Goal: Information Seeking & Learning: Learn about a topic

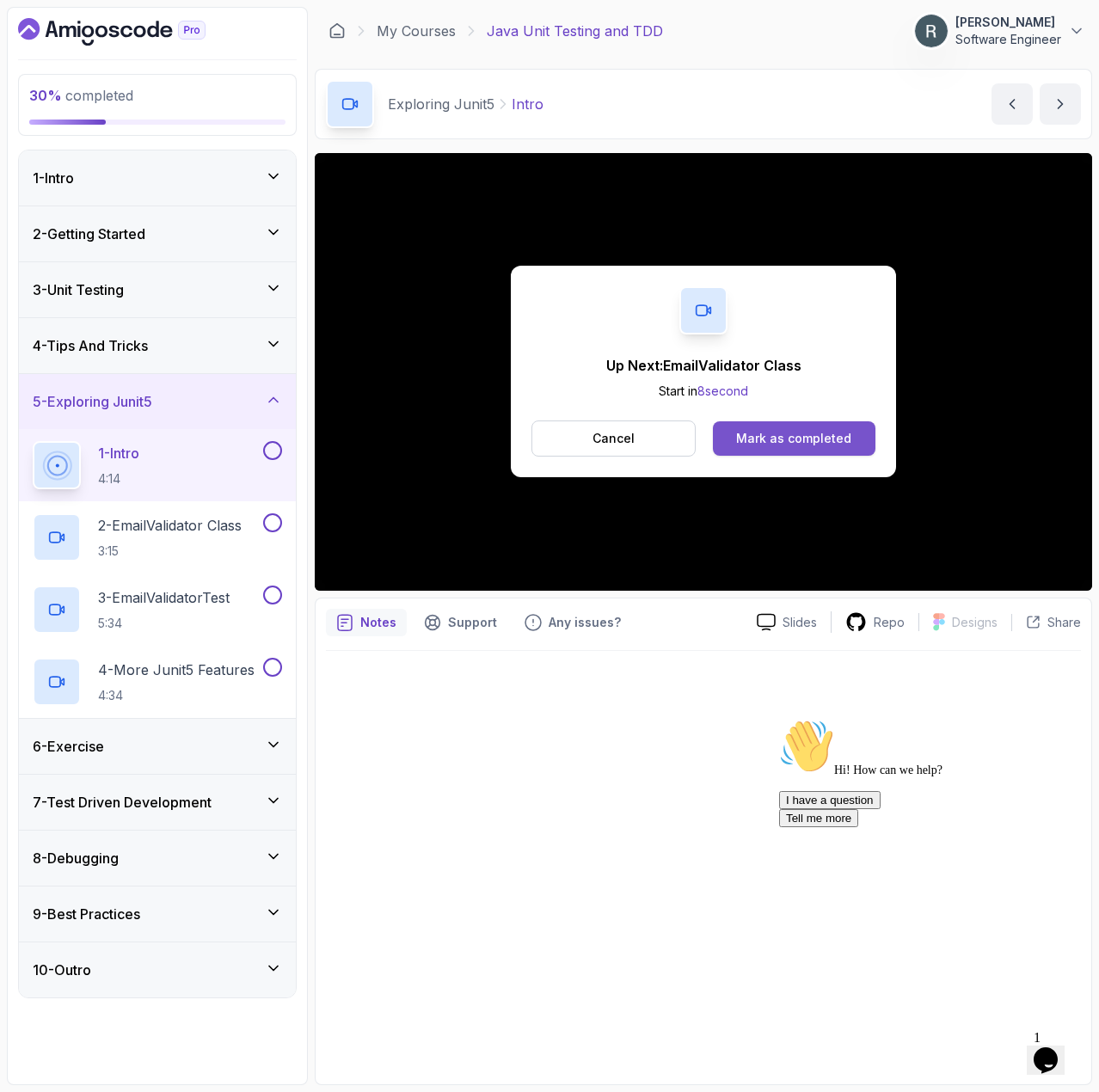
click at [819, 425] on button "Mark as completed" at bounding box center [794, 439] width 163 height 35
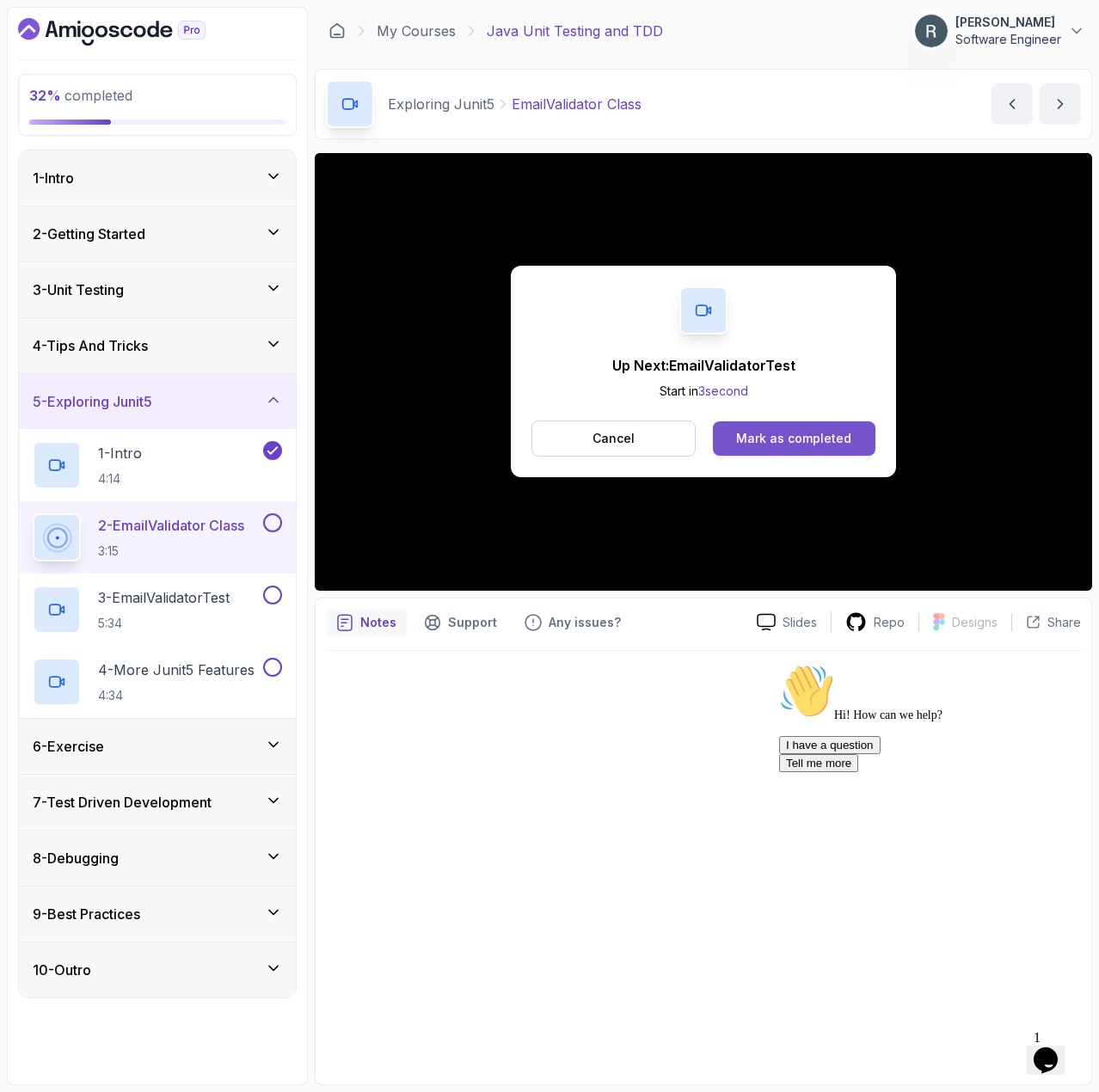
click at [771, 425] on button "Mark as completed" at bounding box center [794, 439] width 163 height 35
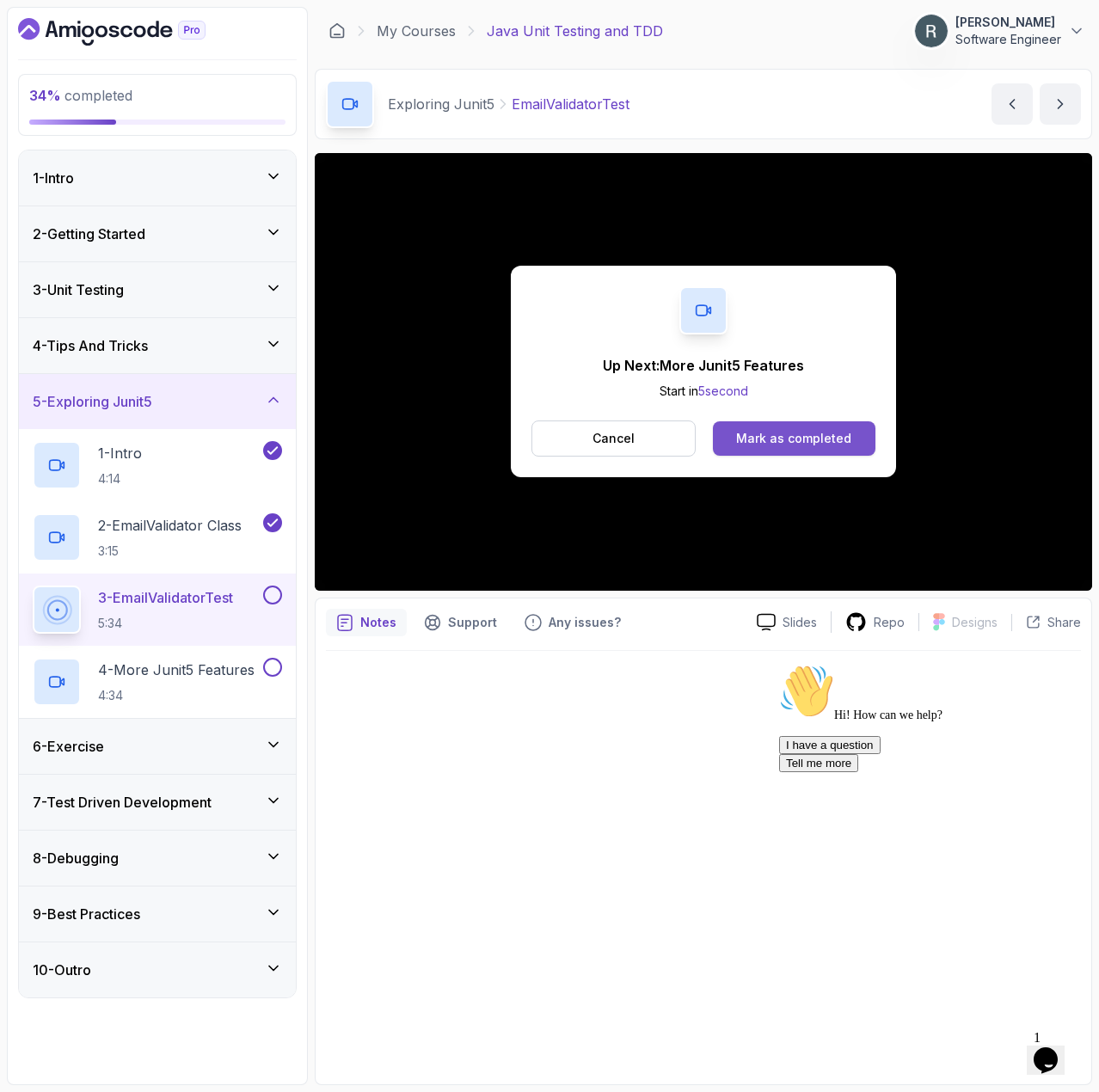
click at [764, 441] on div "Mark as completed" at bounding box center [794, 439] width 115 height 17
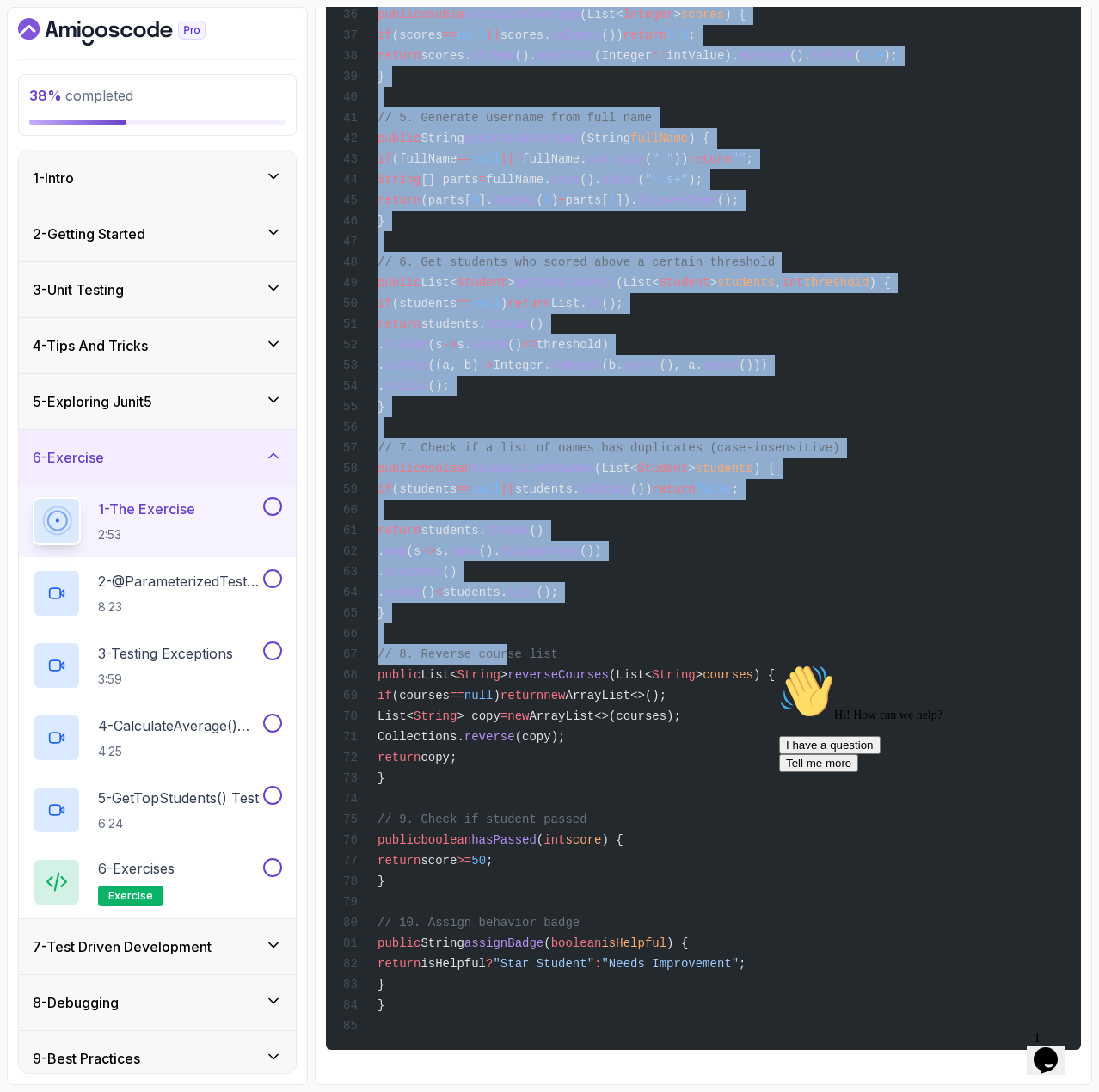
scroll to position [1826, 0]
drag, startPoint x: 398, startPoint y: 615, endPoint x: 514, endPoint y: 978, distance: 381.1
click at [514, 978] on div "package com.amigoscode.exercise; import java.util.ArrayList; import java.util.C…" at bounding box center [703, 137] width 727 height 1806
copy code "public String getGrade ( int score ) { if (score < 0 || score > 100 ) { throw n…"
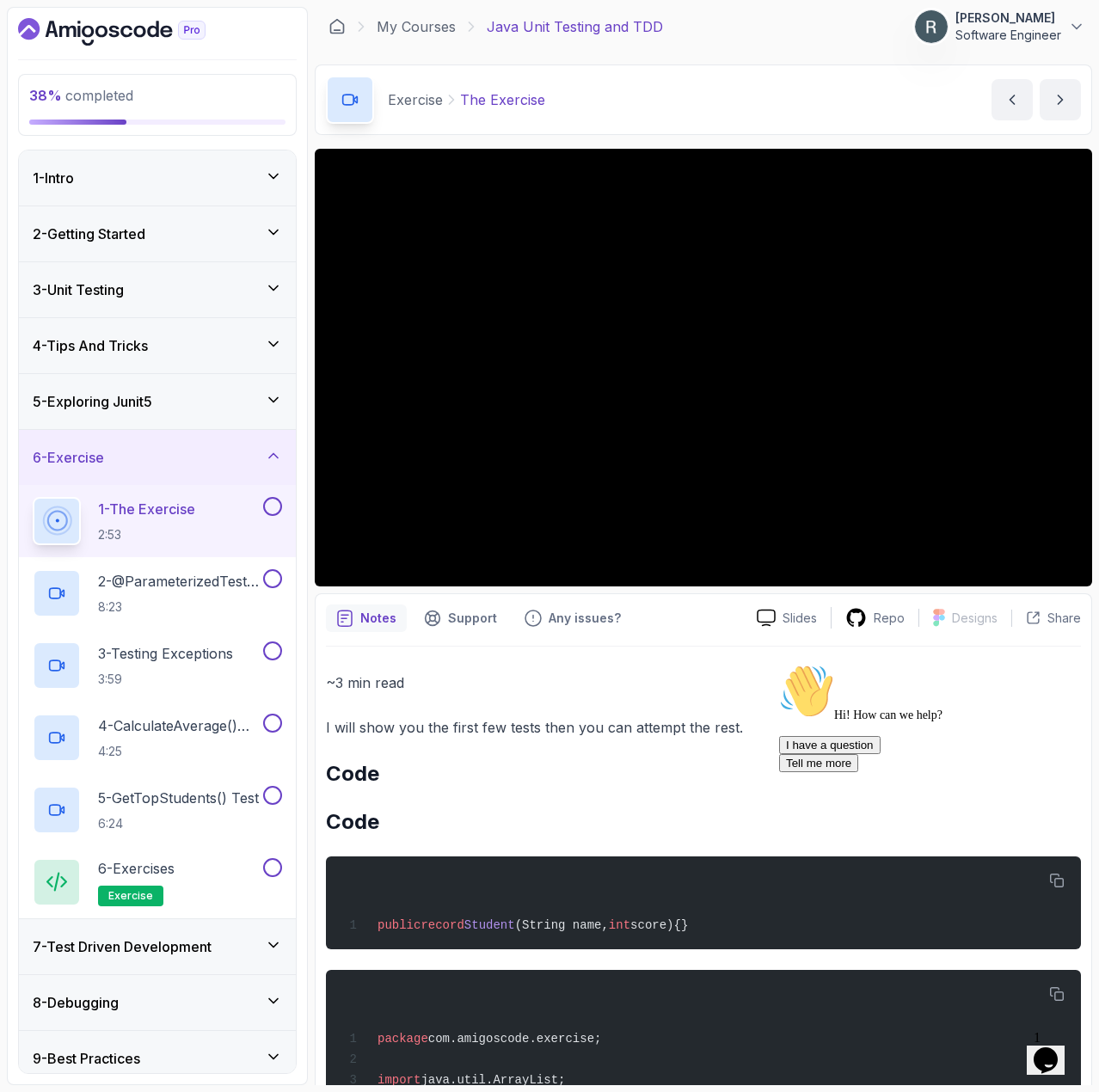
scroll to position [0, 0]
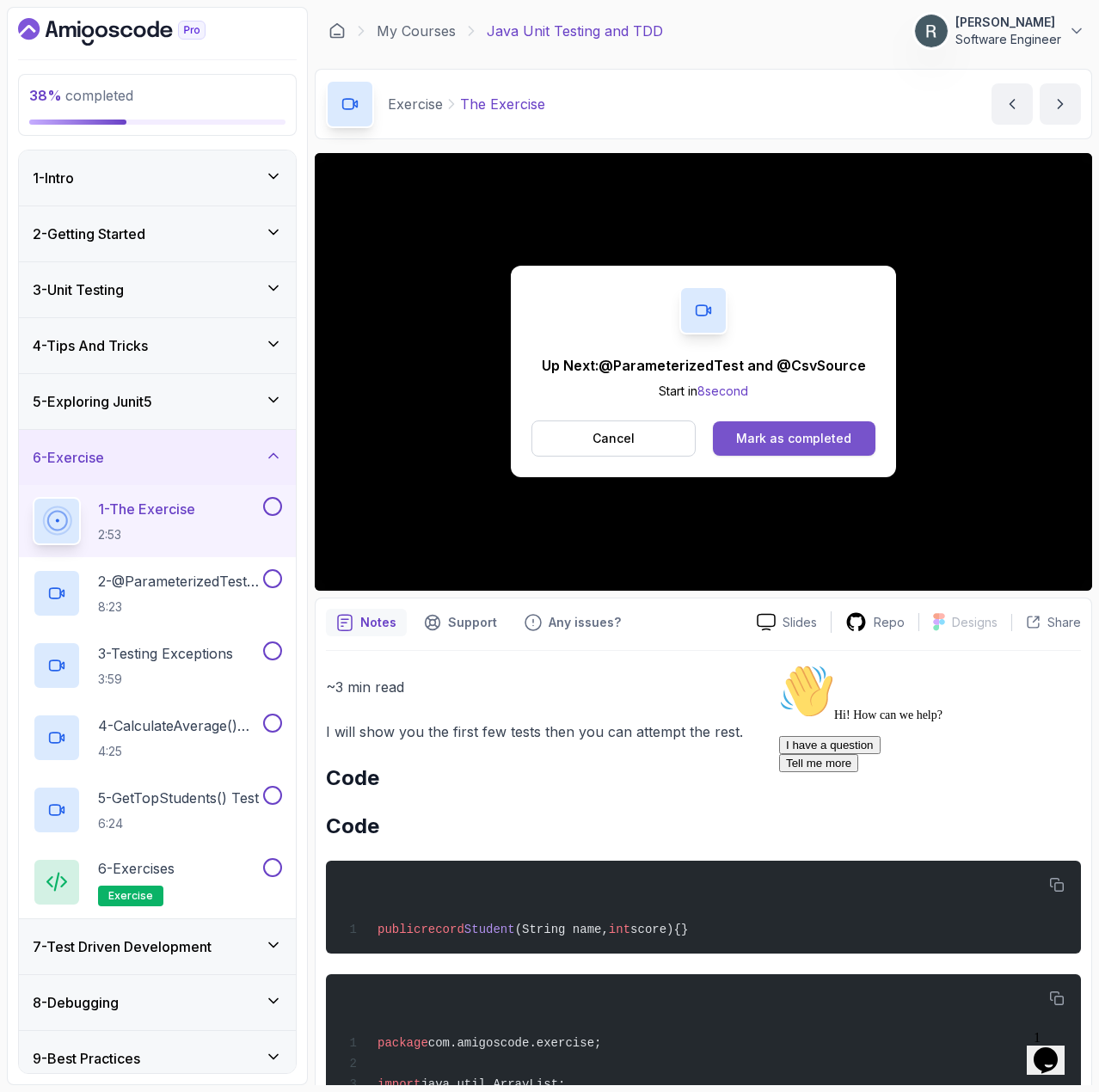
click at [848, 440] on div "Mark as completed" at bounding box center [794, 439] width 115 height 17
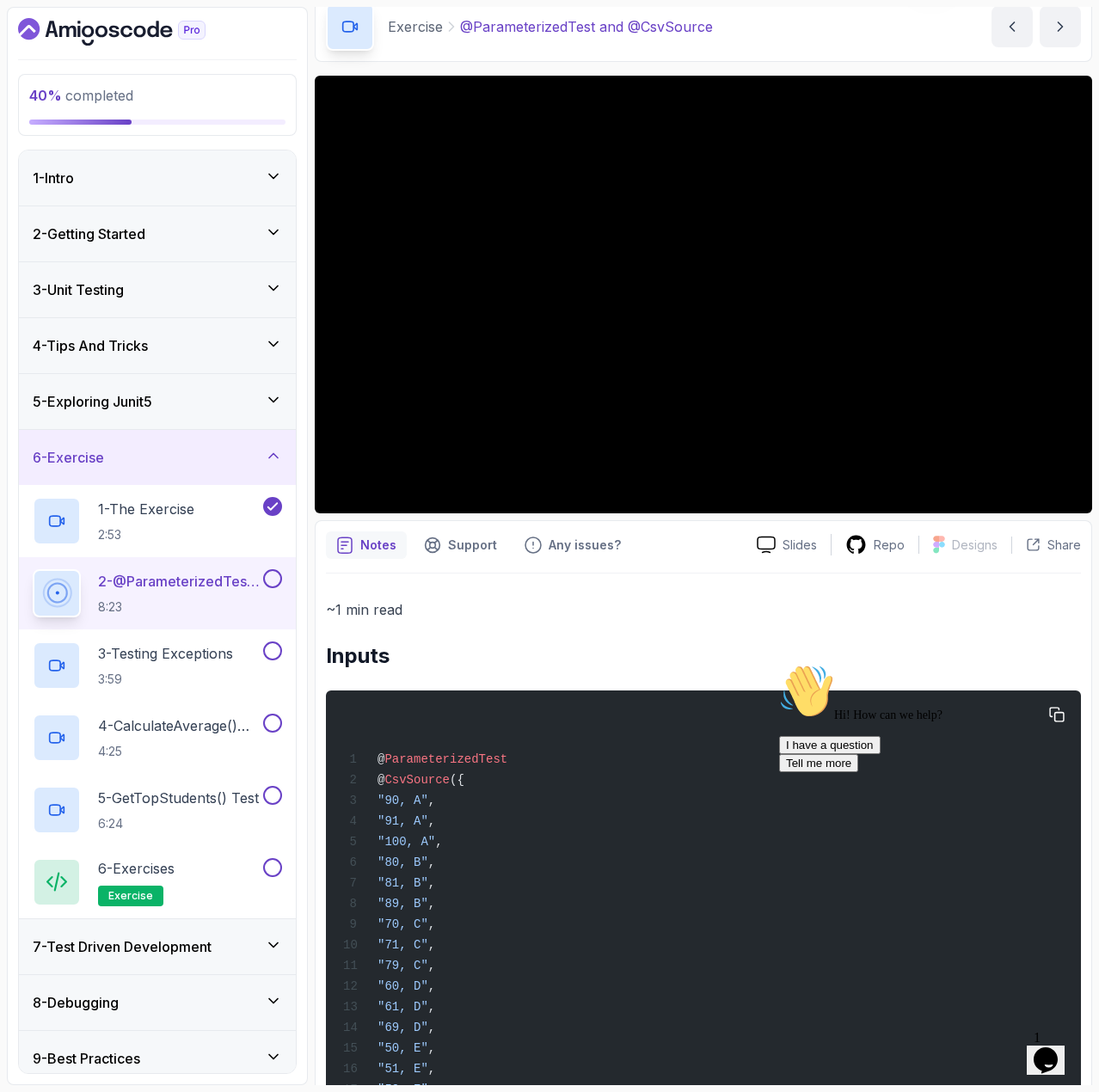
scroll to position [242, 0]
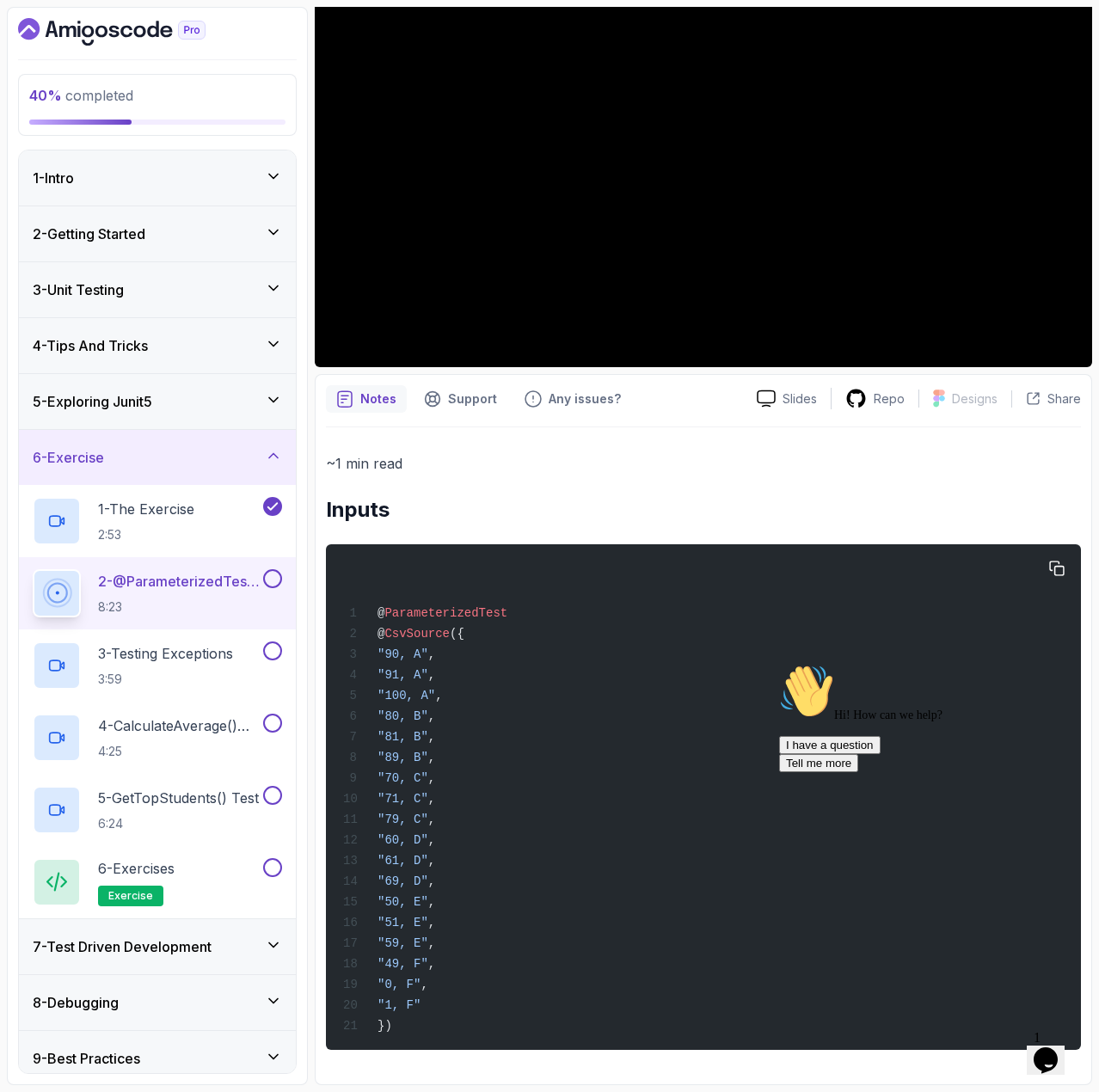
drag, startPoint x: 438, startPoint y: 1006, endPoint x: 404, endPoint y: 640, distance: 367.6
click at [404, 640] on div "@ ParameterizedTest @ CsvSource ({ "90, A" , "91, A" , "100, A" , "80, B" , "81…" at bounding box center [703, 798] width 727 height 486
copy code ""90, A" , "91, A" , "100, A" , "80, B" , "81, B" , "89, B" , "70, C" , "71, C" …"
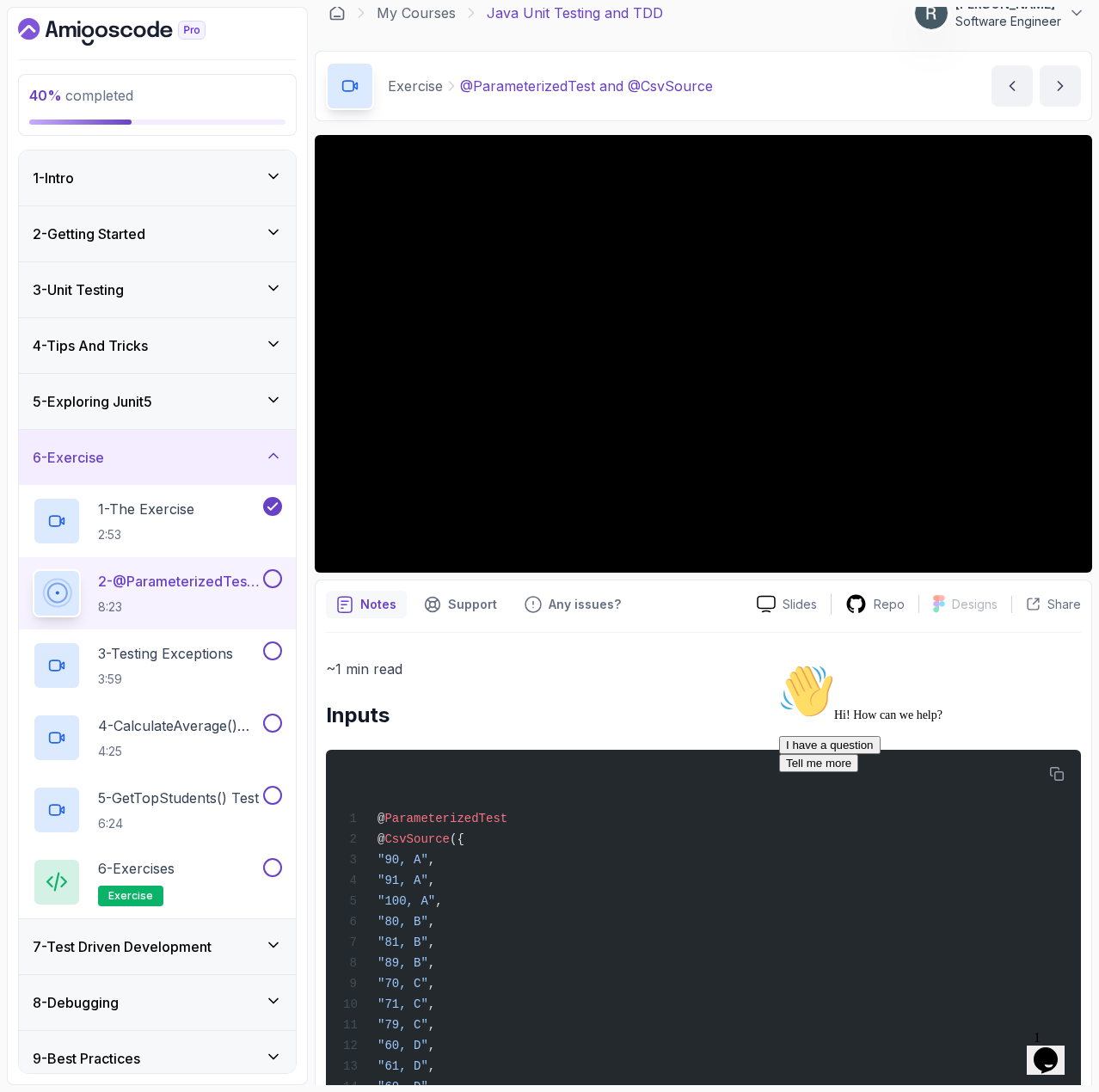
scroll to position [0, 0]
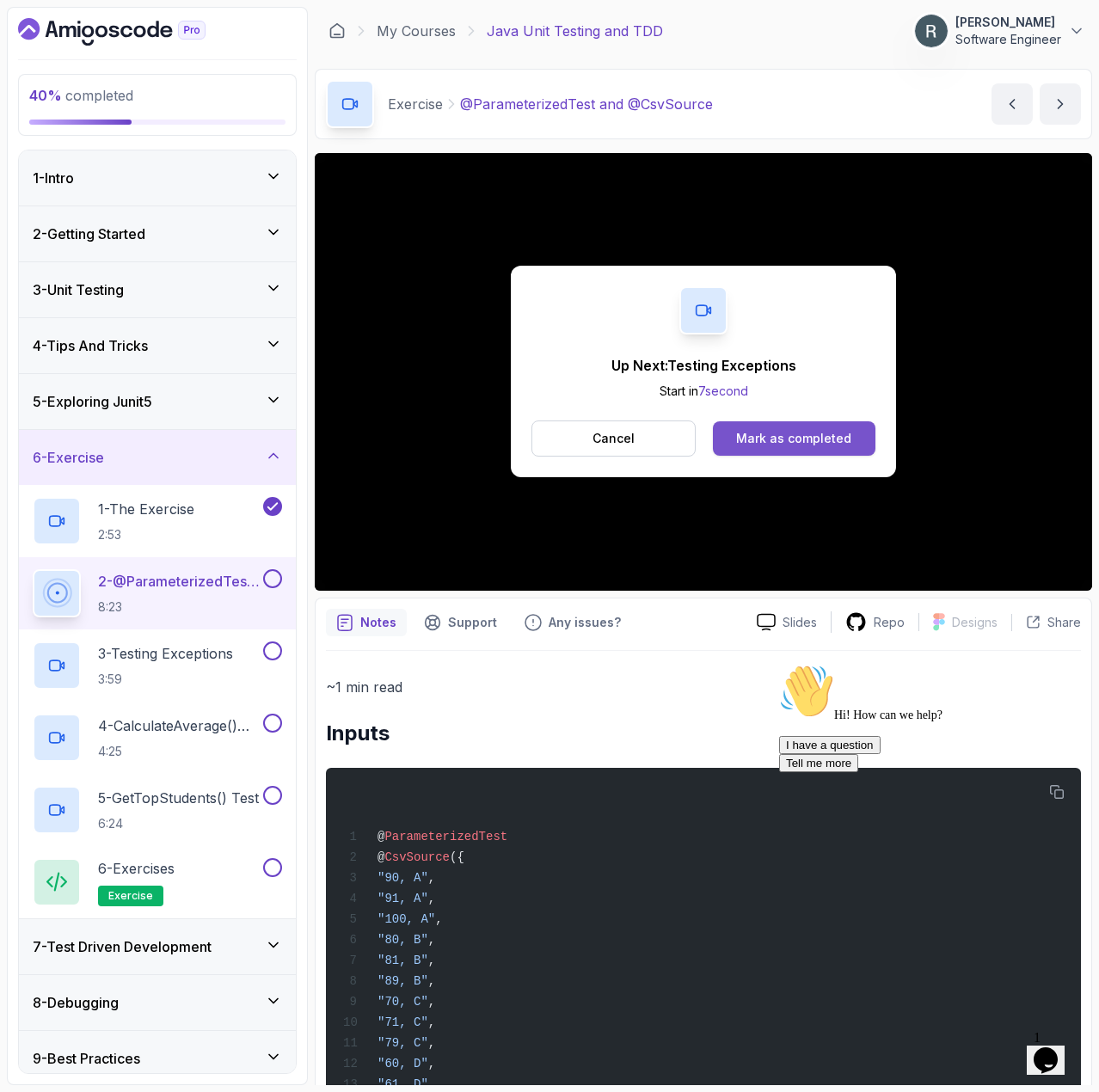
click at [763, 436] on div "Mark as completed" at bounding box center [794, 439] width 115 height 17
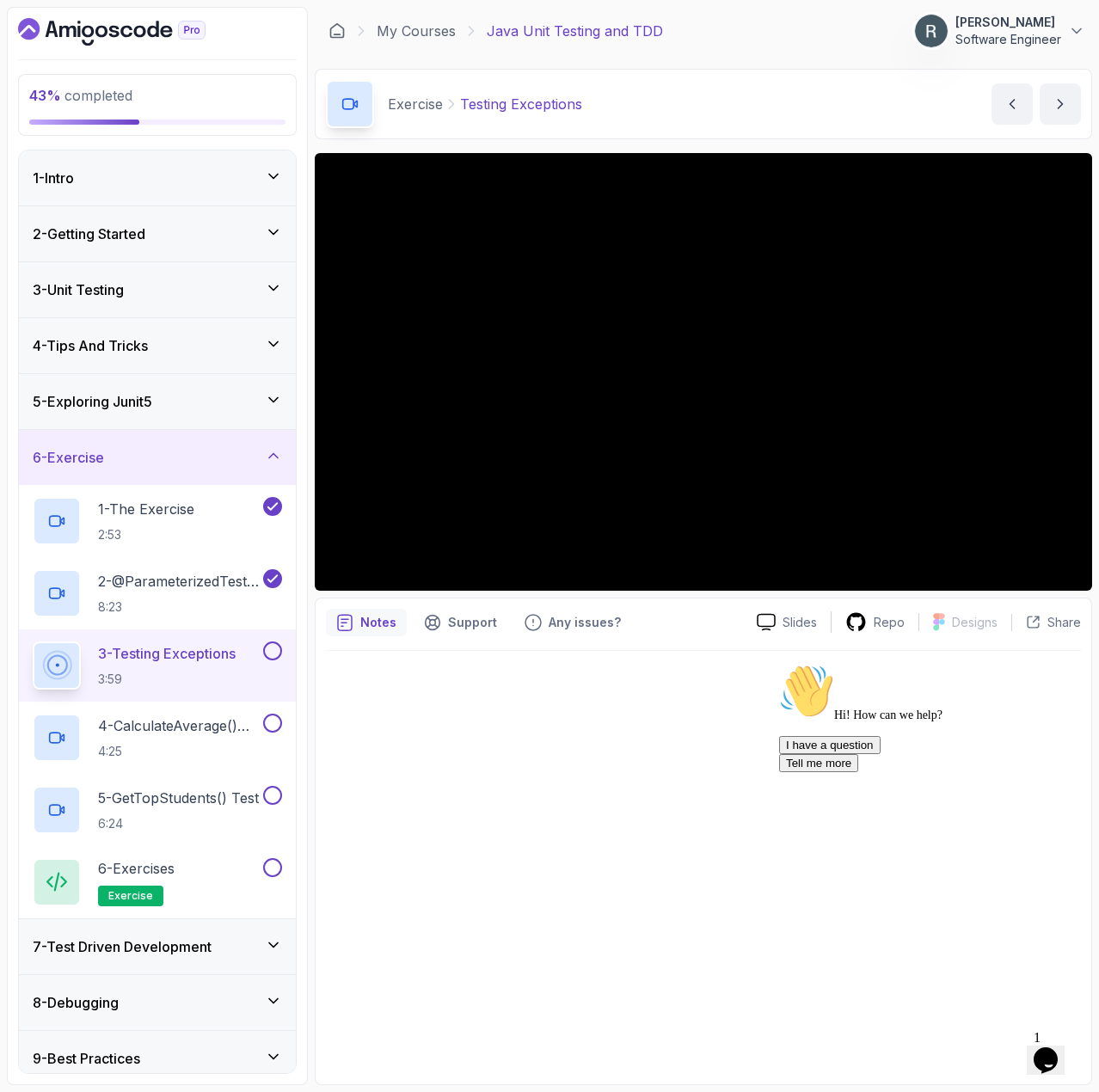
click at [271, 654] on button at bounding box center [272, 651] width 19 height 19
click at [203, 727] on p "4 - calculateAverage() Test" at bounding box center [179, 726] width 162 height 21
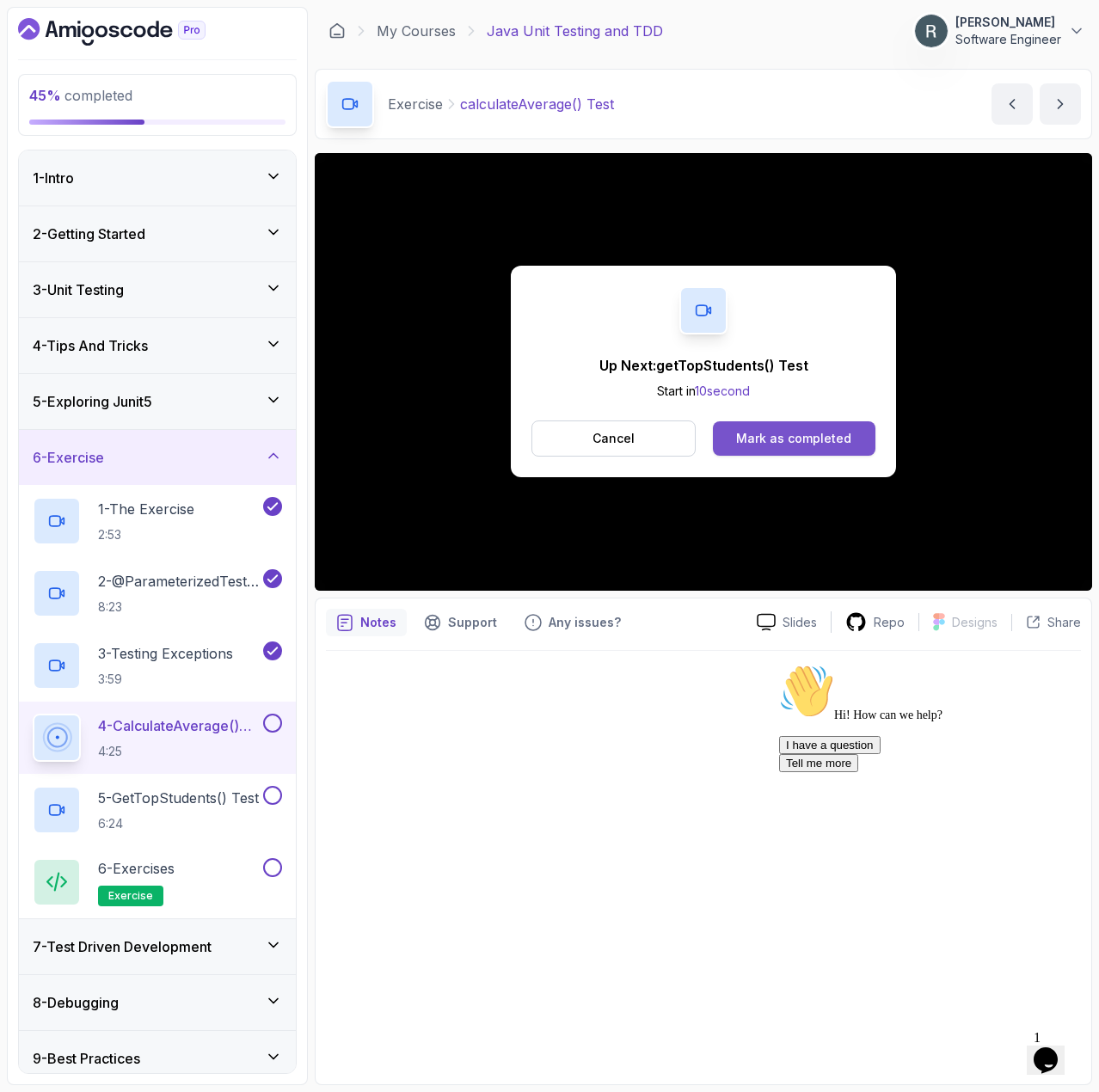
click at [796, 439] on div "Mark as completed" at bounding box center [794, 439] width 115 height 17
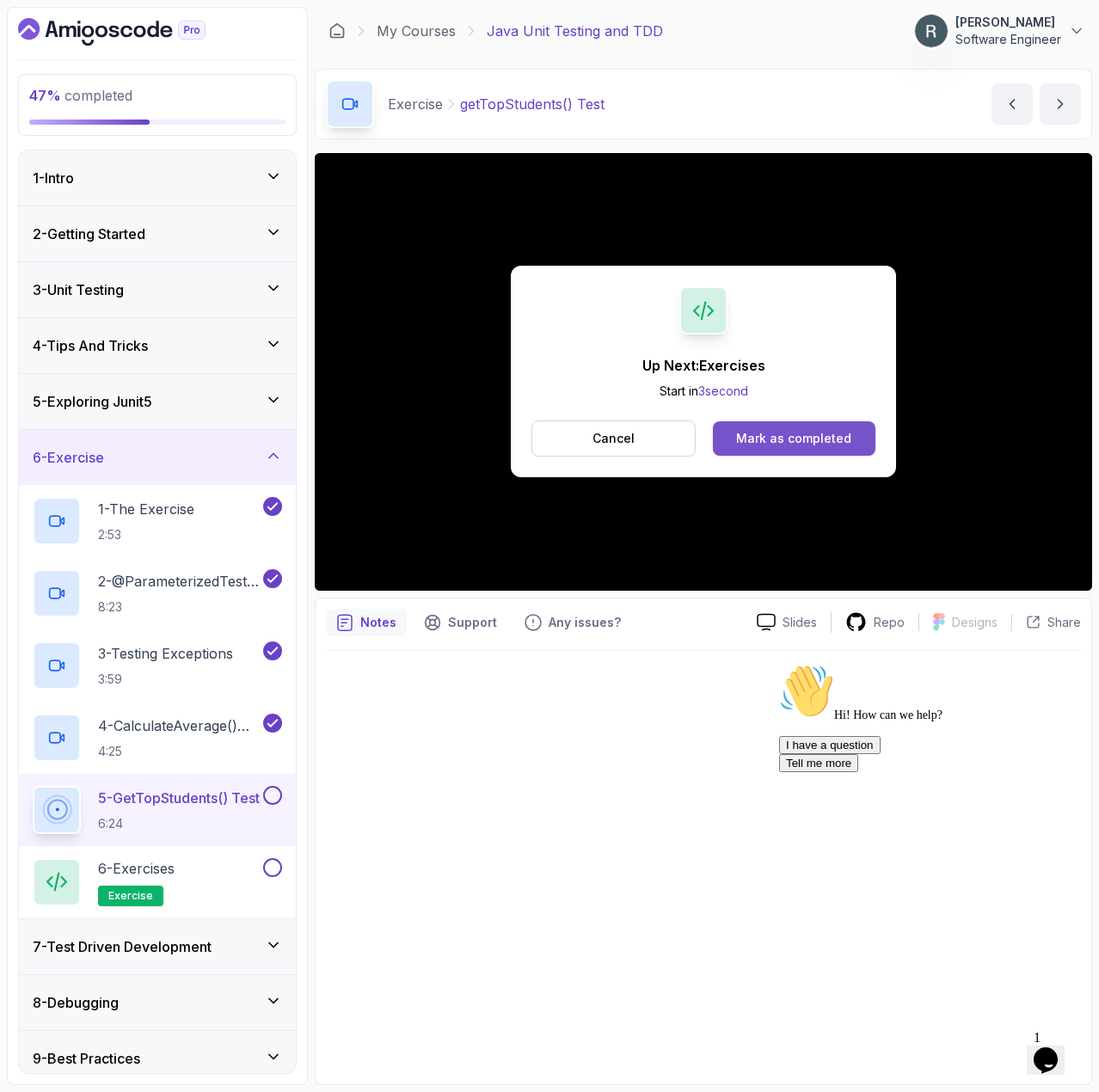
click at [828, 424] on button "Mark as completed" at bounding box center [794, 439] width 163 height 35
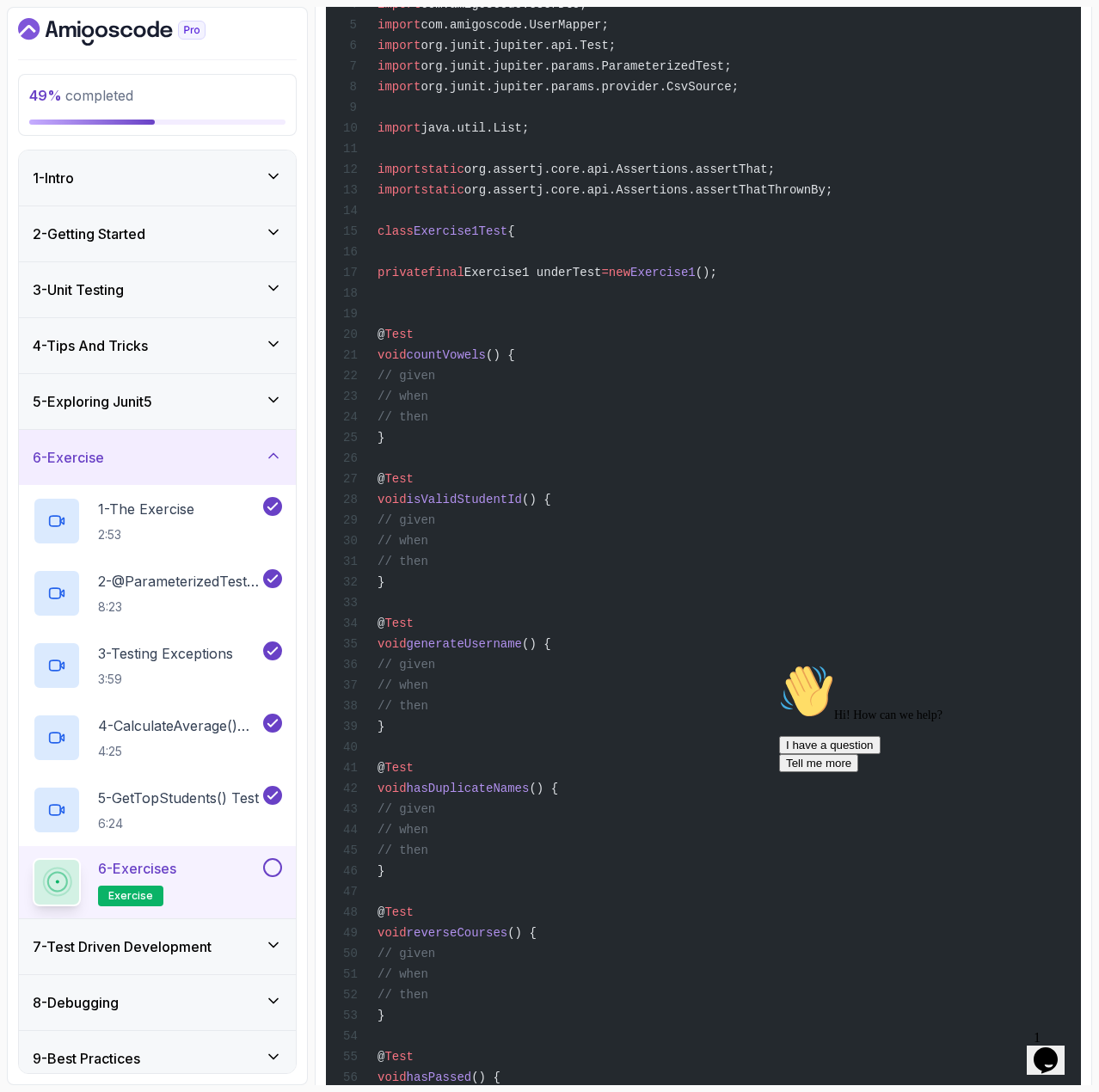
scroll to position [509, 0]
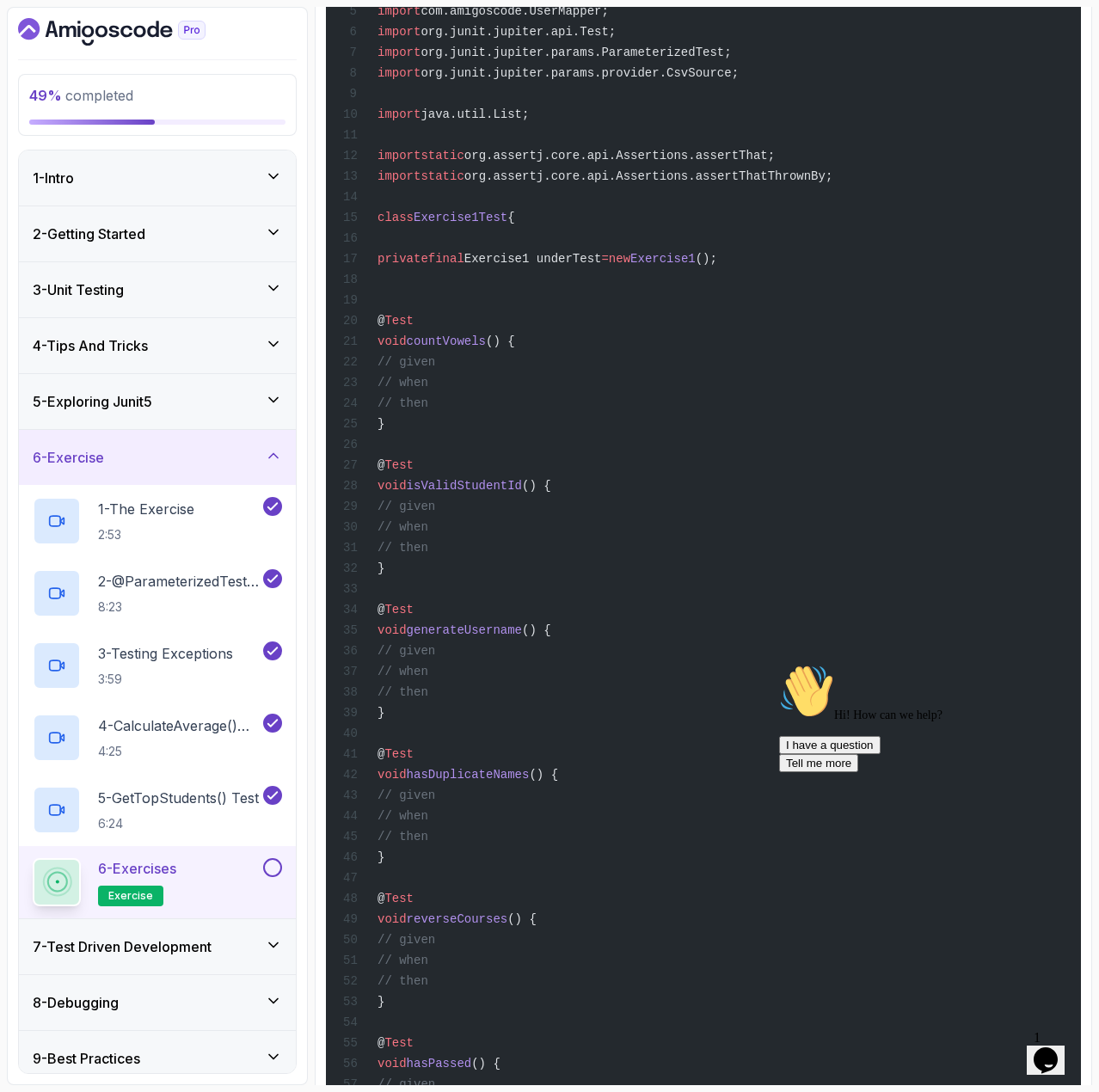
drag, startPoint x: 412, startPoint y: 440, endPoint x: 405, endPoint y: 332, distance: 108.2
click at [405, 332] on div "package com.amigoscode.exercise; import com.amigoscode.User; import com.amigosc…" at bounding box center [703, 598] width 727 height 1456
copy code "@ Test void countVowels () { // given // when // then }"
drag, startPoint x: 444, startPoint y: 583, endPoint x: 402, endPoint y: 559, distance: 48.4
click at [402, 559] on div "package com.amigoscode.exercise; import com.amigoscode.User; import com.amigosc…" at bounding box center [703, 598] width 727 height 1456
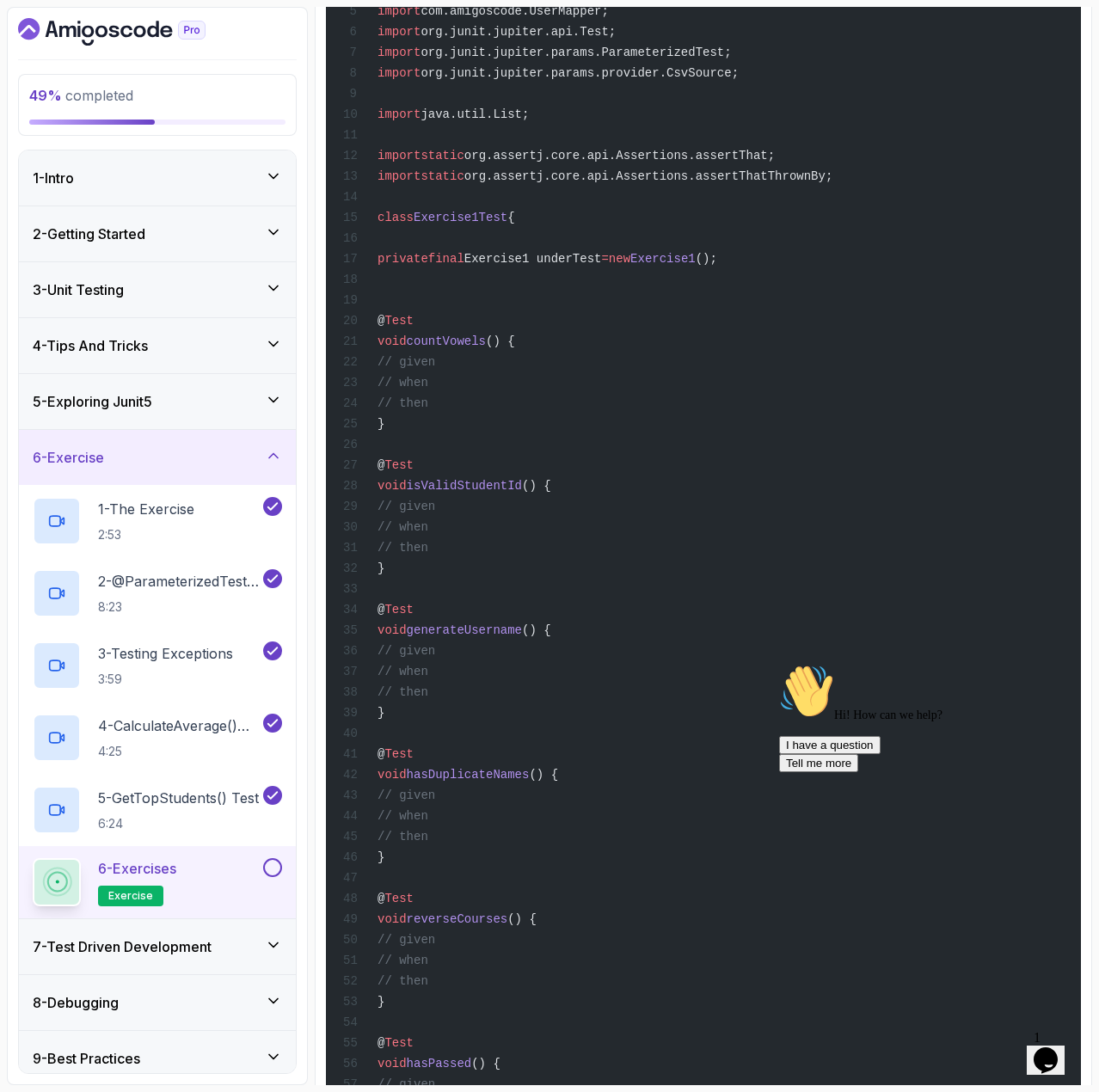
drag, startPoint x: 418, startPoint y: 595, endPoint x: 403, endPoint y: 497, distance: 99.1
click at [403, 497] on div "package com.amigoscode.exercise; import com.amigoscode.User; import com.amigosc…" at bounding box center [703, 598] width 727 height 1456
copy code "@ Test void isValidStudentId () { // given // when // then }"
drag, startPoint x: 426, startPoint y: 749, endPoint x: 402, endPoint y: 638, distance: 113.6
click at [402, 638] on div "package com.amigoscode.exercise; import com.amigoscode.User; import com.amigosc…" at bounding box center [703, 598] width 727 height 1456
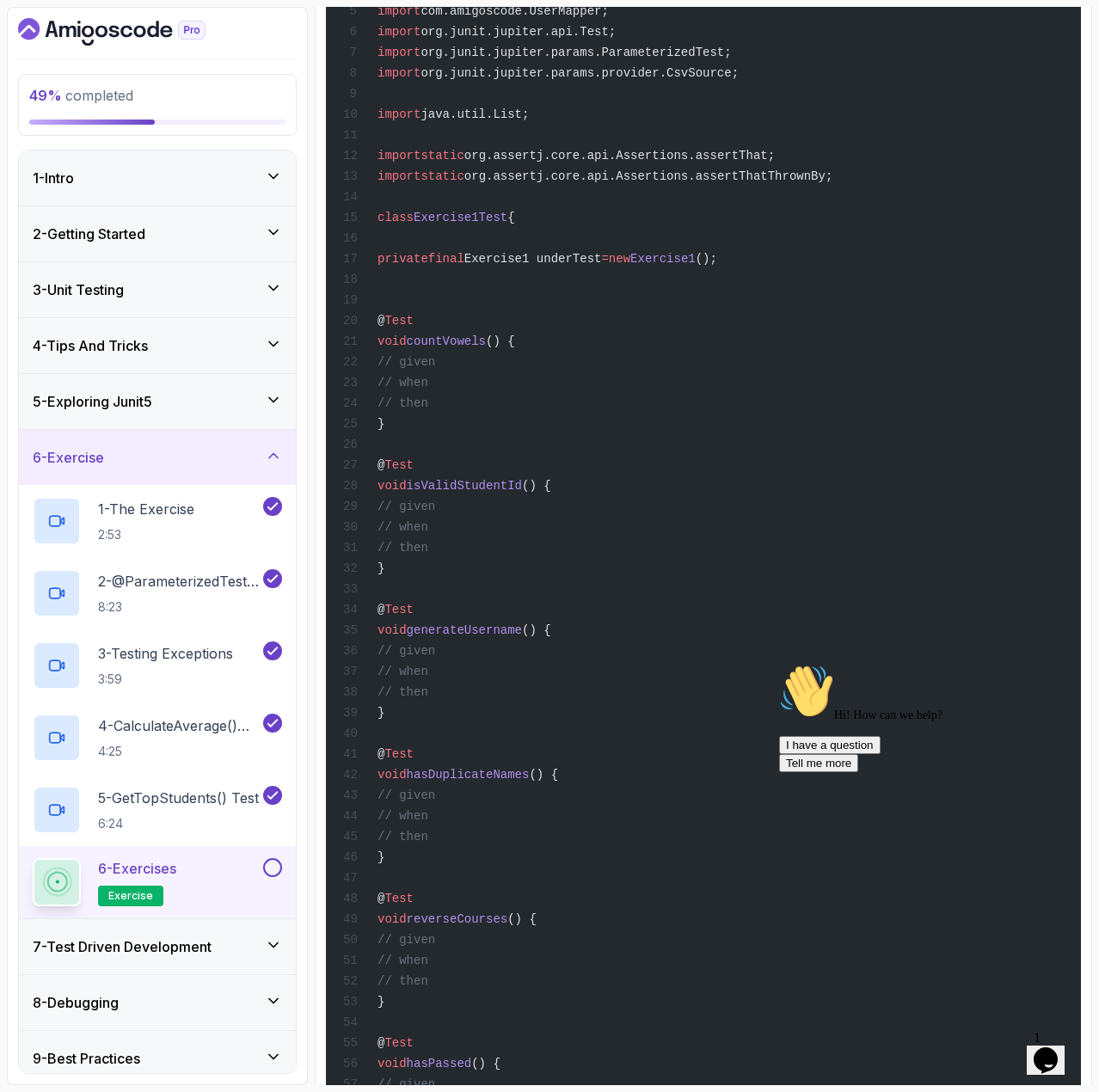
copy code "@ Test void generateUsername () { // given // when // then }"
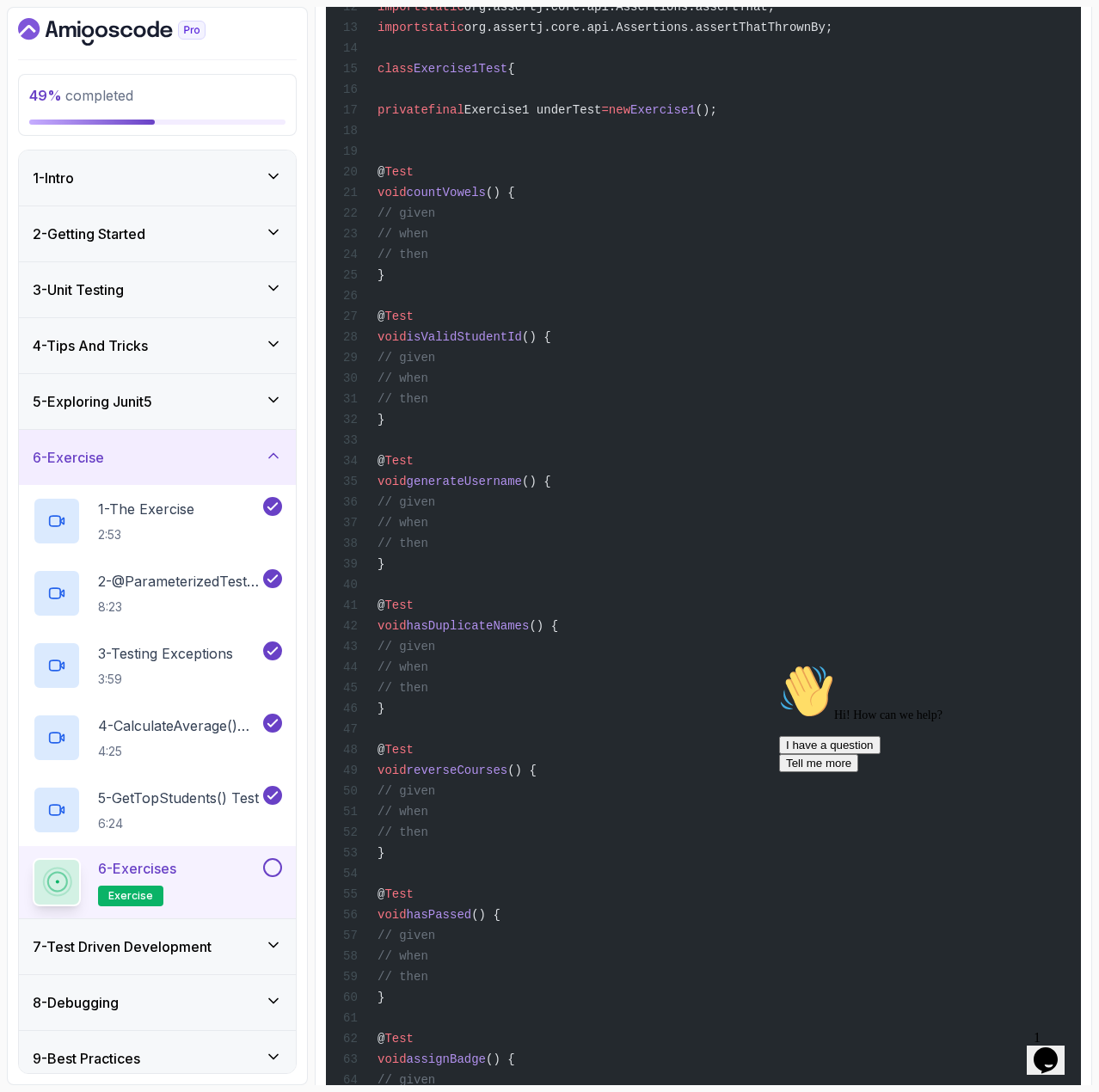
scroll to position [854, 0]
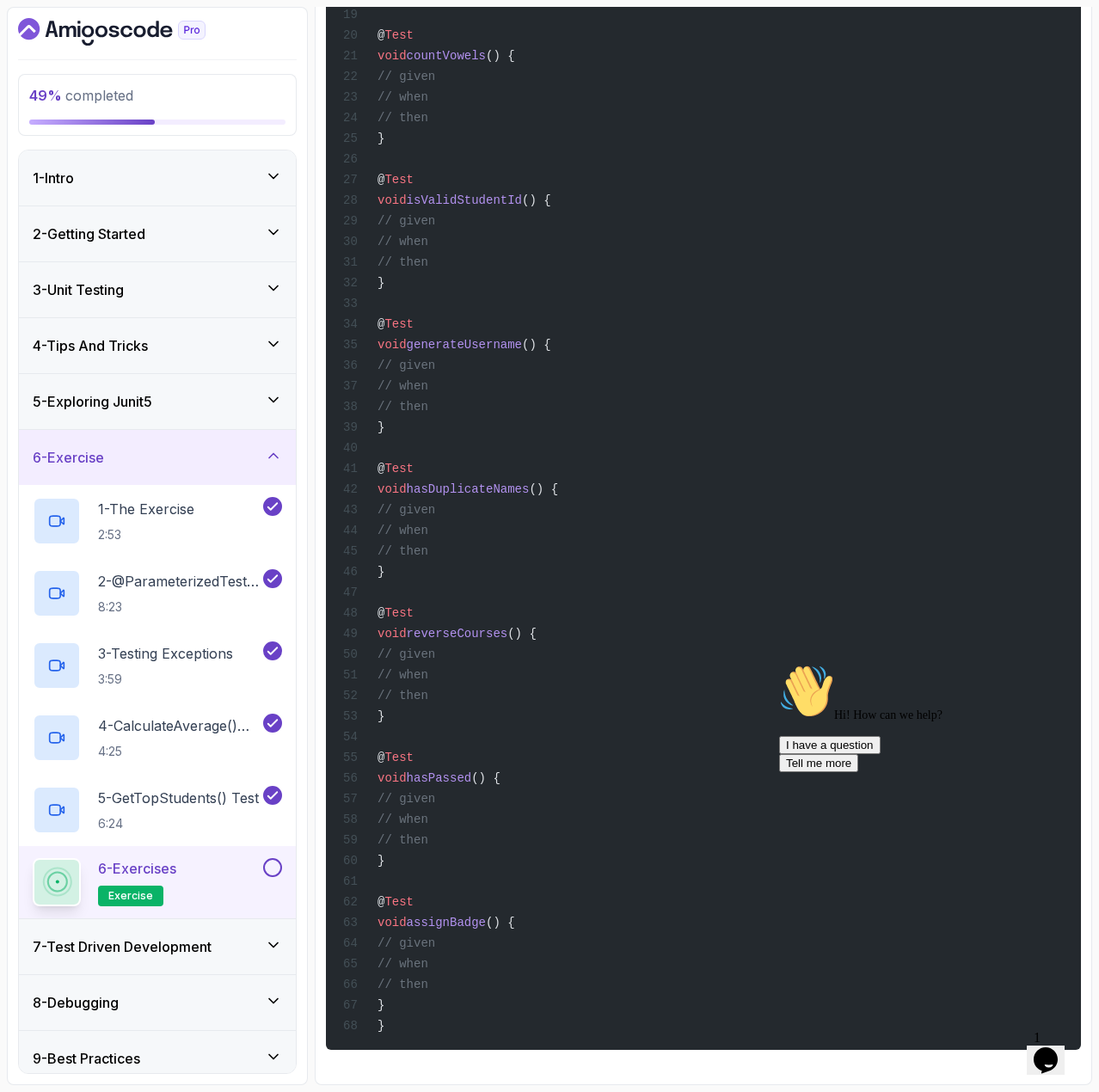
drag, startPoint x: 415, startPoint y: 551, endPoint x: 399, endPoint y: 445, distance: 107.2
click at [399, 445] on div "package com.amigoscode.exercise; import com.amigoscode.User; import com.amigosc…" at bounding box center [703, 312] width 727 height 1456
copy code "@ Test void hasDuplicateNames () { // given // when // then }"
click at [536, 671] on div "package com.amigoscode.exercise; import com.amigoscode.User; import com.amigosc…" at bounding box center [703, 312] width 727 height 1456
drag, startPoint x: 430, startPoint y: 693, endPoint x: 406, endPoint y: 593, distance: 102.8
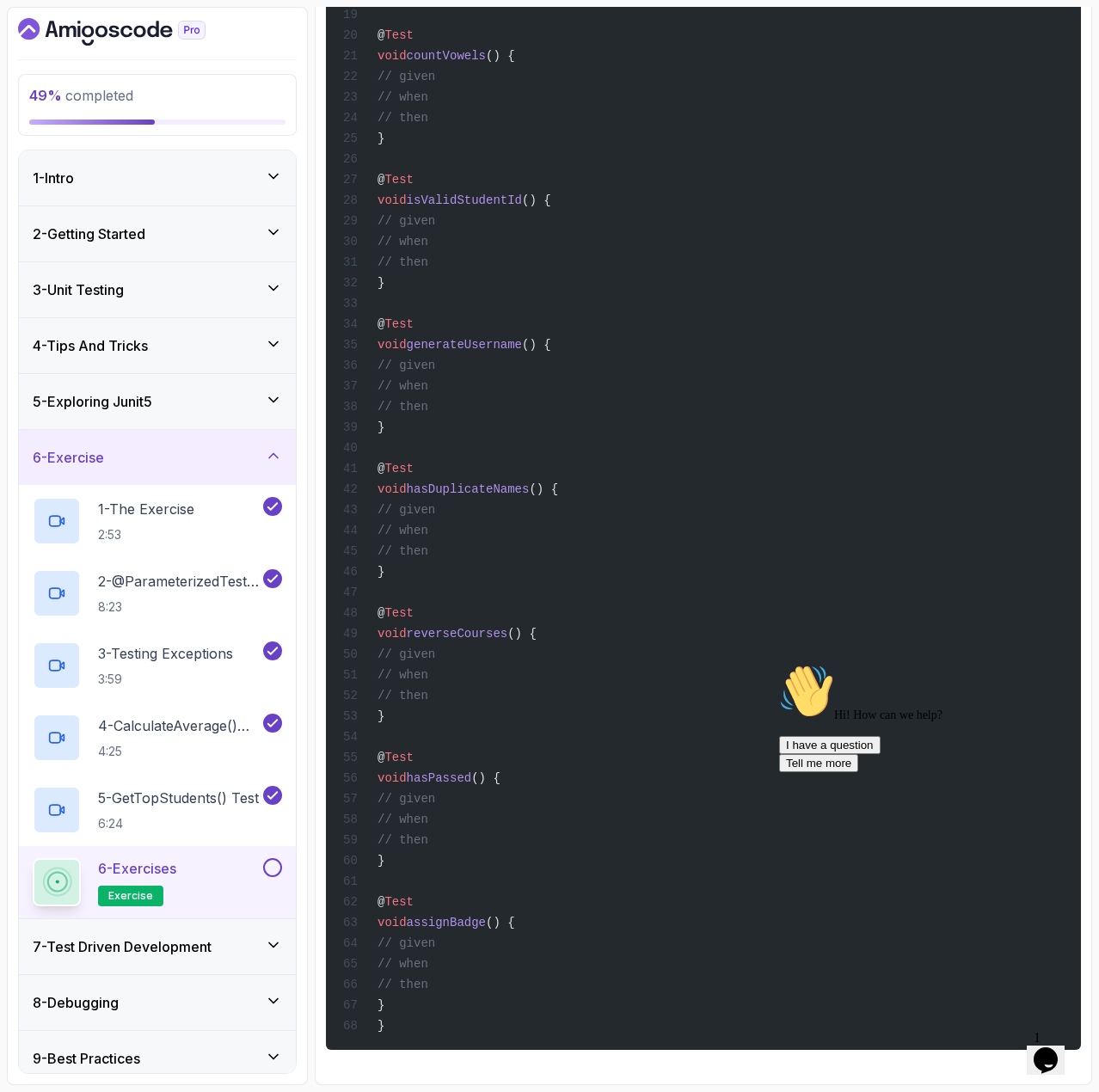
click at [406, 593] on div "package com.amigoscode.exercise; import com.amigoscode.User; import com.amigosc…" at bounding box center [703, 312] width 727 height 1456
copy code "@ Test void reverseCourses () { // given // when // then }"
drag, startPoint x: 413, startPoint y: 858, endPoint x: 401, endPoint y: 745, distance: 113.6
click at [401, 745] on div "package com.amigoscode.exercise; import com.amigoscode.User; import com.amigosc…" at bounding box center [703, 312] width 727 height 1456
copy code "@ Test void hasPassed () { // given // when // then }"
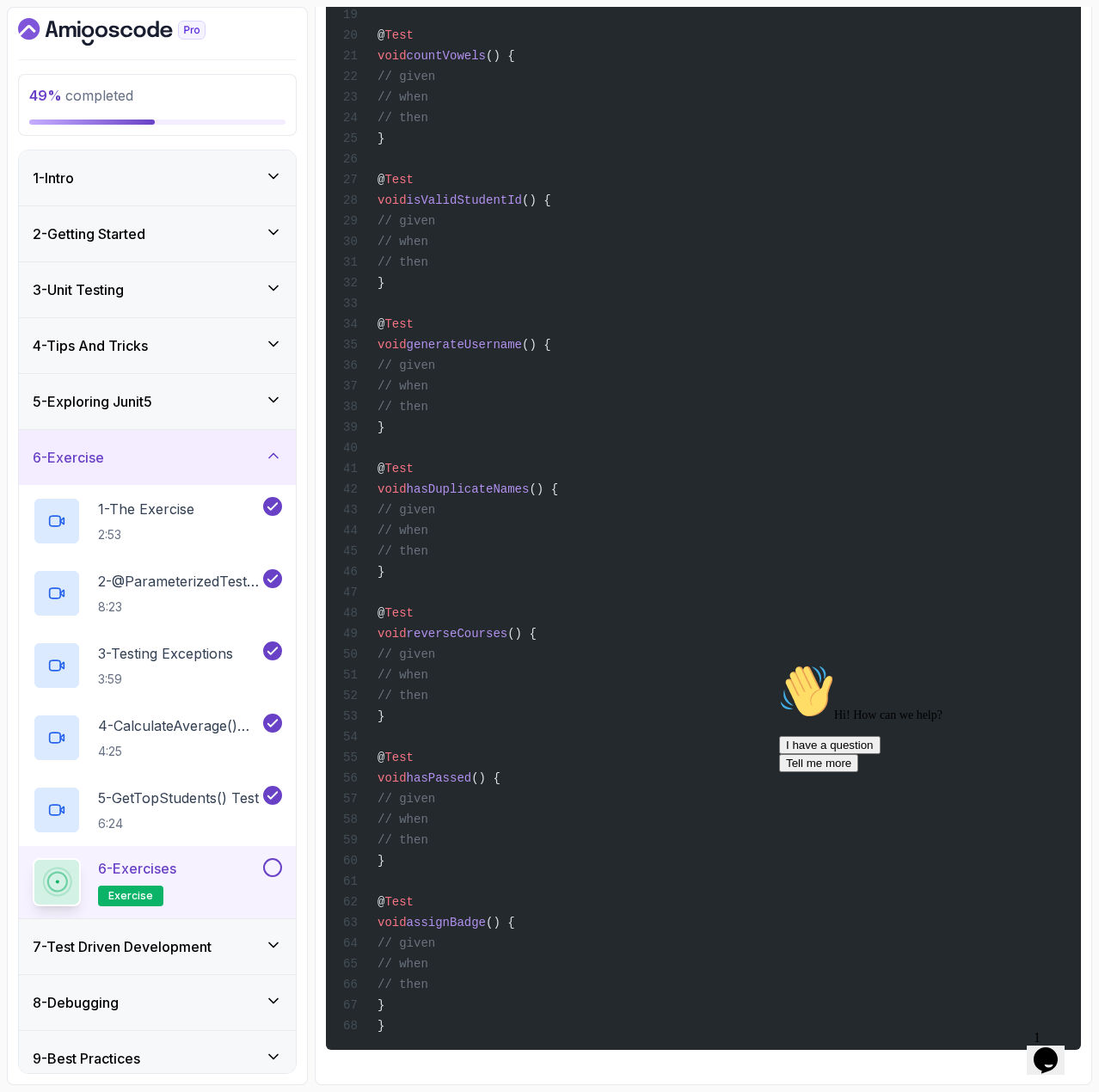
drag, startPoint x: 416, startPoint y: 1000, endPoint x: 402, endPoint y: 893, distance: 107.9
click at [402, 893] on div "package com.amigoscode.exercise; import com.amigoscode.User; import com.amigosc…" at bounding box center [703, 312] width 727 height 1456
copy code "@ Test void assignBadge () { // given // when // then }"
click at [266, 864] on button at bounding box center [272, 868] width 19 height 19
click at [209, 932] on div "7 - Test Driven Development" at bounding box center [157, 947] width 277 height 55
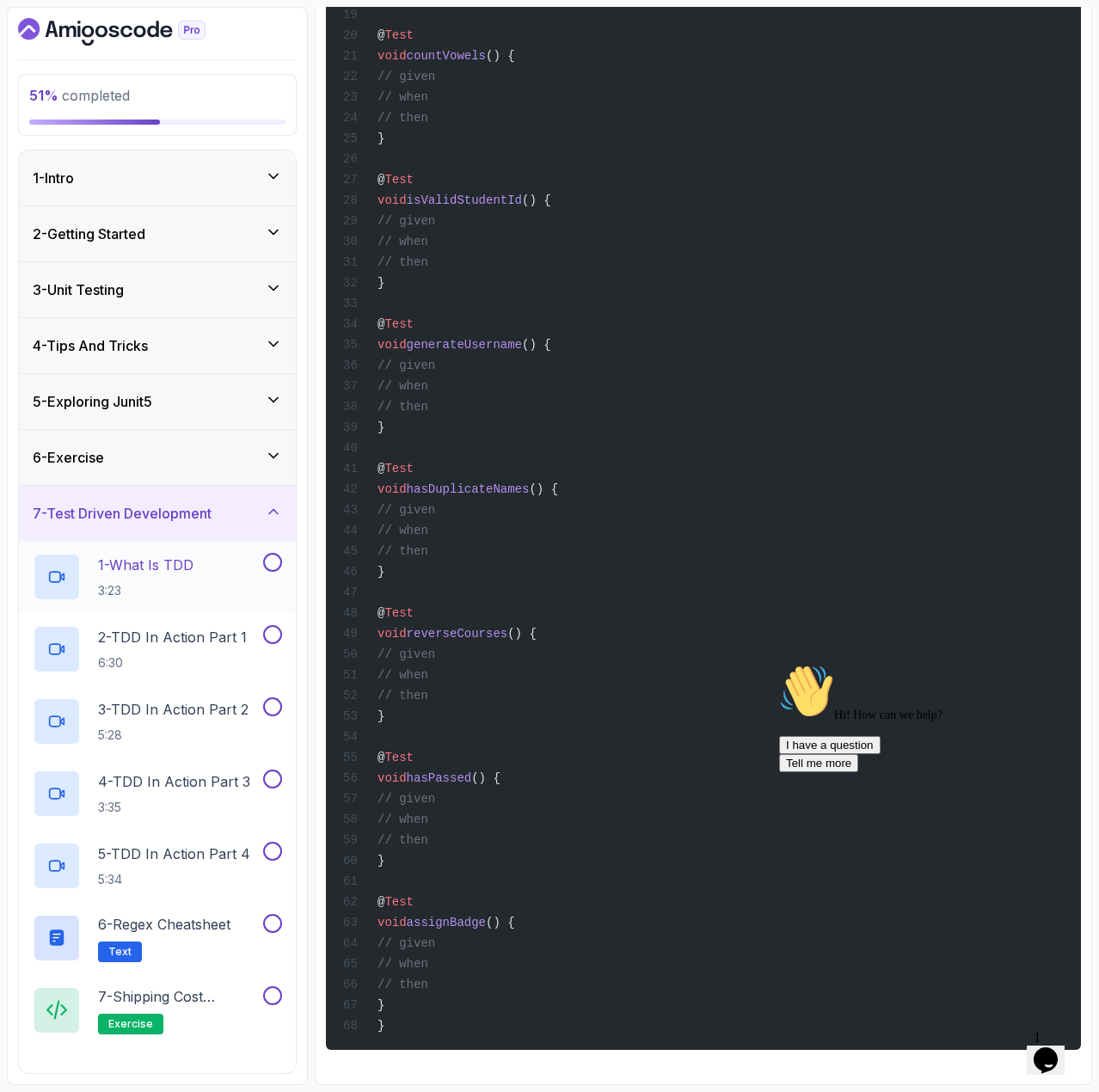
click at [245, 586] on div "1 - What Is TDD 3:23" at bounding box center [146, 577] width 227 height 48
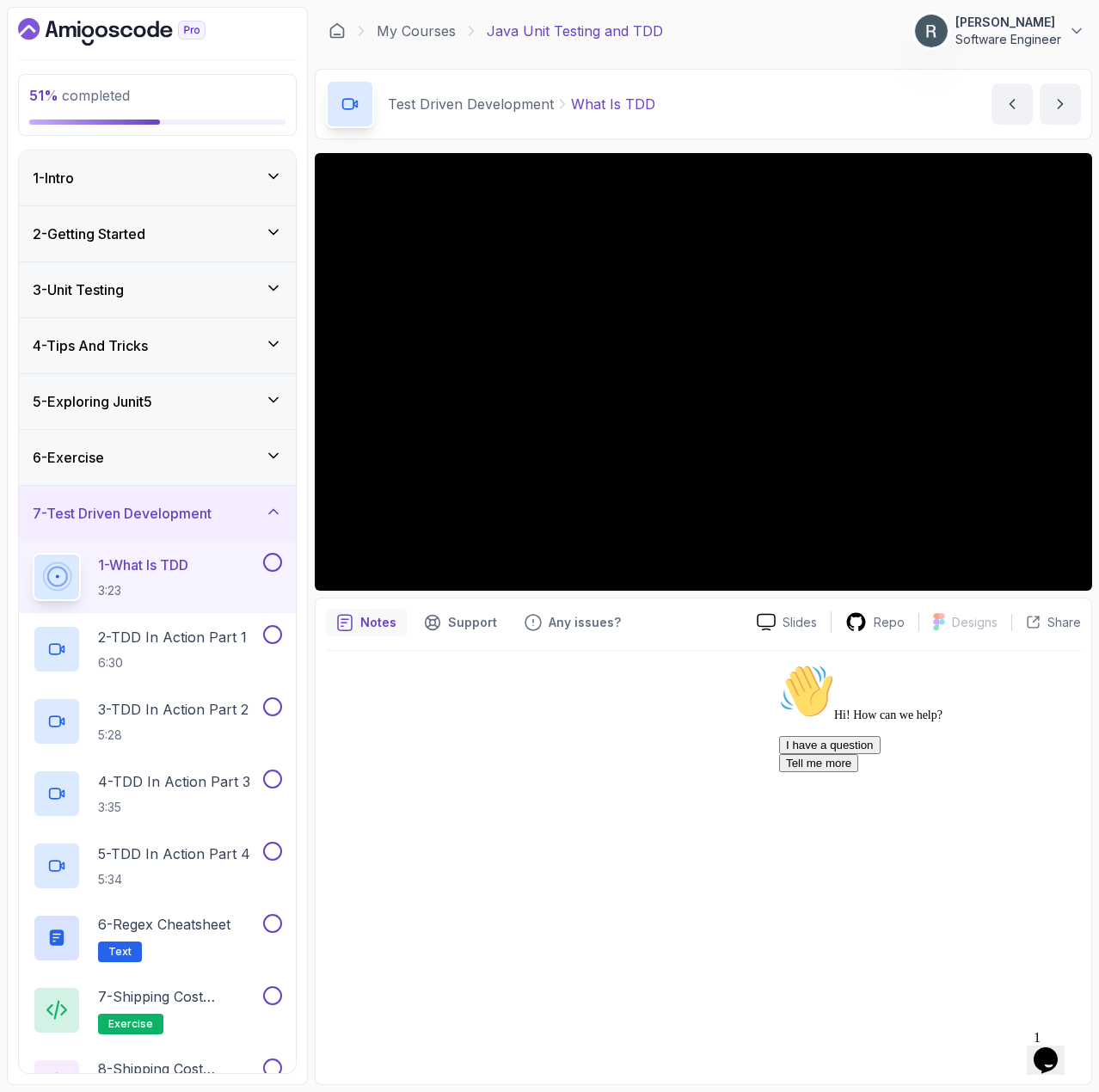
click at [1050, 1048] on icon "Chat widget" at bounding box center [1046, 1061] width 24 height 26
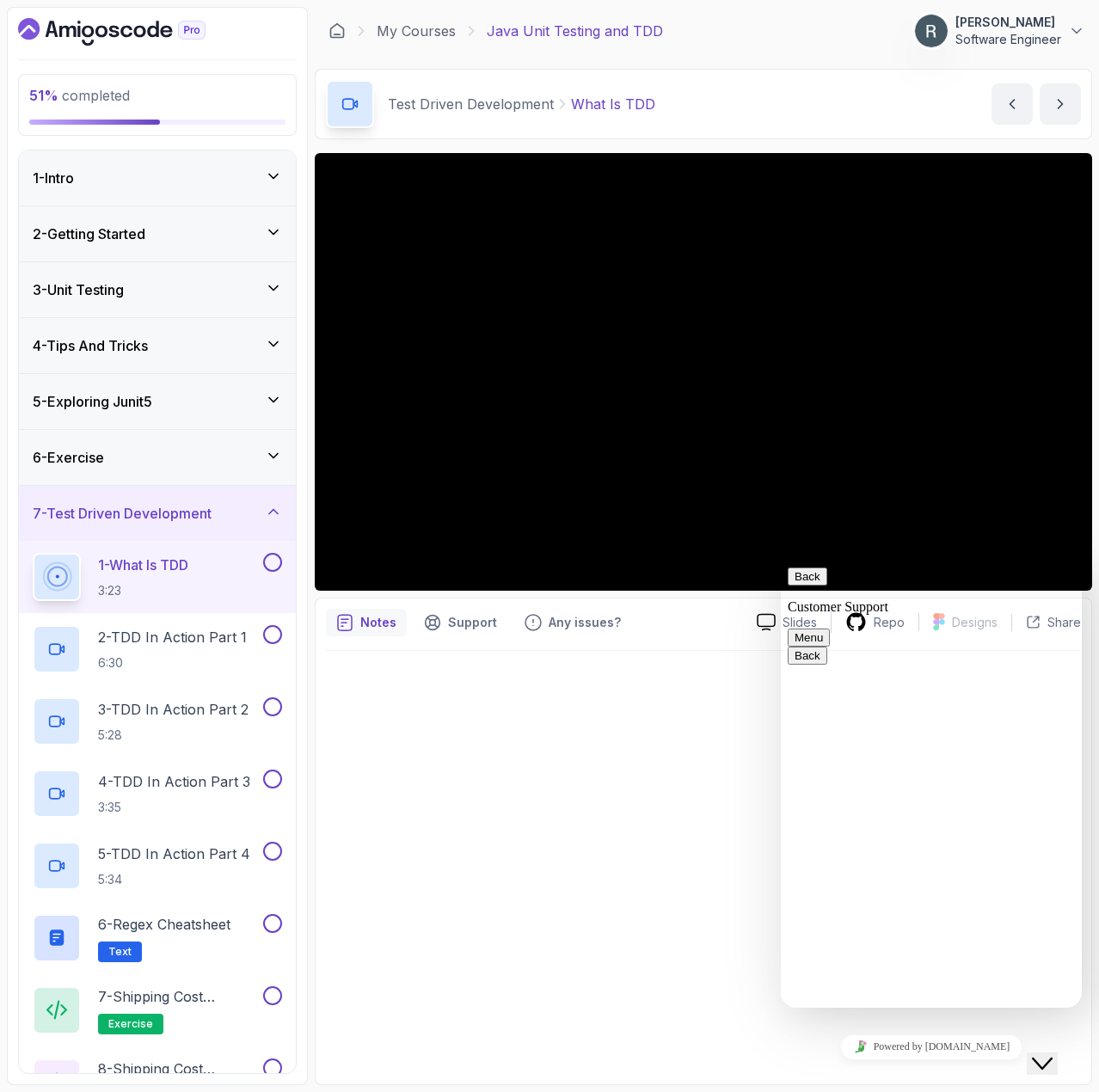
click at [1050, 1053] on button "Close Chat This icon closes the chat window." at bounding box center [1042, 1064] width 31 height 23
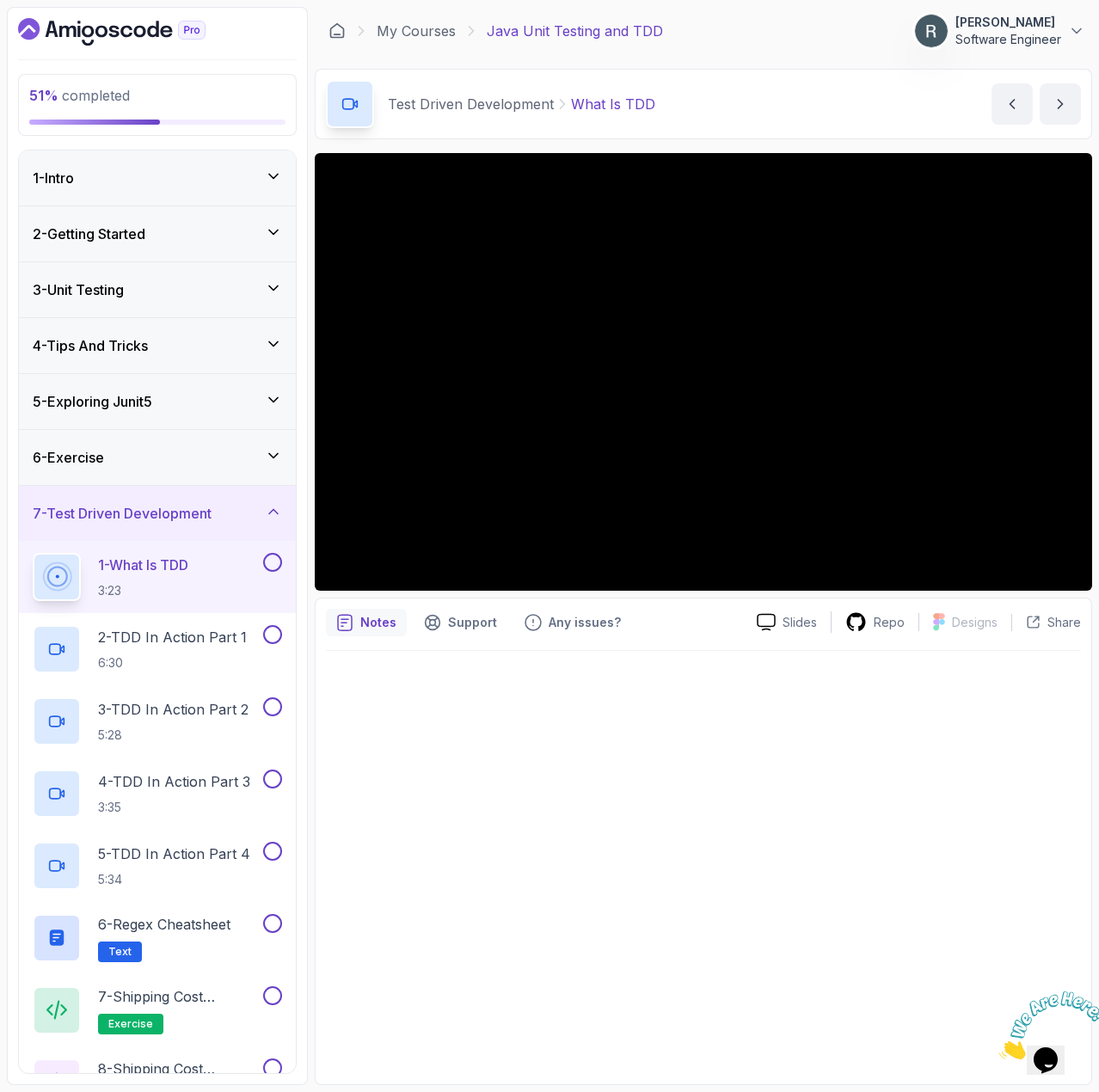
click at [1000, 1048] on icon "Close" at bounding box center [1000, 1055] width 0 height 15
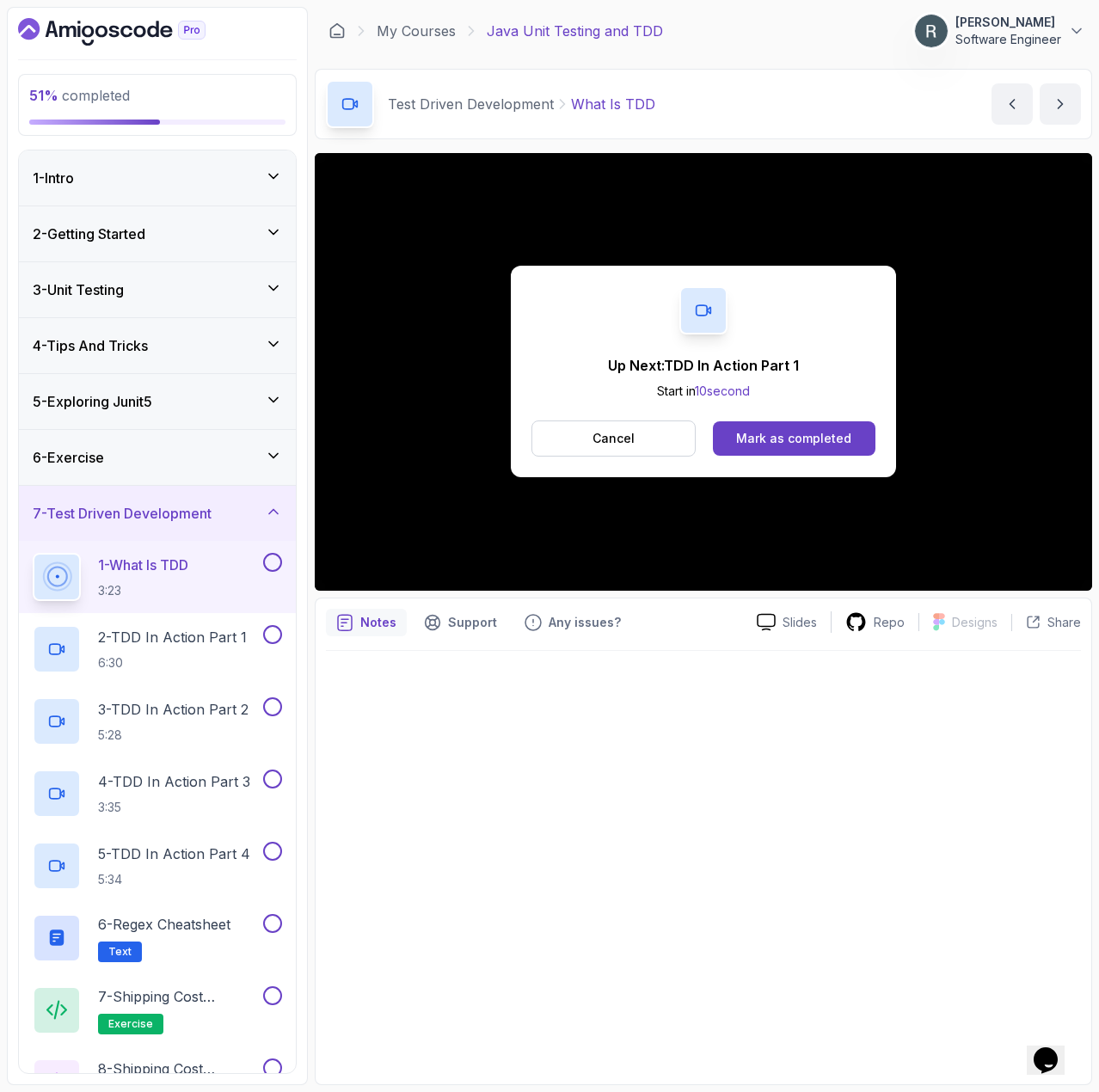
click at [786, 562] on div "Up Next: TDD In Action Part 1 Start in 10 second Cancel Mark as completed" at bounding box center [704, 372] width 778 height 438
click at [648, 454] on button "Cancel" at bounding box center [613, 439] width 164 height 37
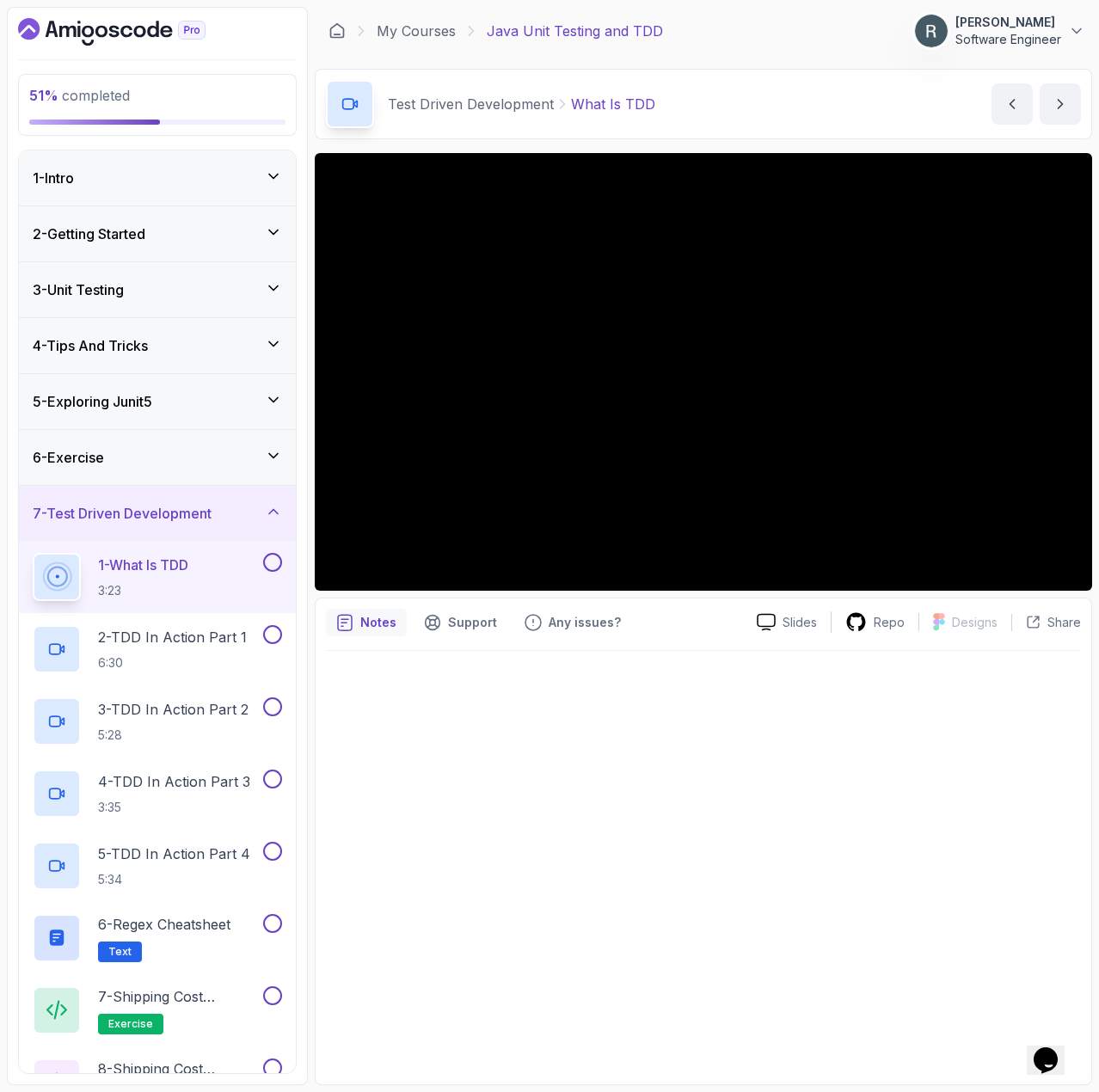
click at [272, 559] on button at bounding box center [272, 563] width 19 height 19
click at [221, 627] on p "2 - TDD In Action Part 1" at bounding box center [172, 638] width 149 height 21
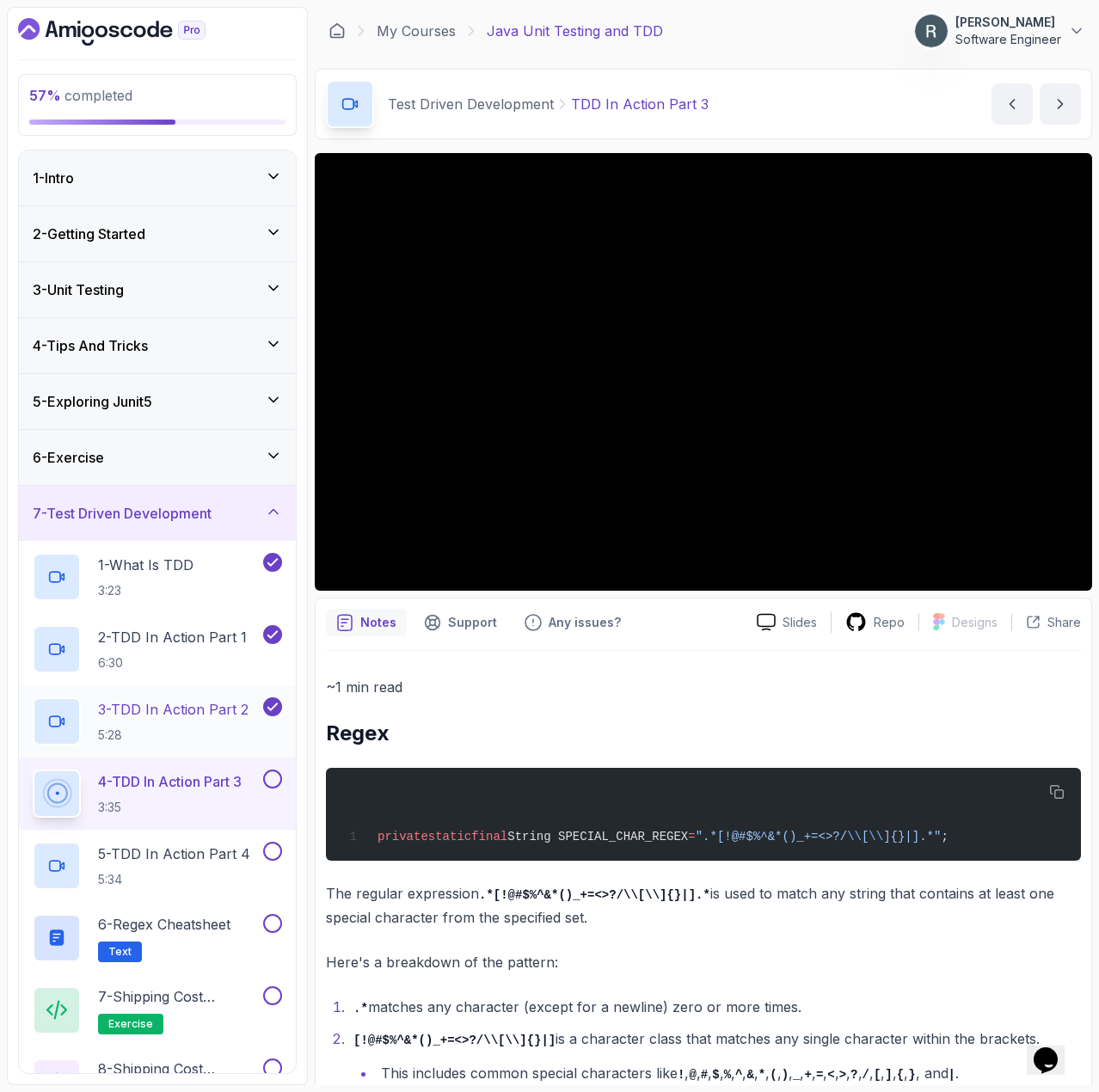
click at [167, 700] on p "3 - TDD In Action Part 2" at bounding box center [173, 710] width 151 height 21
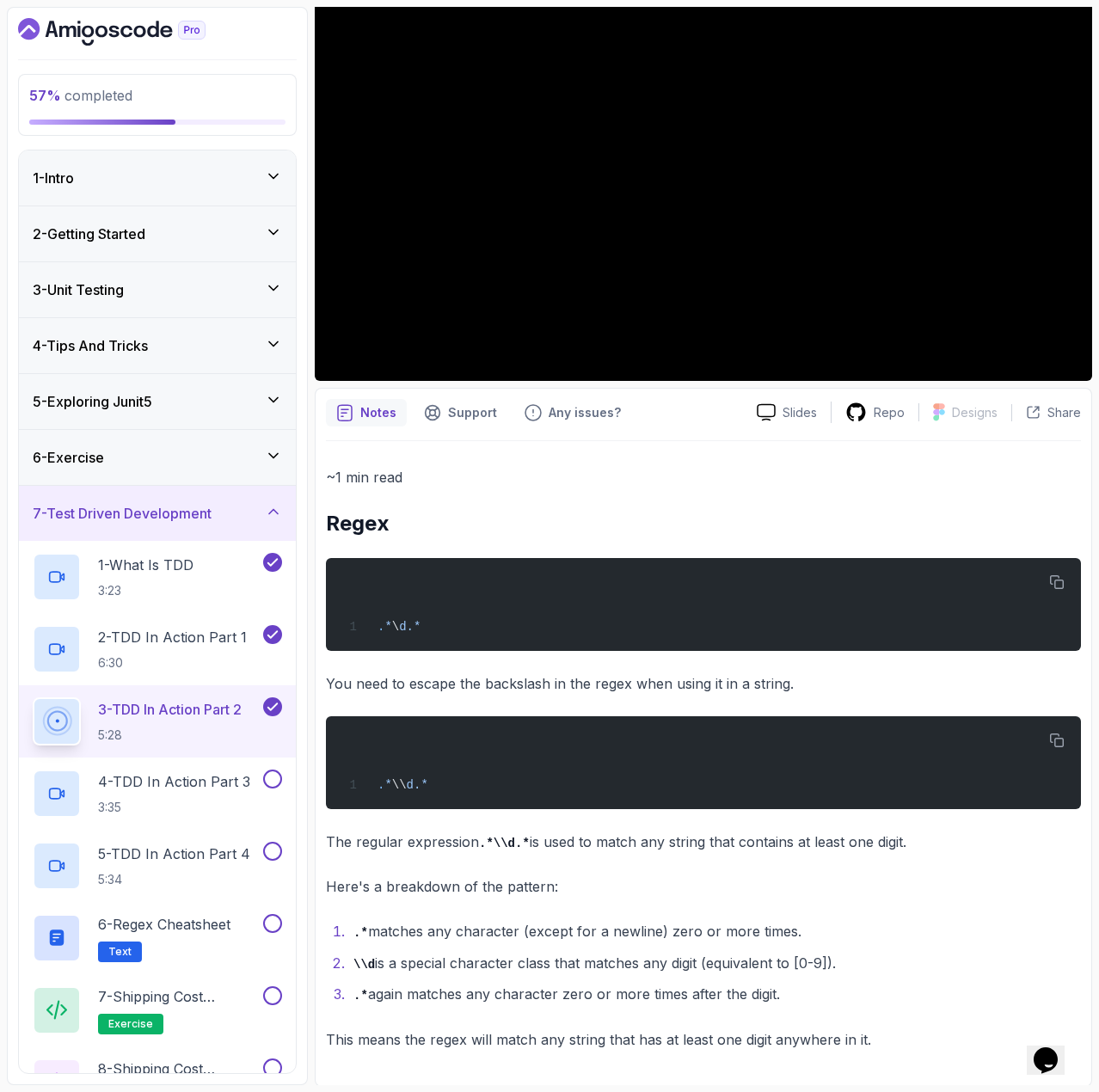
scroll to position [213, 0]
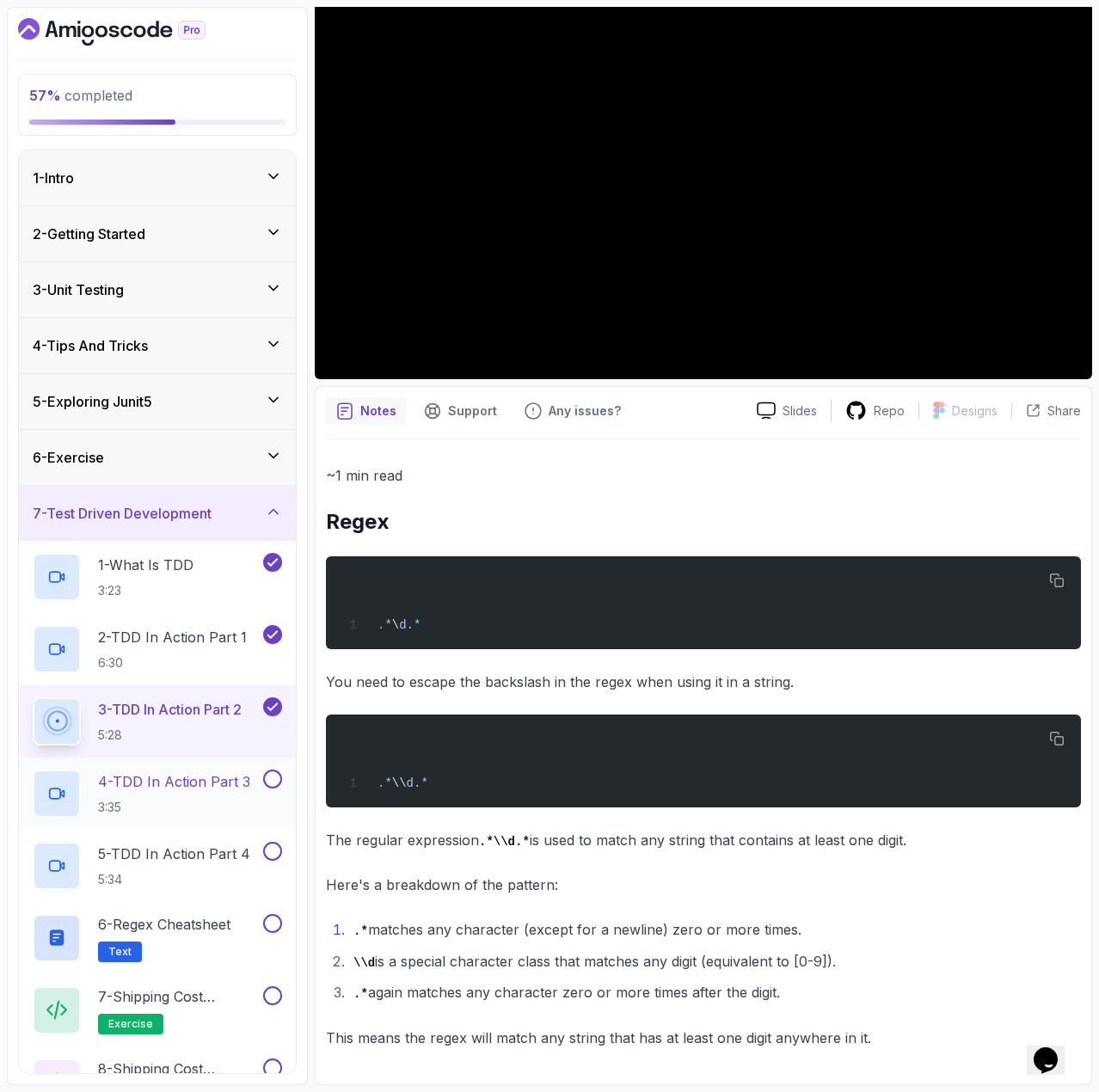
click at [202, 781] on p "4 - TDD In Action Part 3" at bounding box center [174, 782] width 152 height 21
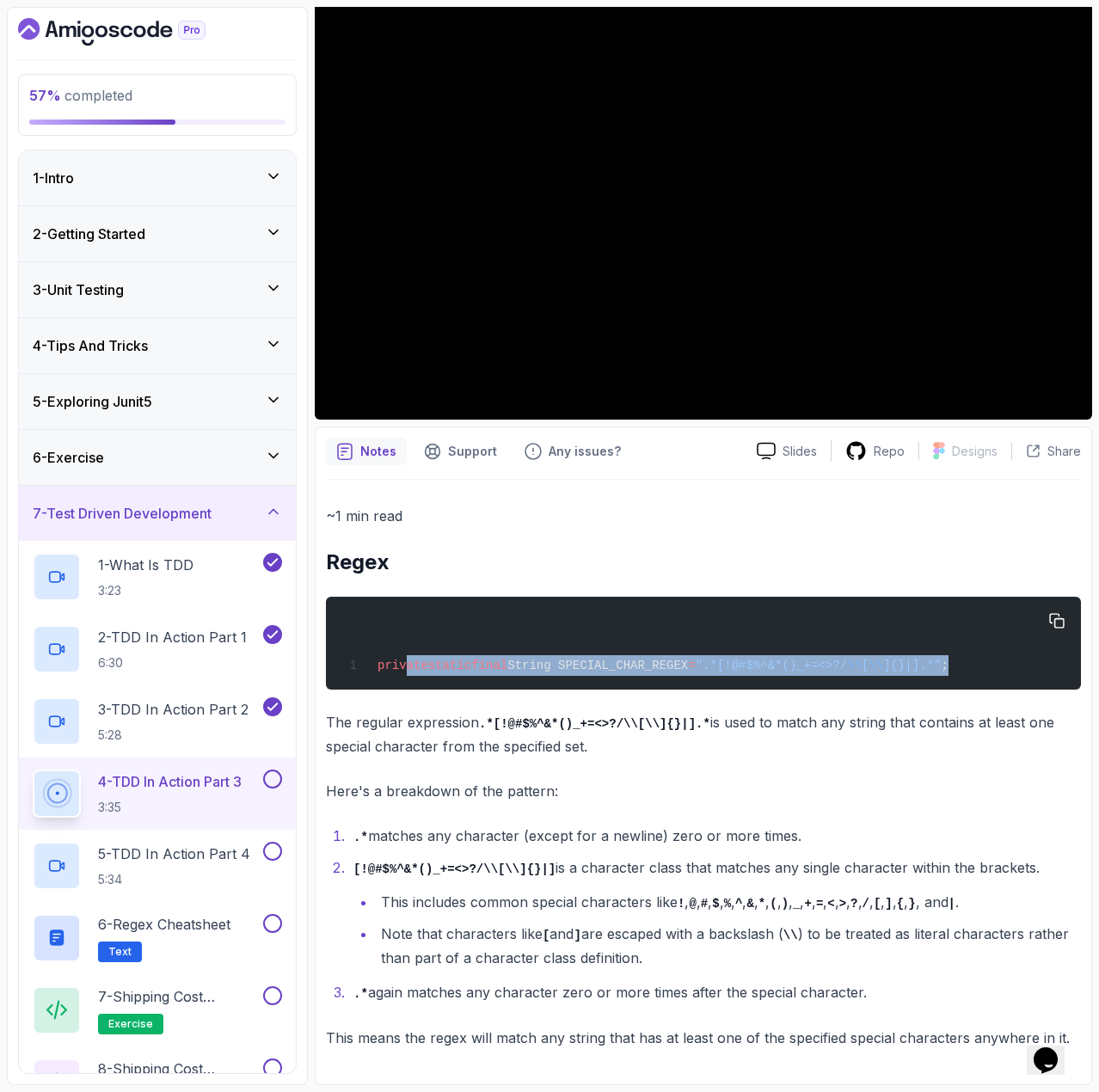
drag, startPoint x: 968, startPoint y: 663, endPoint x: 405, endPoint y: 660, distance: 563.0
click at [405, 660] on div "private static final String SPECIAL_CHAR_REGEX = ".*[!@#$%^&*()_+=<>?/ \\ [ \\ …" at bounding box center [703, 643] width 727 height 72
copy span "private static final String SPECIAL_CHAR_REGEX = ".*[!@#$%^&*()_+=<>?/ \\ [ \\ …"
click at [268, 781] on button at bounding box center [272, 780] width 19 height 19
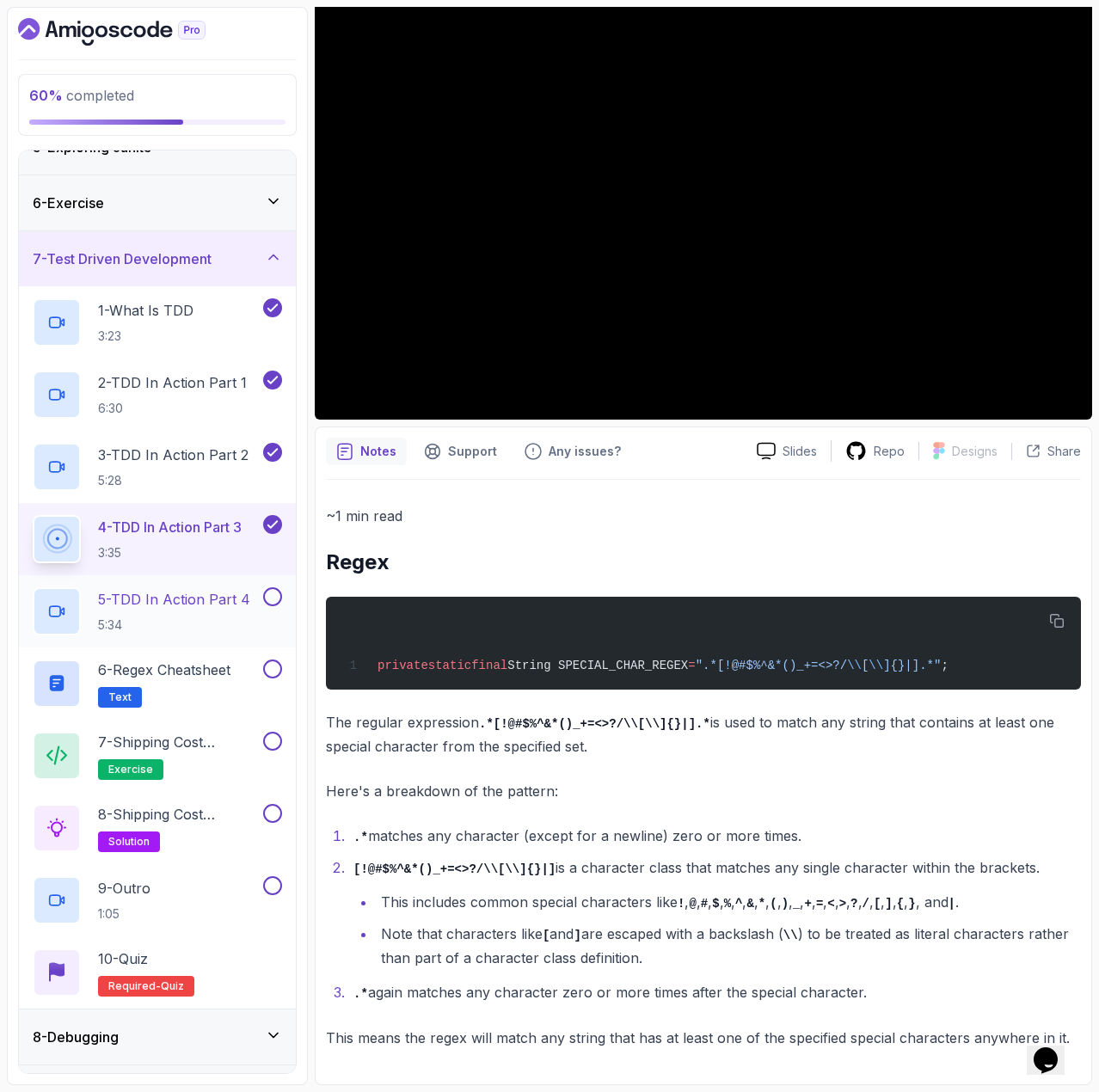
click at [189, 681] on div "1 - What Is TDD 3:23 2 - TDD In Action Part 1 6:30 3 - TDD In Action Part 2 5:2…" at bounding box center [157, 647] width 277 height 722
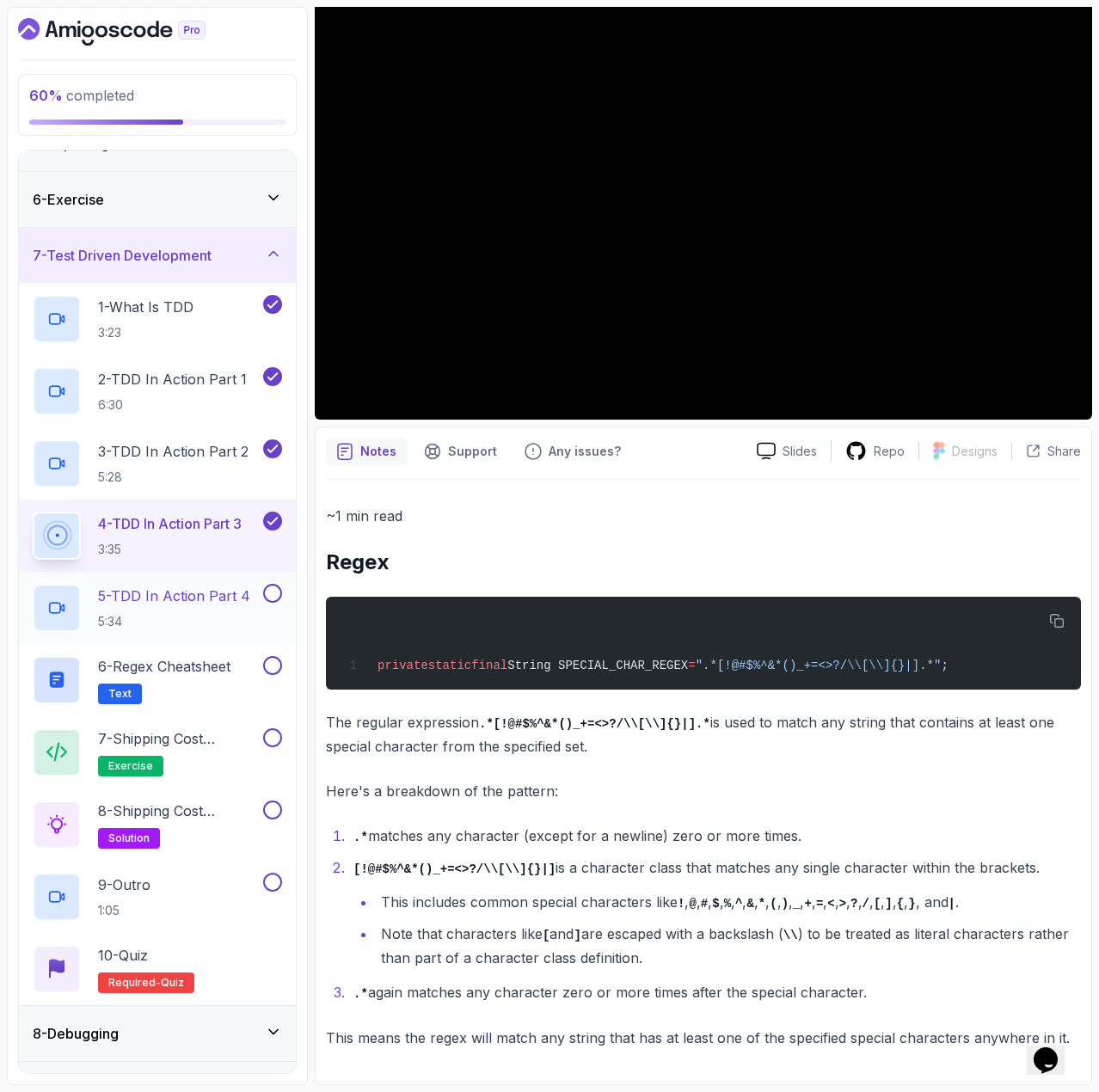
click at [206, 588] on p "5 - TDD In Action Part 4" at bounding box center [174, 596] width 152 height 21
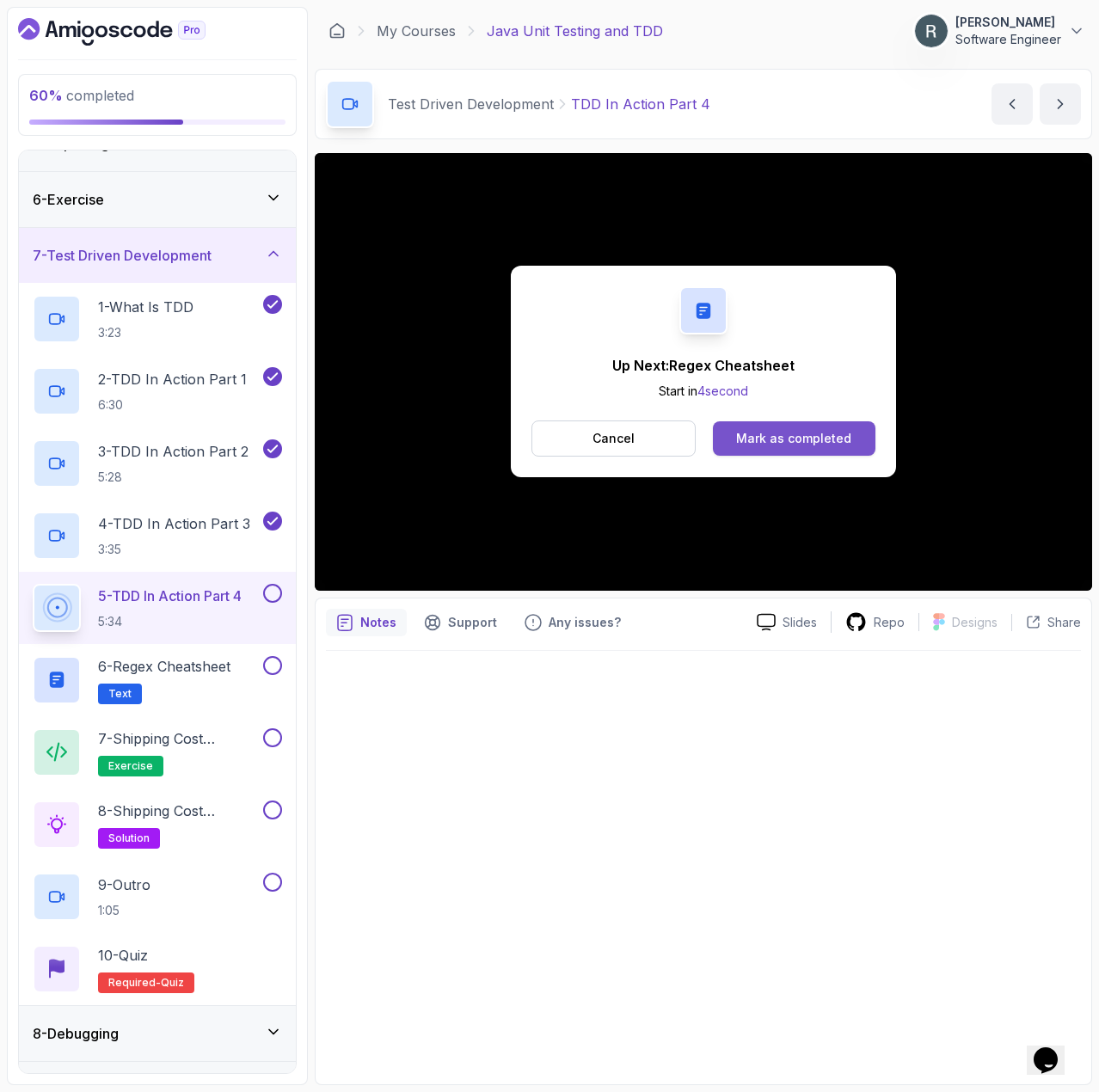
click at [844, 446] on div "Mark as completed" at bounding box center [794, 439] width 115 height 17
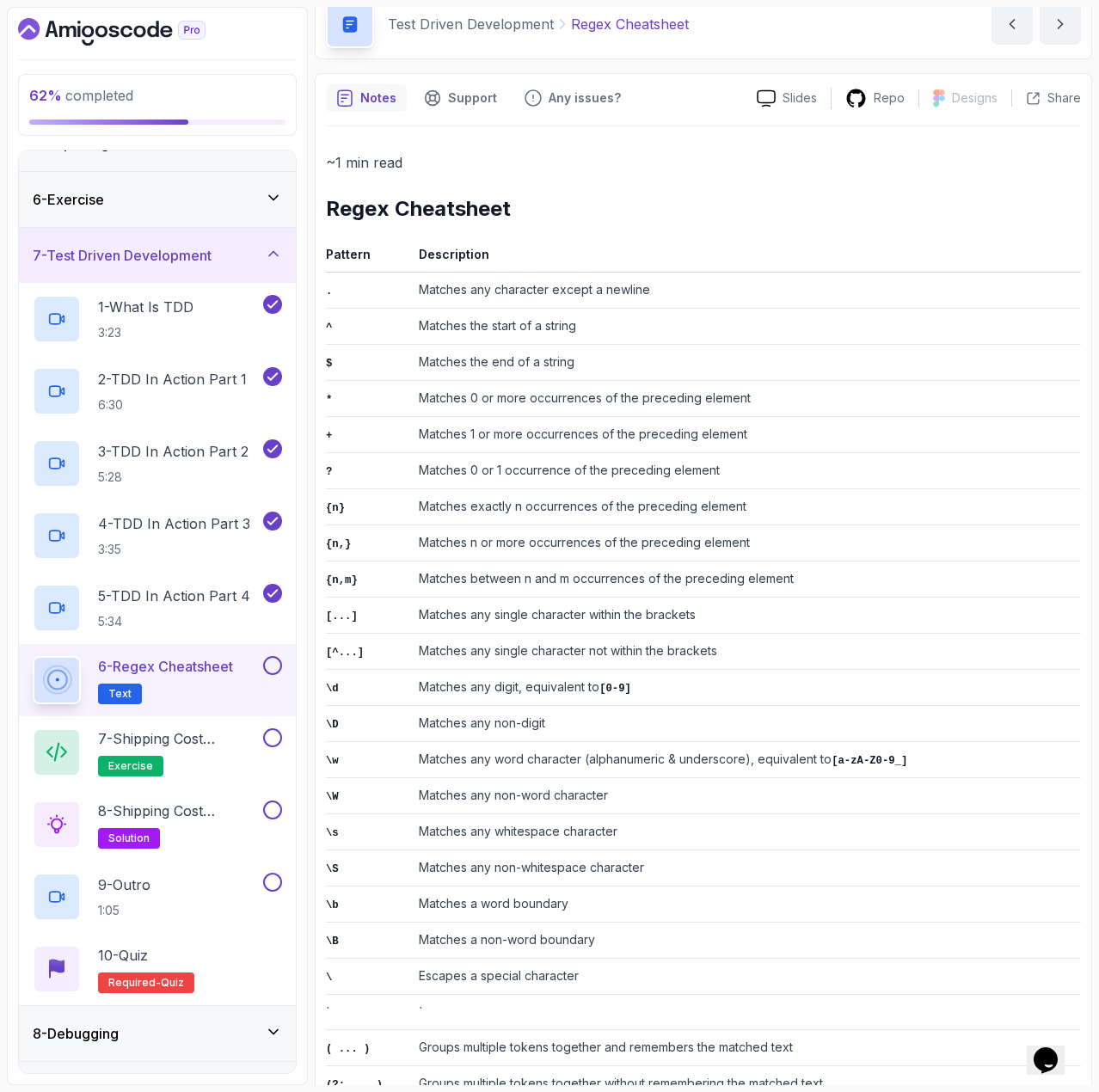
scroll to position [86, 0]
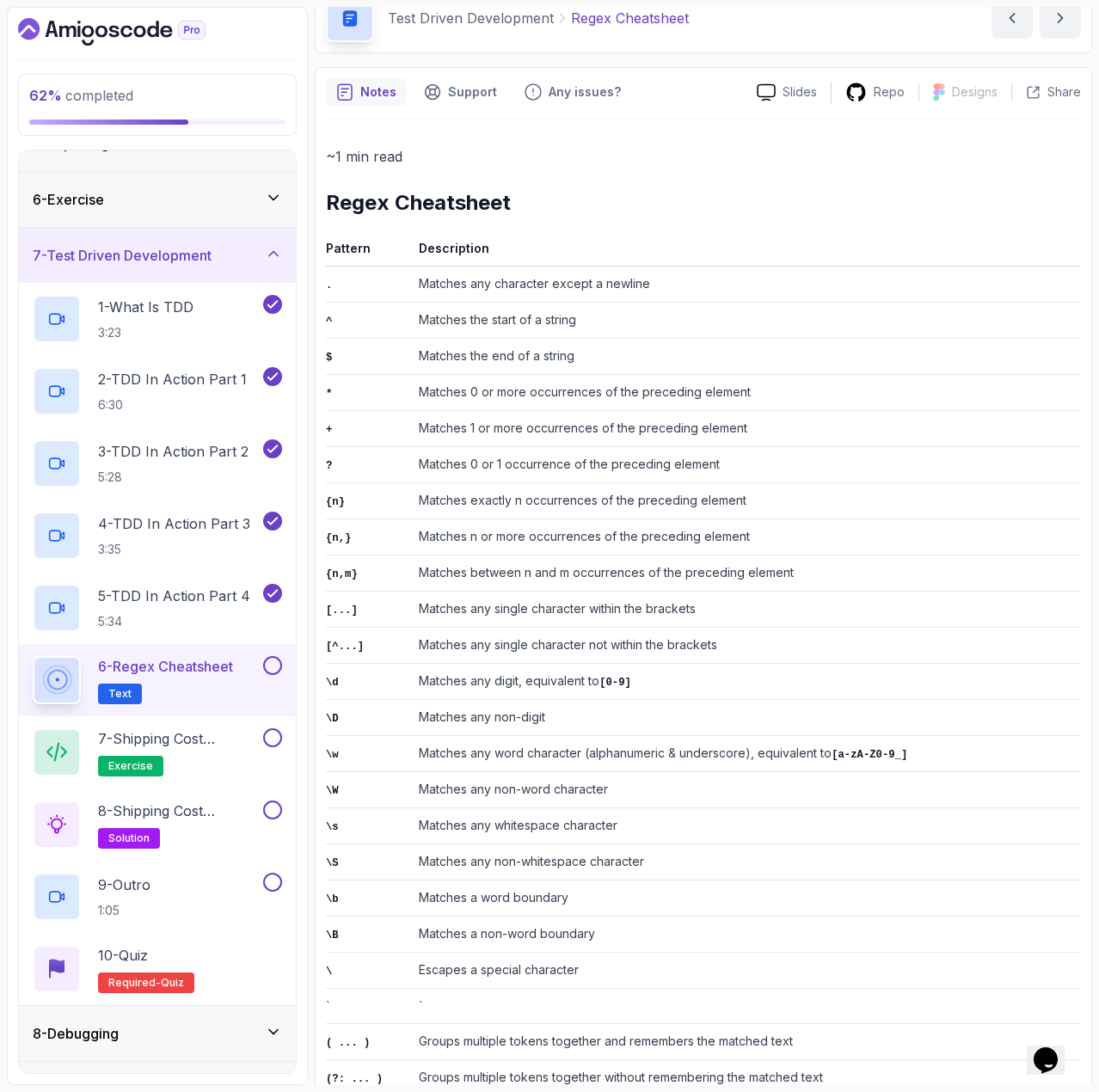
click at [275, 667] on button at bounding box center [272, 666] width 19 height 19
click at [211, 744] on p "7 - Shipping Cost Calculator Exercise" at bounding box center [179, 739] width 162 height 21
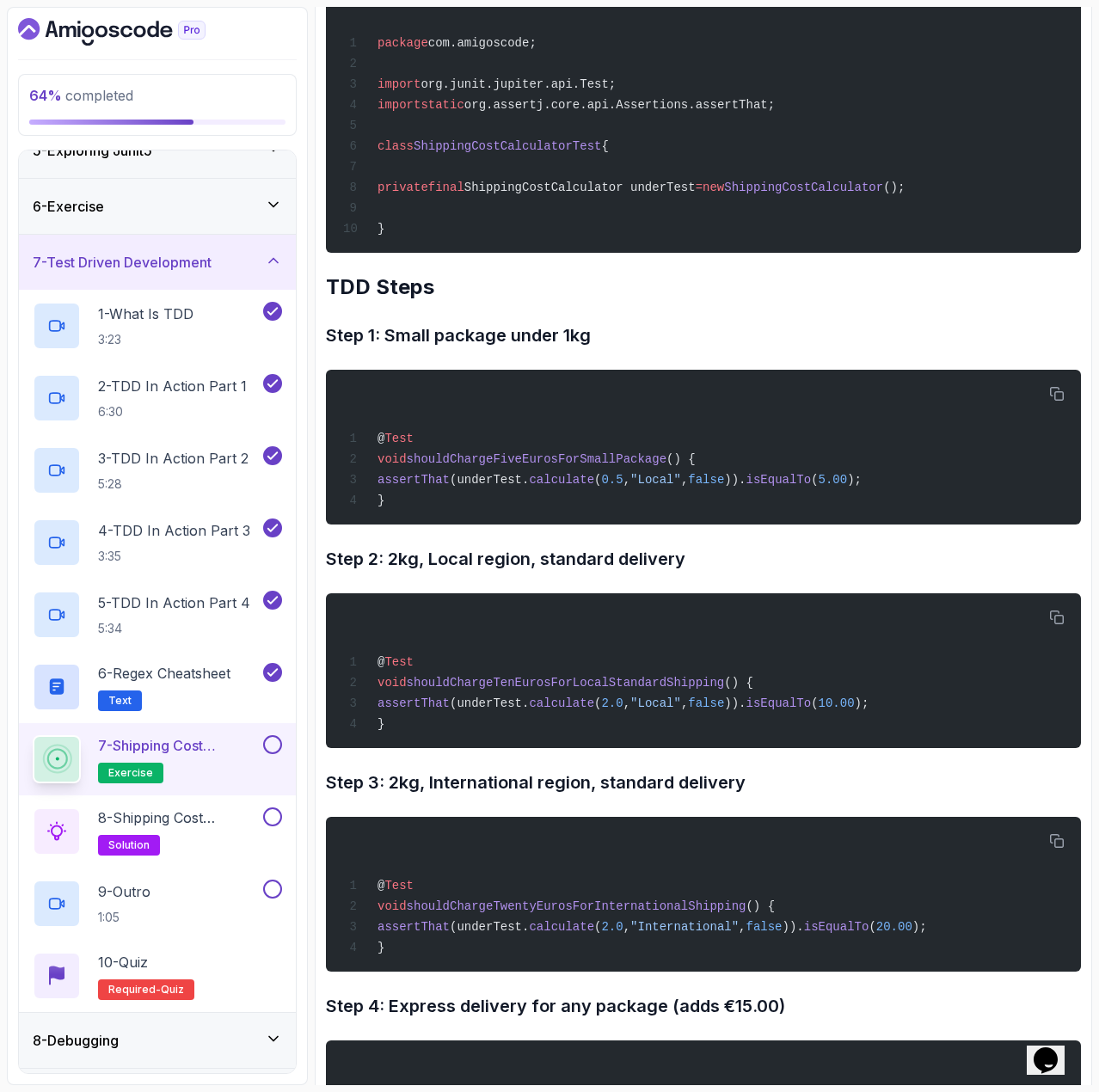
scroll to position [258, 0]
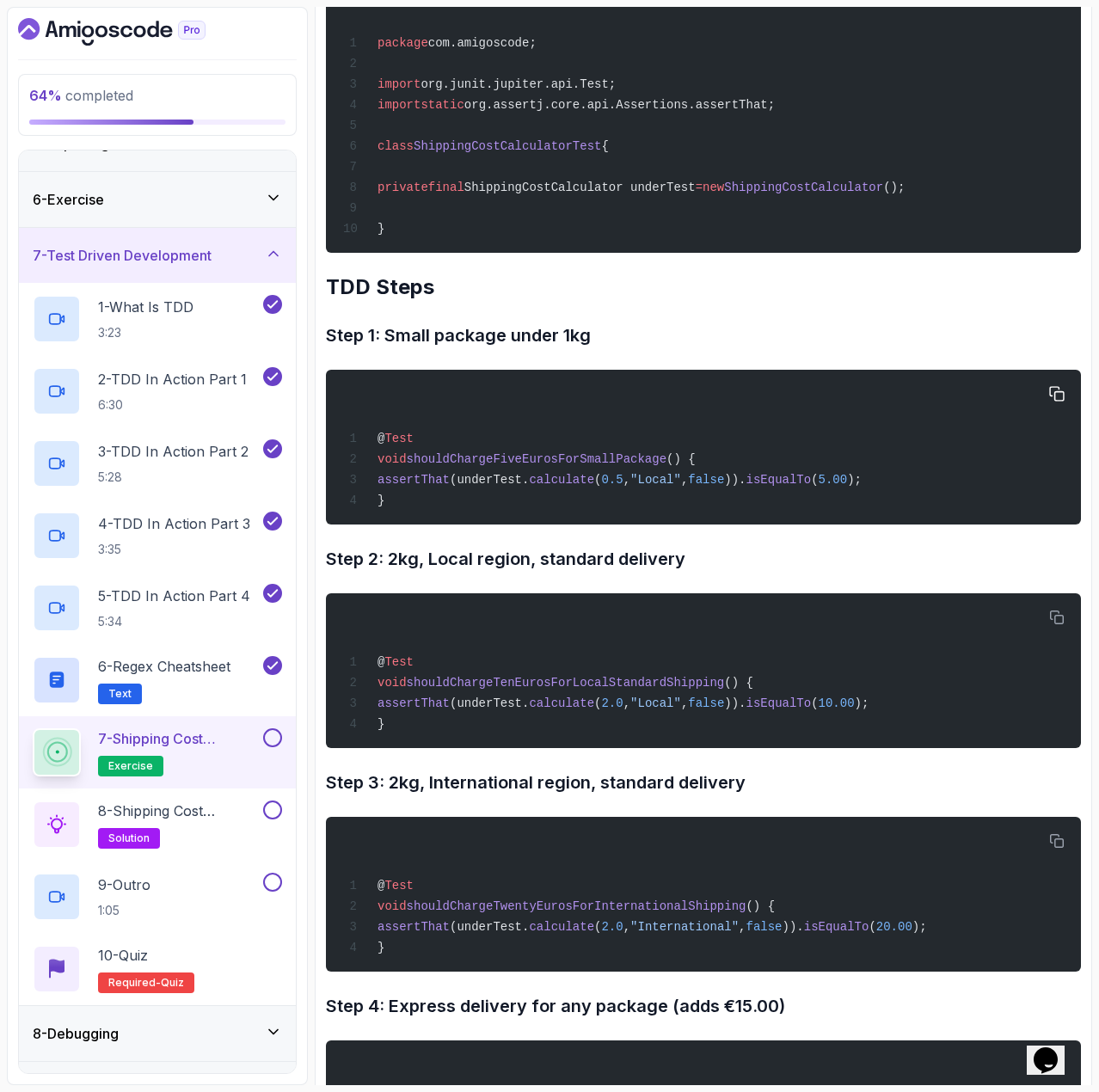
click at [421, 466] on span "shouldChargeFiveEurosForSmallPackage" at bounding box center [537, 459] width 260 height 14
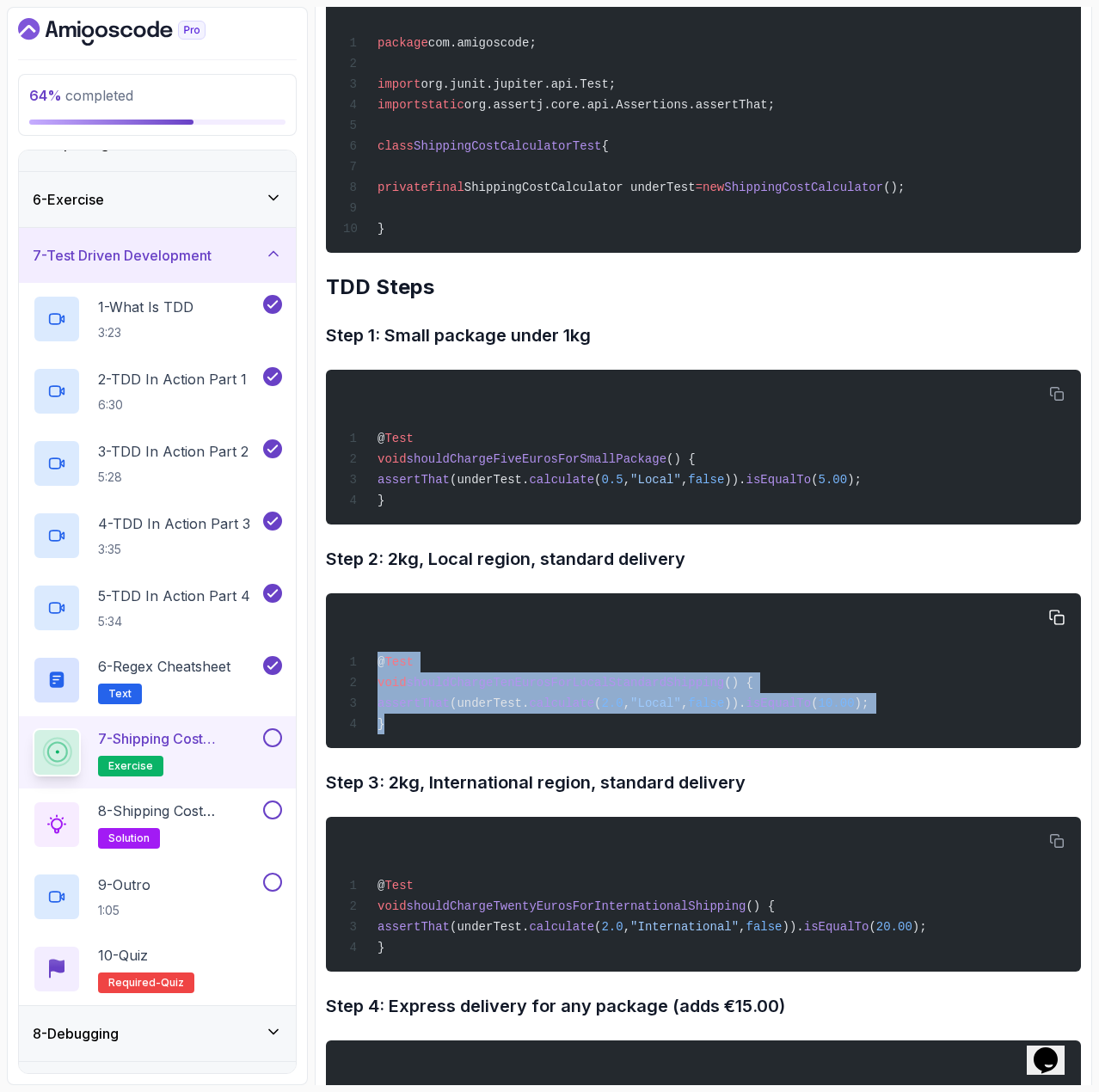
drag, startPoint x: 386, startPoint y: 743, endPoint x: 373, endPoint y: 687, distance: 57.5
click at [373, 687] on div "@ Test void shouldChargeTenEurosForLocalStandardShipping () { assertThat (under…" at bounding box center [703, 671] width 727 height 134
click at [637, 690] on span "shouldChargeTenEurosForLocalStandardShipping" at bounding box center [566, 683] width 318 height 14
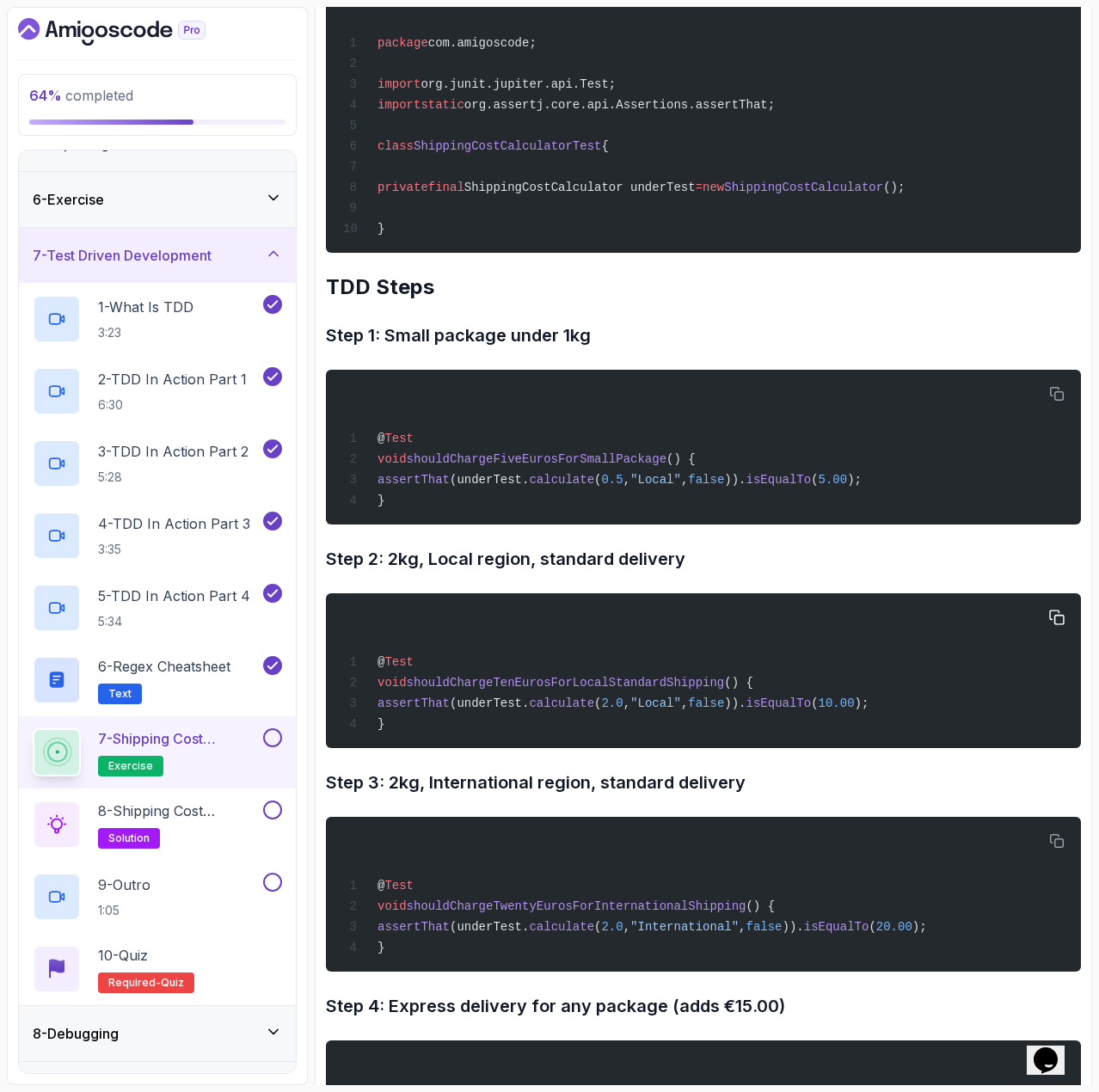
click at [637, 690] on span "shouldChargeTenEurosForLocalStandardShipping" at bounding box center [566, 683] width 318 height 14
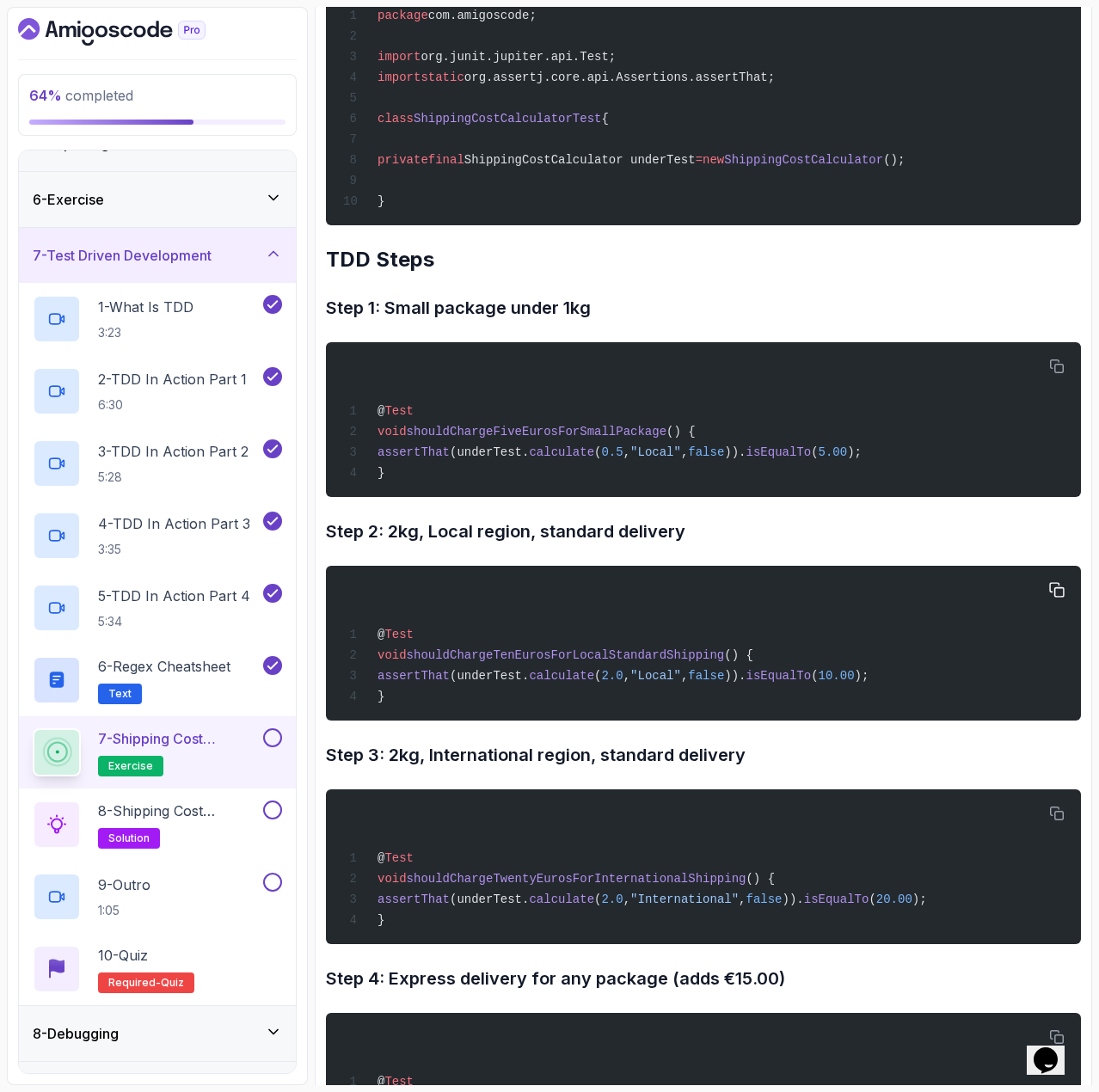
scroll to position [1360, 0]
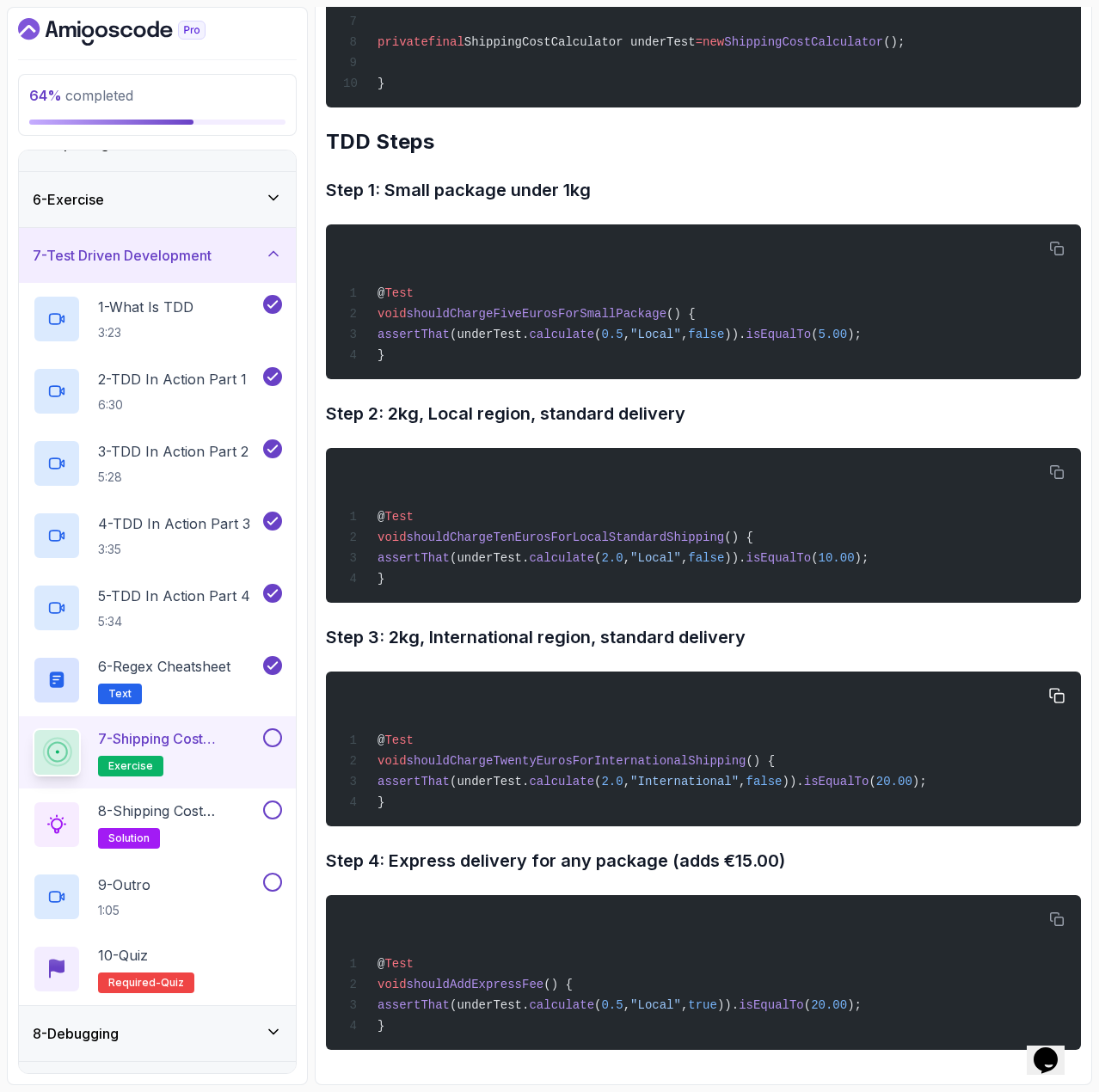
click at [612, 754] on span "shouldChargeTwentyEurosForInternationalShipping" at bounding box center [577, 761] width 339 height 14
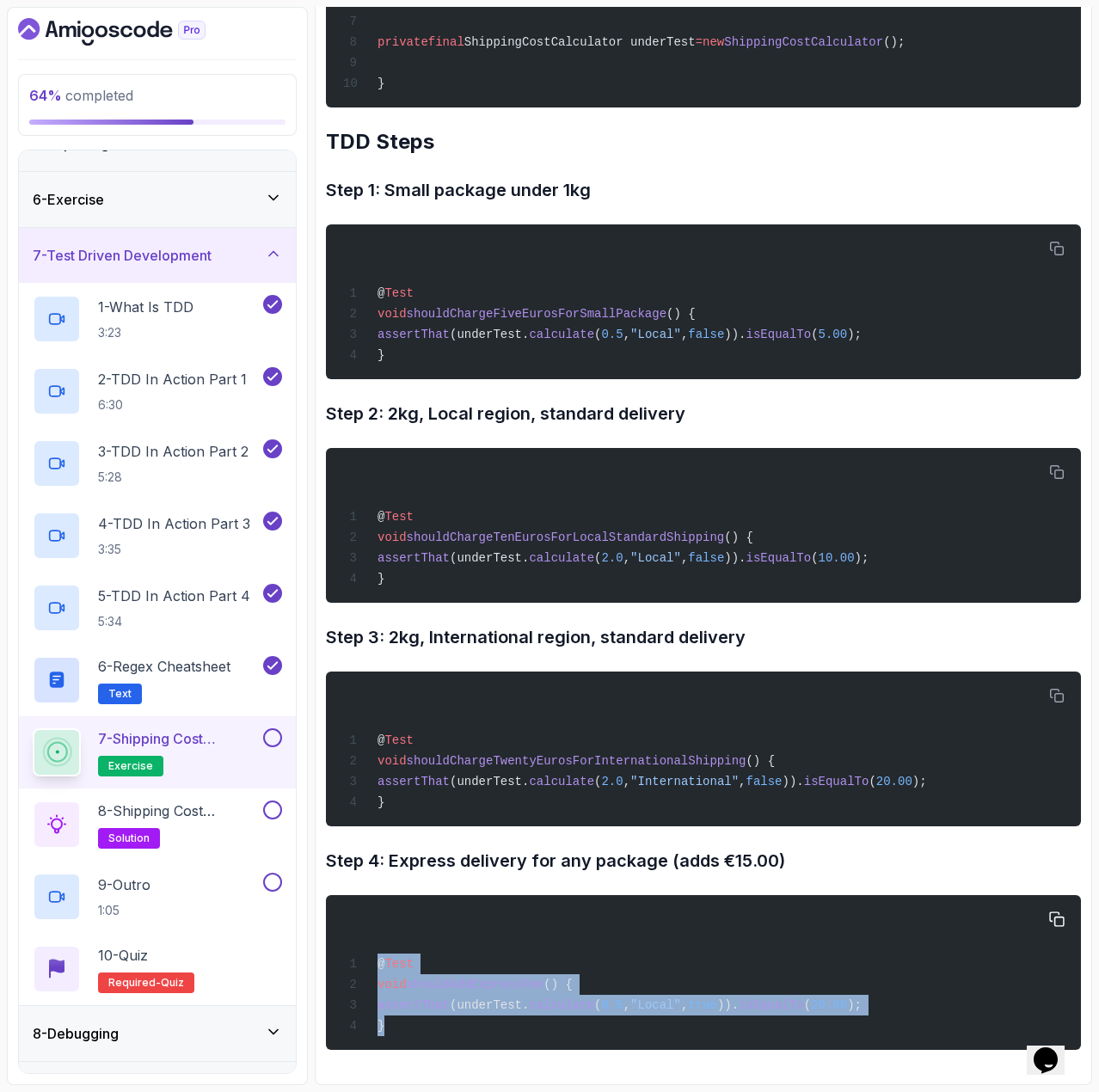
drag, startPoint x: 389, startPoint y: 1021, endPoint x: 376, endPoint y: 962, distance: 60.4
click at [376, 962] on div "@ Test void shouldAddExpressFee () { assertThat (underTest. calculate ( 0.5 , "…" at bounding box center [703, 973] width 727 height 134
click at [419, 1035] on div "@ Test void shouldAddExpressFee () { assertThat (underTest. calculate ( 0.5 , "…" at bounding box center [703, 973] width 727 height 134
drag, startPoint x: 405, startPoint y: 1034, endPoint x: 376, endPoint y: 961, distance: 78.5
click at [376, 961] on div "@ Test void shouldAddExpressFee () { assertThat (underTest. calculate ( 0.5 , "…" at bounding box center [703, 973] width 727 height 134
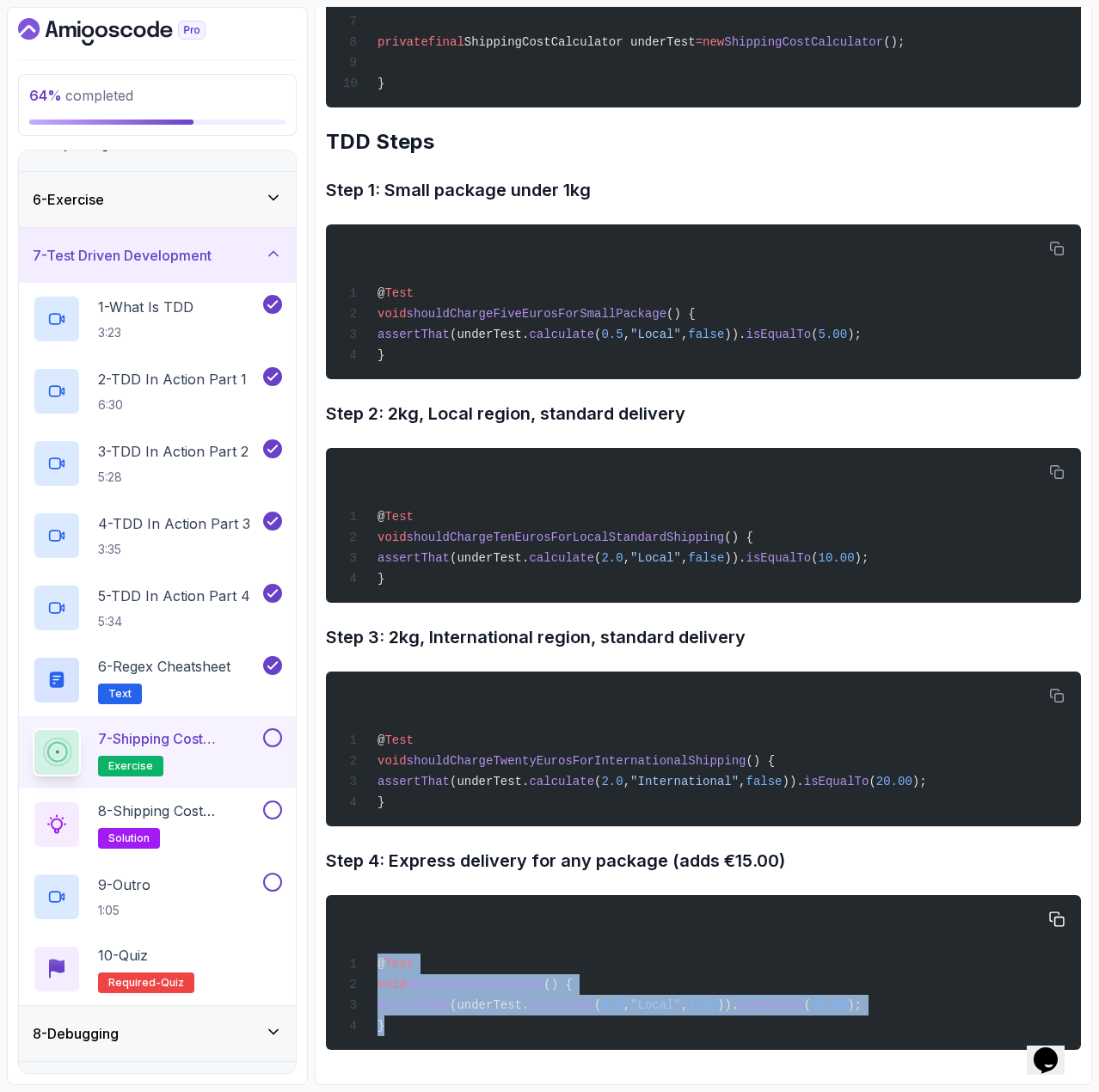
click at [502, 980] on span "shouldAddExpressFee" at bounding box center [476, 985] width 137 height 14
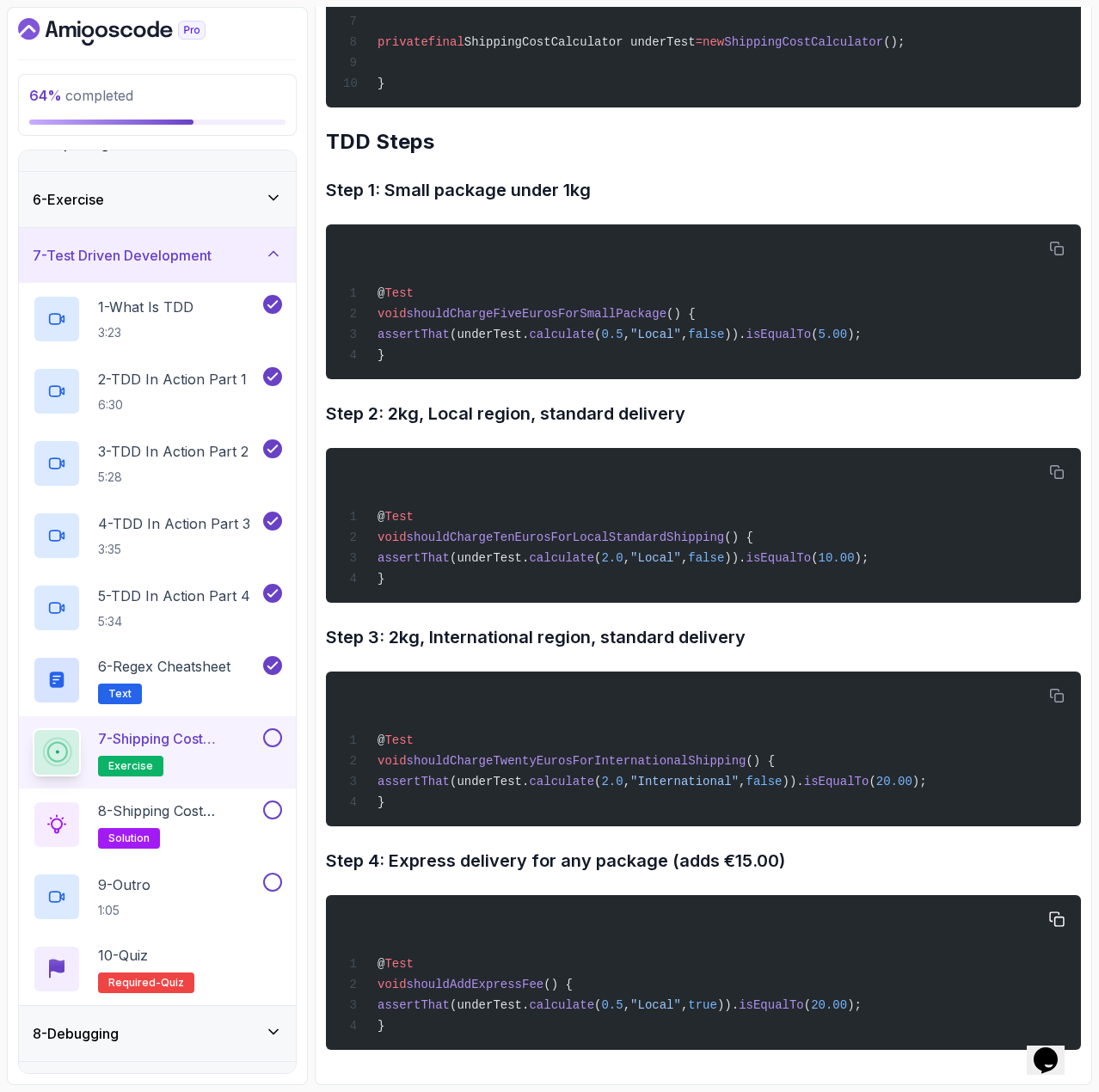
click at [502, 980] on span "shouldAddExpressFee" at bounding box center [476, 985] width 137 height 14
drag, startPoint x: 813, startPoint y: 1002, endPoint x: 847, endPoint y: 1002, distance: 34.0
click at [847, 1002] on span "assertThat (underTest. calculate ( 0.5 , "Local" , true )). isEqualTo ( 20.00 );" at bounding box center [602, 1006] width 519 height 14
click at [276, 736] on button at bounding box center [272, 738] width 19 height 19
click at [204, 822] on h2 "8 - Shipping Cost Calculator Solution solution" at bounding box center [179, 824] width 162 height 48
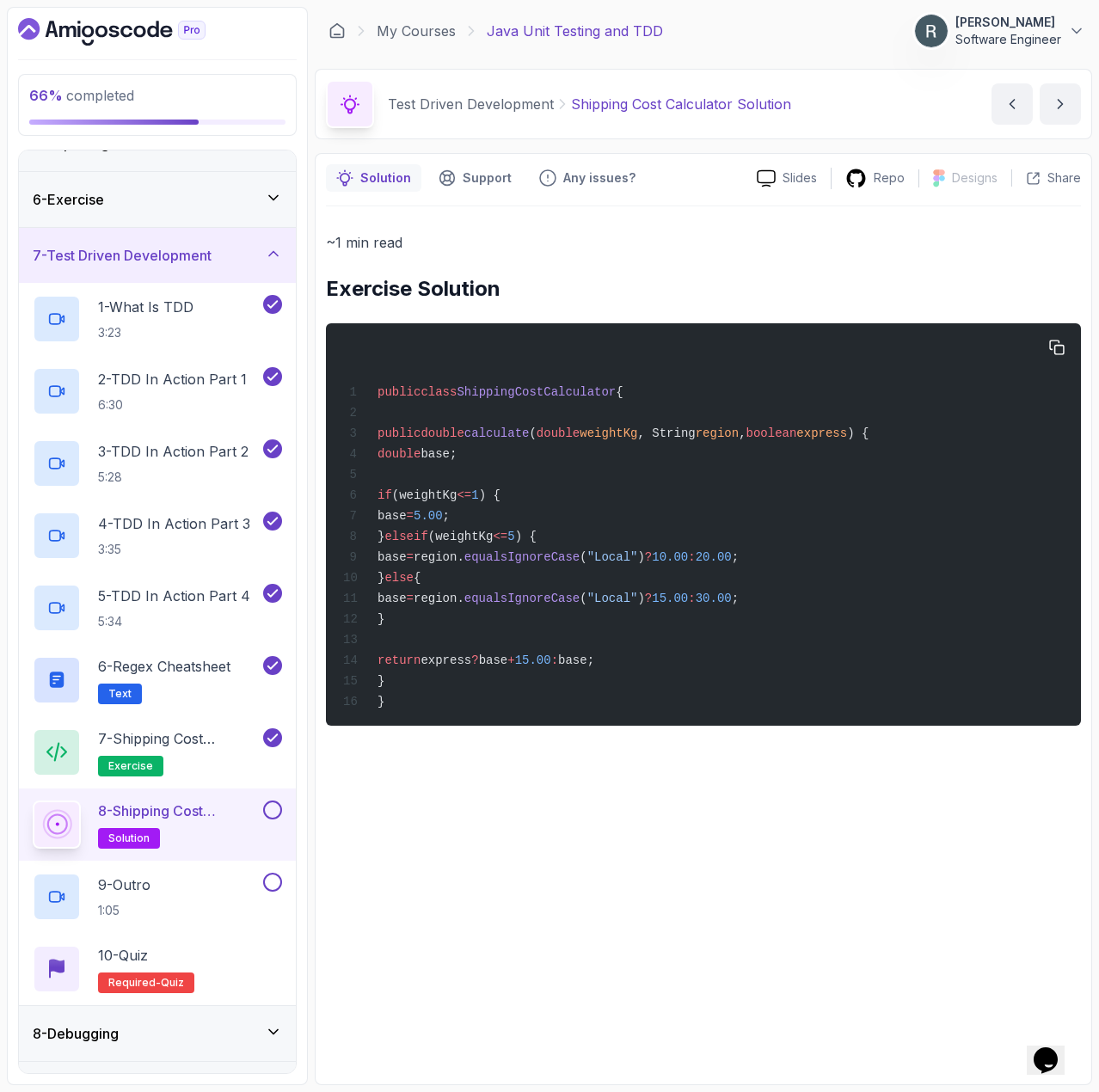
drag, startPoint x: 454, startPoint y: 628, endPoint x: 433, endPoint y: 499, distance: 130.7
click at [433, 499] on div "public class ShippingCostCalculator { public double calculate ( double weightKg…" at bounding box center [703, 525] width 727 height 382
drag, startPoint x: 677, startPoint y: 673, endPoint x: 428, endPoint y: 458, distance: 329.0
click at [428, 458] on div "public class ShippingCostCalculator { public double calculate ( double weightKg…" at bounding box center [703, 525] width 727 height 382
click at [199, 734] on p "7 - Shipping Cost Calculator Exercise" at bounding box center [179, 739] width 162 height 21
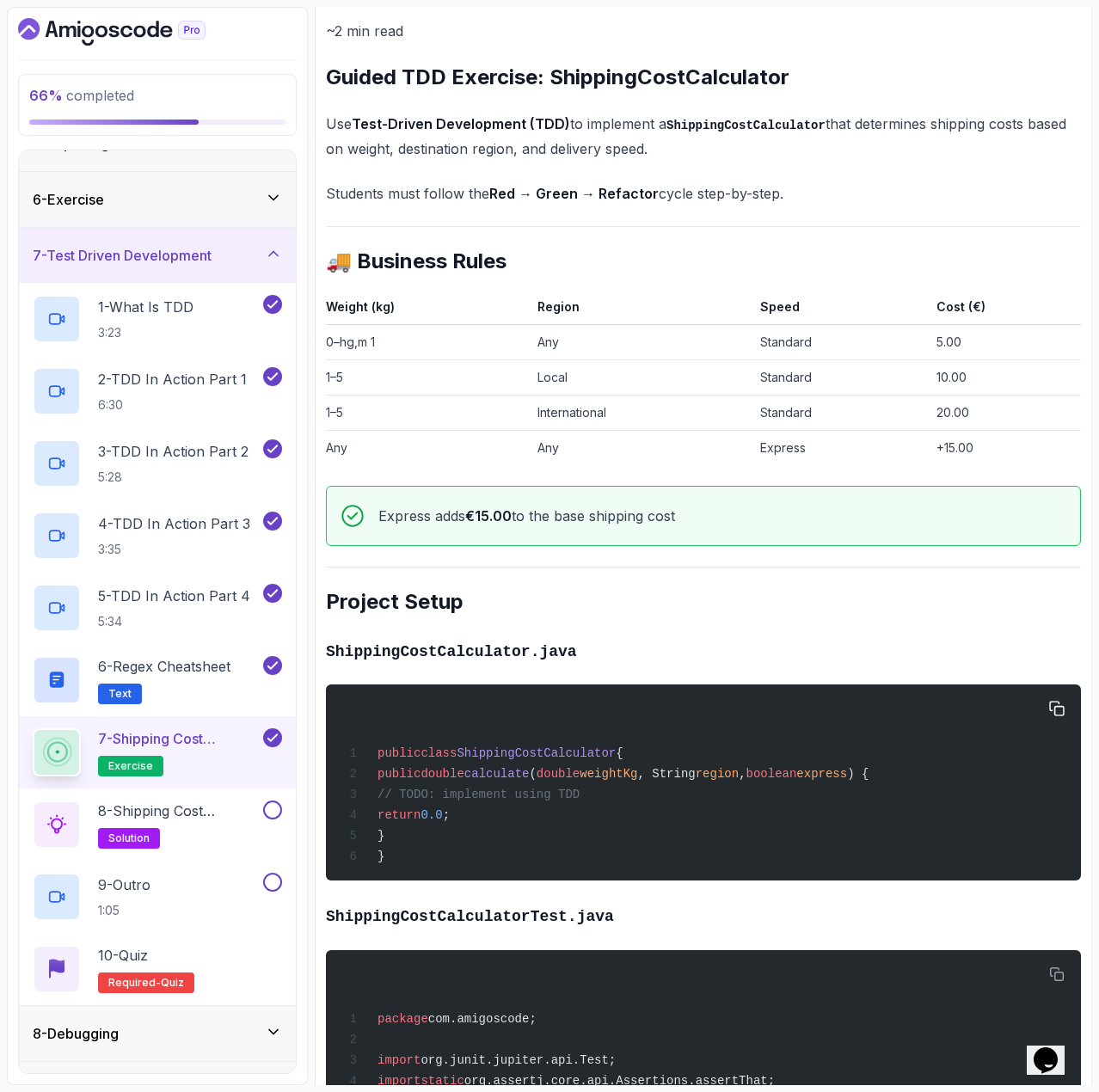
scroll to position [258, 0]
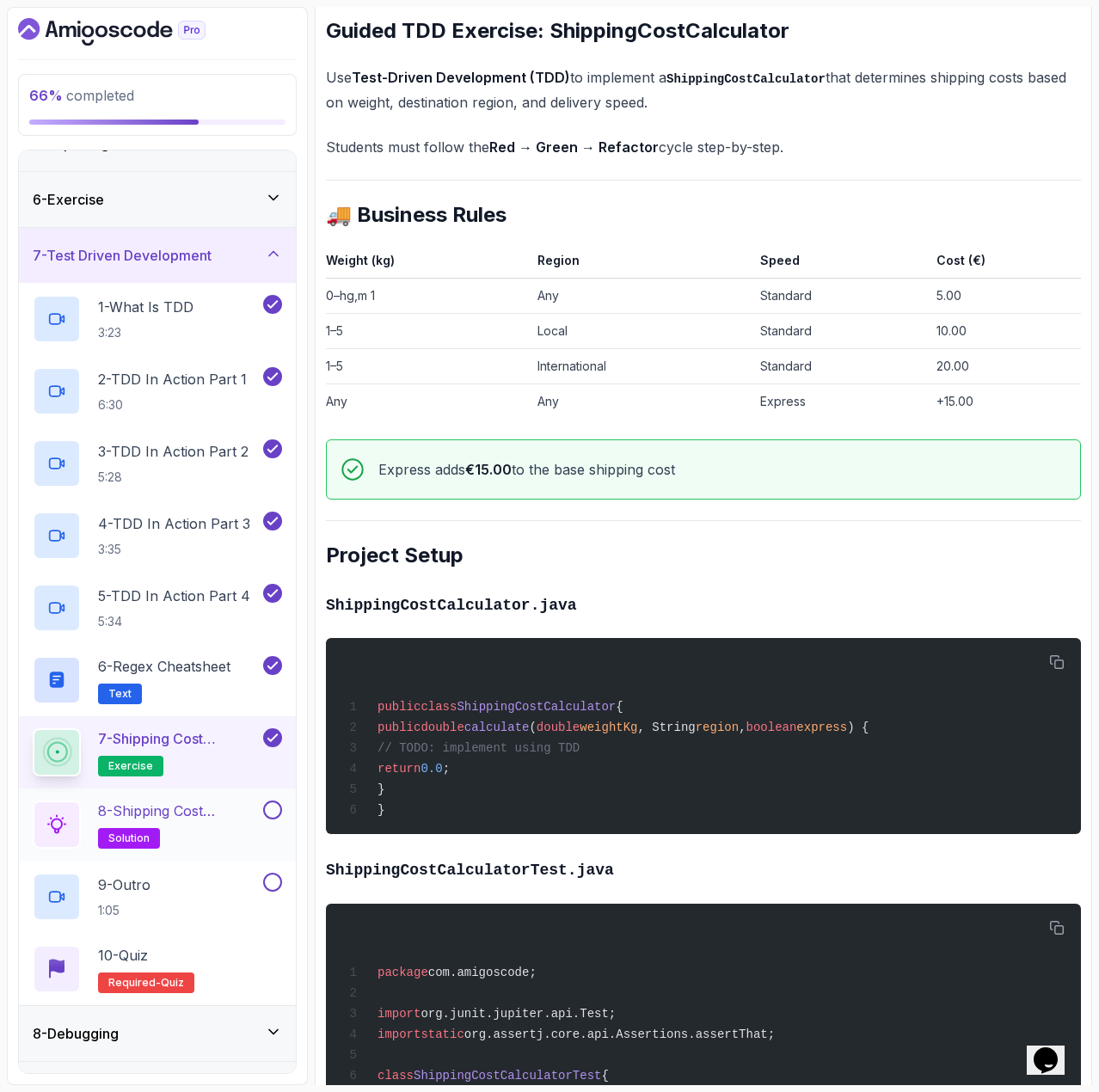
click at [218, 823] on h2 "8 - Shipping Cost Calculator Solution solution" at bounding box center [179, 824] width 162 height 48
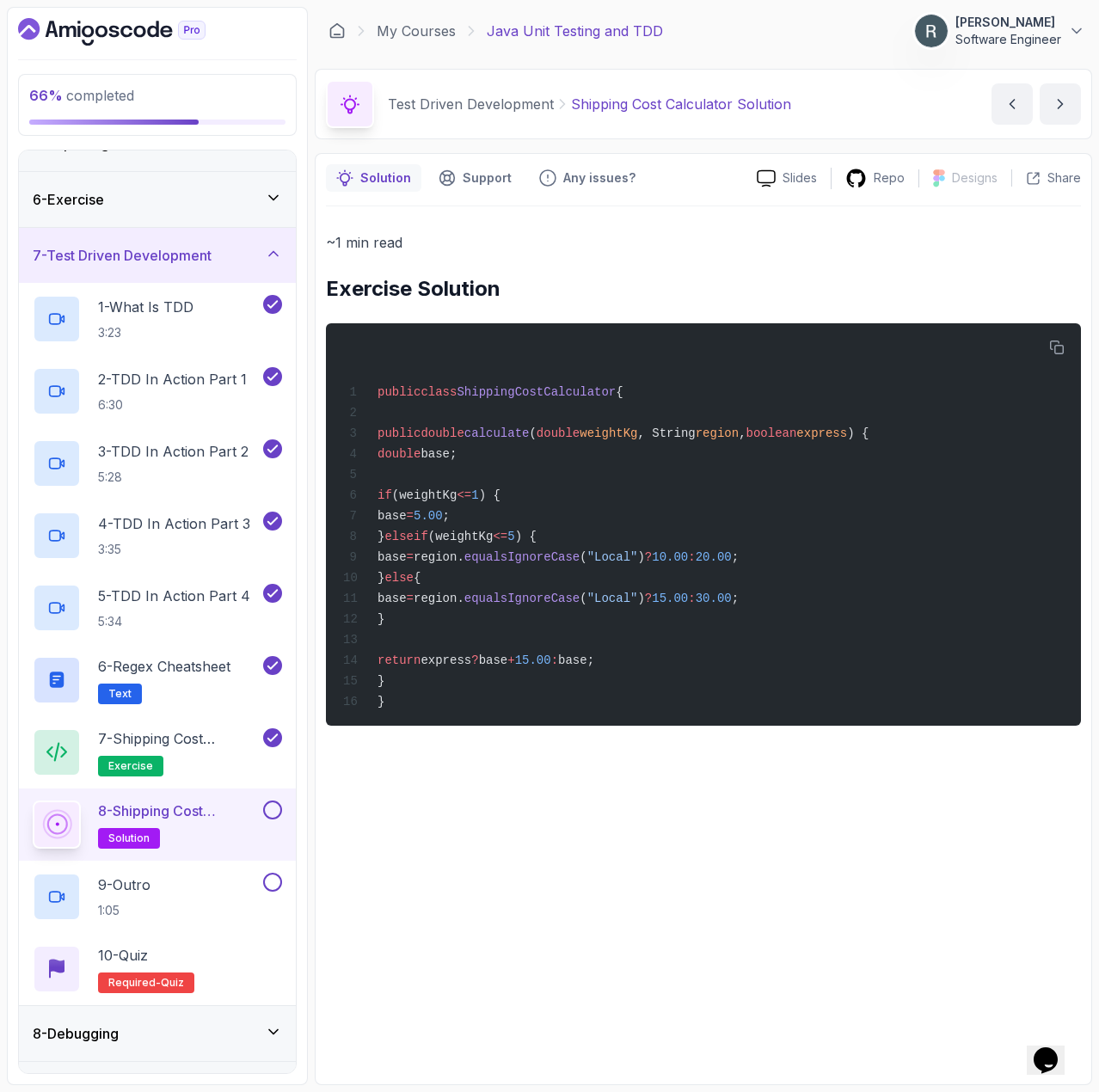
drag, startPoint x: 273, startPoint y: 807, endPoint x: 273, endPoint y: 823, distance: 16.0
click at [274, 807] on button at bounding box center [272, 810] width 19 height 19
click at [242, 878] on div "9 - Outro 1:05" at bounding box center [146, 896] width 227 height 48
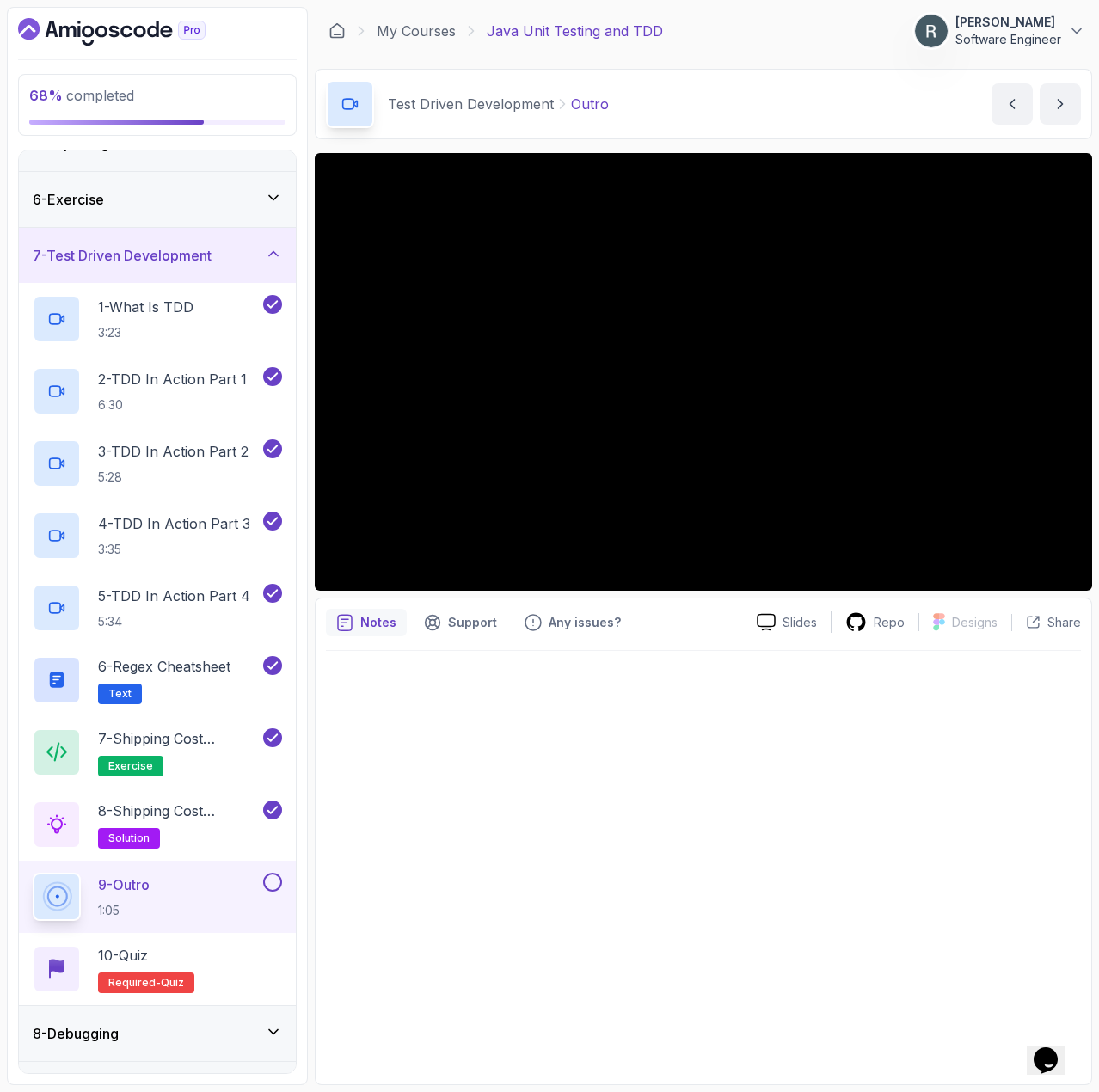
click at [270, 878] on button at bounding box center [272, 882] width 19 height 19
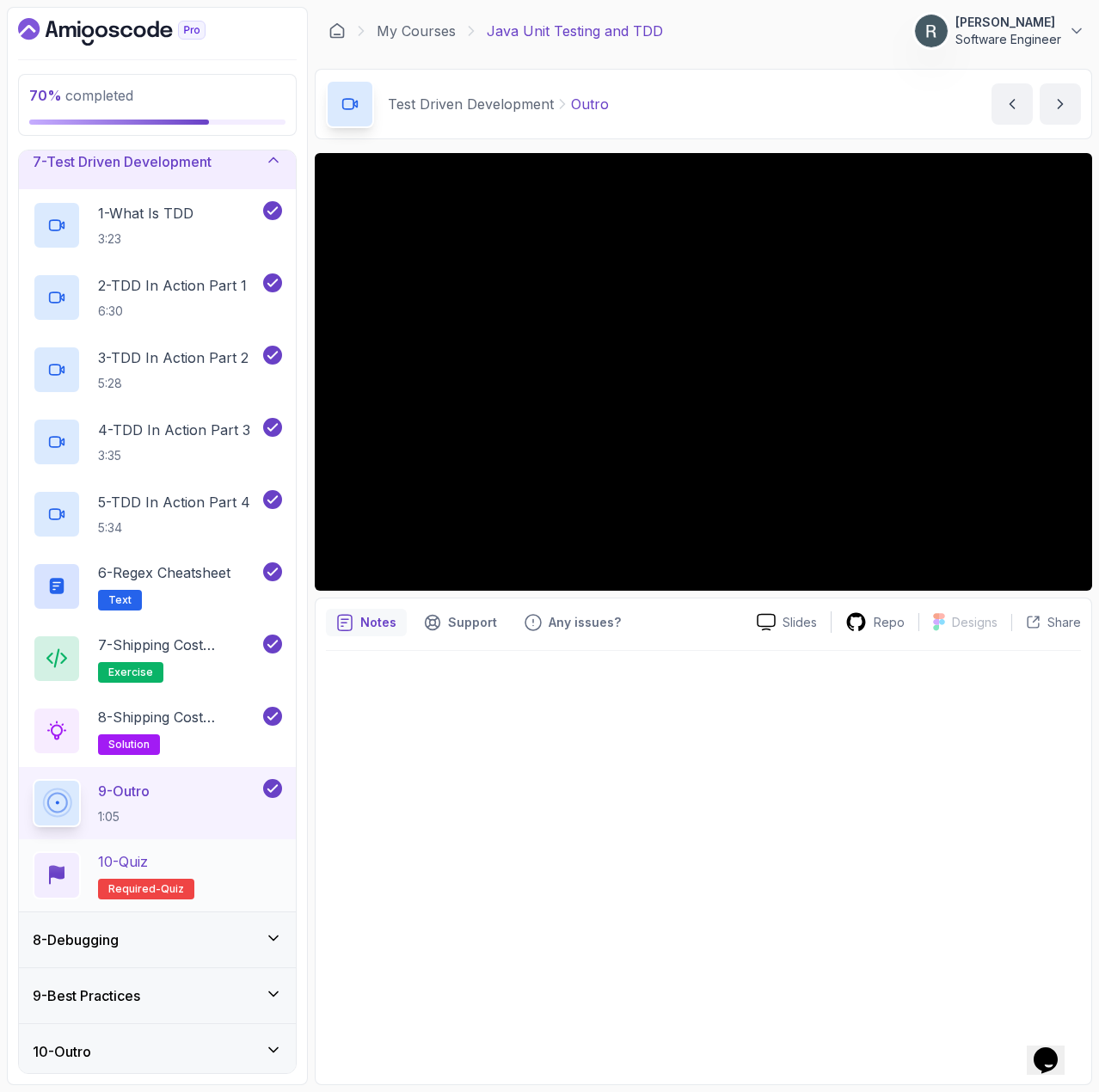
scroll to position [358, 0]
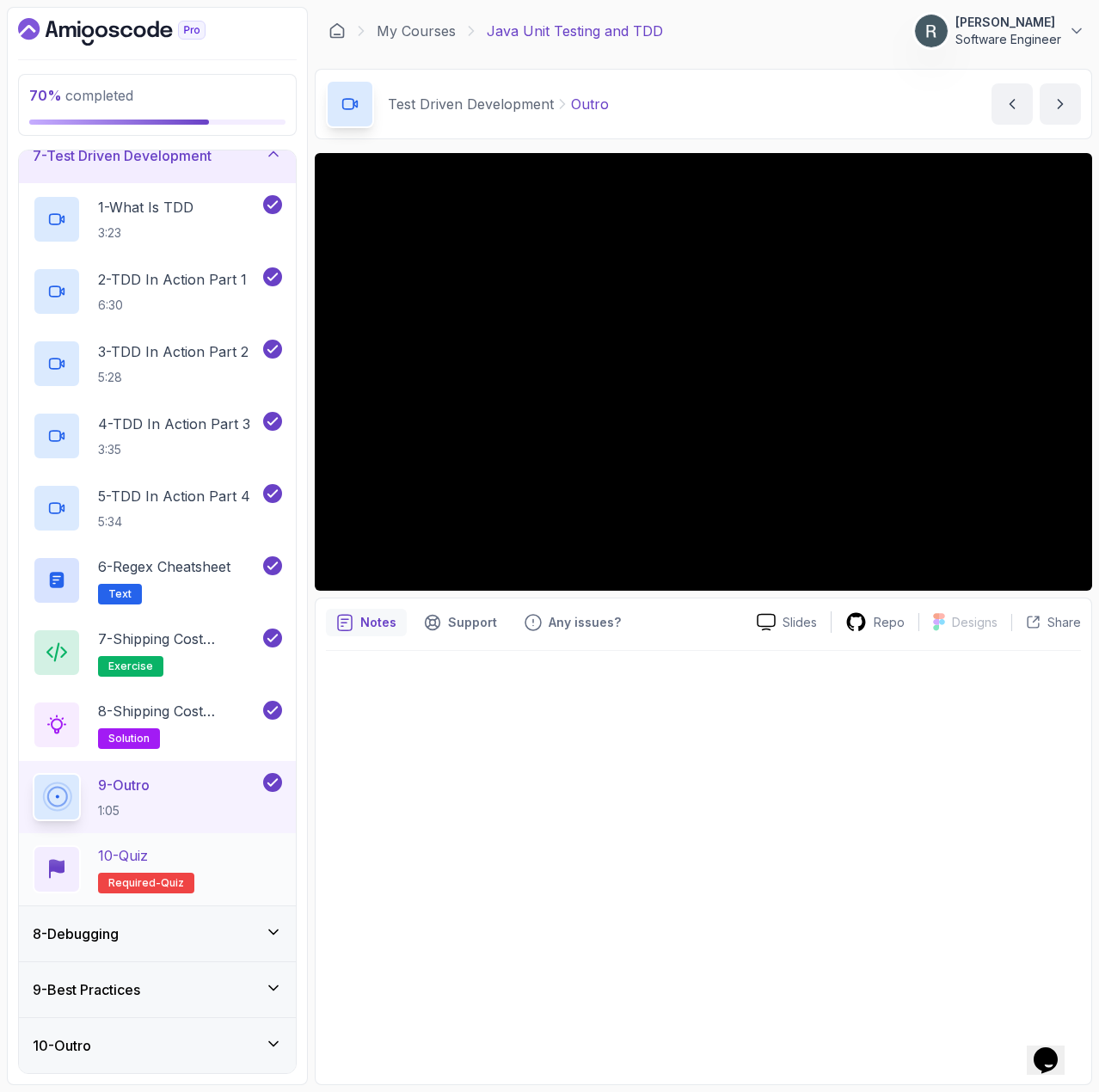
click at [203, 855] on div "10 - Quiz Required- quiz" at bounding box center [157, 869] width 250 height 48
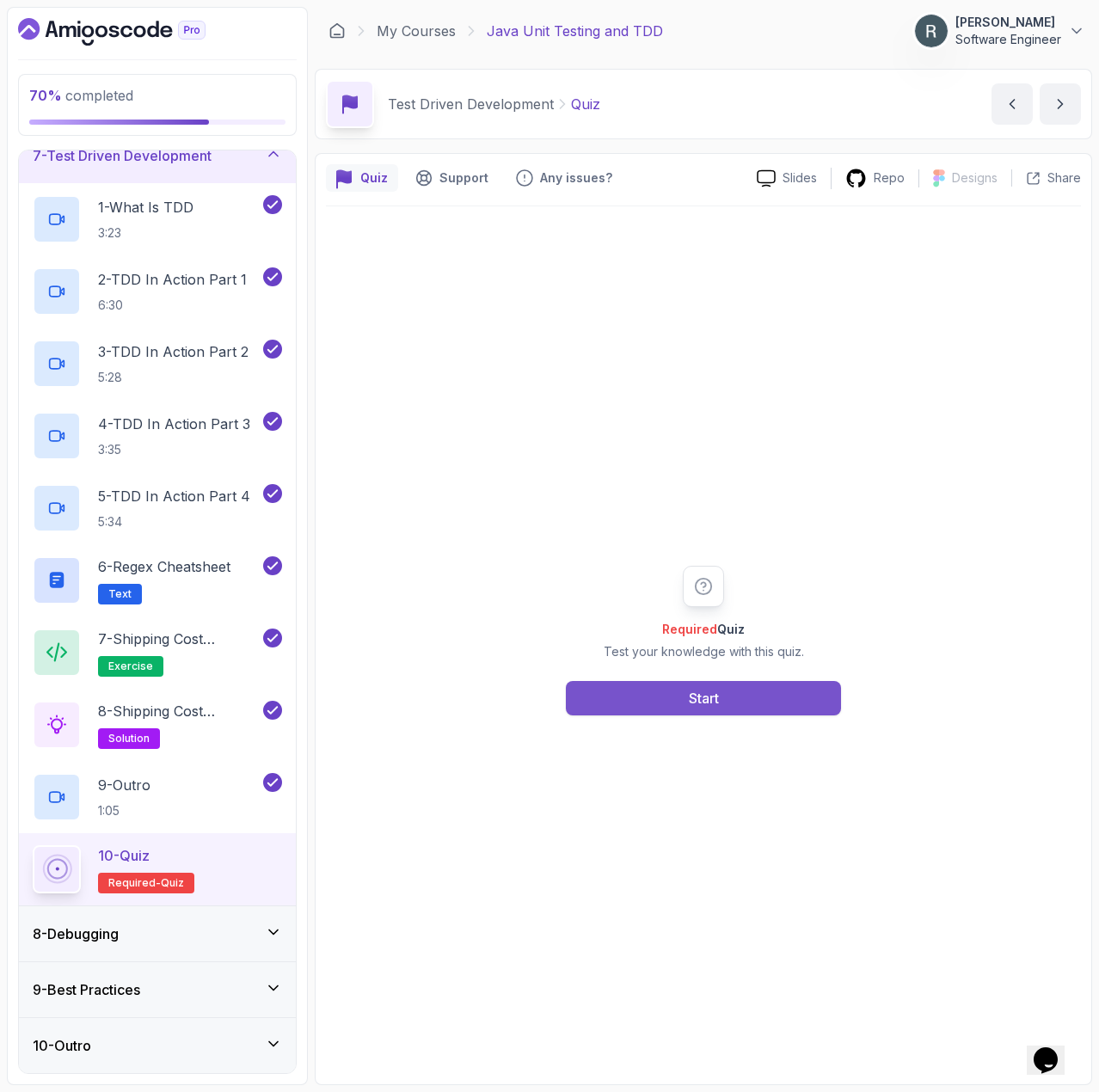
click at [644, 700] on button "Start" at bounding box center [703, 699] width 275 height 35
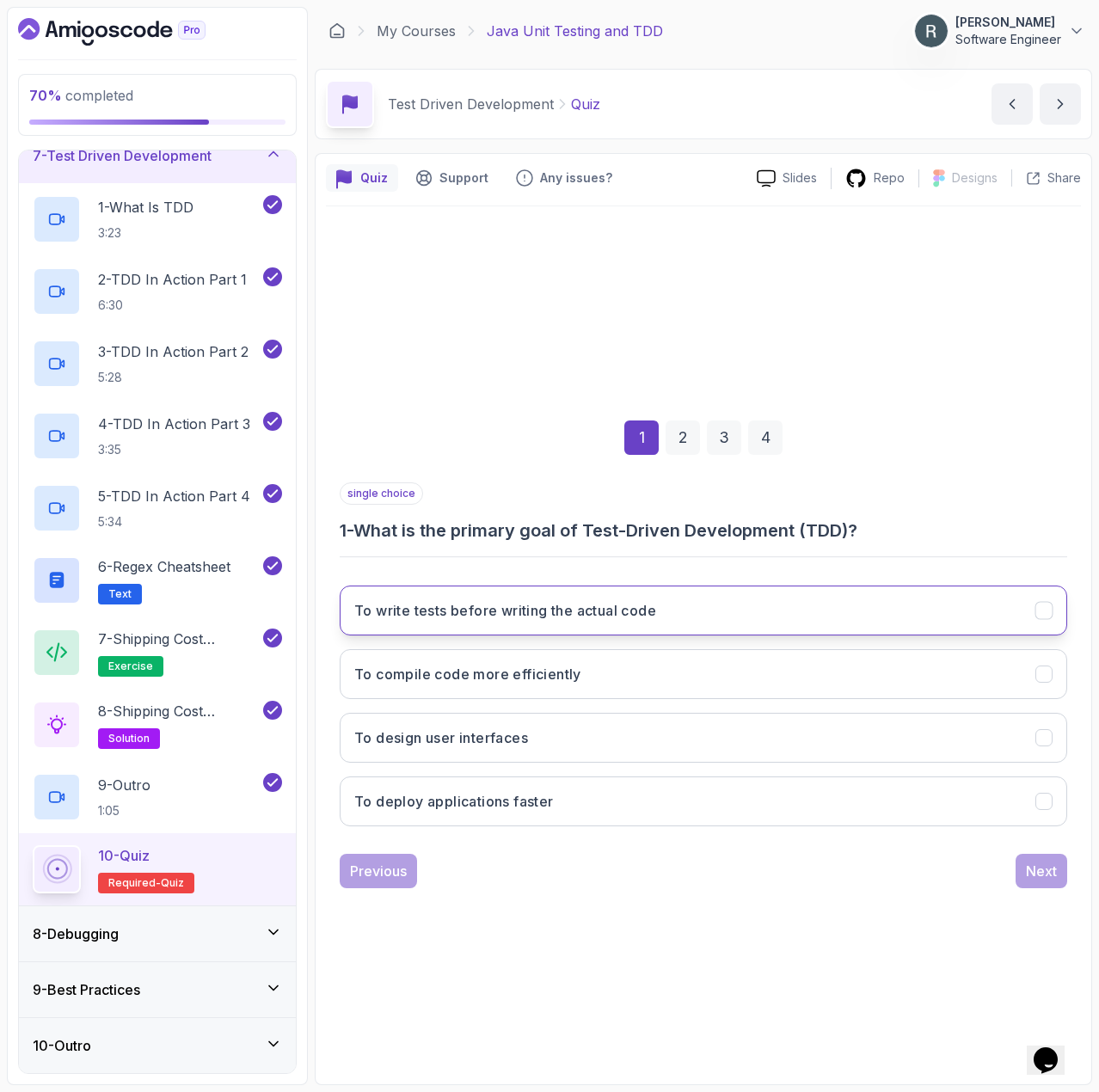
click at [664, 624] on button "To write tests before writing the actual code" at bounding box center [703, 610] width 727 height 50
click at [1030, 876] on div "Next" at bounding box center [1042, 871] width 31 height 21
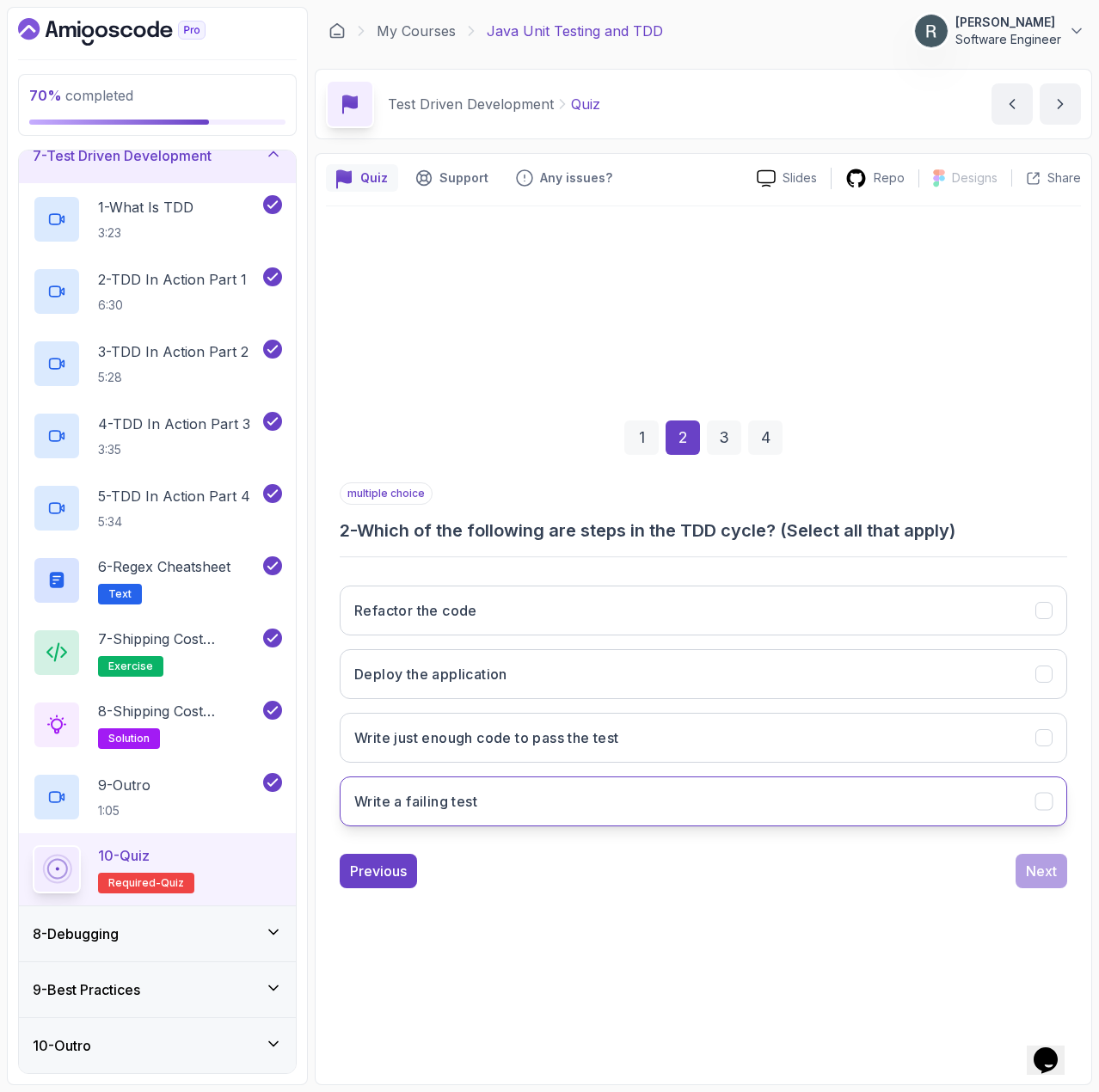
click at [654, 808] on button "Write a failing test" at bounding box center [703, 801] width 727 height 50
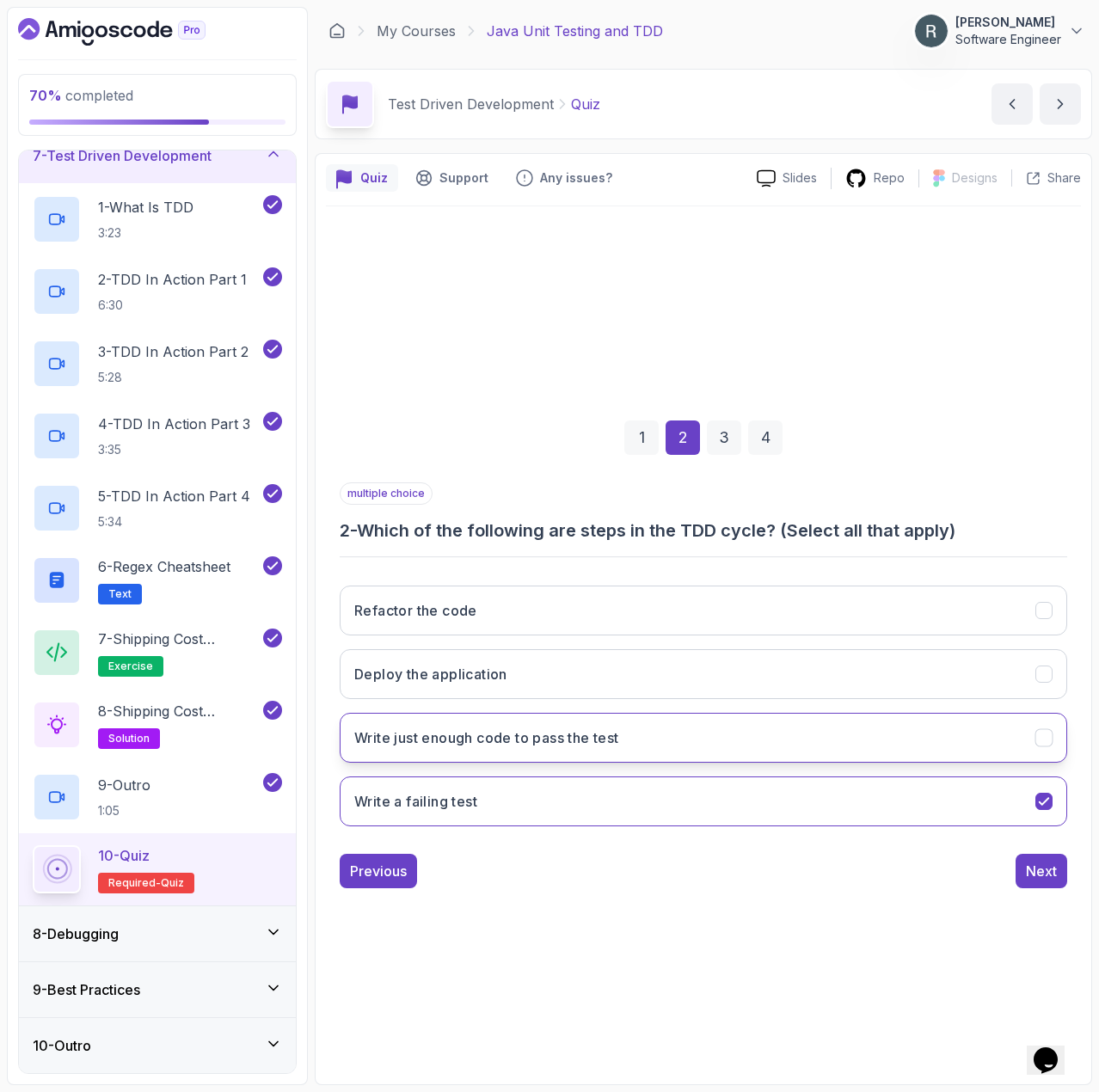
click at [653, 734] on button "Write just enough code to pass the test" at bounding box center [703, 737] width 727 height 50
click at [654, 619] on button "Refactor the code" at bounding box center [703, 610] width 727 height 50
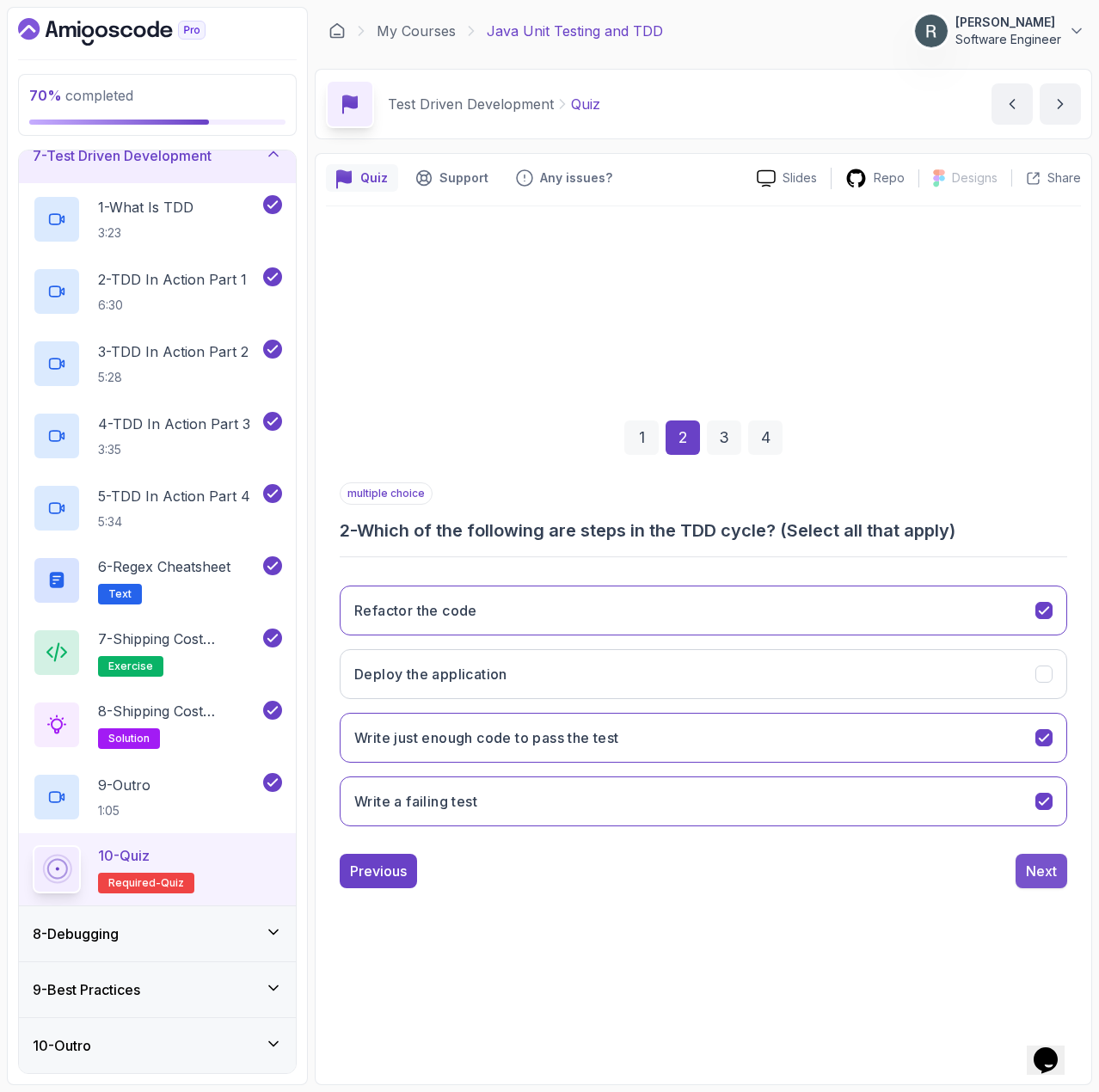
click at [1051, 874] on div "Next" at bounding box center [1042, 871] width 31 height 21
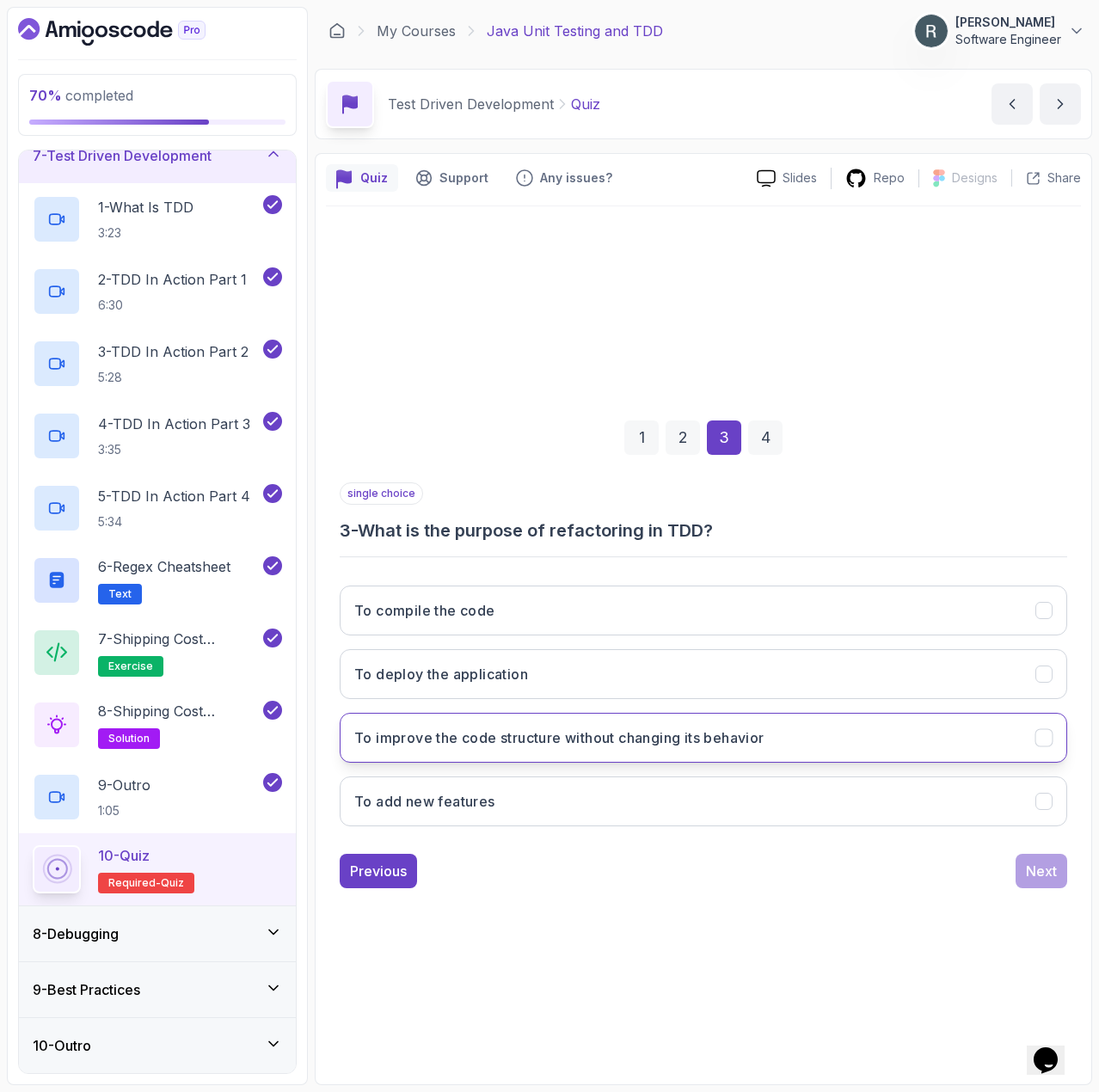
click at [733, 750] on button "To improve the code structure without changing its behavior" at bounding box center [703, 737] width 727 height 50
click at [1040, 867] on div "Next" at bounding box center [1042, 871] width 31 height 21
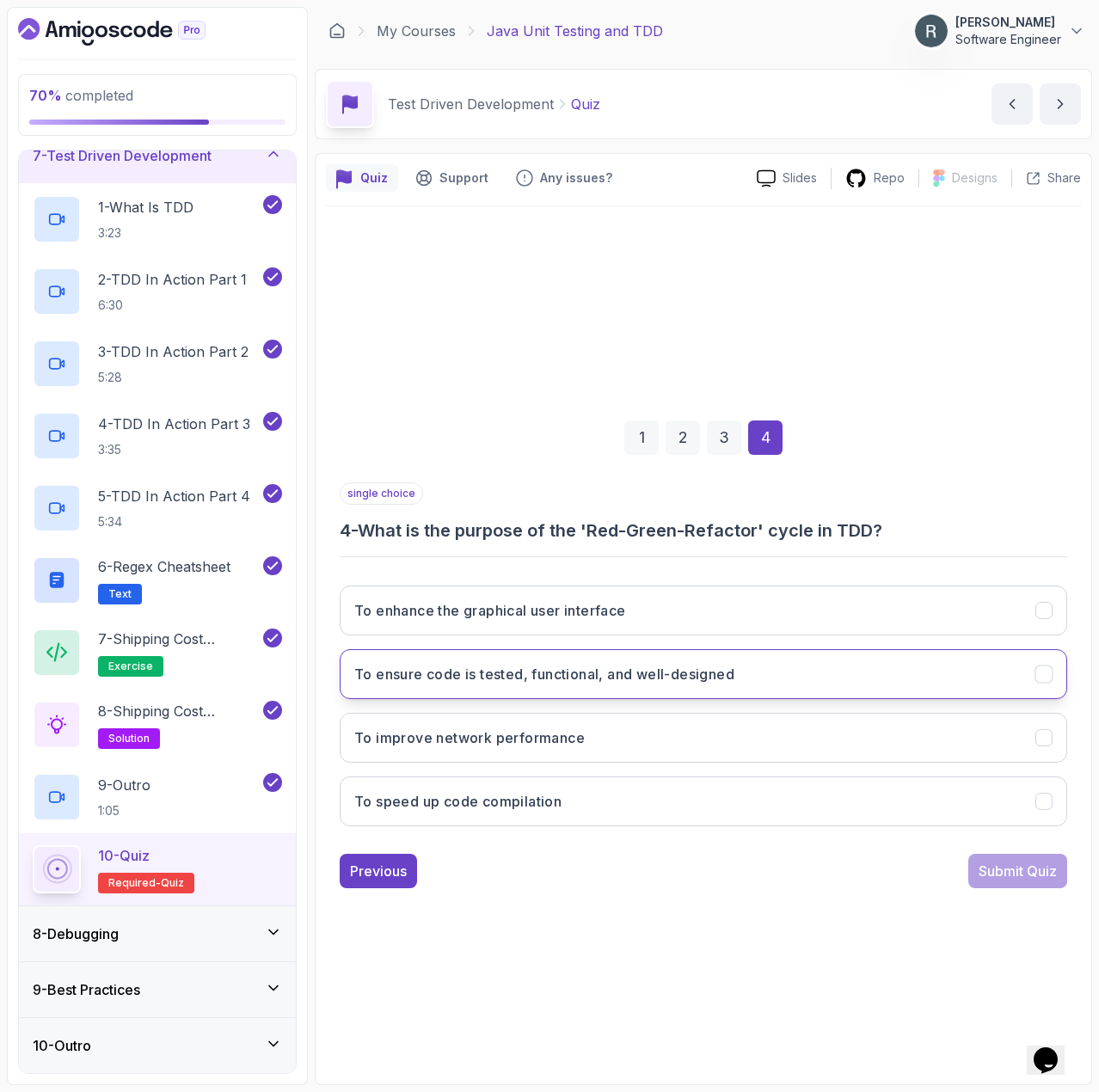
click at [716, 693] on button "To ensure code is tested, functional, and well-designed" at bounding box center [703, 673] width 727 height 50
click at [995, 868] on div "Submit Quiz" at bounding box center [1018, 871] width 78 height 21
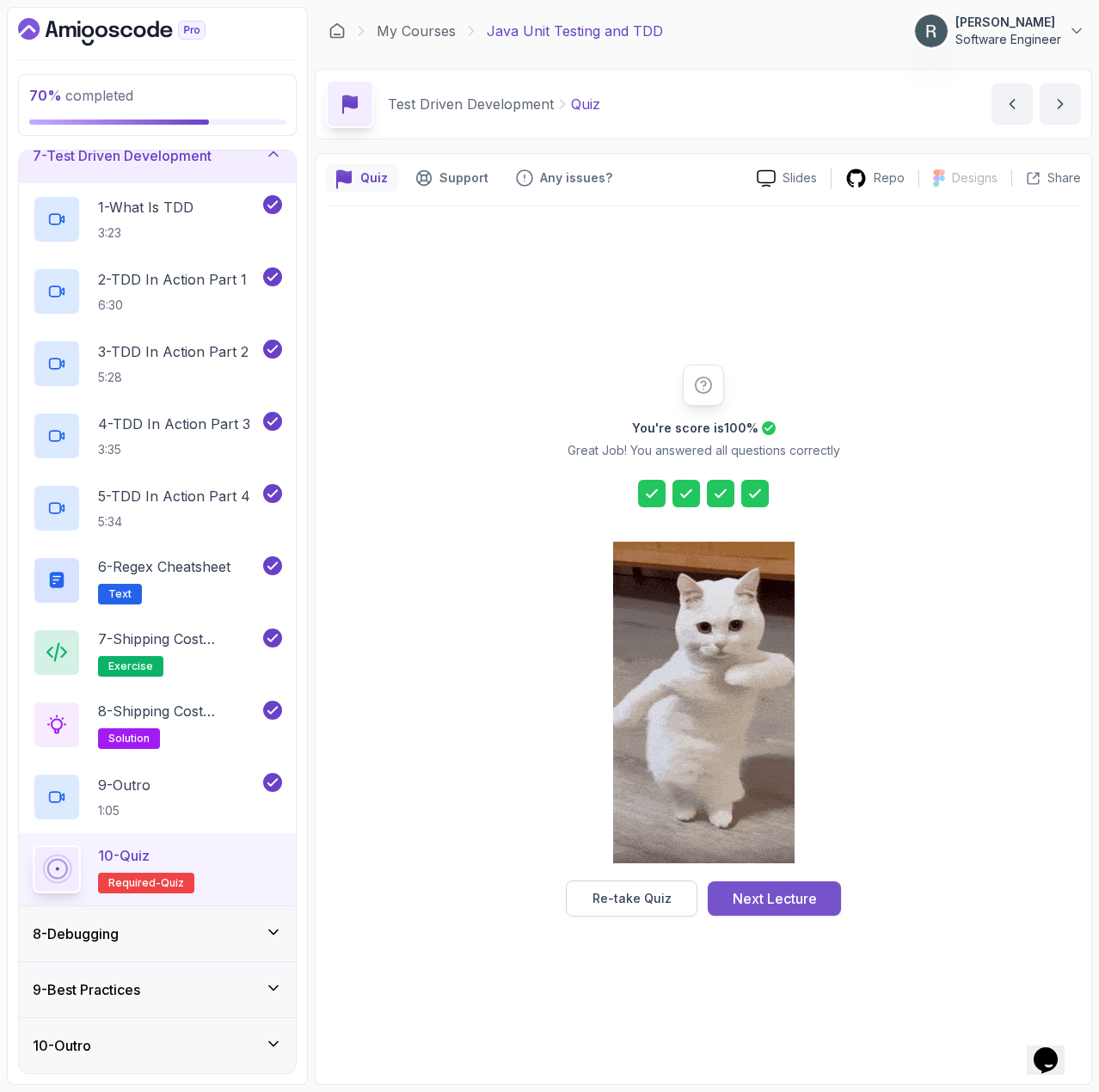
click at [802, 896] on div "Next Lecture" at bounding box center [774, 899] width 84 height 21
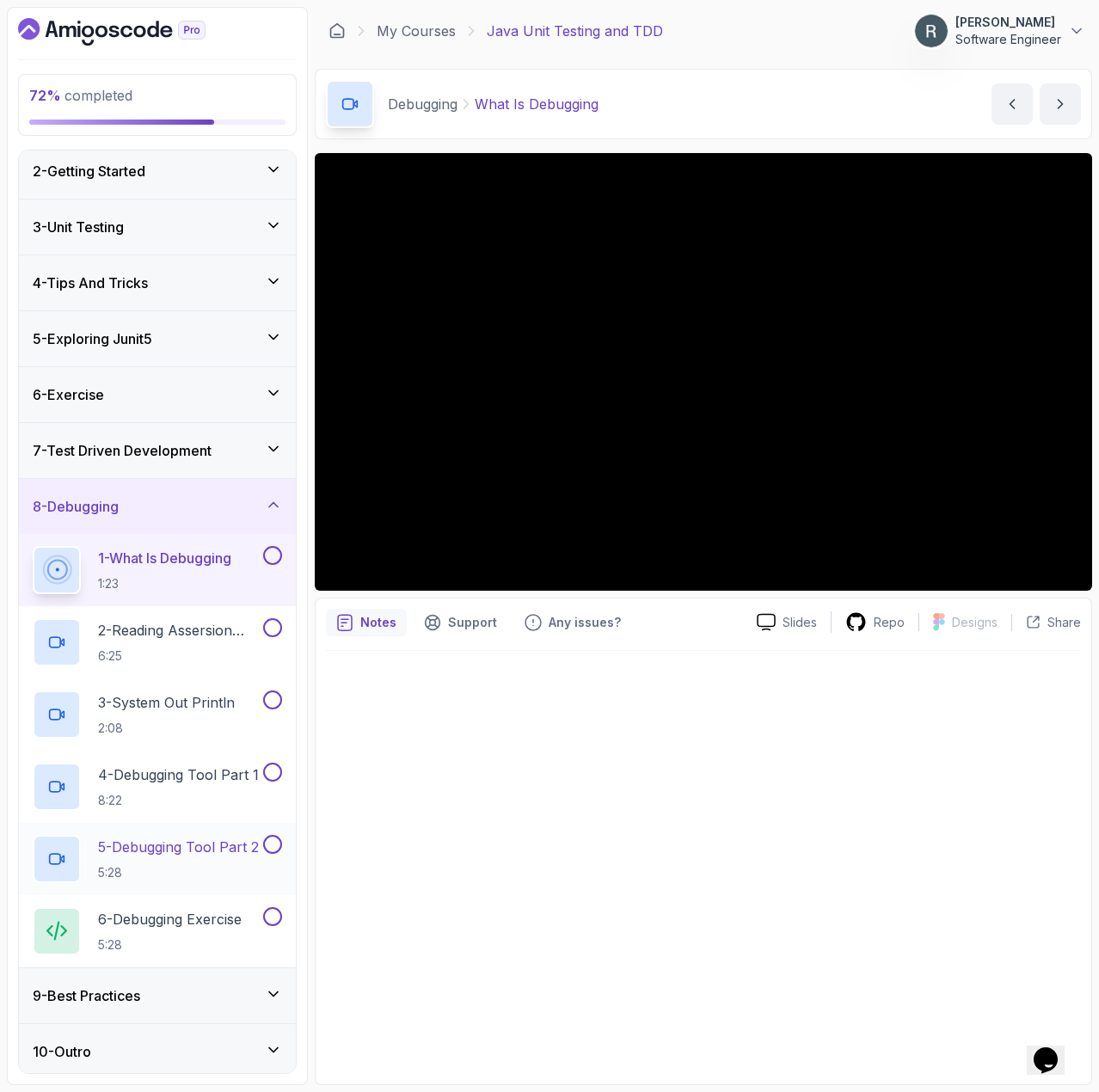
scroll to position [69, 0]
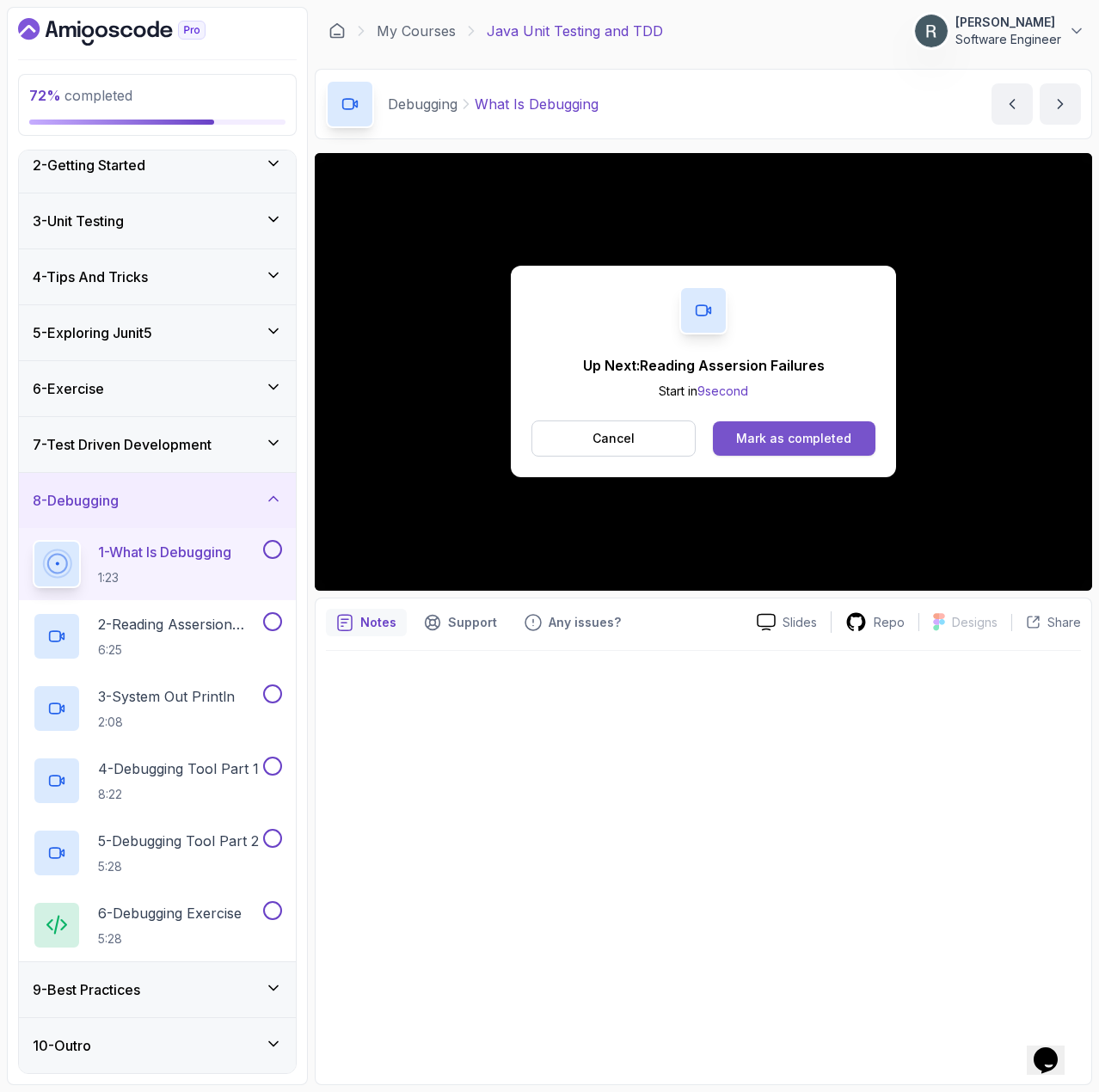
click at [841, 438] on div "Mark as completed" at bounding box center [794, 439] width 115 height 17
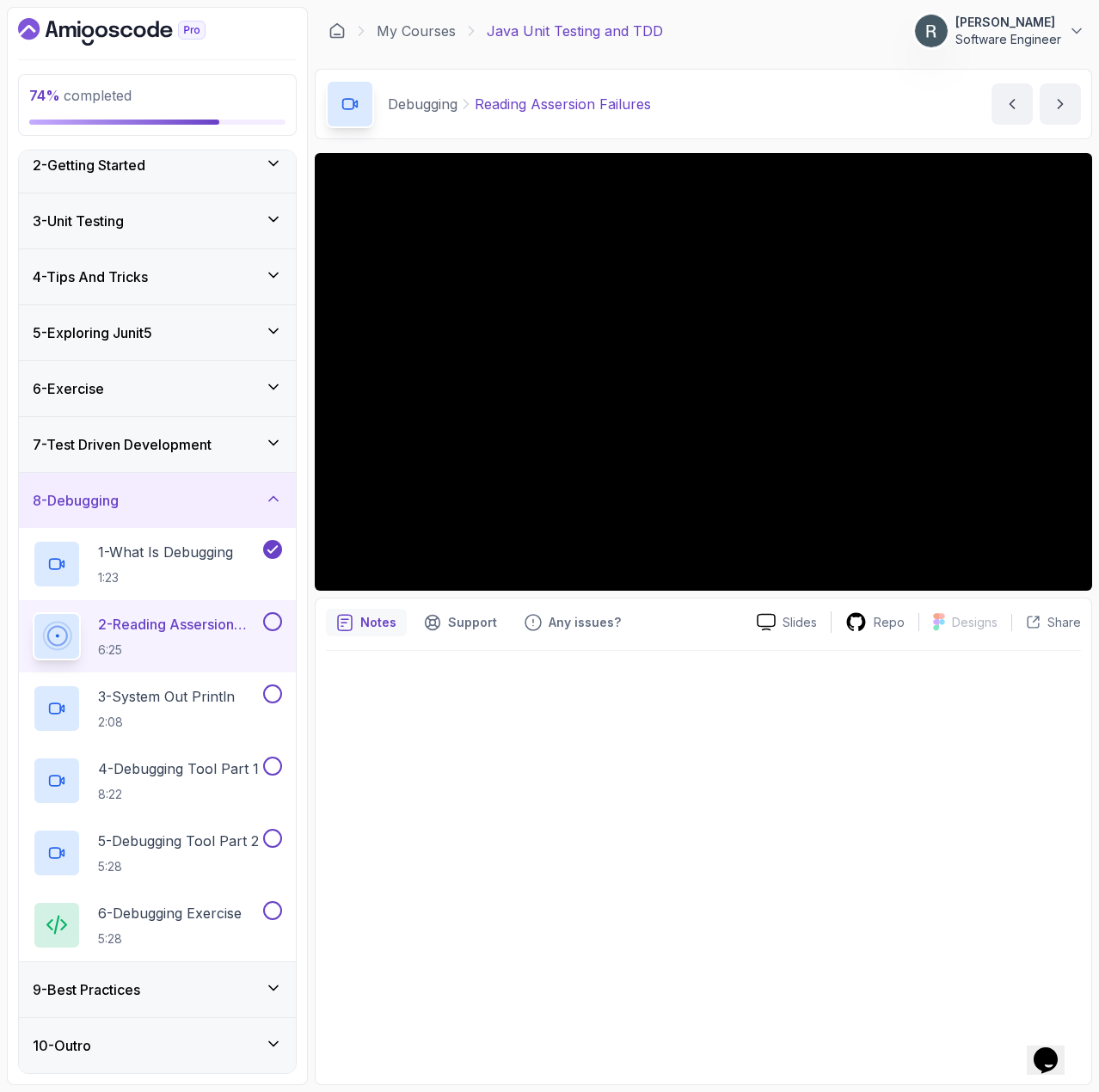
click at [278, 620] on button at bounding box center [272, 622] width 19 height 19
click at [224, 708] on h2 "3 - System Out Println 2:08" at bounding box center [166, 708] width 137 height 44
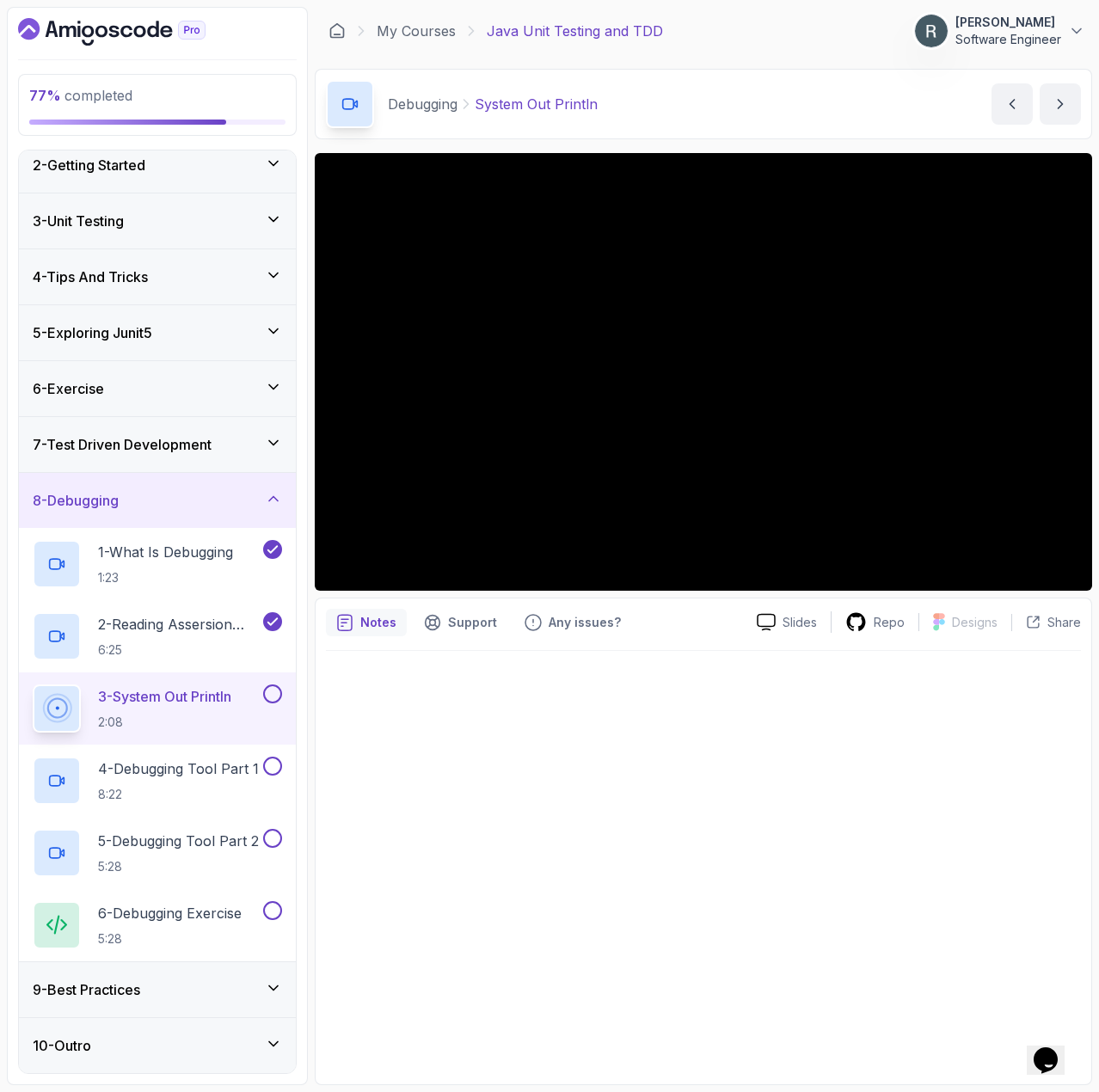
click at [250, 438] on div "7 - Test Driven Development" at bounding box center [157, 445] width 250 height 21
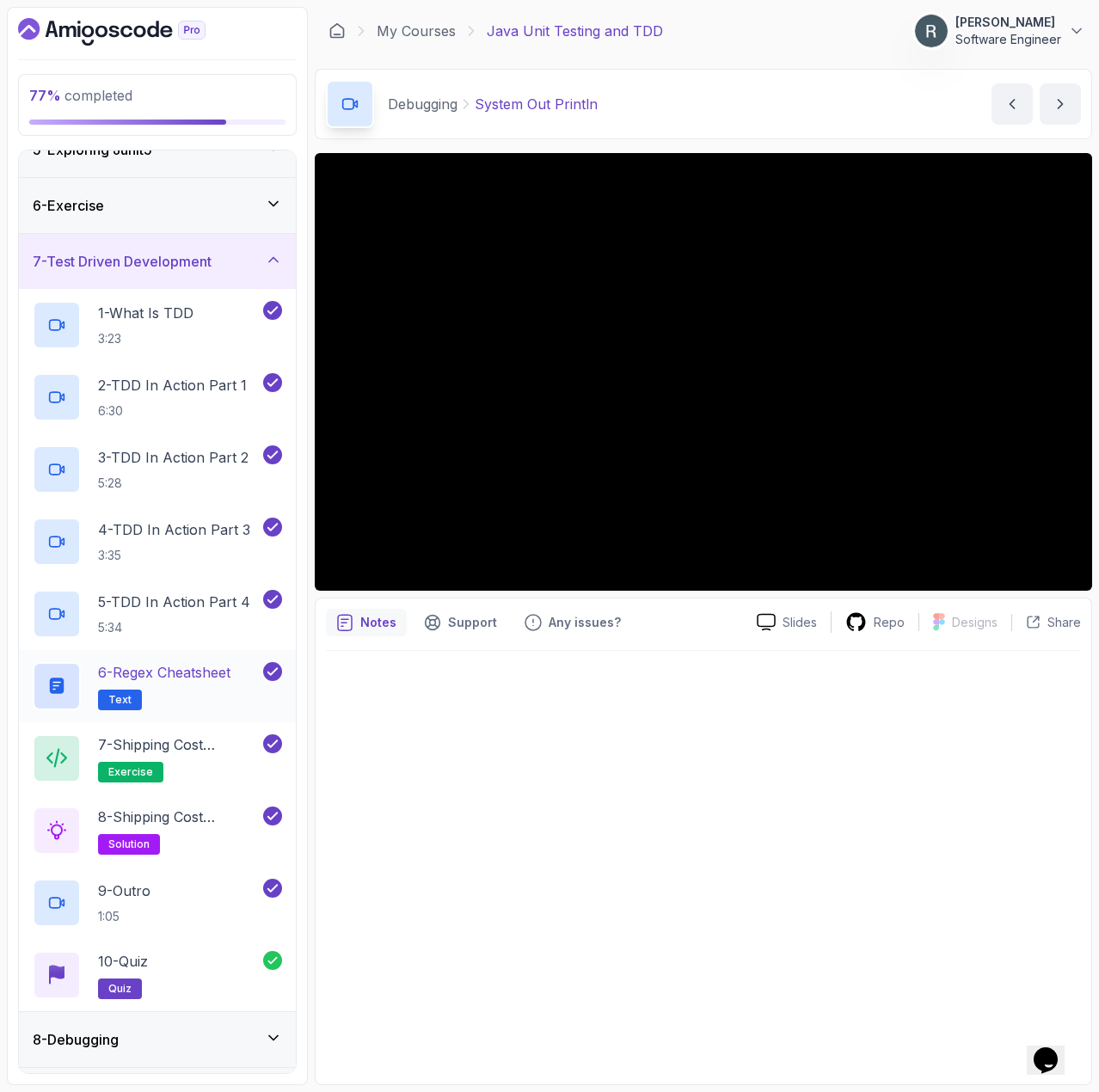
scroll to position [344, 0]
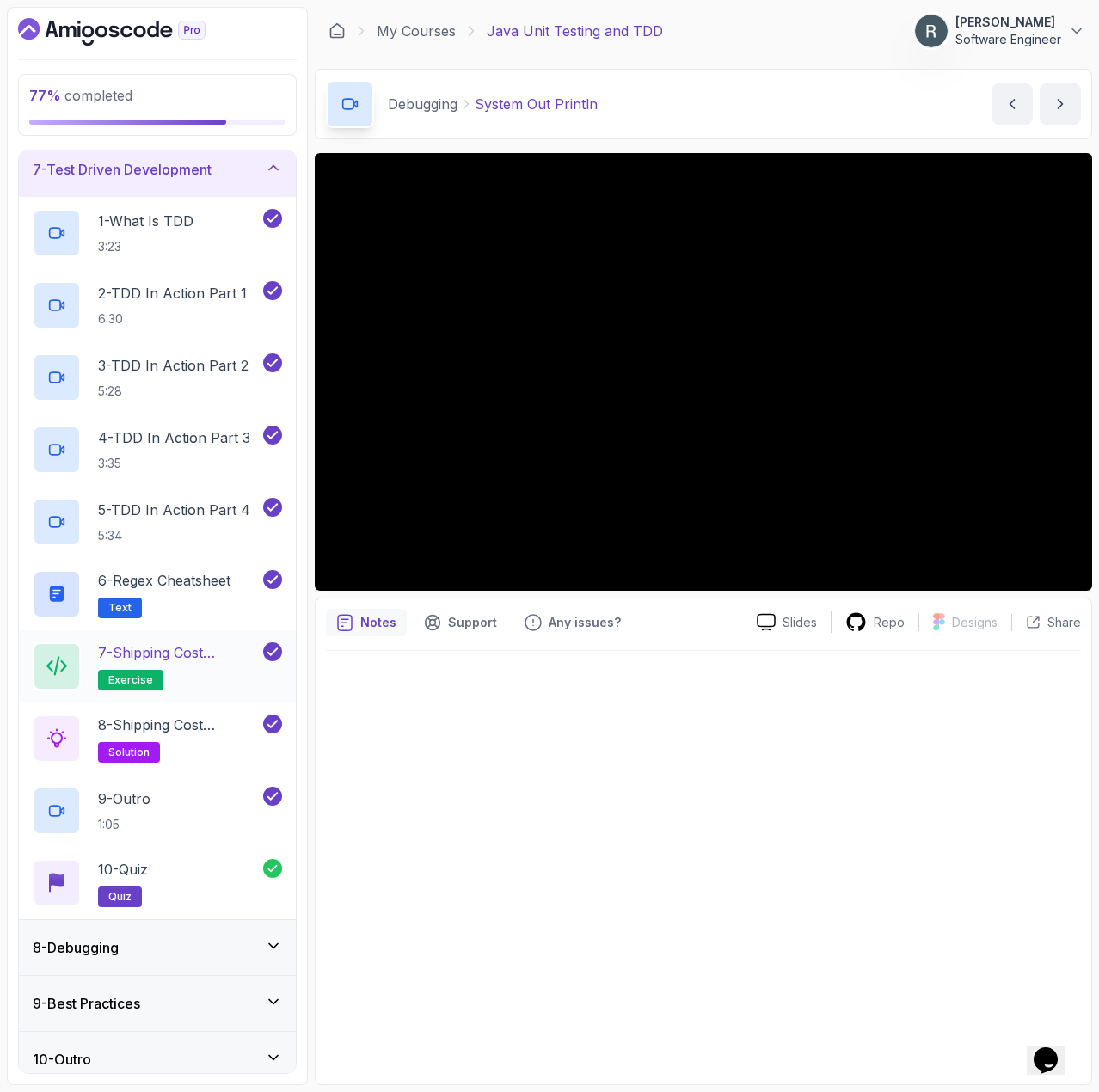
click at [189, 669] on h2 "7 - Shipping Cost Calculator Exercise exercise" at bounding box center [179, 666] width 162 height 48
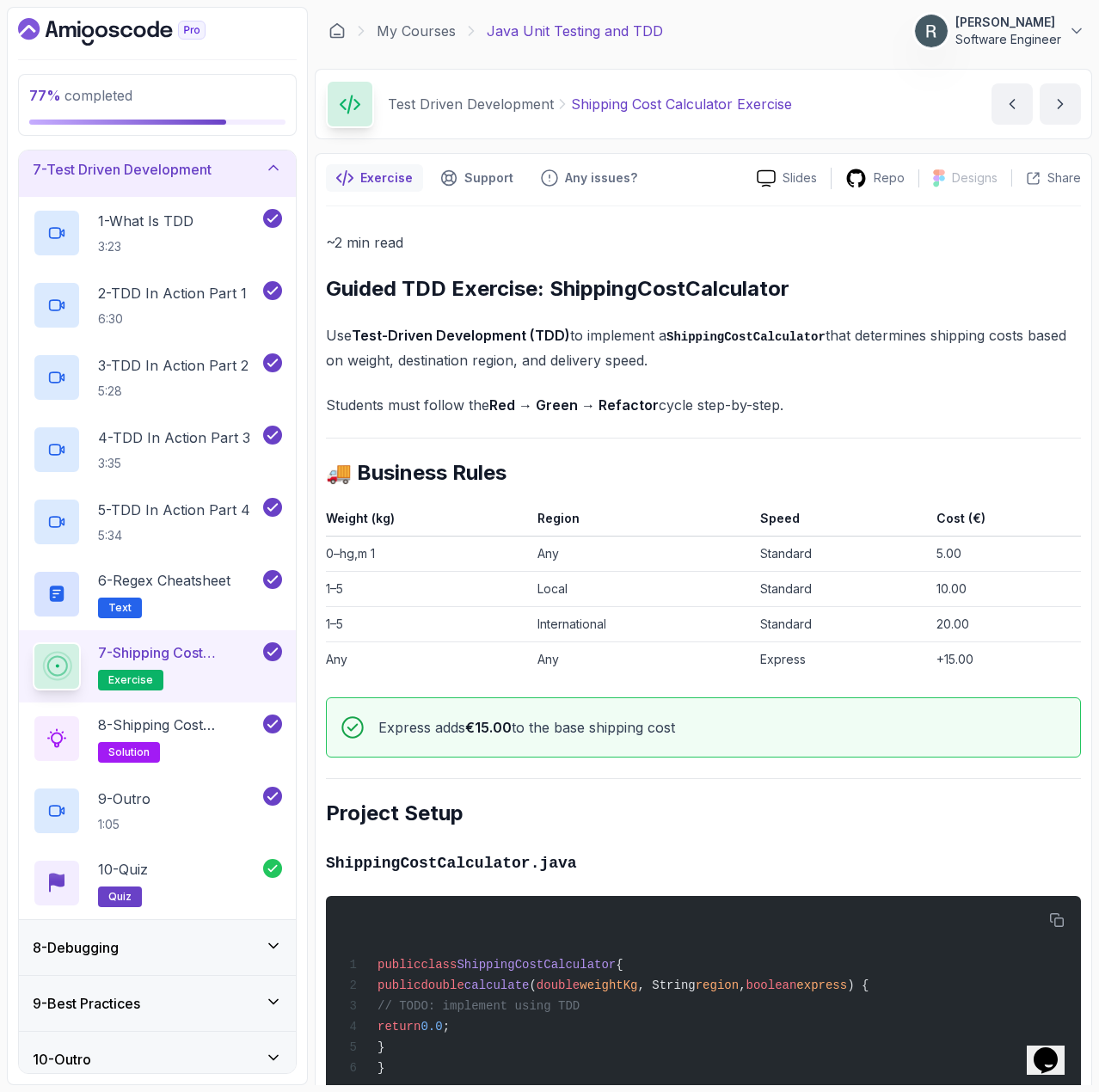
click at [211, 180] on div "7 - Test Driven Development" at bounding box center [157, 169] width 277 height 55
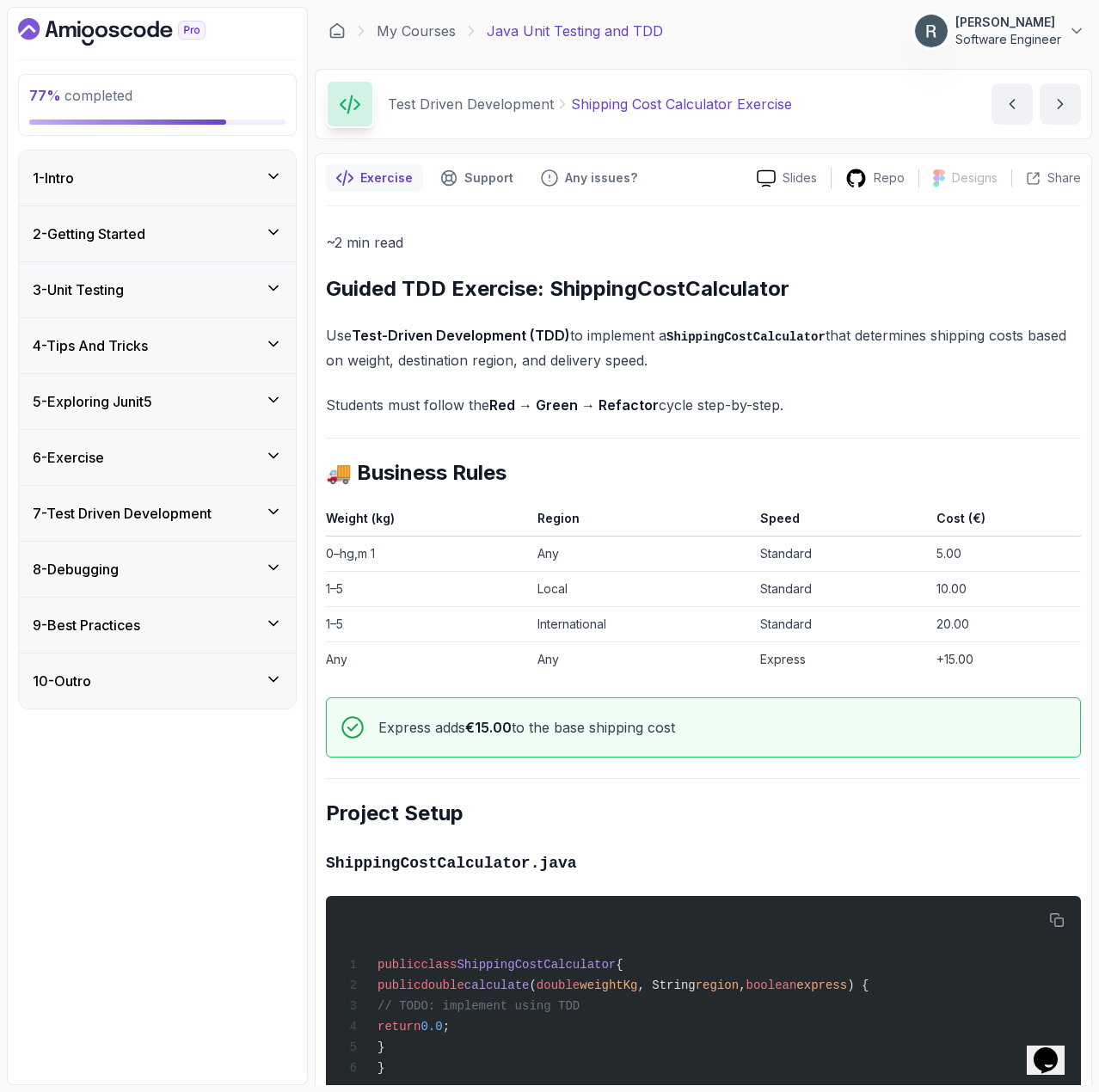
click at [138, 587] on div "8 - Debugging" at bounding box center [157, 569] width 277 height 55
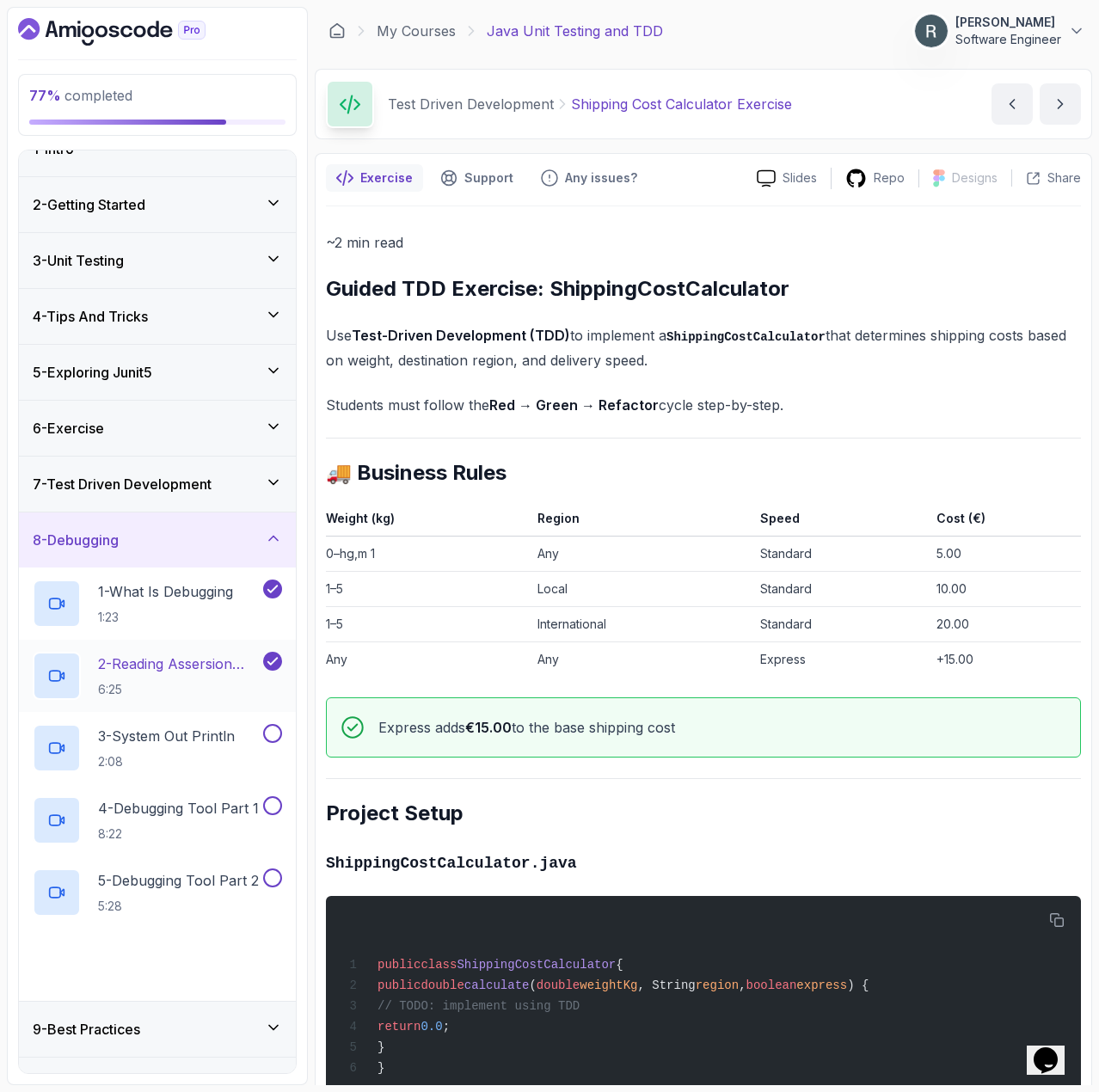
scroll to position [69, 0]
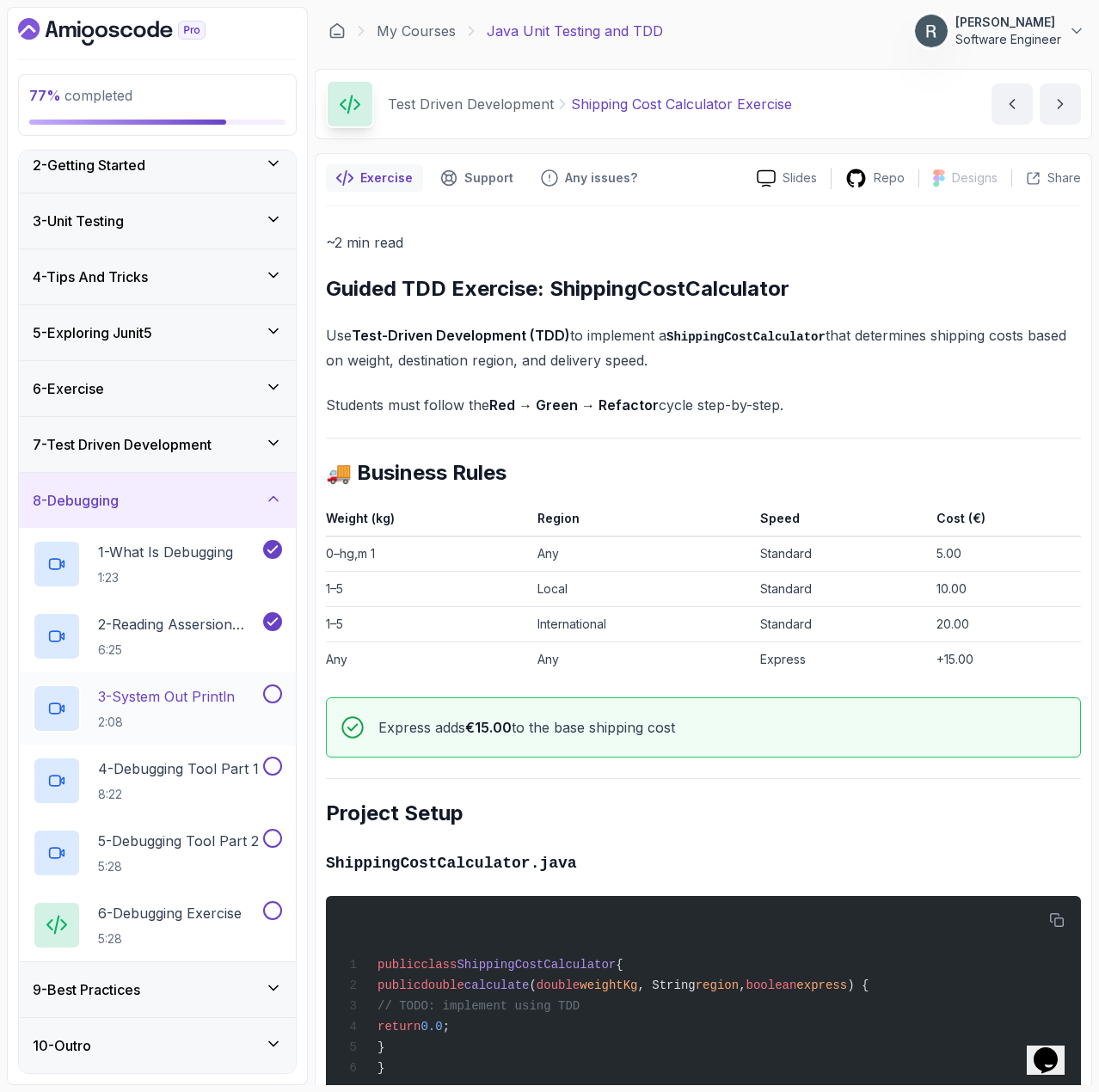
click at [202, 691] on p "3 - System Out Println" at bounding box center [166, 697] width 137 height 21
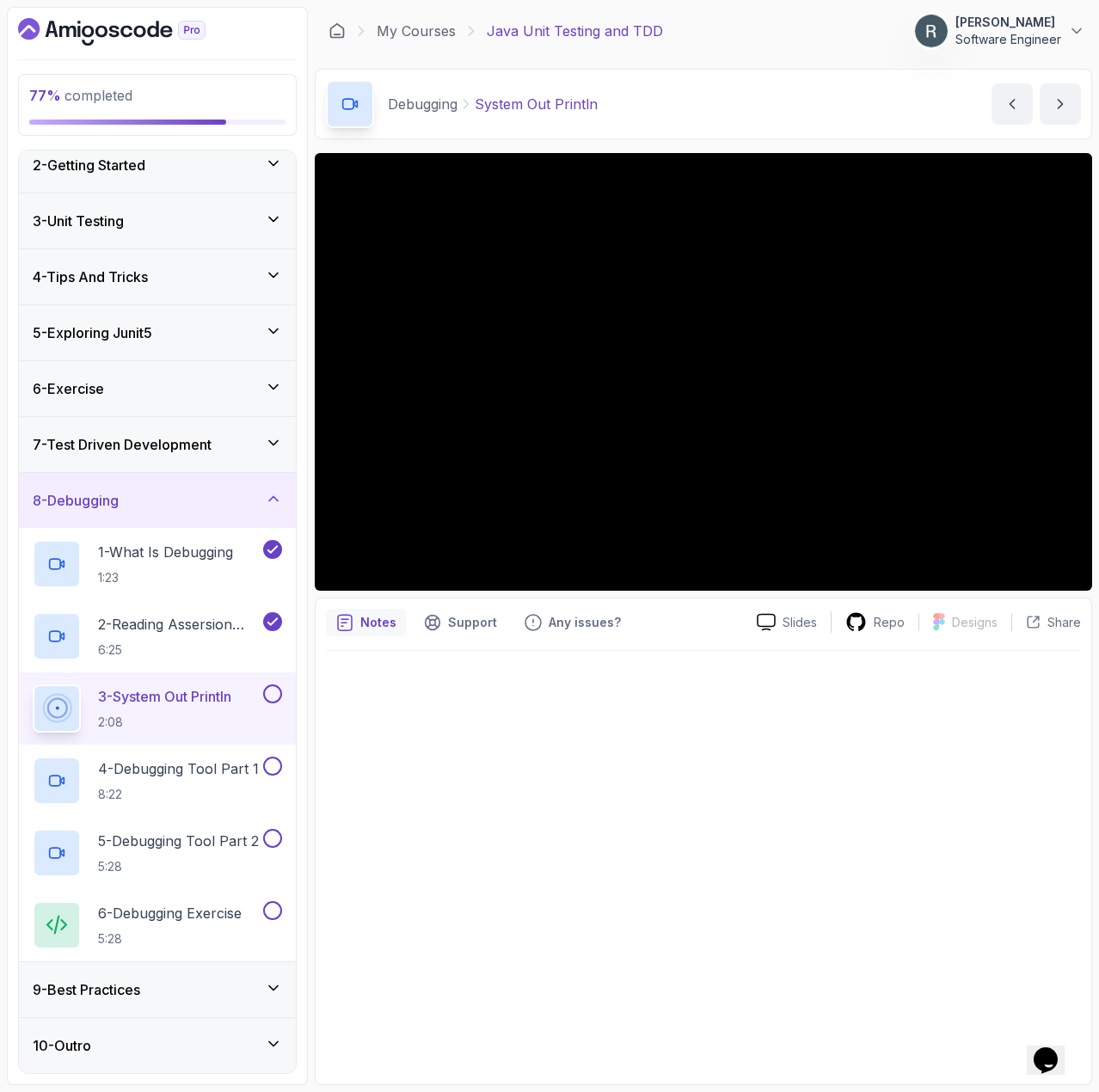
click at [275, 694] on button at bounding box center [272, 694] width 19 height 19
click at [234, 768] on p "4 - Debugging Tool Part 1" at bounding box center [178, 769] width 161 height 21
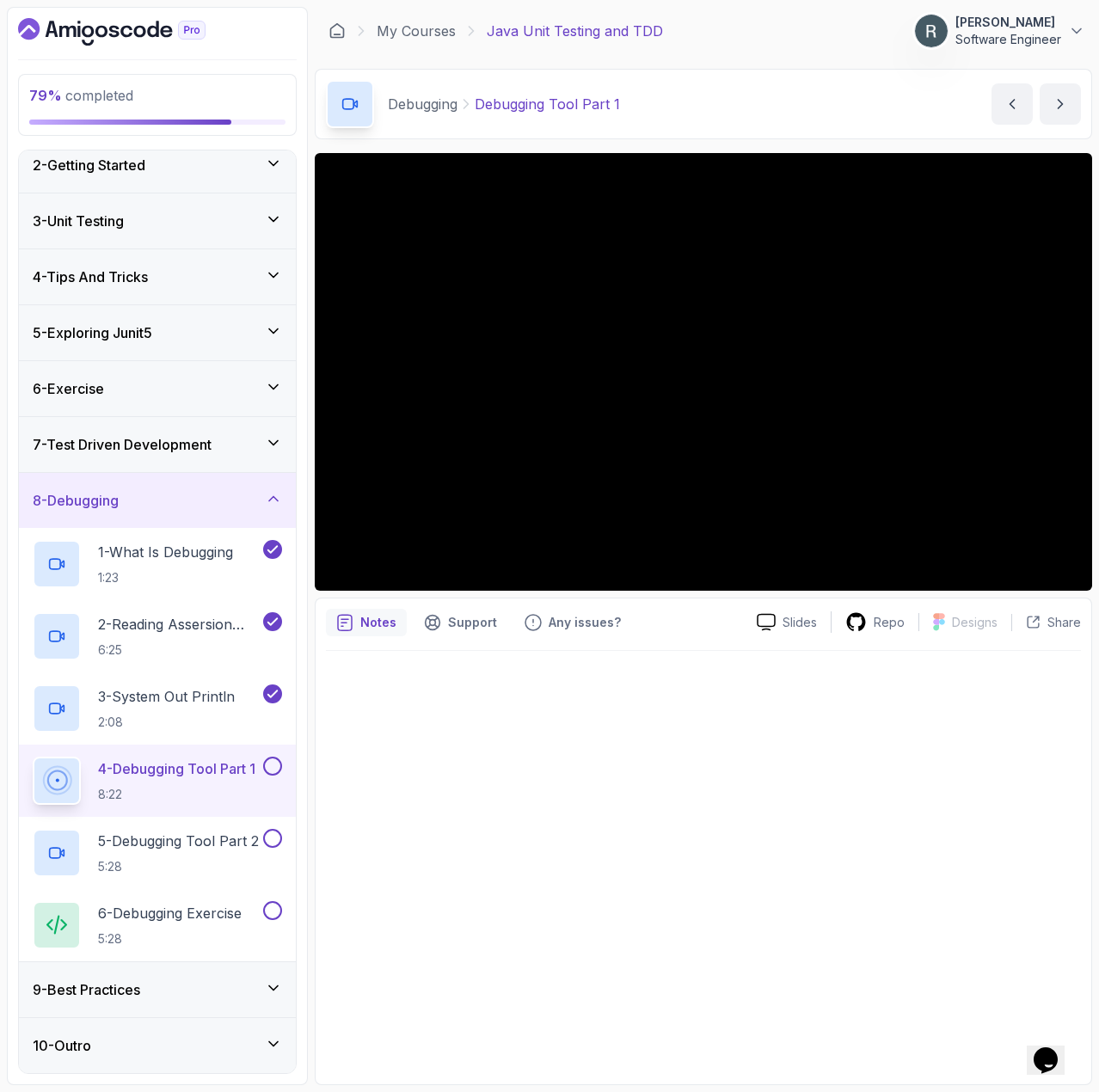
click at [272, 765] on button at bounding box center [272, 767] width 19 height 19
click at [222, 839] on p "5 - Debugging Tool Part 2" at bounding box center [178, 841] width 161 height 21
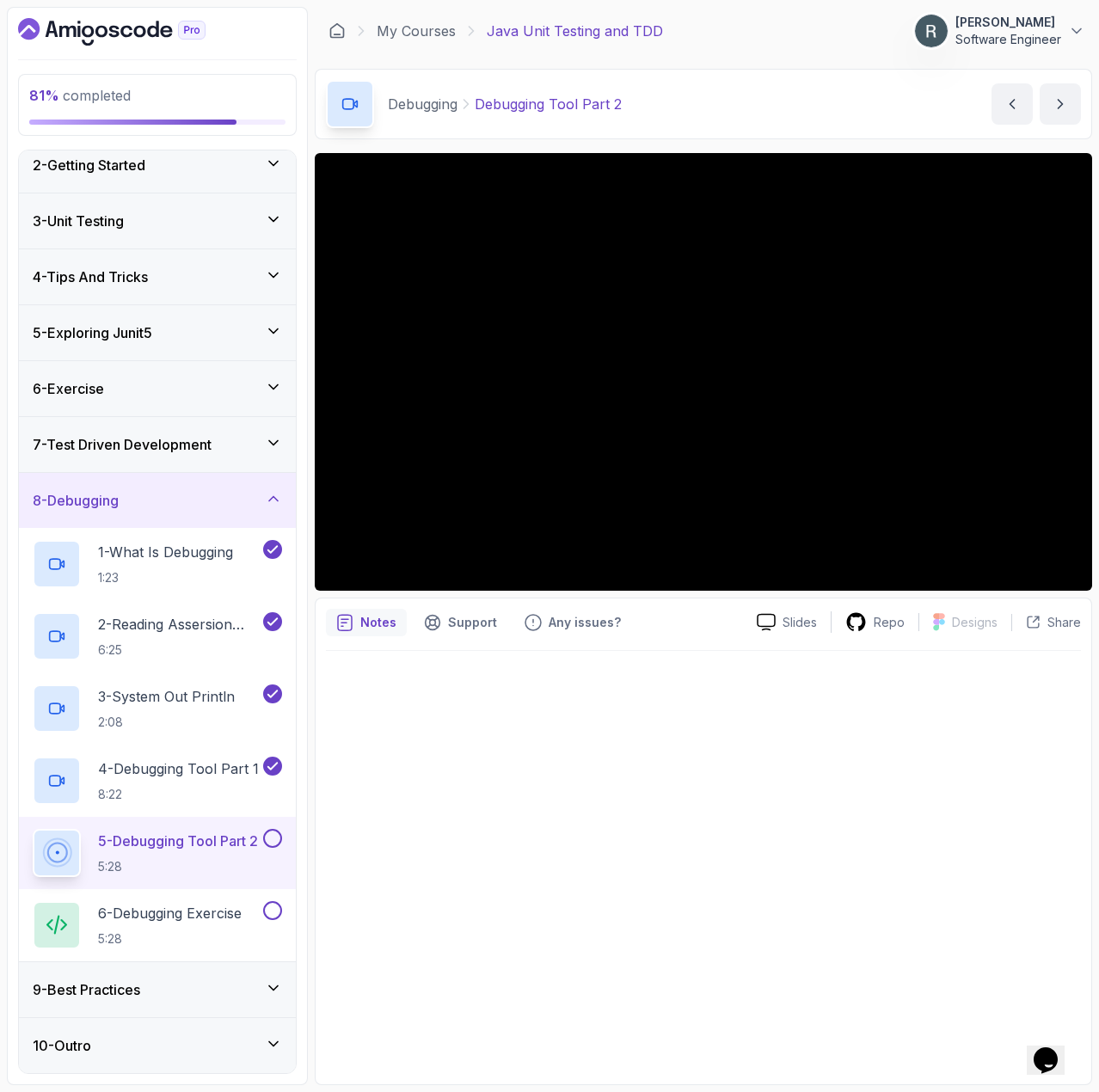
click at [274, 830] on button at bounding box center [272, 839] width 19 height 19
click at [216, 909] on p "6 - Debugging Exercise" at bounding box center [170, 914] width 144 height 21
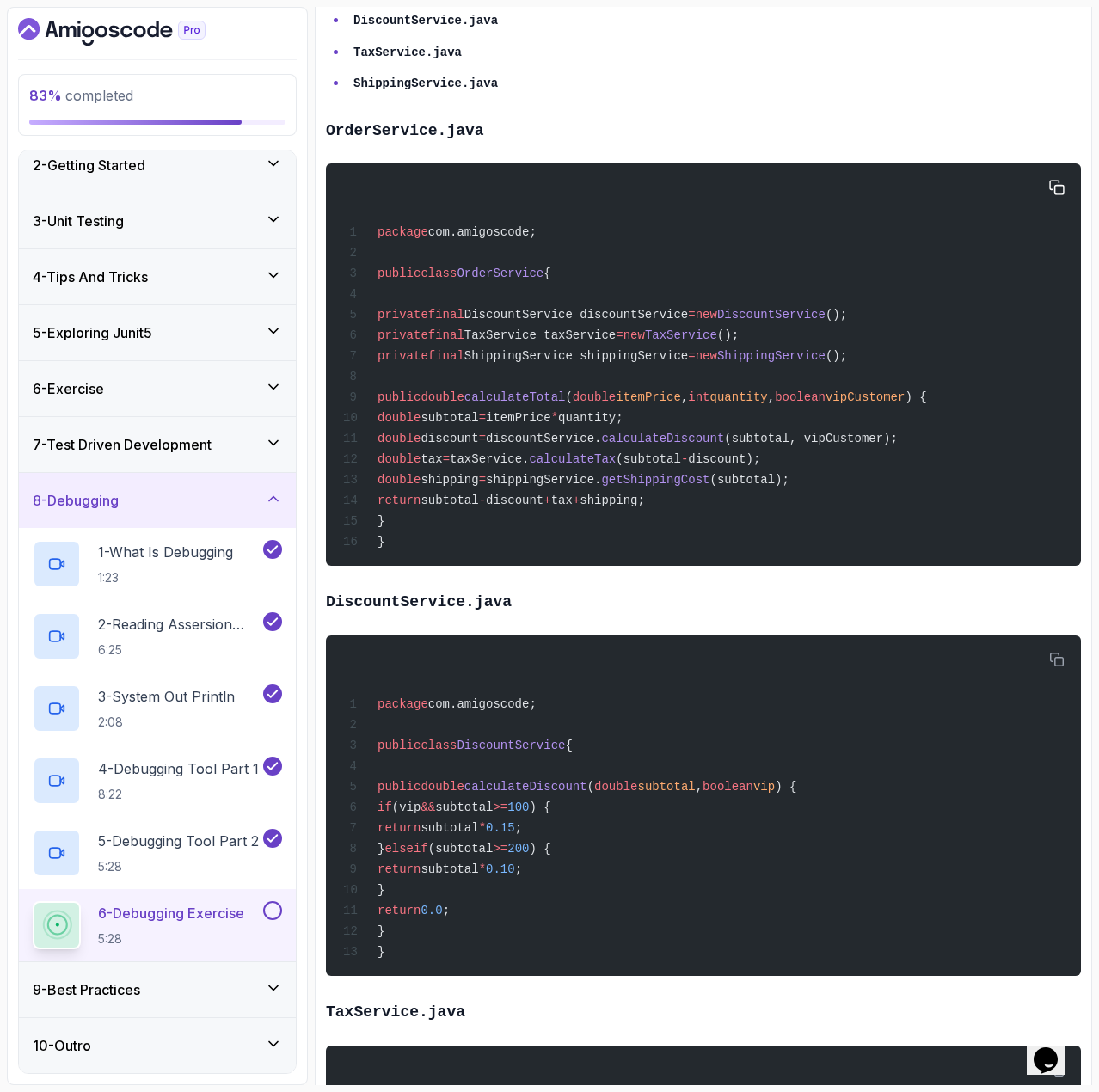
scroll to position [602, 0]
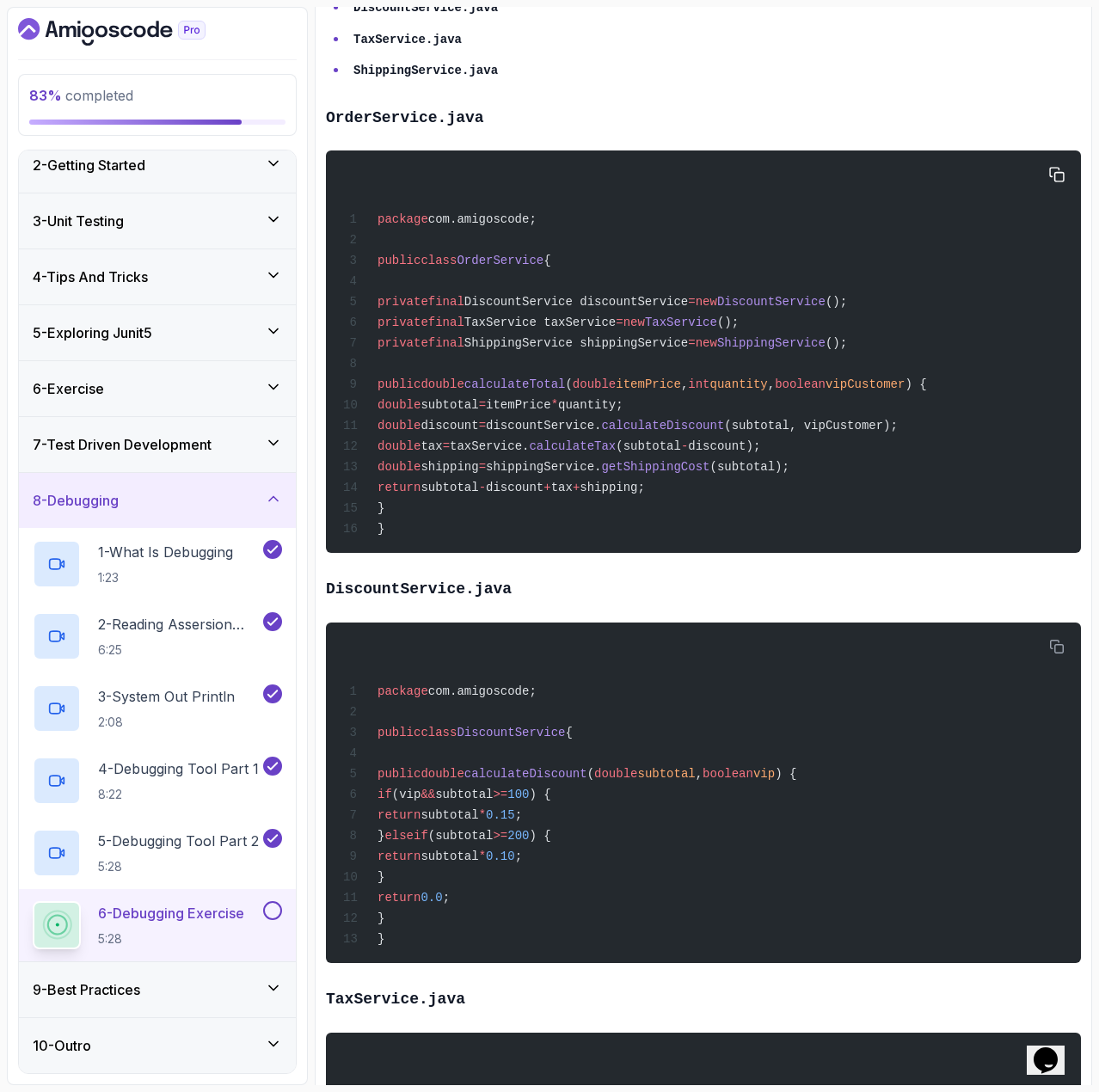
click at [421, 526] on div "package com.amigoscode; public class OrderService { private final DiscountServi…" at bounding box center [703, 352] width 727 height 382
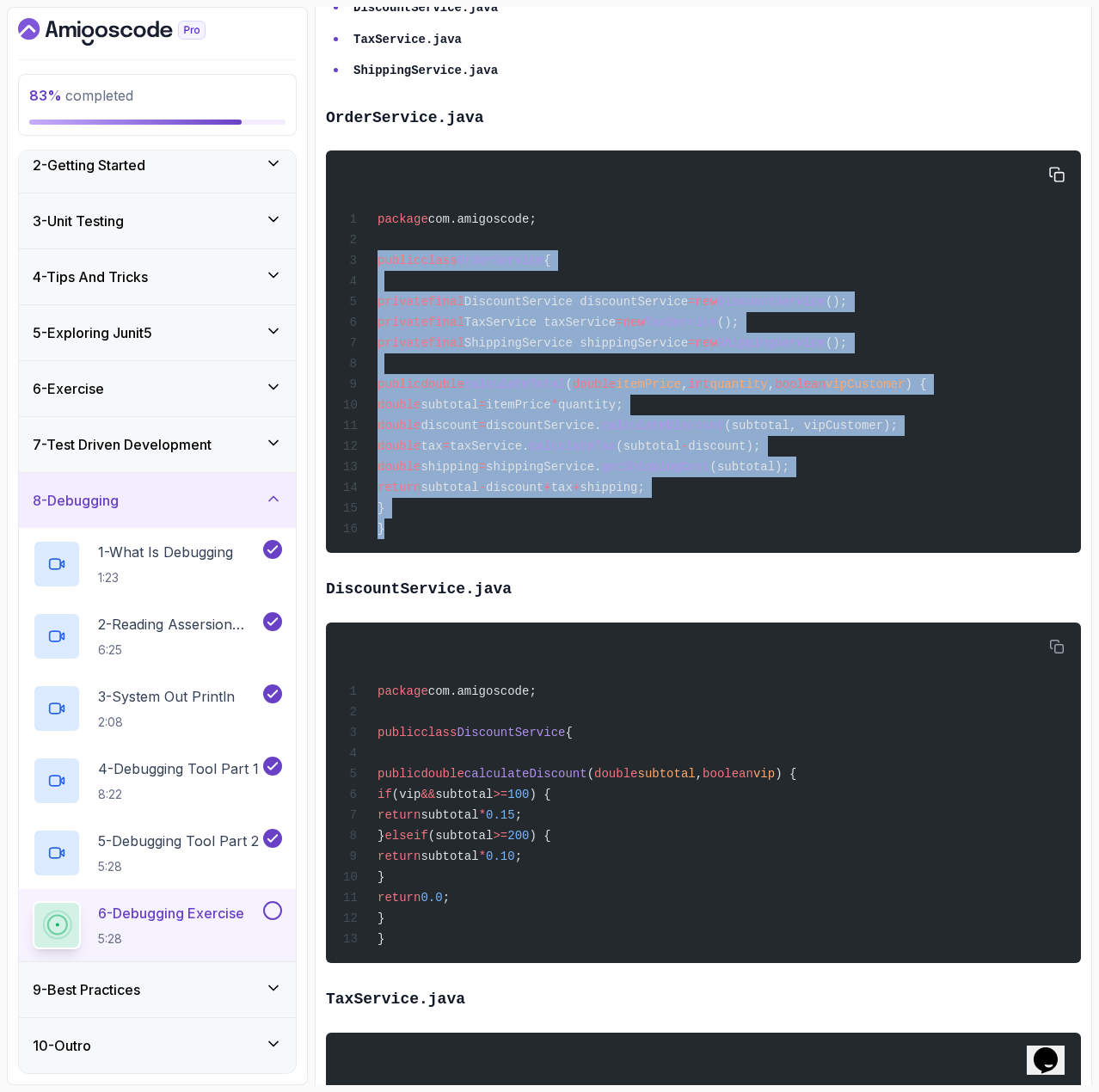
drag, startPoint x: 392, startPoint y: 538, endPoint x: 375, endPoint y: 268, distance: 270.5
click at [375, 268] on div "package com.amigoscode; public class OrderService { private final DiscountServi…" at bounding box center [703, 352] width 727 height 382
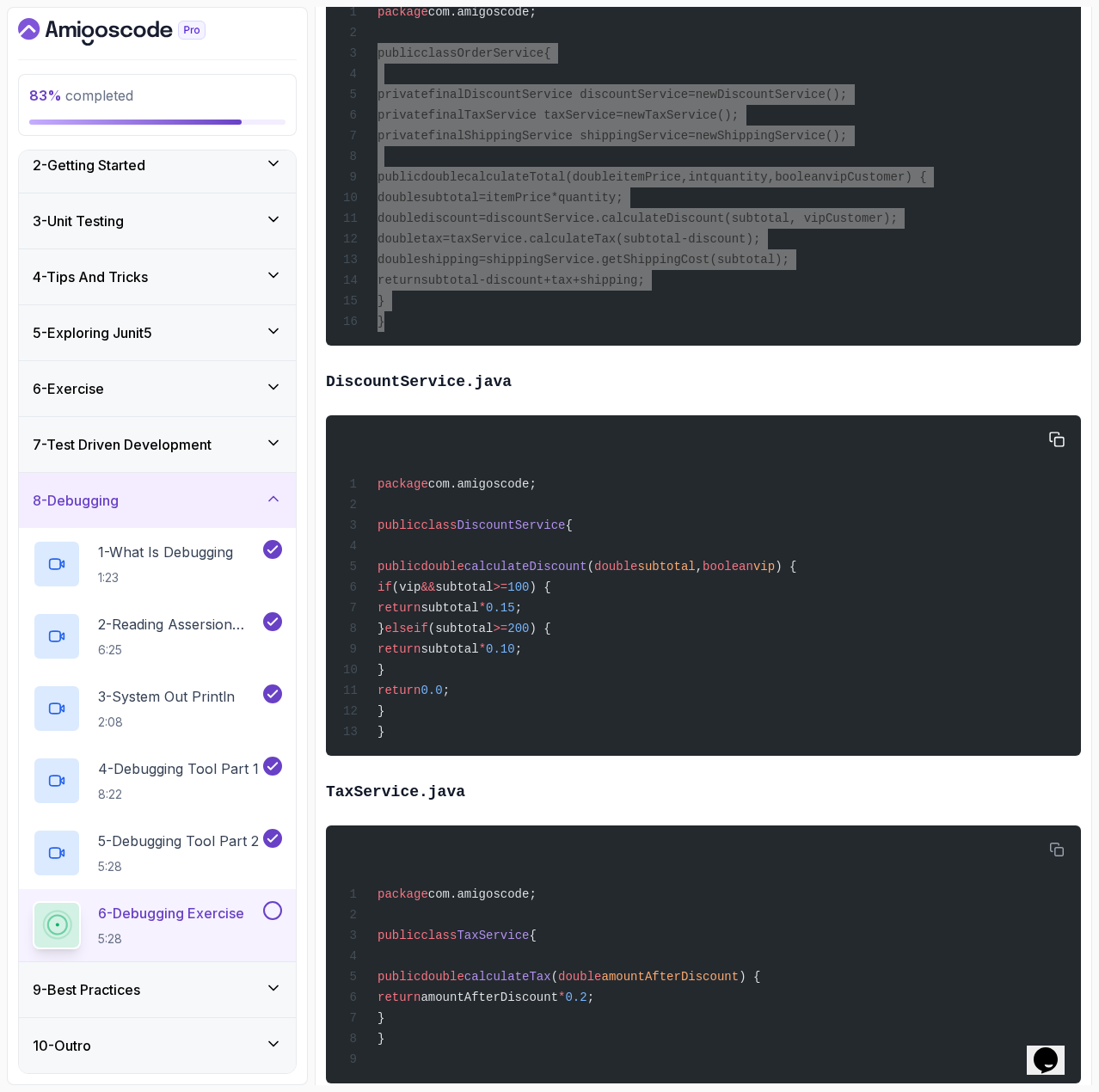
scroll to position [861, 0]
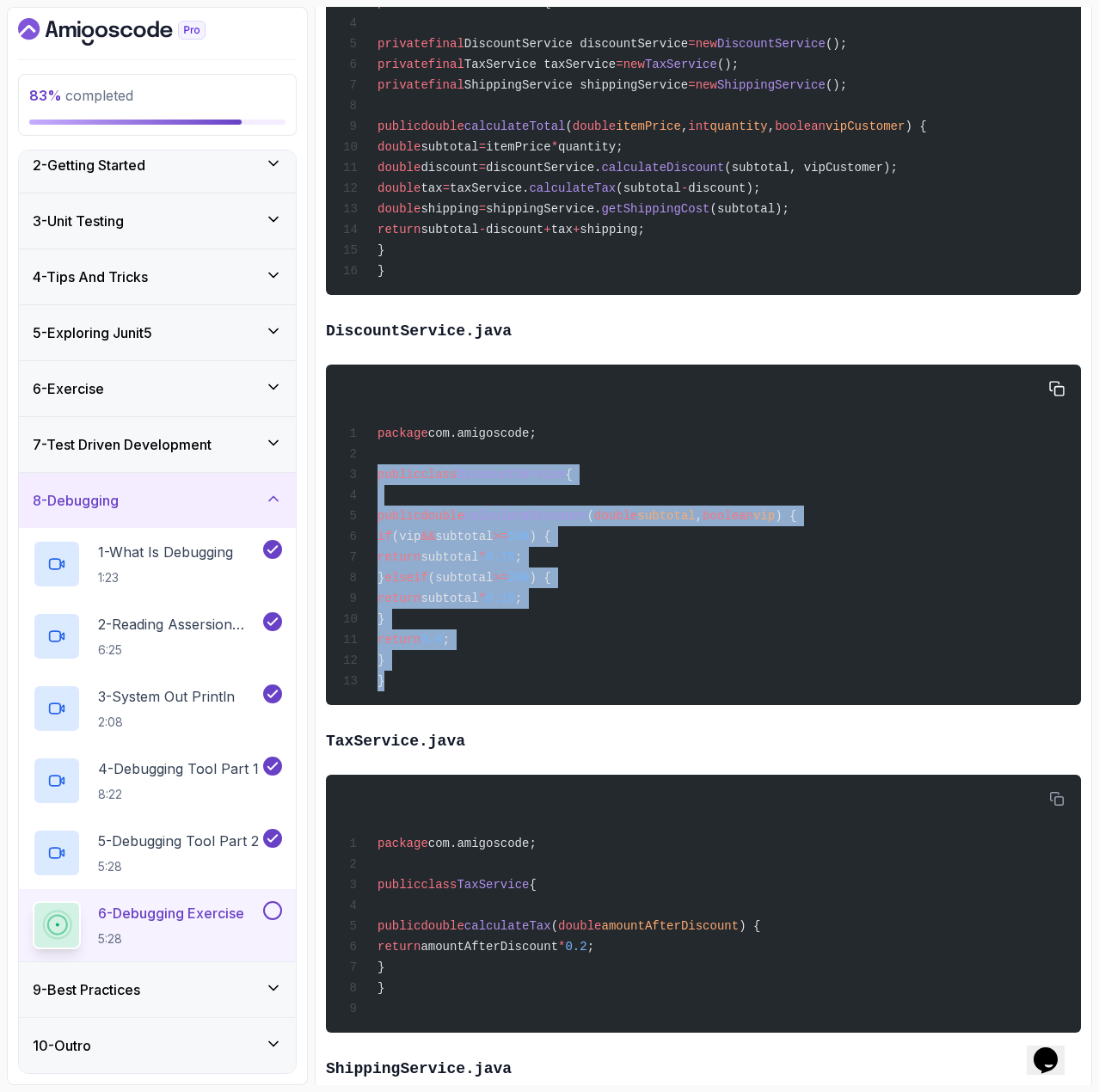
drag, startPoint x: 379, startPoint y: 486, endPoint x: 412, endPoint y: 695, distance: 211.6
click at [412, 695] on div "package com.amigoscode; public class DiscountService { public double calculateD…" at bounding box center [703, 535] width 727 height 320
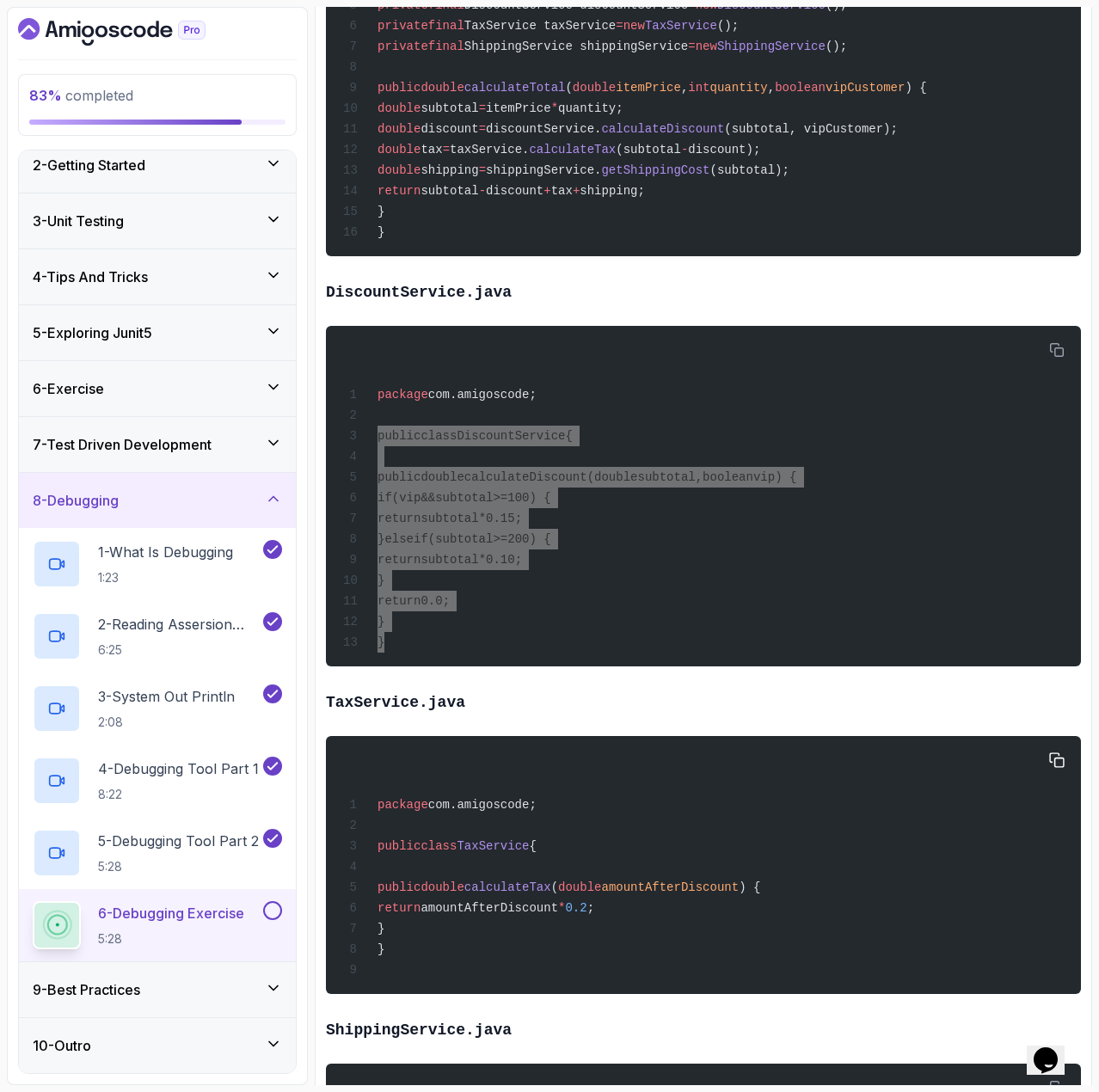
scroll to position [1032, 0]
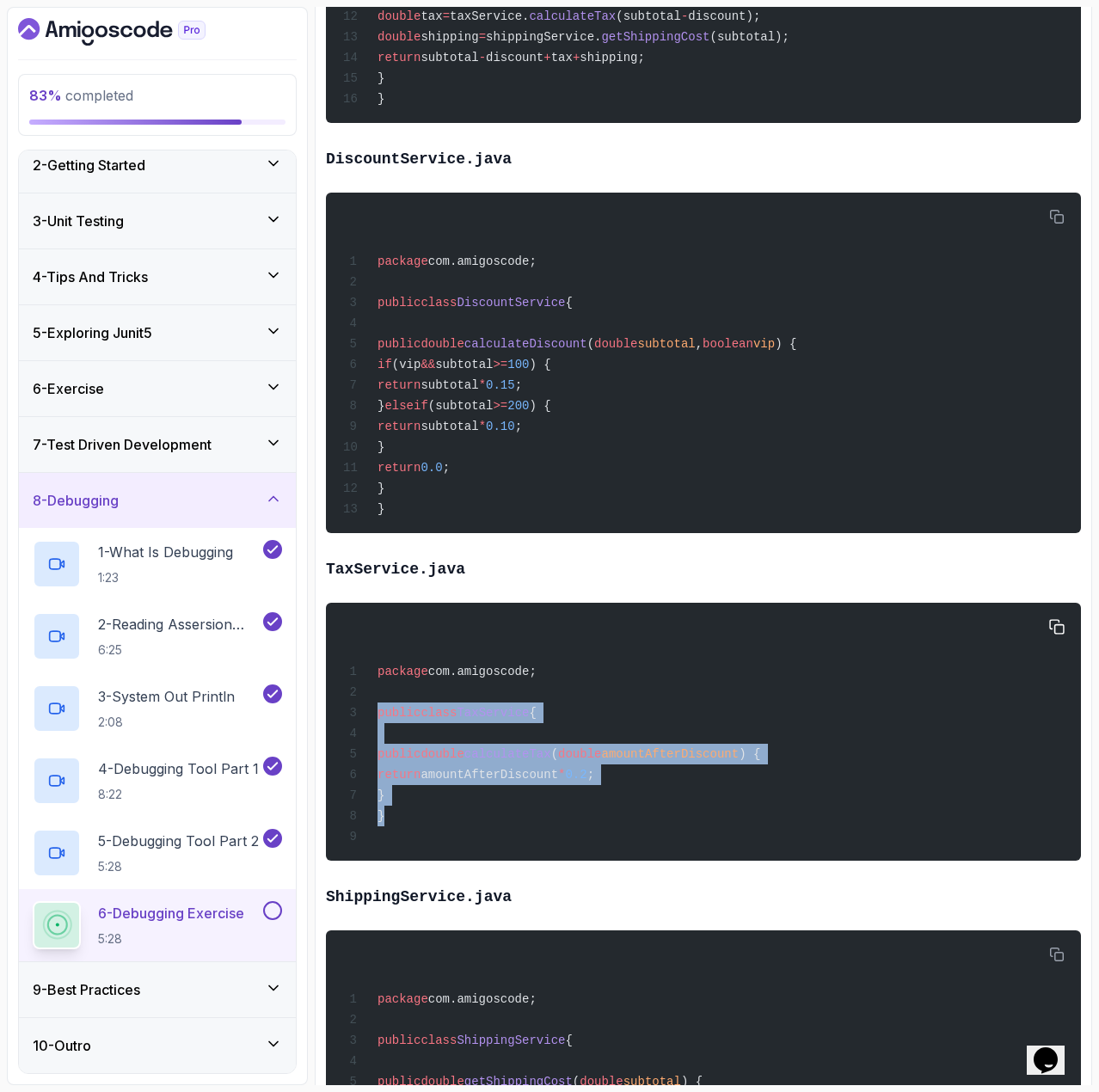
drag, startPoint x: 388, startPoint y: 849, endPoint x: 376, endPoint y: 740, distance: 109.7
click at [376, 740] on div "package com.amigoscode; public class TaxService { public double calculateTax ( …" at bounding box center [703, 732] width 727 height 238
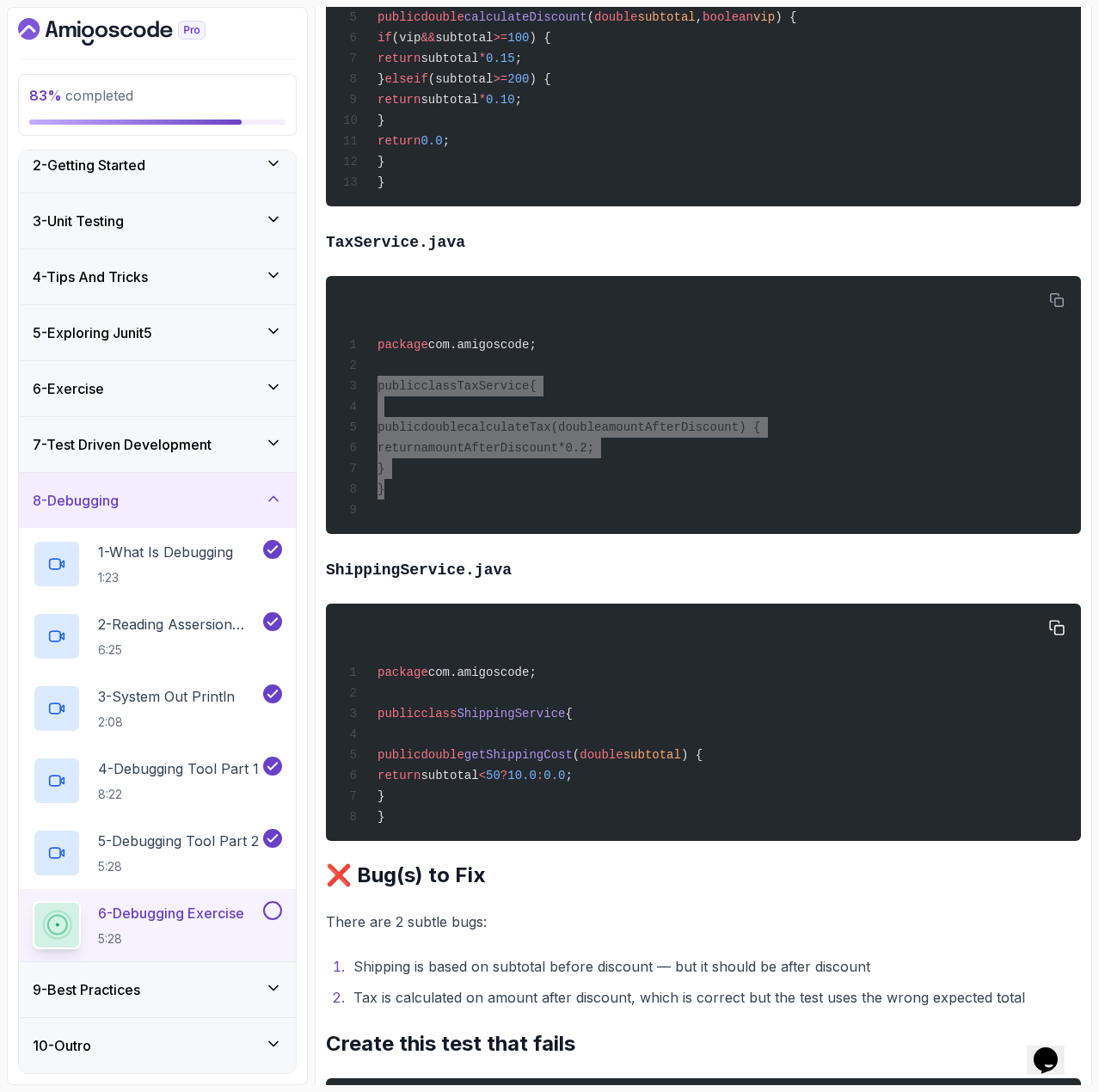
scroll to position [1377, 0]
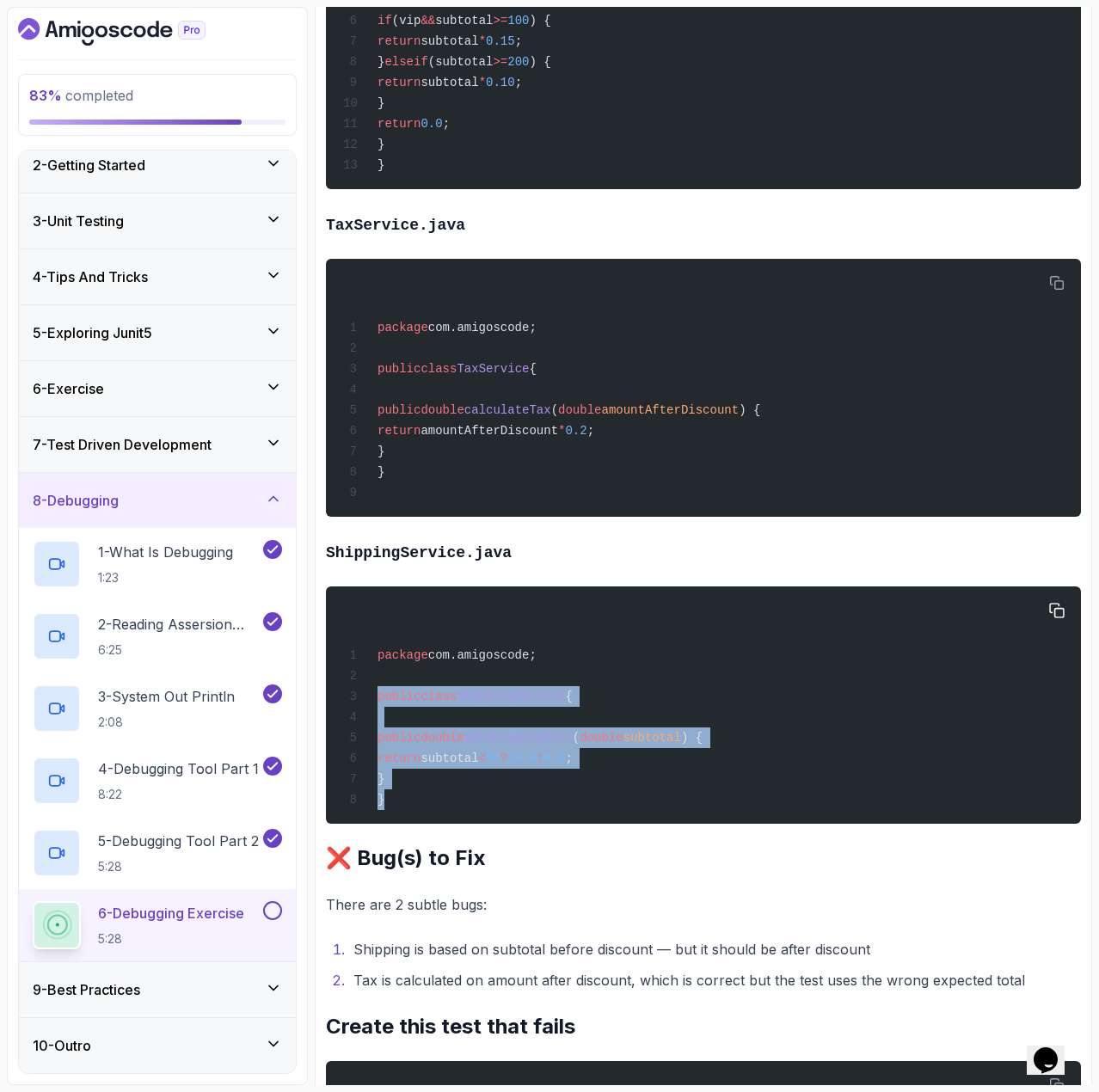
drag, startPoint x: 396, startPoint y: 831, endPoint x: 378, endPoint y: 736, distance: 96.7
click at [378, 736] on div "package com.amigoscode; public class ShippingService { public double getShippin…" at bounding box center [703, 705] width 727 height 217
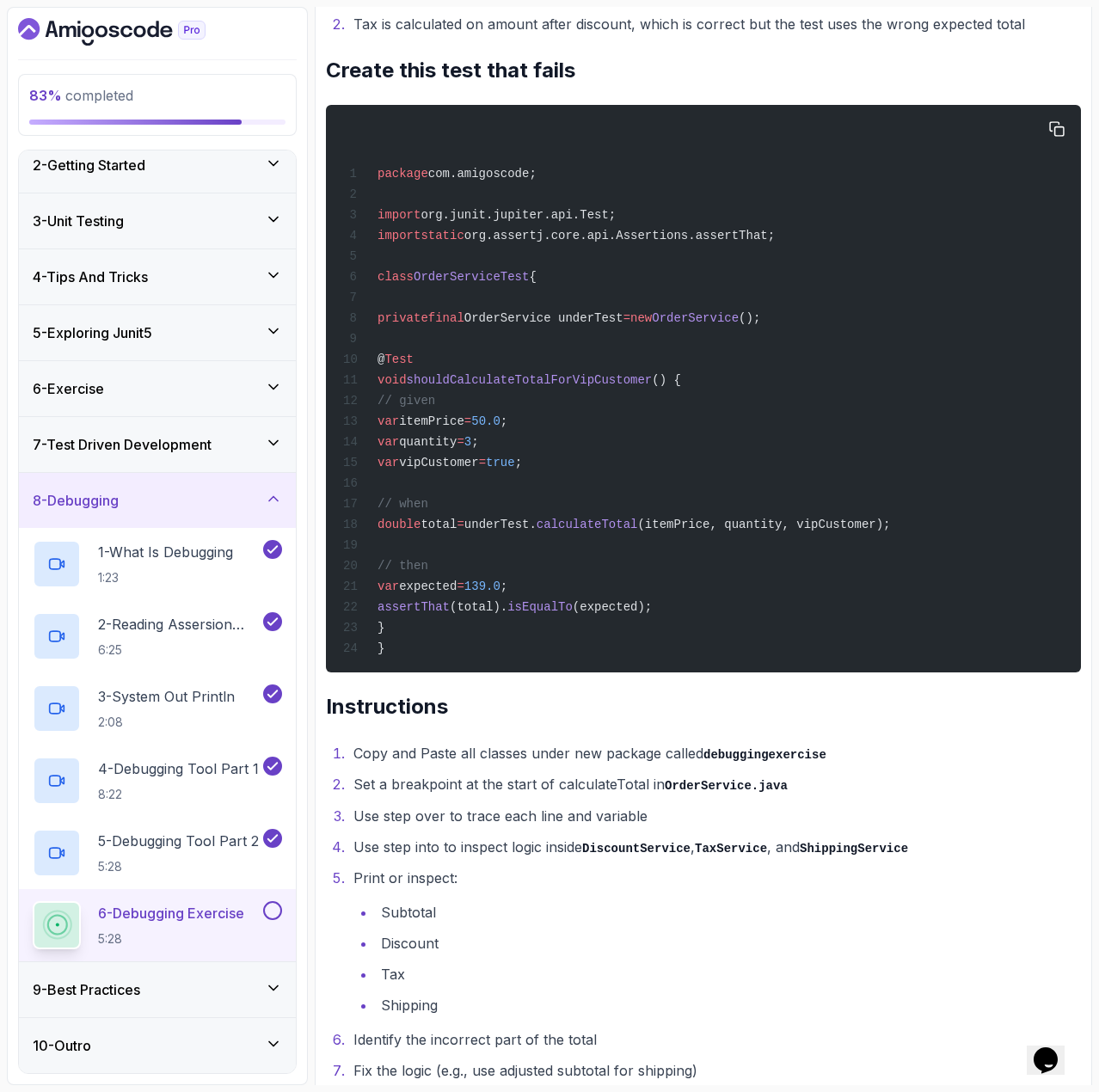
scroll to position [2288, 0]
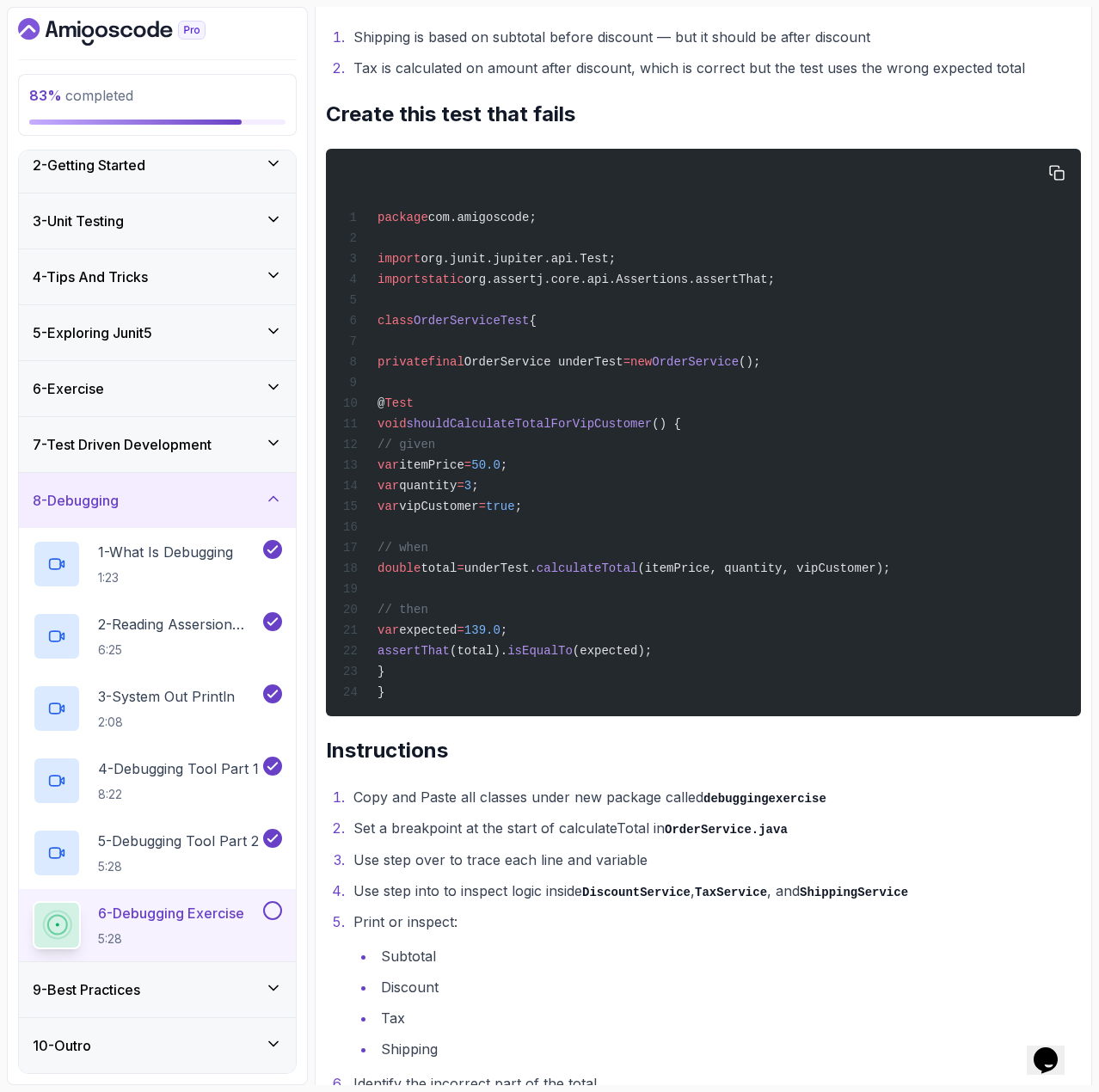
click at [511, 431] on span "shouldCalculateTotalForVipCustomer" at bounding box center [530, 424] width 246 height 14
drag, startPoint x: 592, startPoint y: 551, endPoint x: 431, endPoint y: 513, distance: 165.4
click at [431, 513] on div "package com.amigoscode; import org.junit.jupiter.api.Test; import static org.as…" at bounding box center [703, 432] width 727 height 547
drag, startPoint x: 932, startPoint y: 622, endPoint x: 432, endPoint y: 624, distance: 500.0
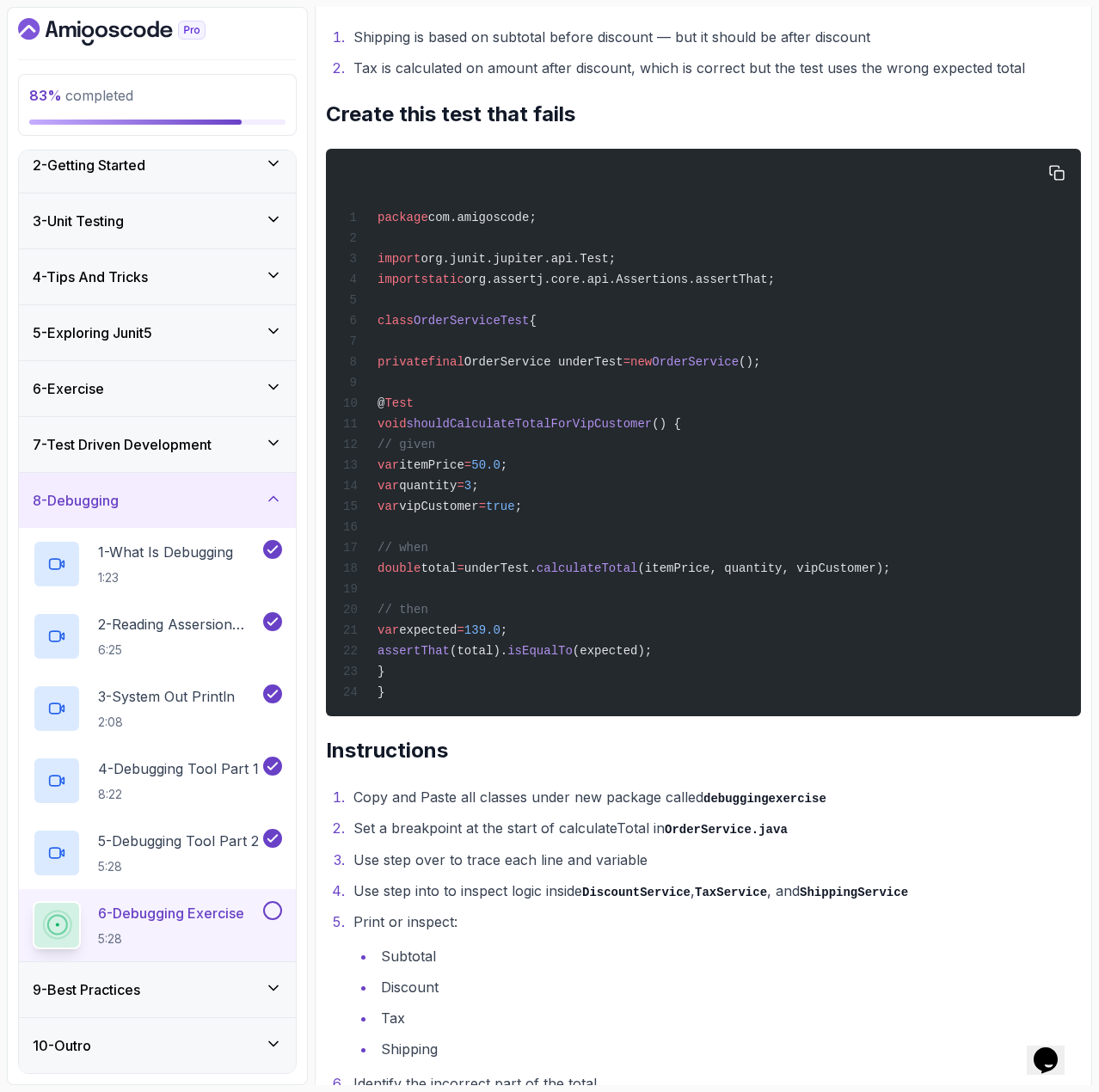
click at [432, 624] on div "package com.amigoscode; import org.junit.jupiter.api.Test; import static org.as…" at bounding box center [703, 432] width 727 height 547
drag, startPoint x: 681, startPoint y: 709, endPoint x: 432, endPoint y: 687, distance: 250.0
click at [432, 687] on code "package com.amigoscode; import org.junit.jupiter.api.Test; import static org.as…" at bounding box center [617, 454] width 548 height 488
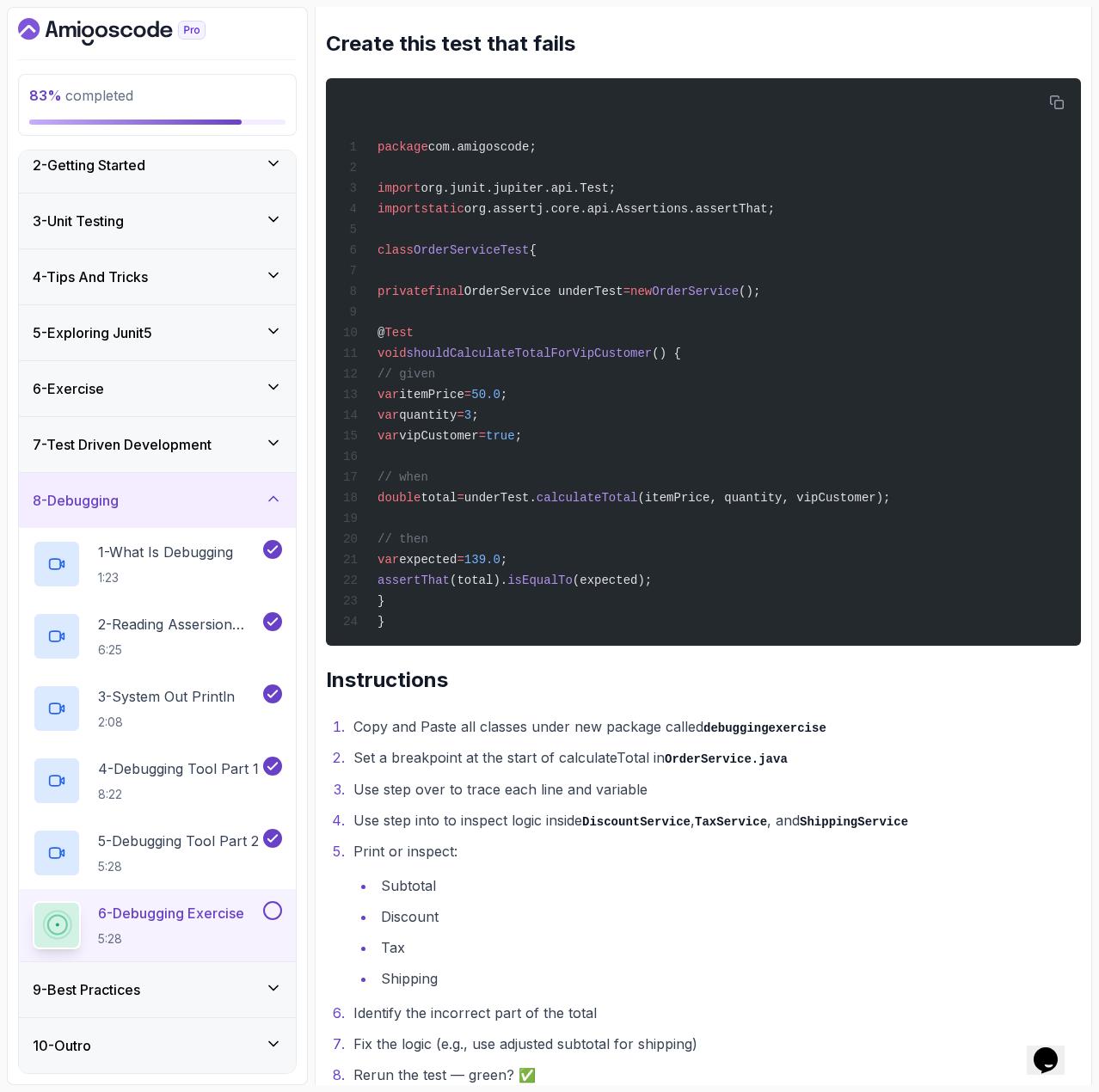
scroll to position [2375, 0]
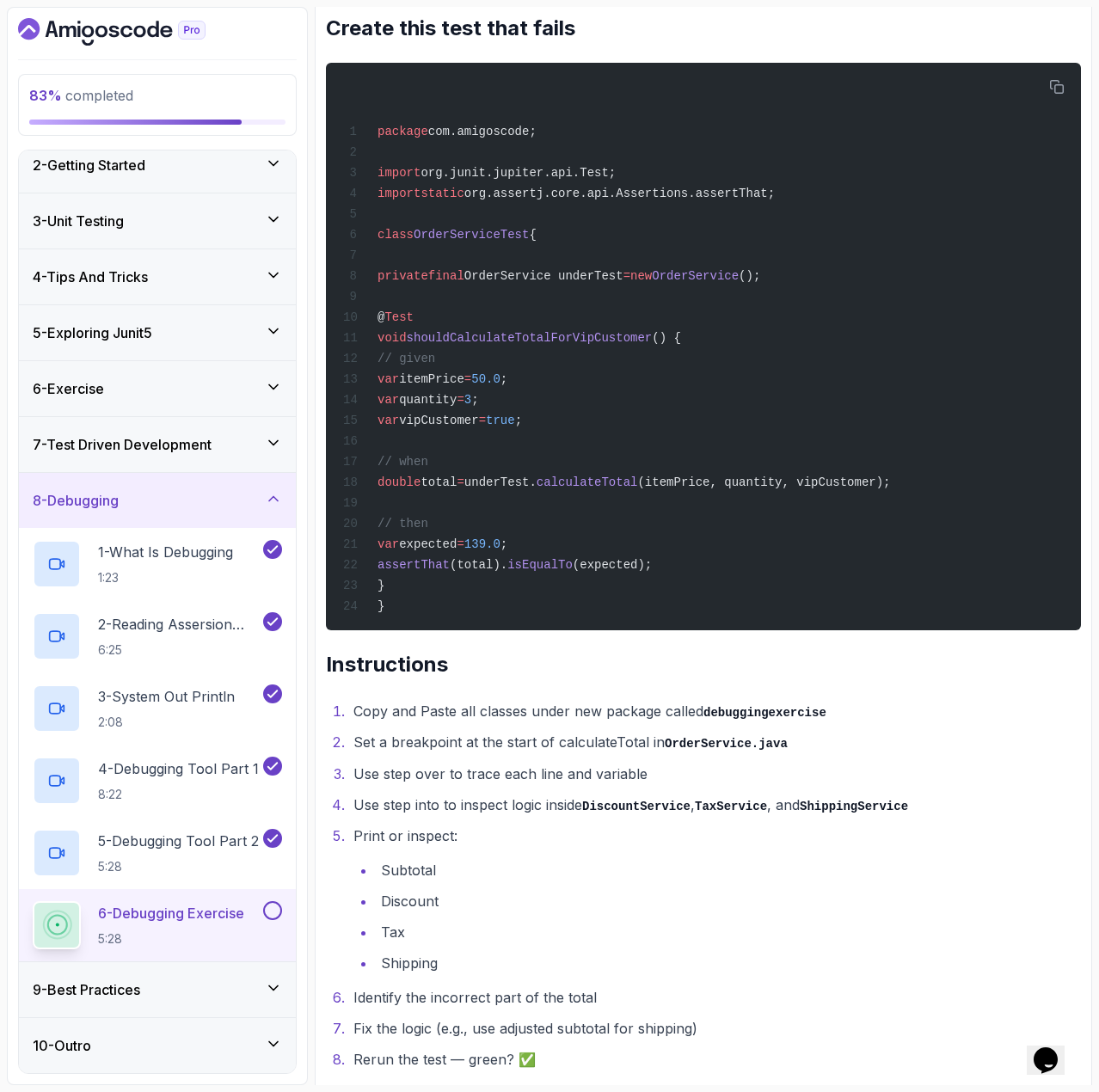
click at [265, 910] on button at bounding box center [272, 911] width 19 height 19
click at [164, 980] on div "9 - Best Practices" at bounding box center [157, 990] width 250 height 21
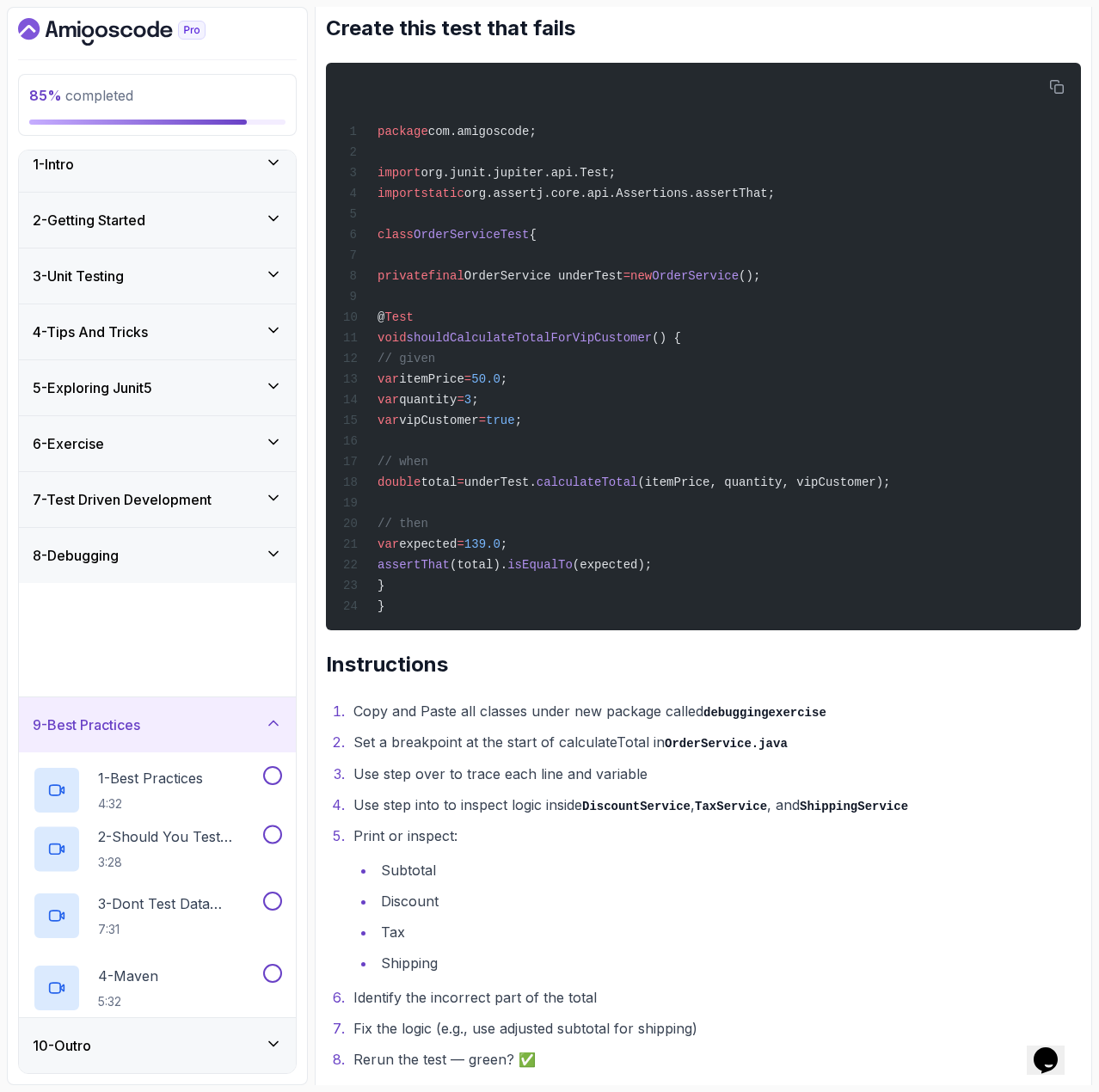
scroll to position [0, 0]
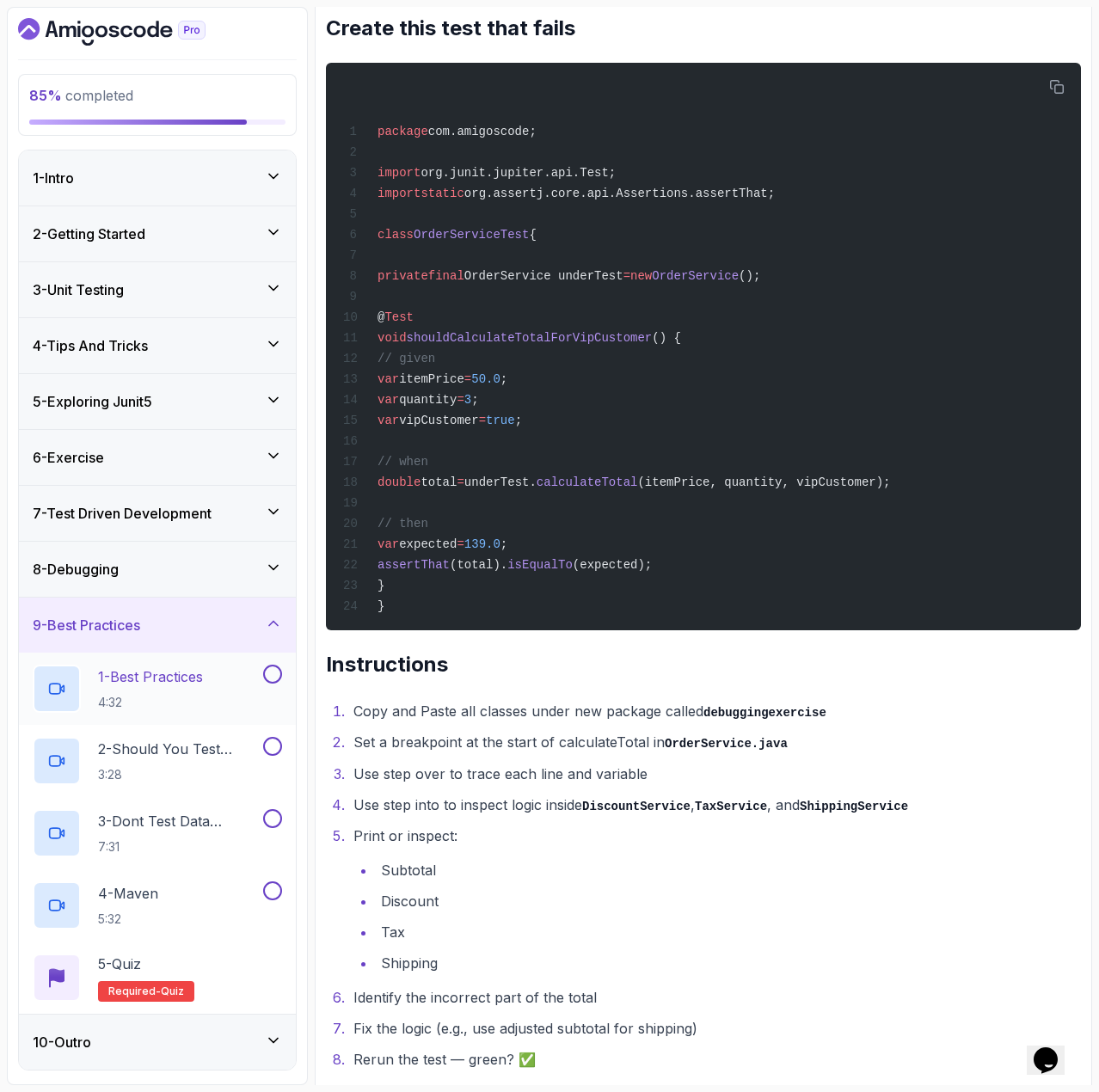
click at [144, 690] on h2 "1 - Best Practices 4:32" at bounding box center [151, 688] width 105 height 44
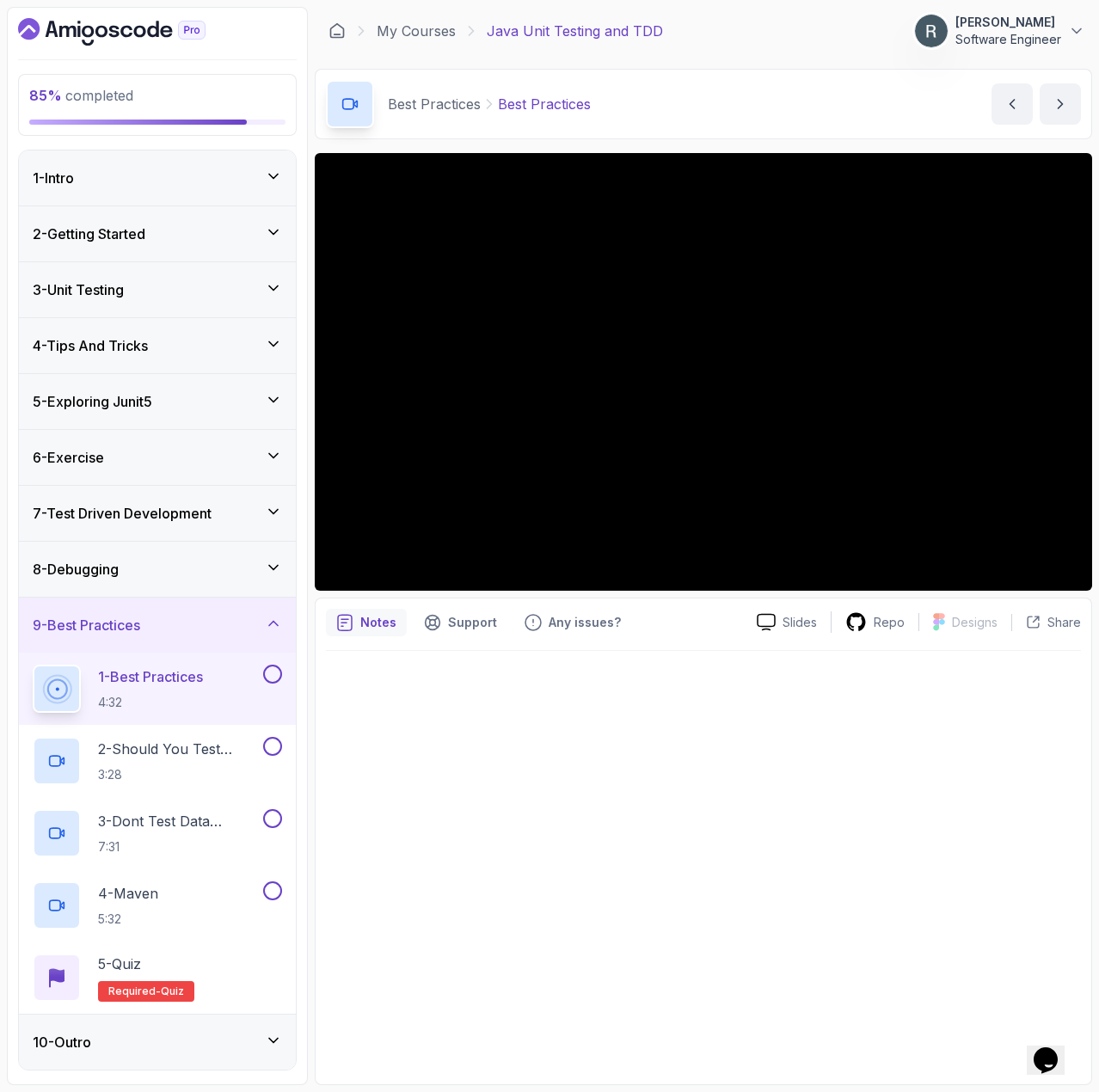
click at [118, 578] on h3 "8 - Debugging" at bounding box center [76, 570] width 86 height 21
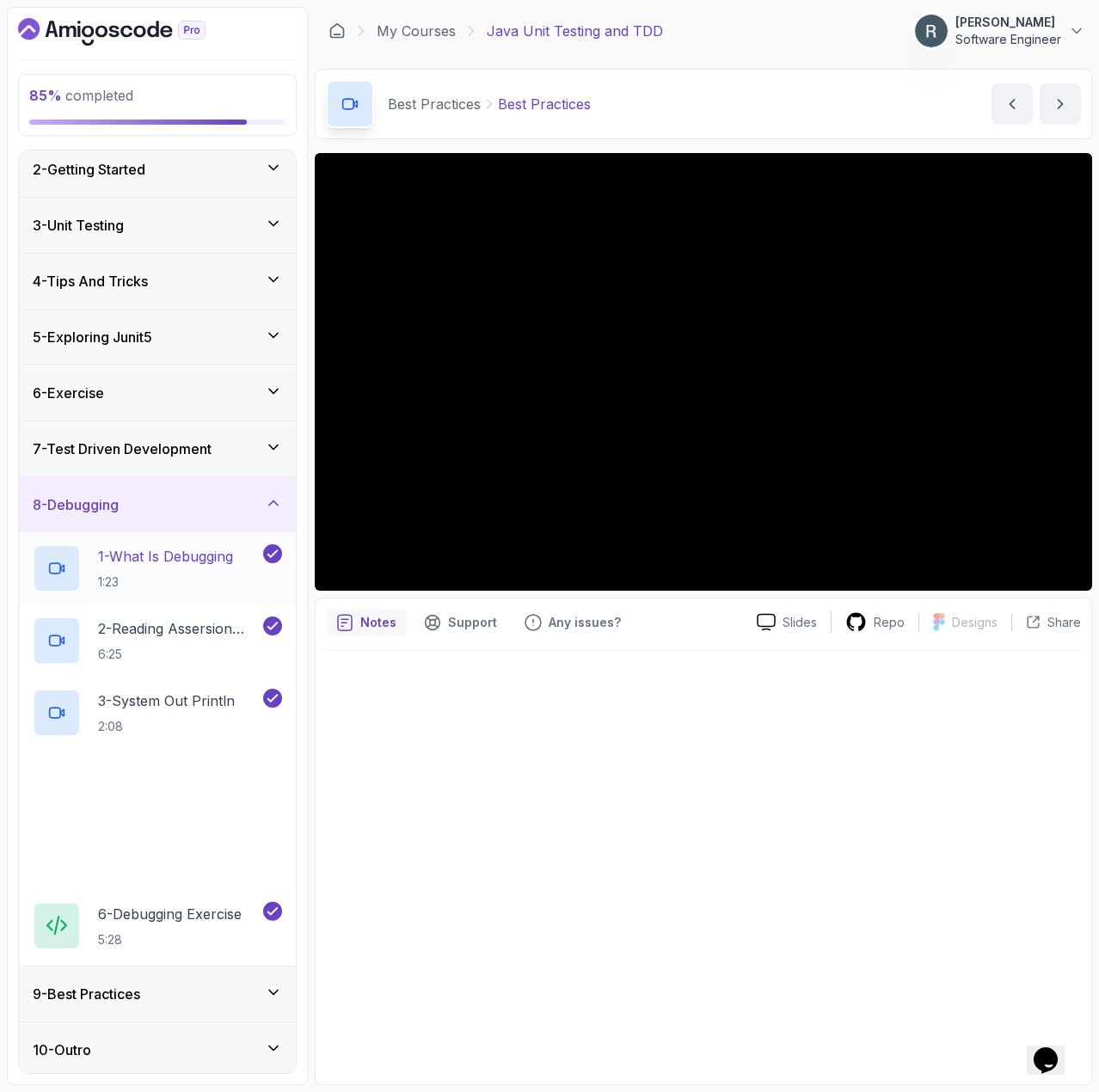
scroll to position [69, 0]
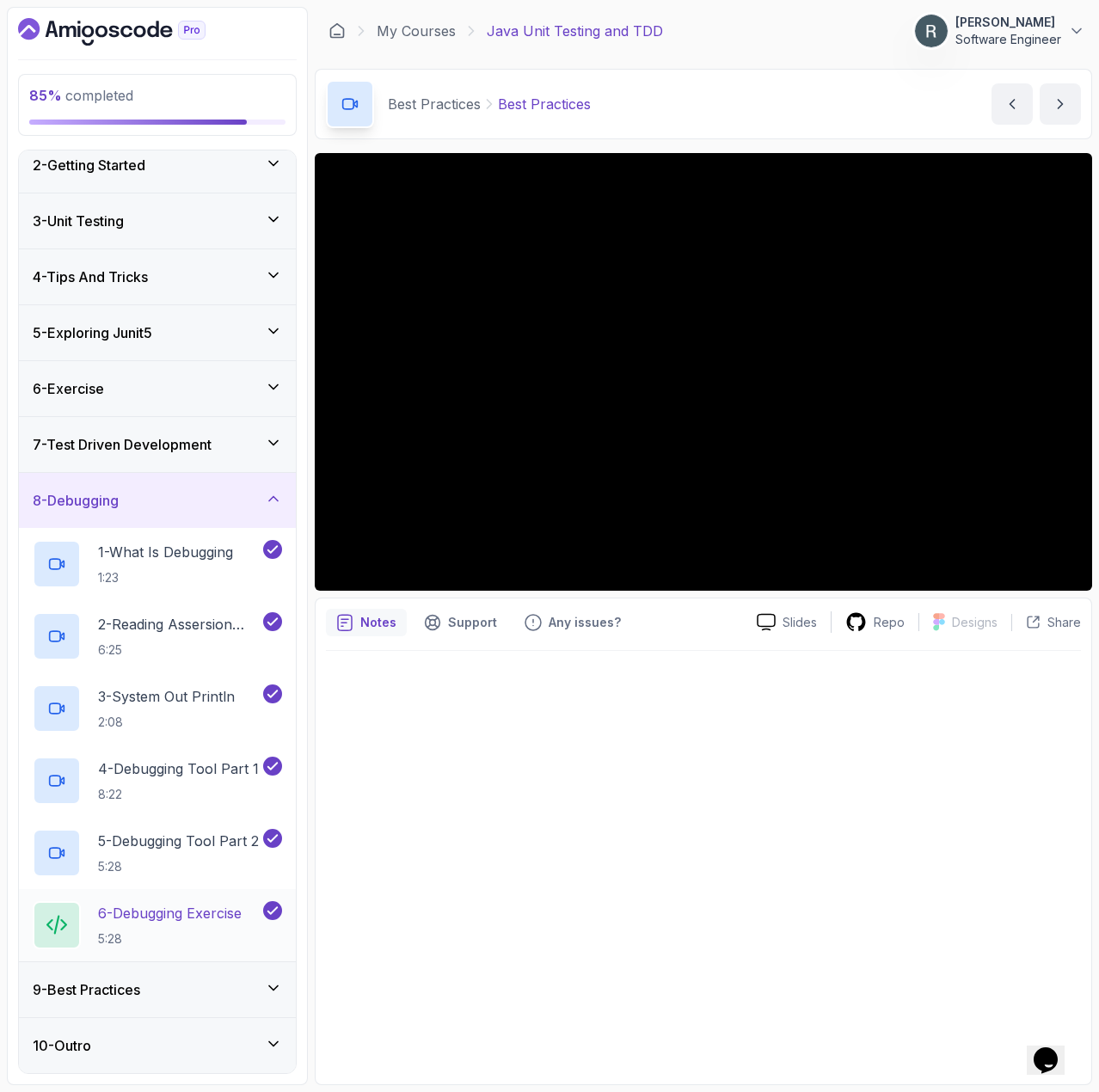
click at [163, 908] on p "6 - Debugging Exercise" at bounding box center [170, 914] width 144 height 21
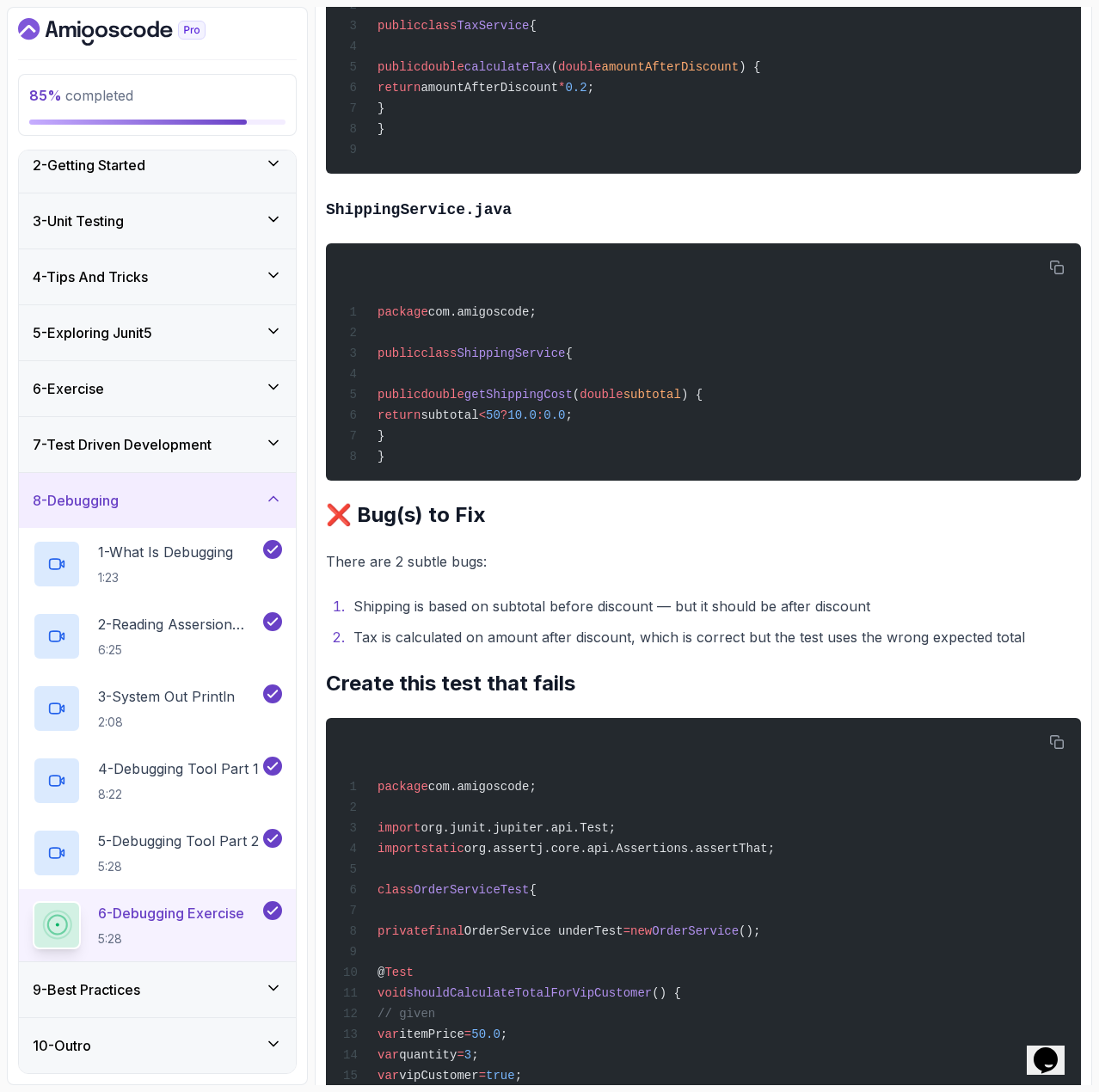
scroll to position [1720, 0]
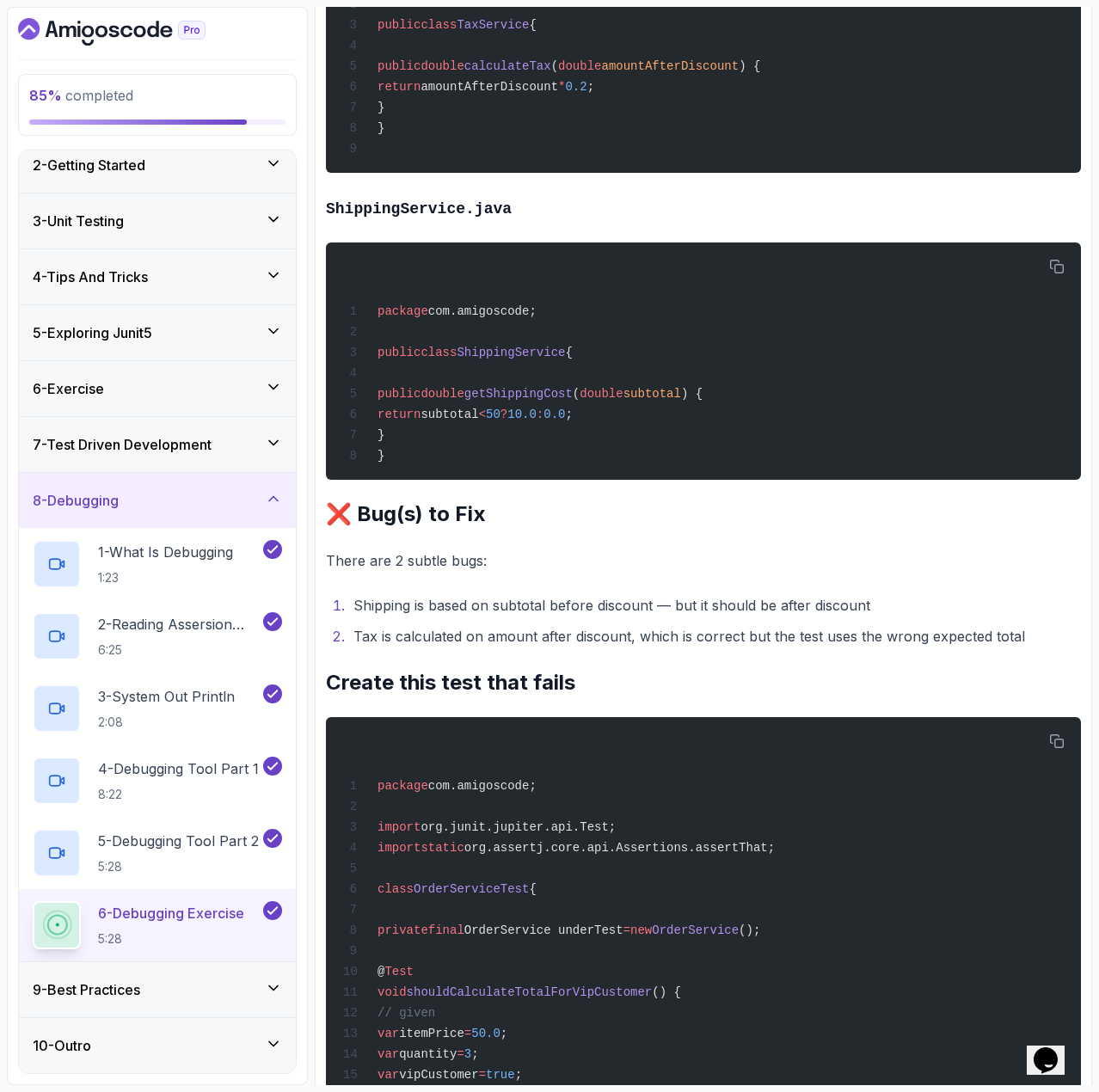
click at [140, 984] on h3 "9 - Best Practices" at bounding box center [87, 990] width 108 height 21
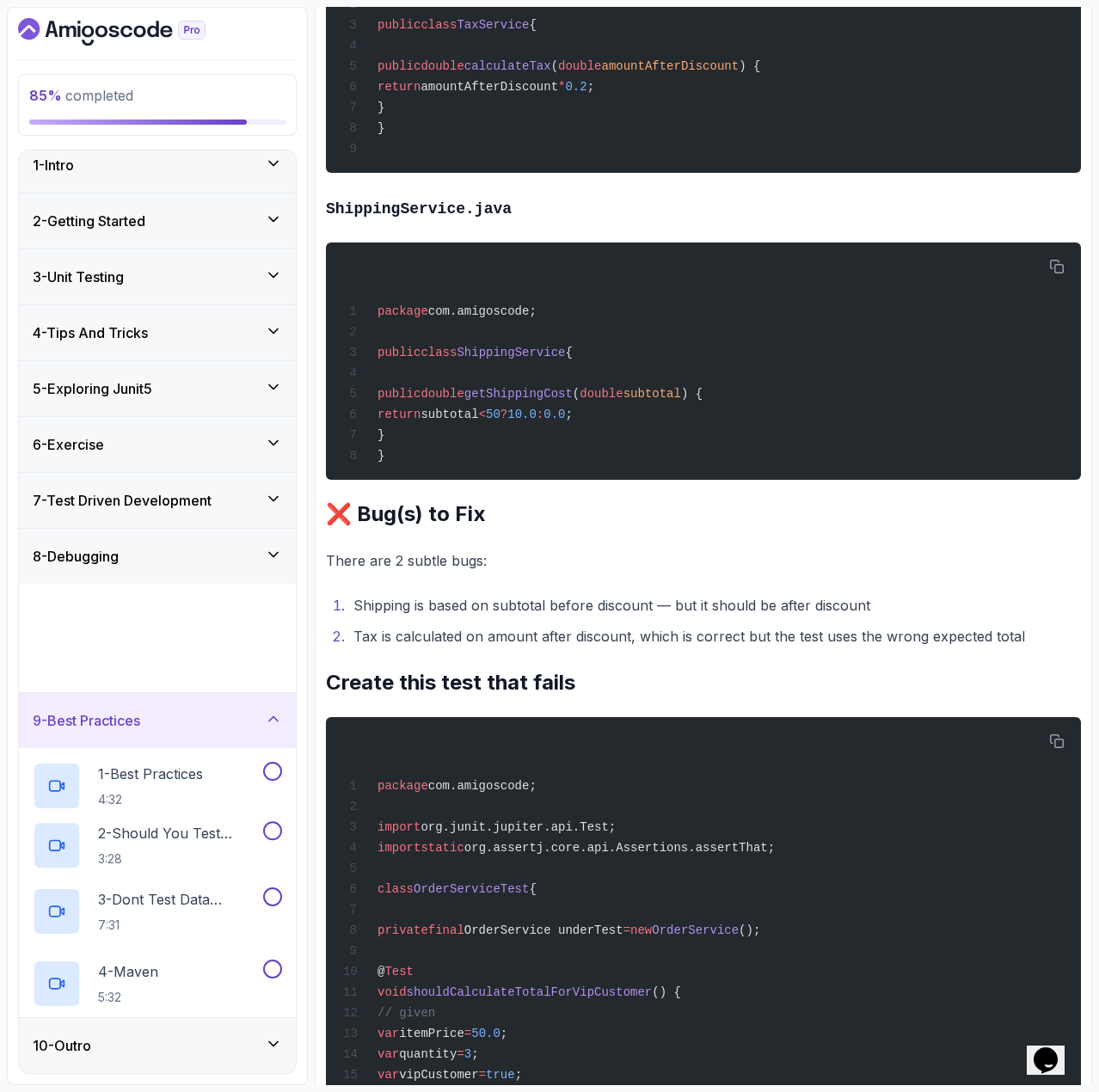
scroll to position [0, 0]
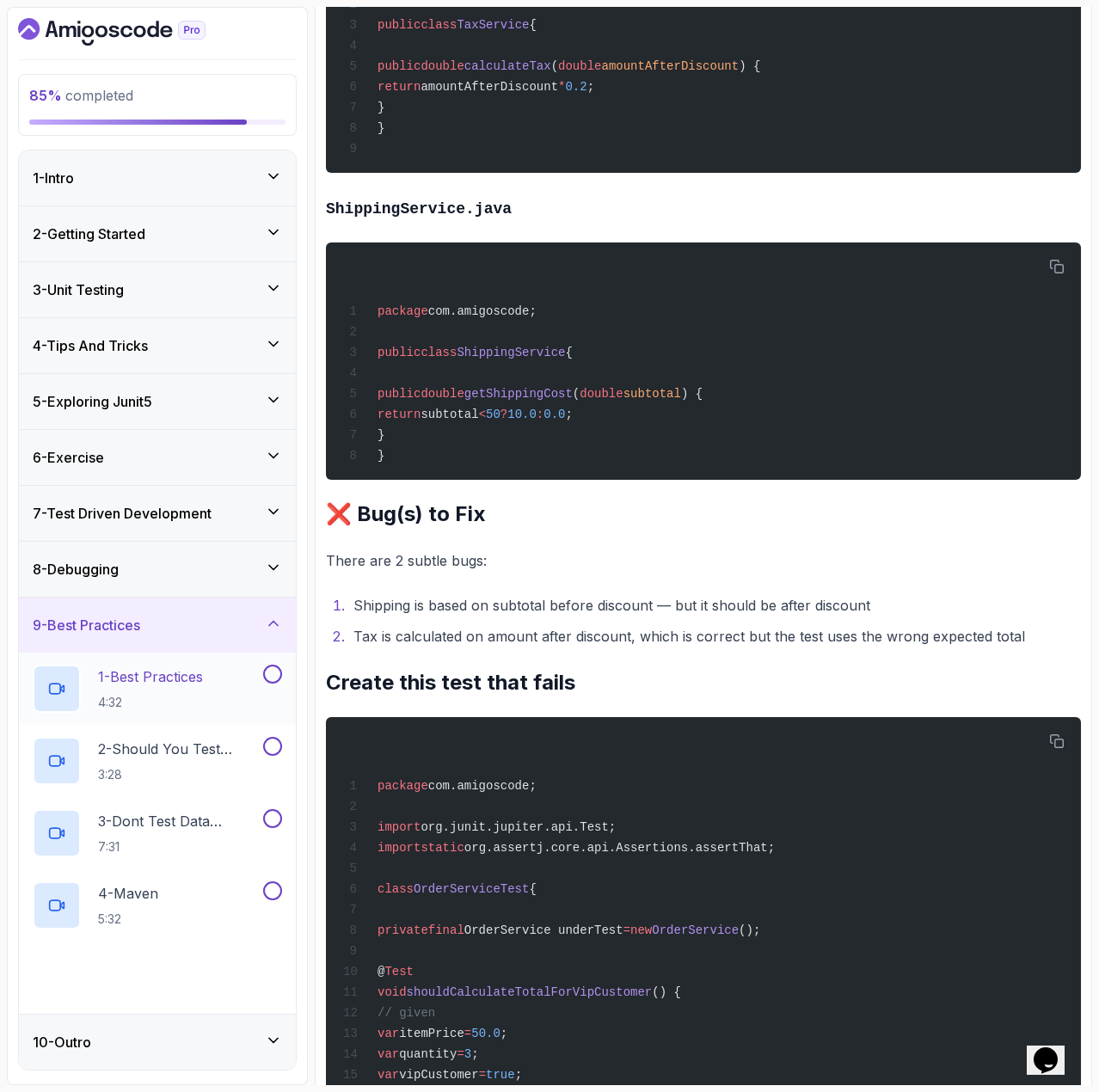
click at [198, 686] on p "1 - Best Practices" at bounding box center [151, 677] width 105 height 21
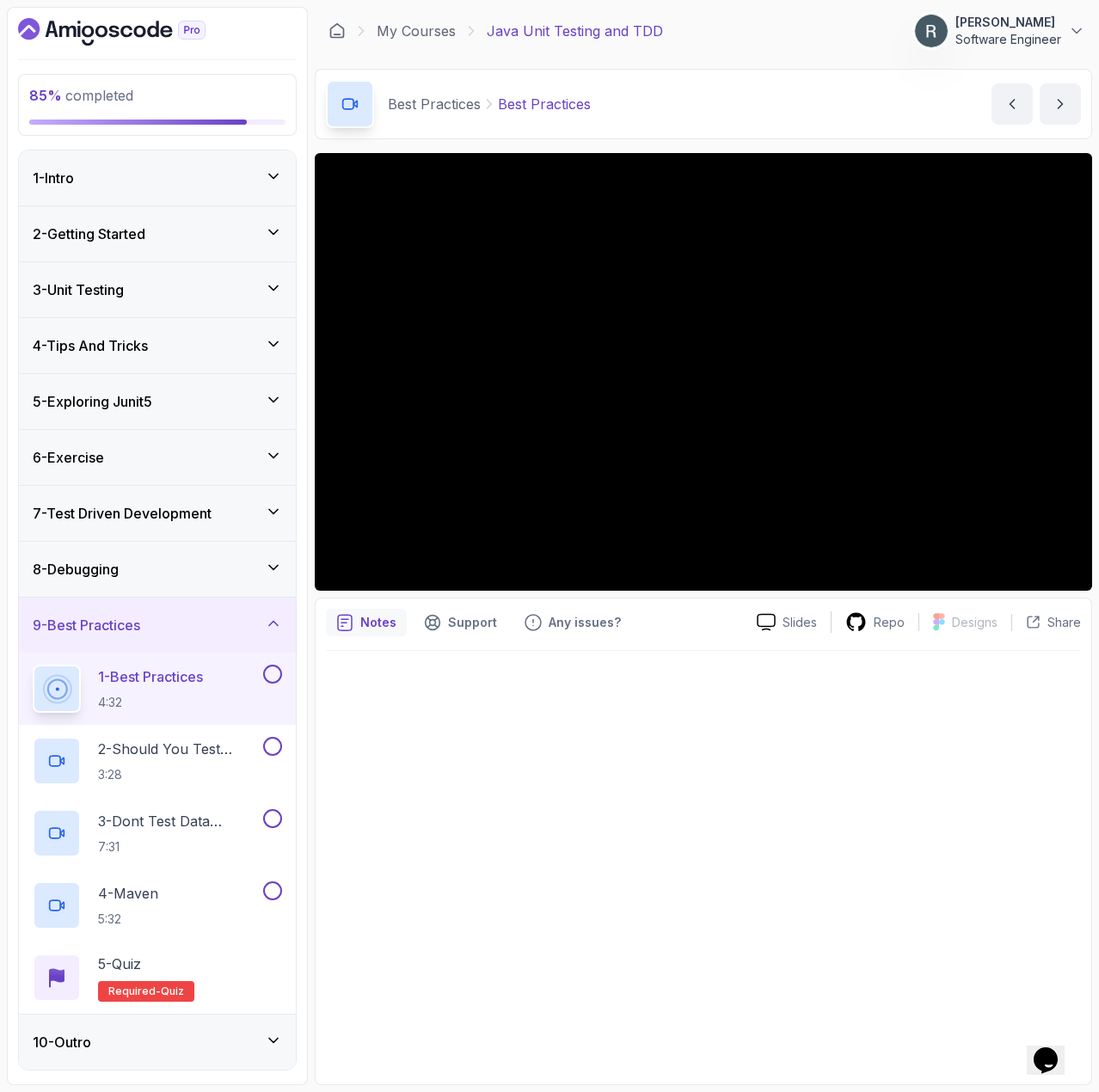
click at [274, 678] on button at bounding box center [272, 674] width 19 height 19
click at [195, 735] on div "2 - Should You Test Provate Methods 3:28" at bounding box center [157, 760] width 277 height 72
click at [211, 754] on p "2 - Should You Test Provate Methods" at bounding box center [179, 749] width 162 height 21
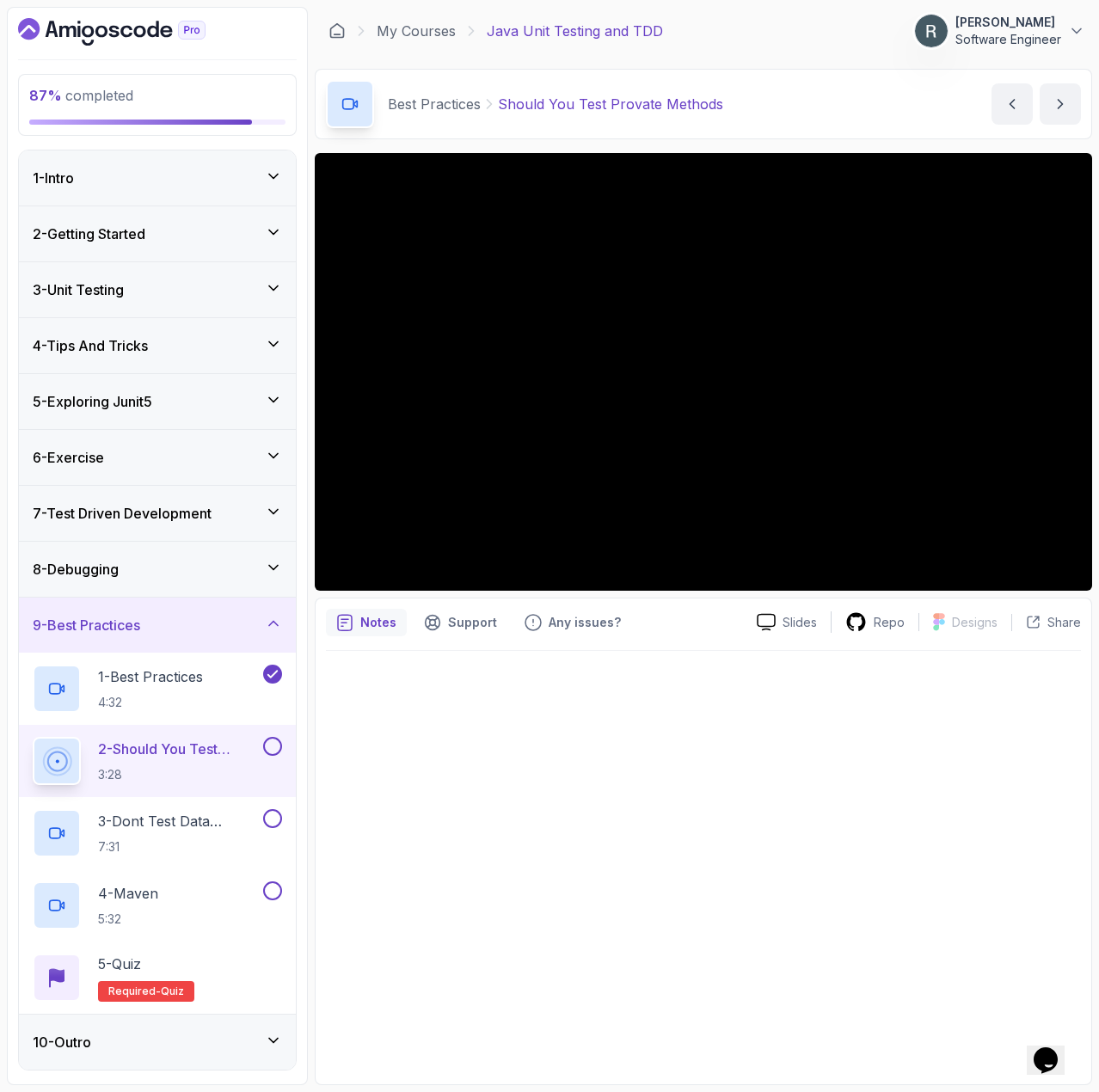
click at [272, 755] on button at bounding box center [272, 747] width 19 height 19
click at [221, 827] on p "3 - Dont Test Data Classes" at bounding box center [179, 821] width 162 height 21
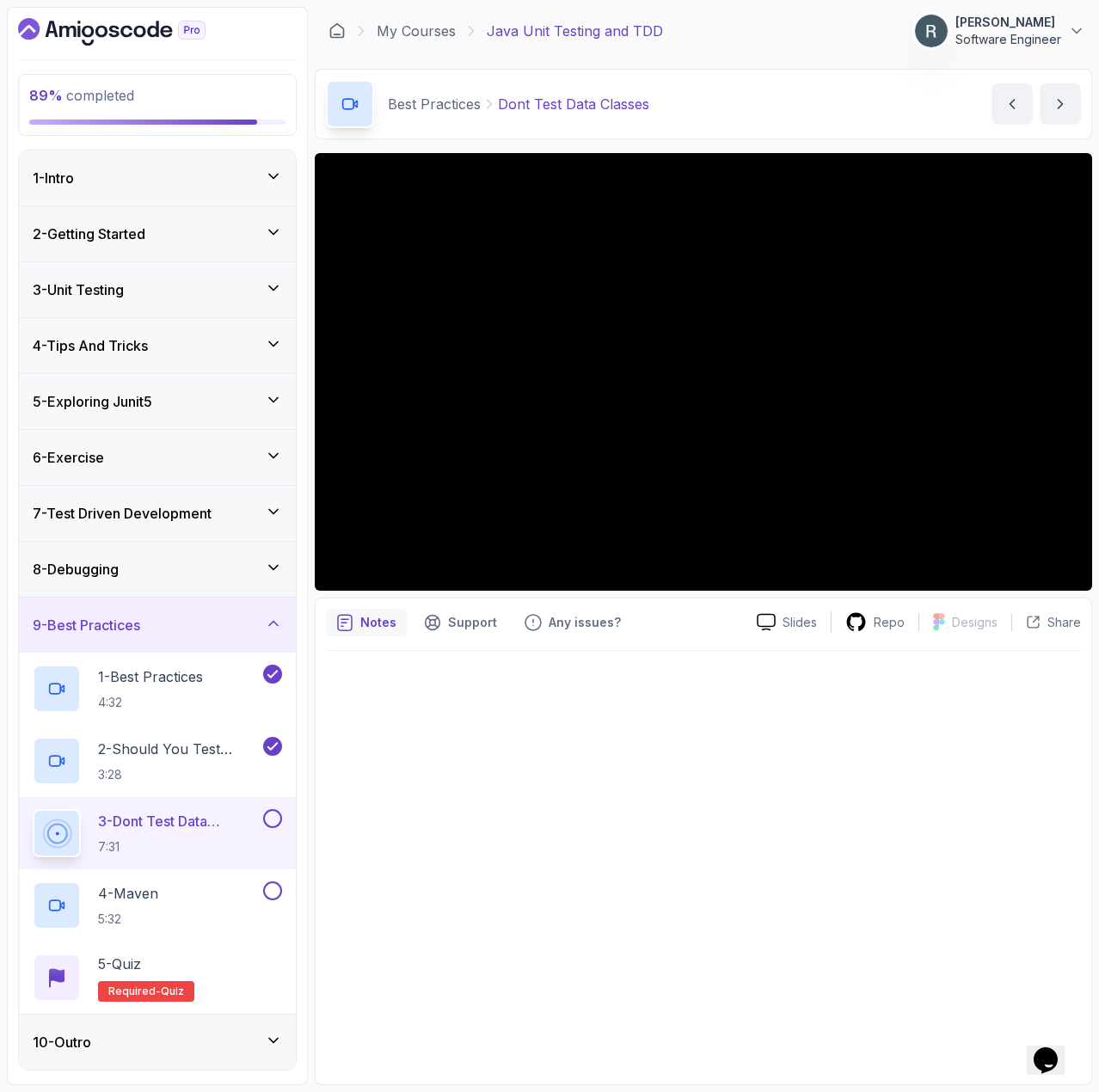
click at [253, 819] on p "3 - Dont Test Data Classes" at bounding box center [179, 821] width 162 height 21
click at [271, 819] on button at bounding box center [272, 819] width 19 height 19
click at [197, 869] on div "4 - Maven 5:32" at bounding box center [157, 905] width 277 height 72
click at [178, 902] on div "4 - Maven 5:32" at bounding box center [146, 905] width 227 height 48
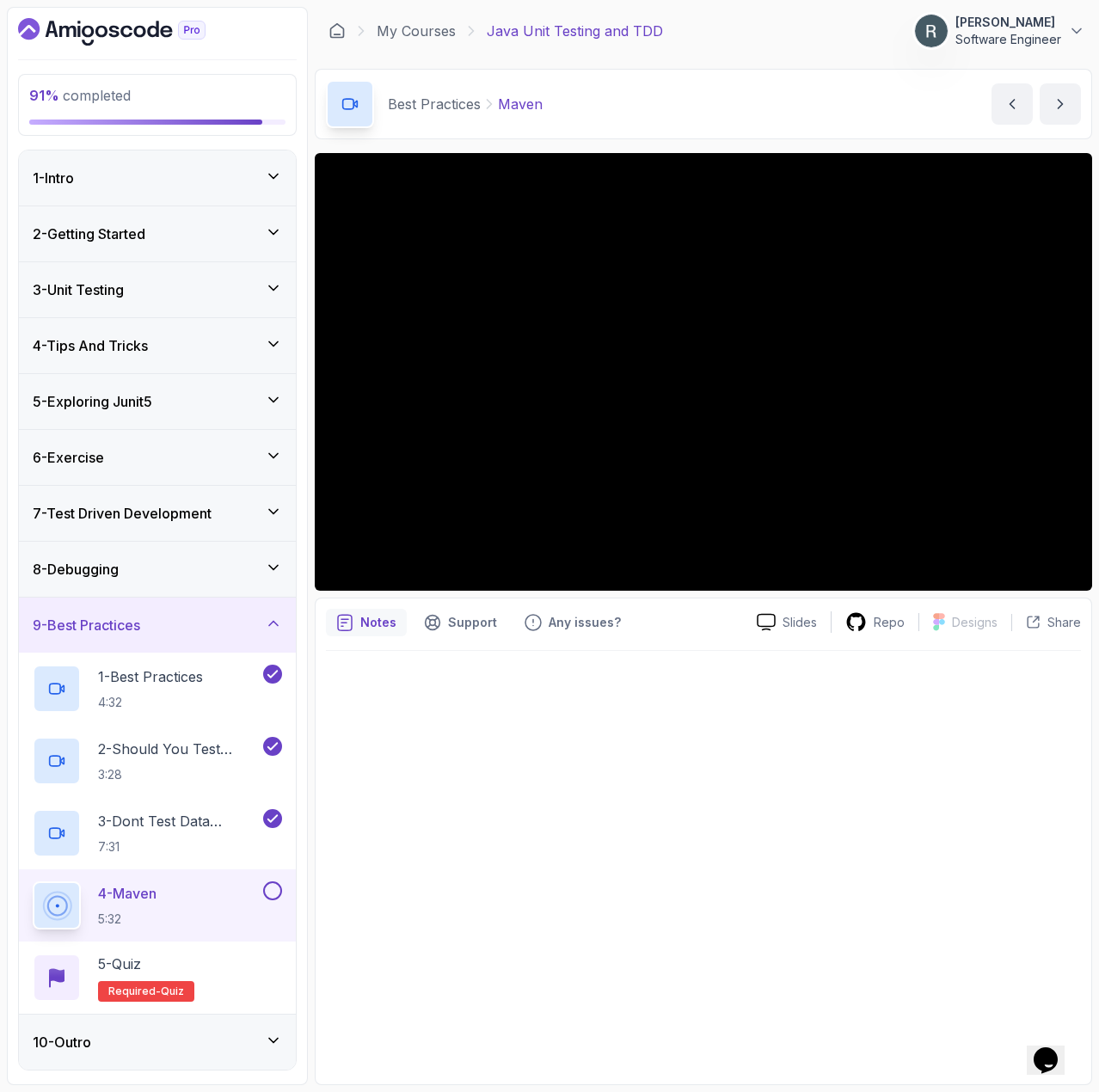
click at [267, 889] on button at bounding box center [272, 891] width 19 height 19
click at [211, 964] on div "5 - Quiz Required- quiz" at bounding box center [157, 977] width 250 height 48
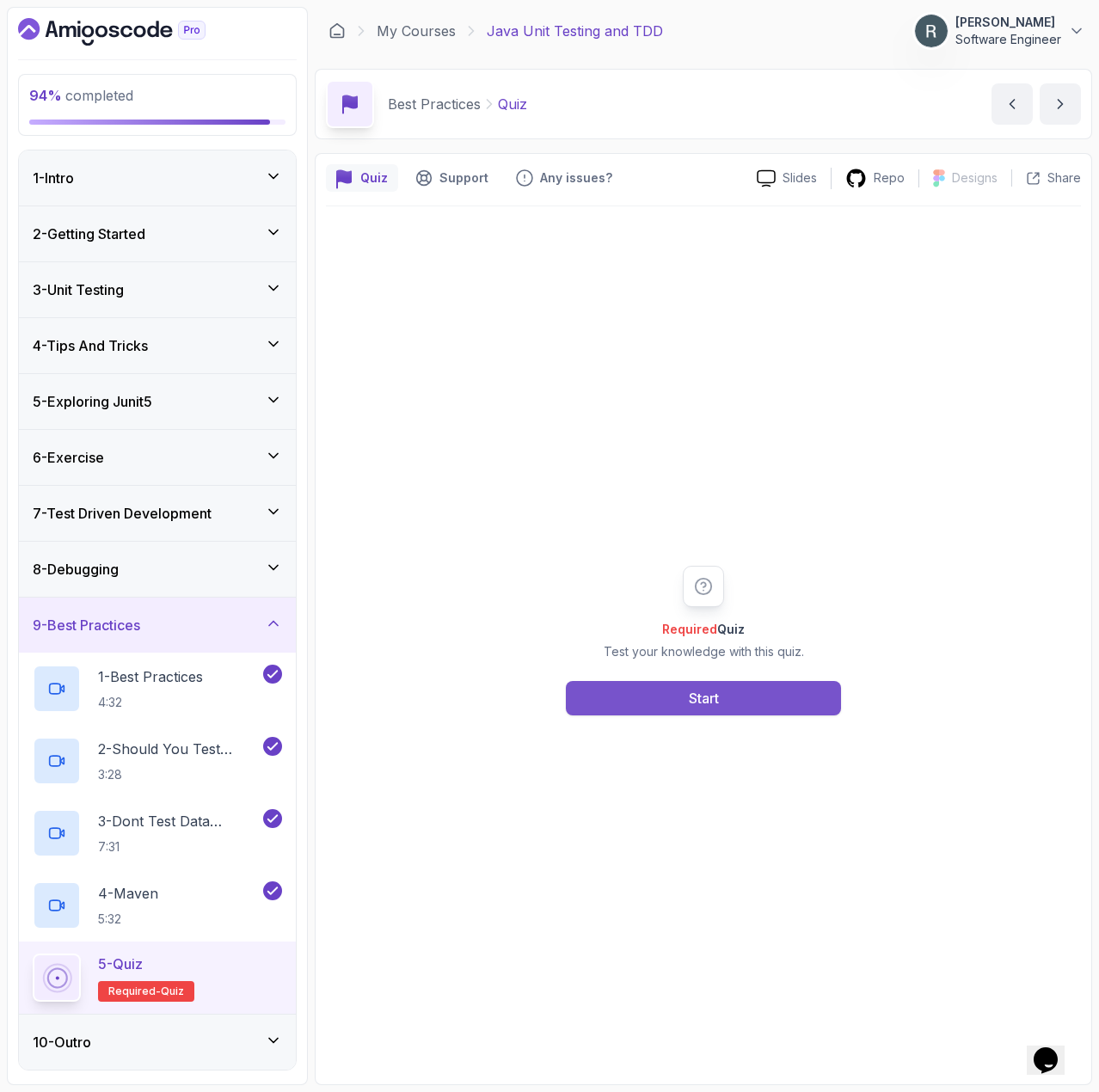
click at [693, 695] on div "Start" at bounding box center [704, 699] width 30 height 21
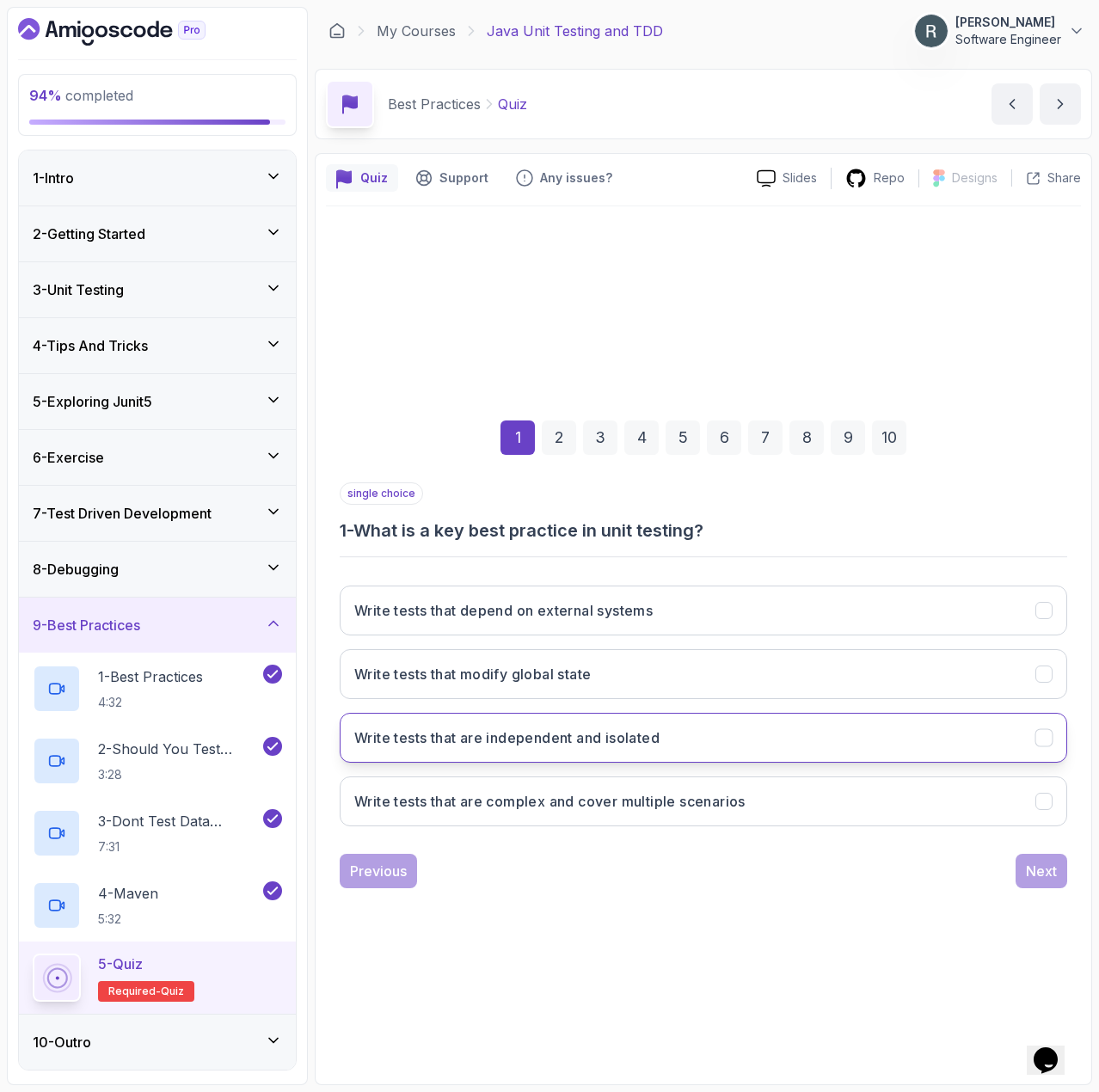
click at [696, 741] on button "Write tests that are independent and isolated" at bounding box center [703, 737] width 727 height 50
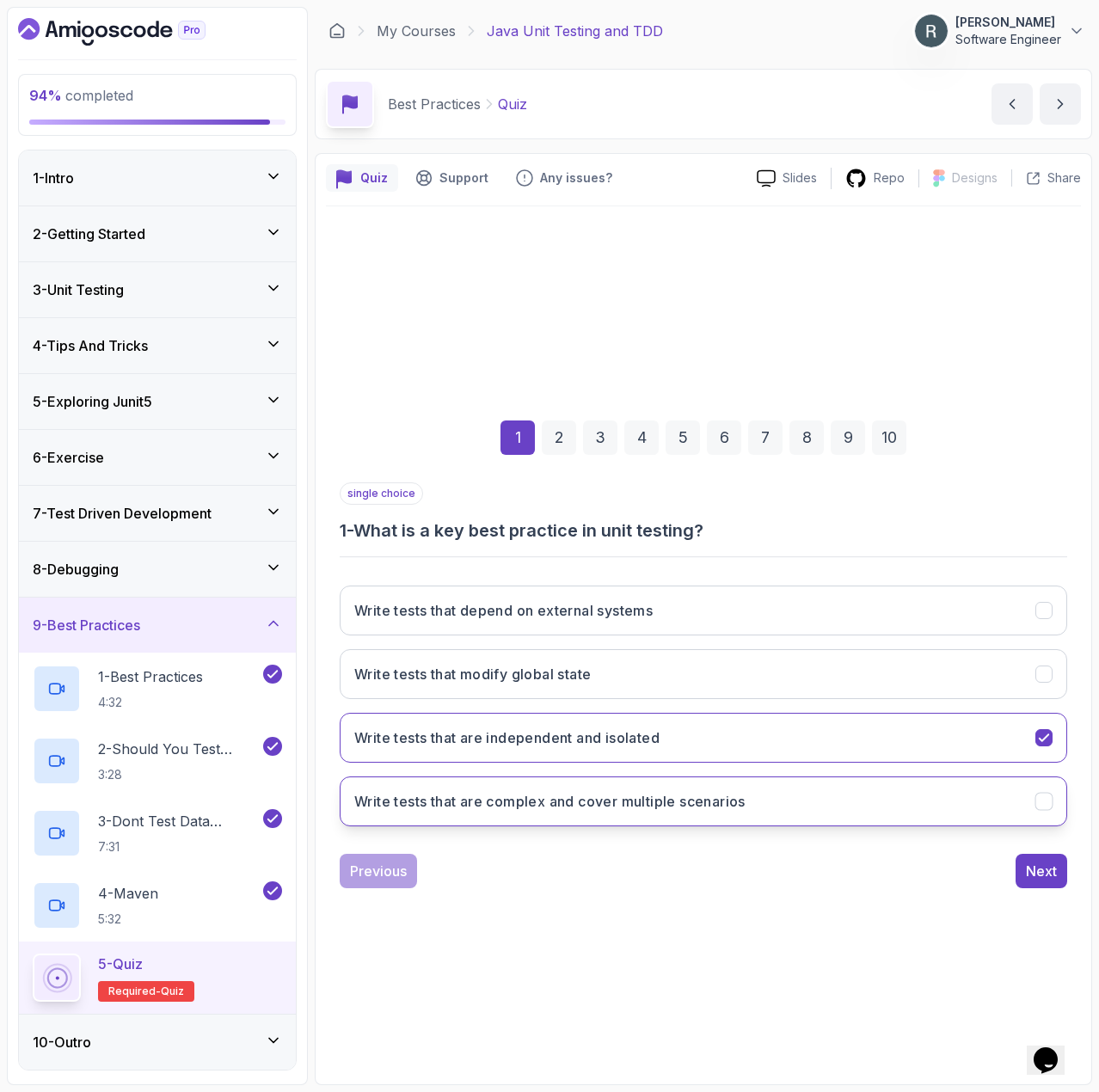
click at [940, 807] on button "Write tests that are complex and cover multiple scenarios" at bounding box center [703, 801] width 727 height 50
click at [1040, 875] on div "Next" at bounding box center [1042, 871] width 31 height 21
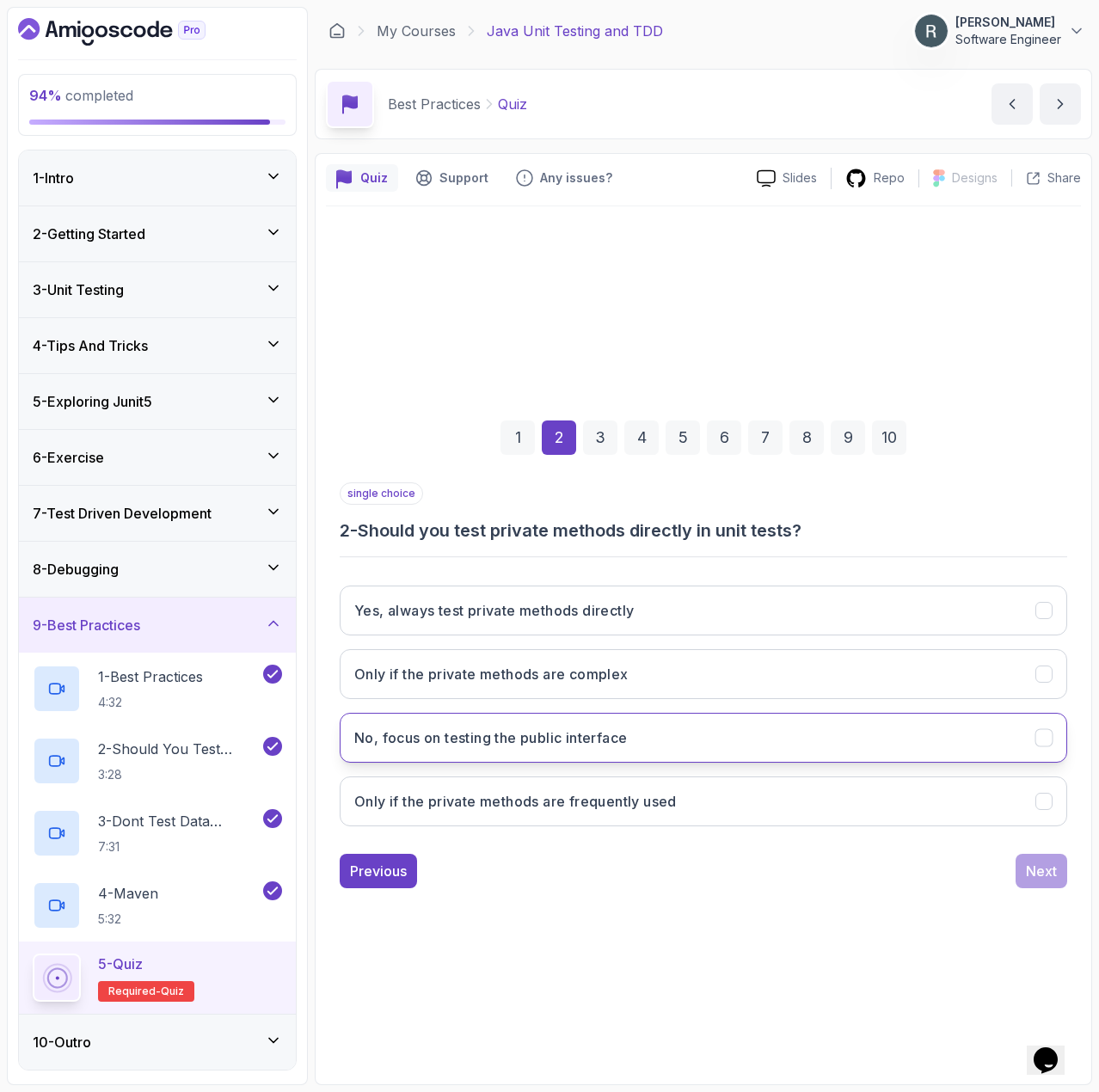
click at [650, 734] on button "No, focus on testing the public interface" at bounding box center [703, 737] width 727 height 50
click at [1045, 865] on div "Next" at bounding box center [1042, 871] width 31 height 21
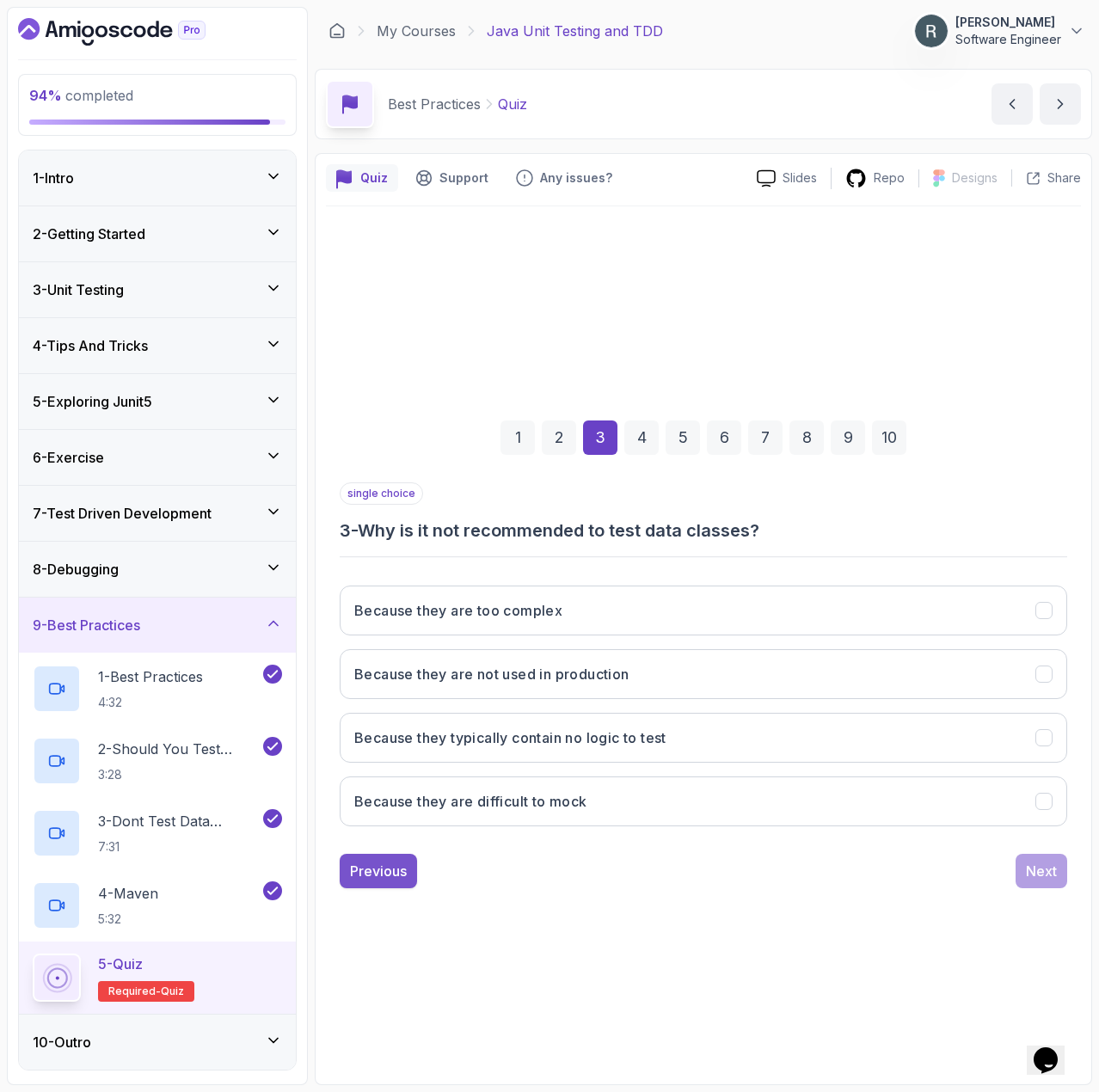
click at [411, 880] on button "Previous" at bounding box center [378, 872] width 77 height 35
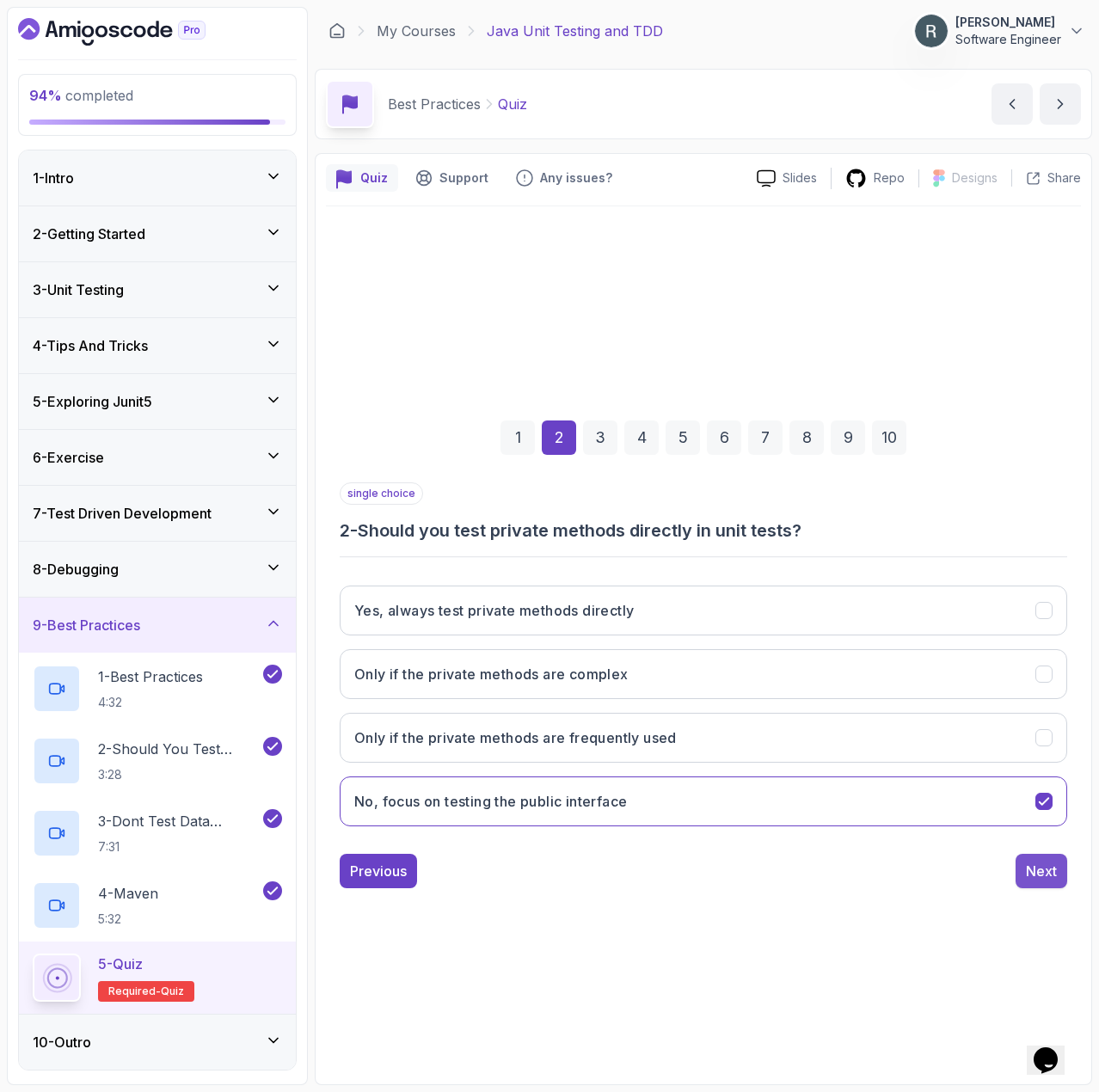
click at [1048, 865] on div "Next" at bounding box center [1042, 871] width 31 height 21
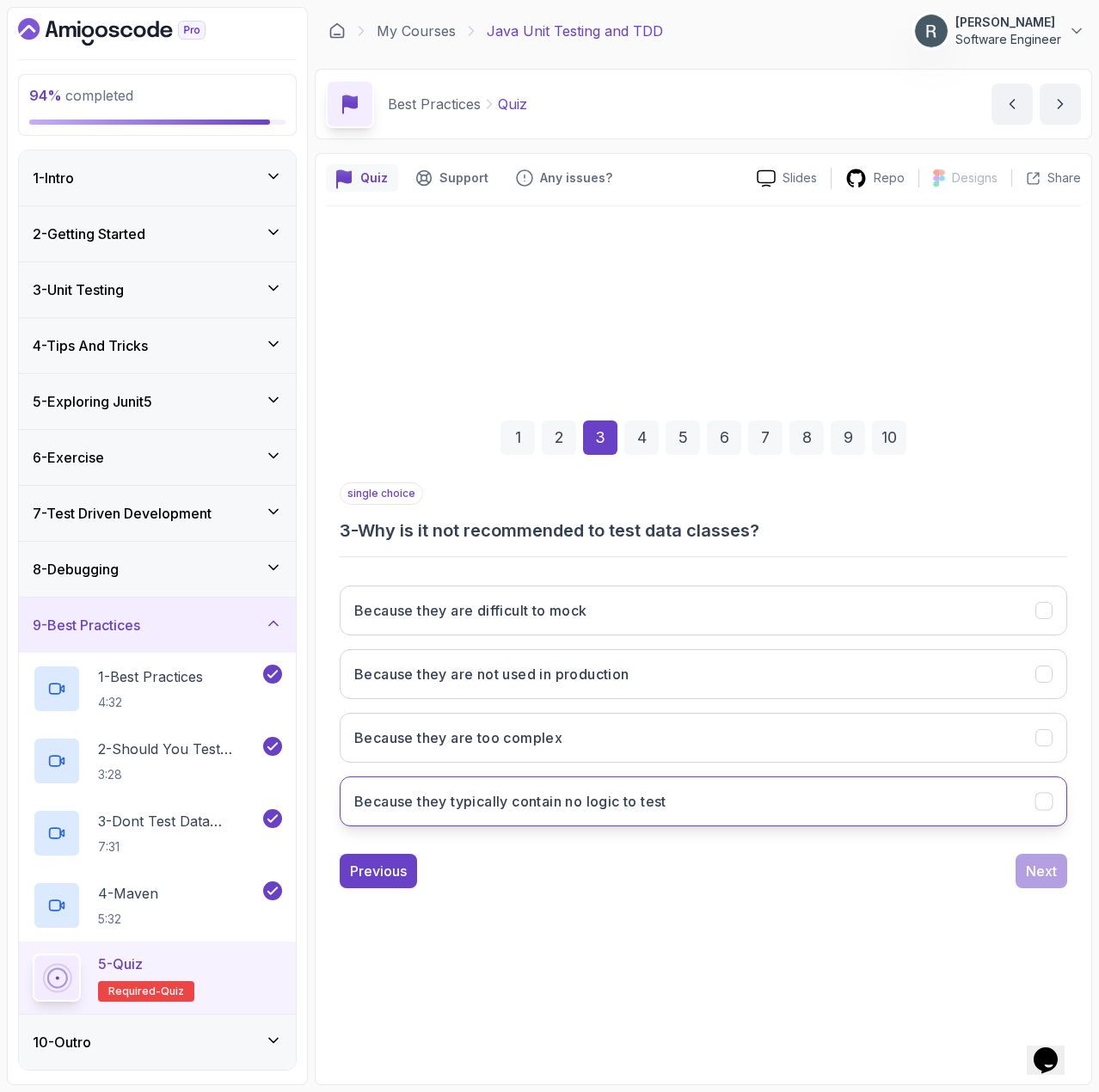
click at [861, 797] on button "Because they typically contain no logic to test" at bounding box center [703, 801] width 727 height 50
click at [1044, 864] on div "Next" at bounding box center [1042, 871] width 31 height 21
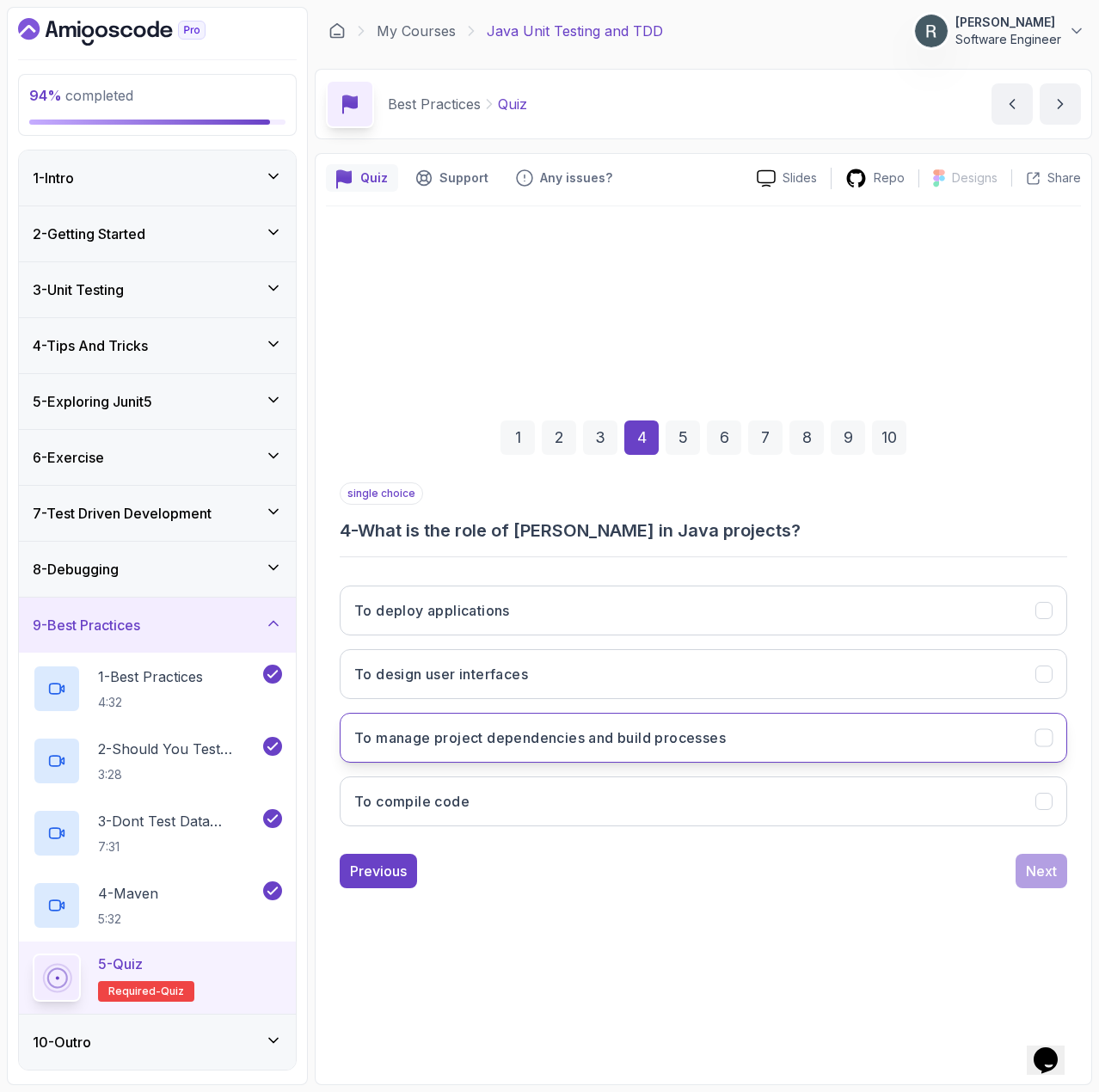
click at [873, 752] on button "To manage project dependencies and build processes" at bounding box center [703, 737] width 727 height 50
click at [1025, 863] on button "Next" at bounding box center [1041, 872] width 51 height 35
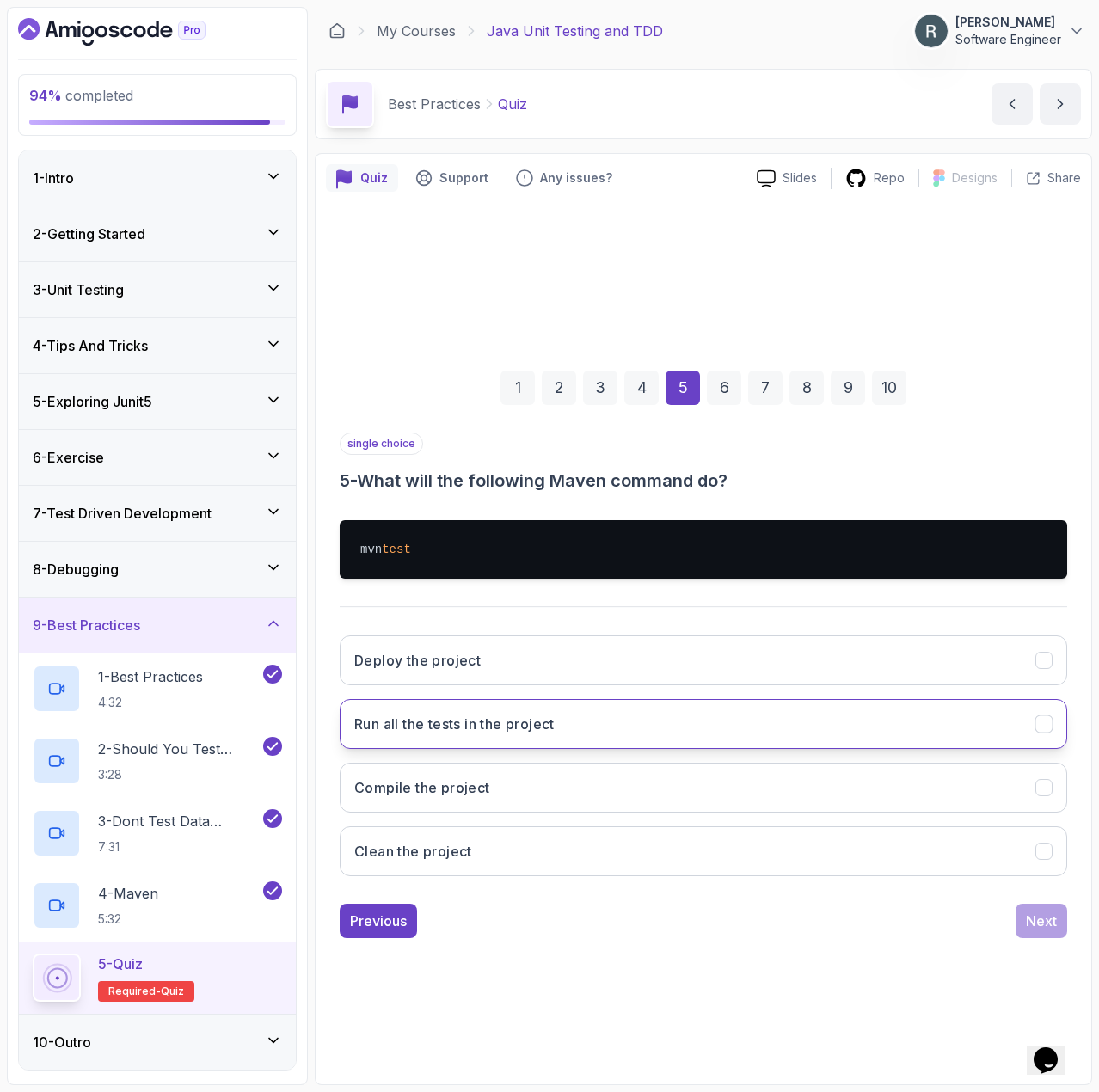
click at [864, 719] on button "Run all the tests in the project" at bounding box center [703, 724] width 727 height 50
click at [1042, 916] on div "Next" at bounding box center [1042, 921] width 31 height 21
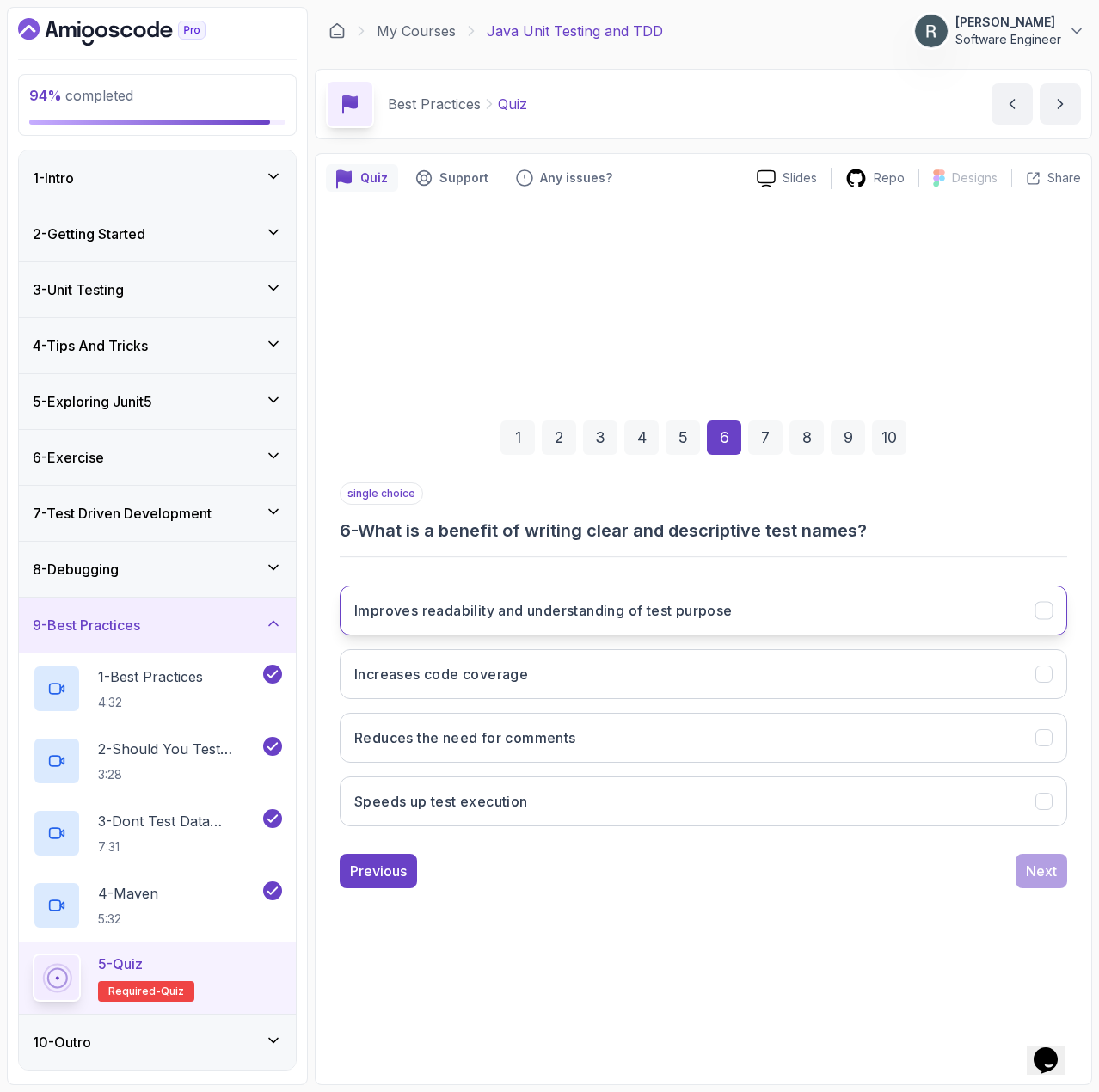
click at [886, 606] on button "Improves readability and understanding of test purpose" at bounding box center [703, 610] width 727 height 50
click at [1031, 866] on div "Next" at bounding box center [1042, 871] width 31 height 21
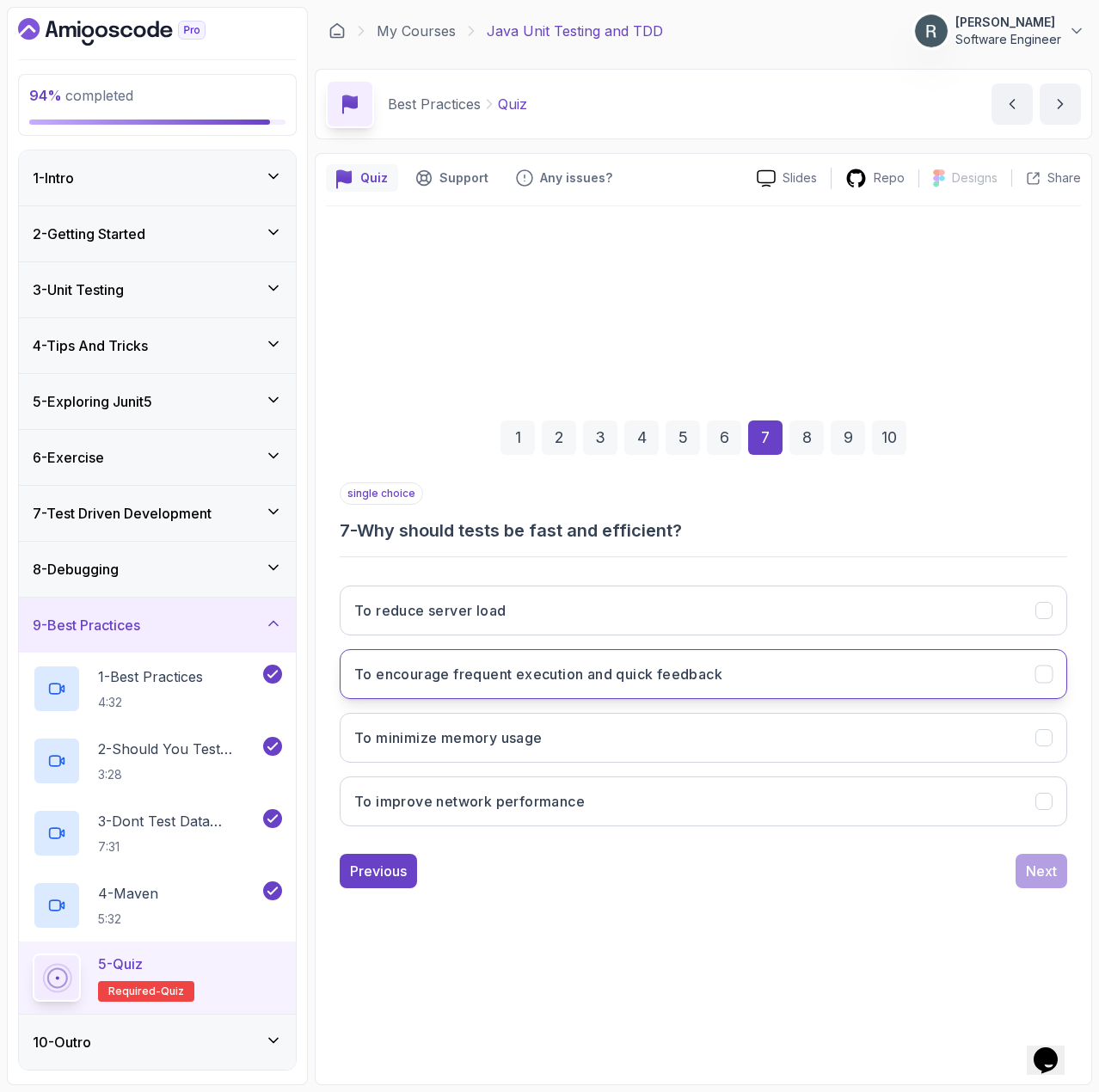
click at [859, 696] on button "To encourage frequent execution and quick feedback" at bounding box center [703, 673] width 727 height 50
click at [1036, 875] on div "Next" at bounding box center [1042, 871] width 31 height 21
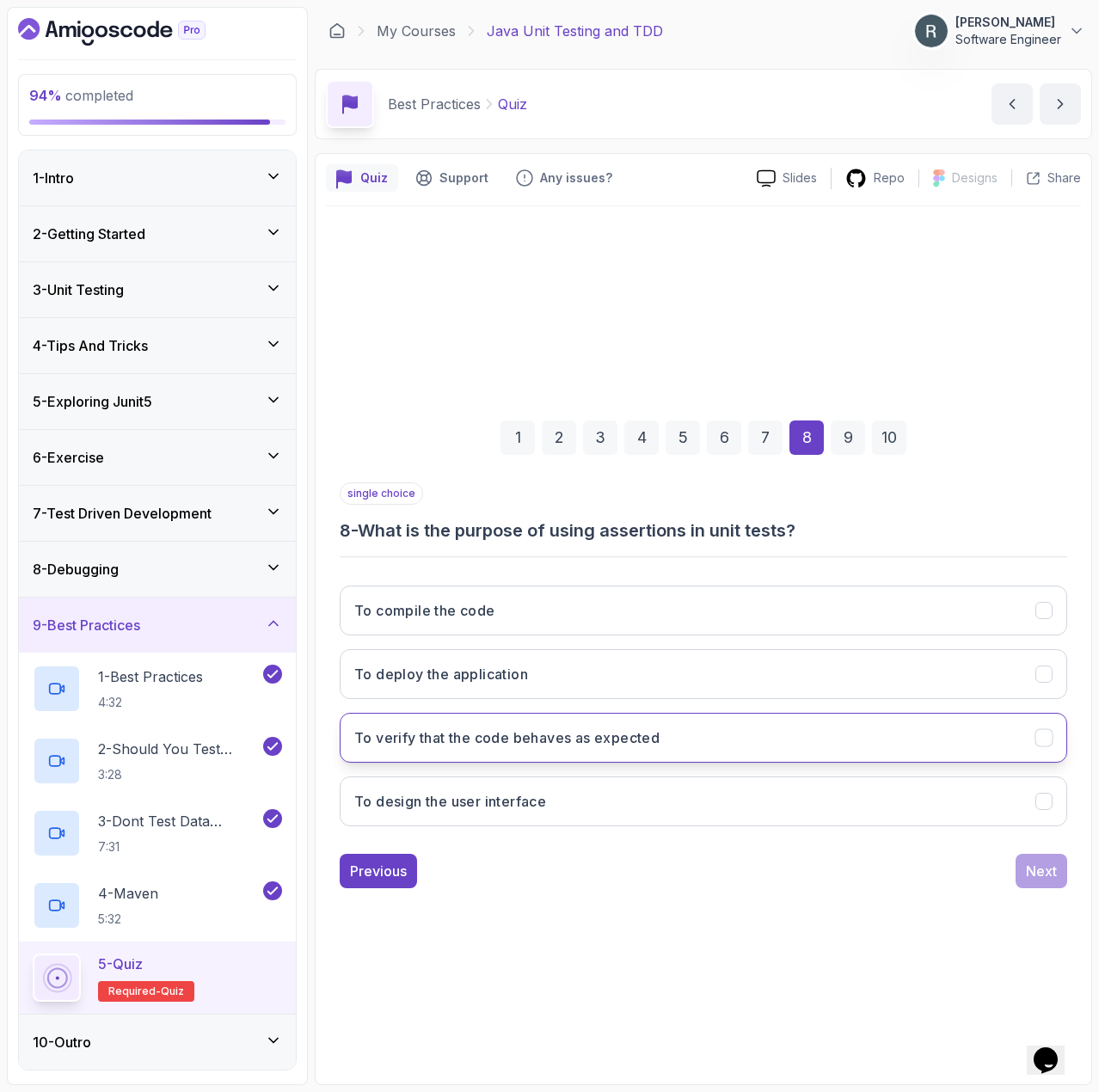
click at [1008, 730] on button "To verify that the code behaves as expected" at bounding box center [703, 737] width 727 height 50
click at [1059, 870] on button "Next" at bounding box center [1041, 872] width 51 height 35
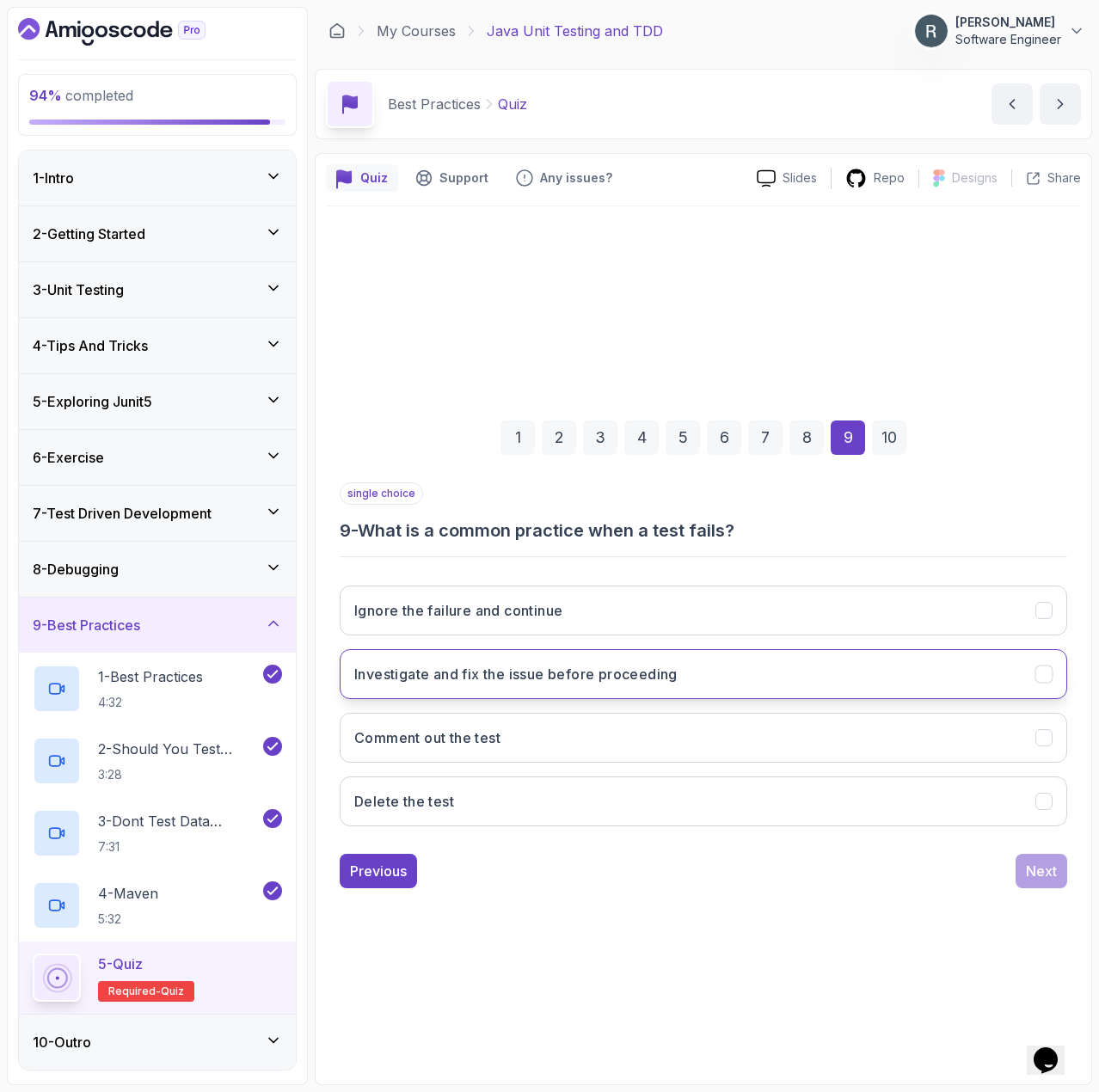
click at [828, 684] on button "Investigate and fix the issue before proceeding" at bounding box center [703, 673] width 727 height 50
click at [1042, 877] on div "Next" at bounding box center [1042, 871] width 31 height 21
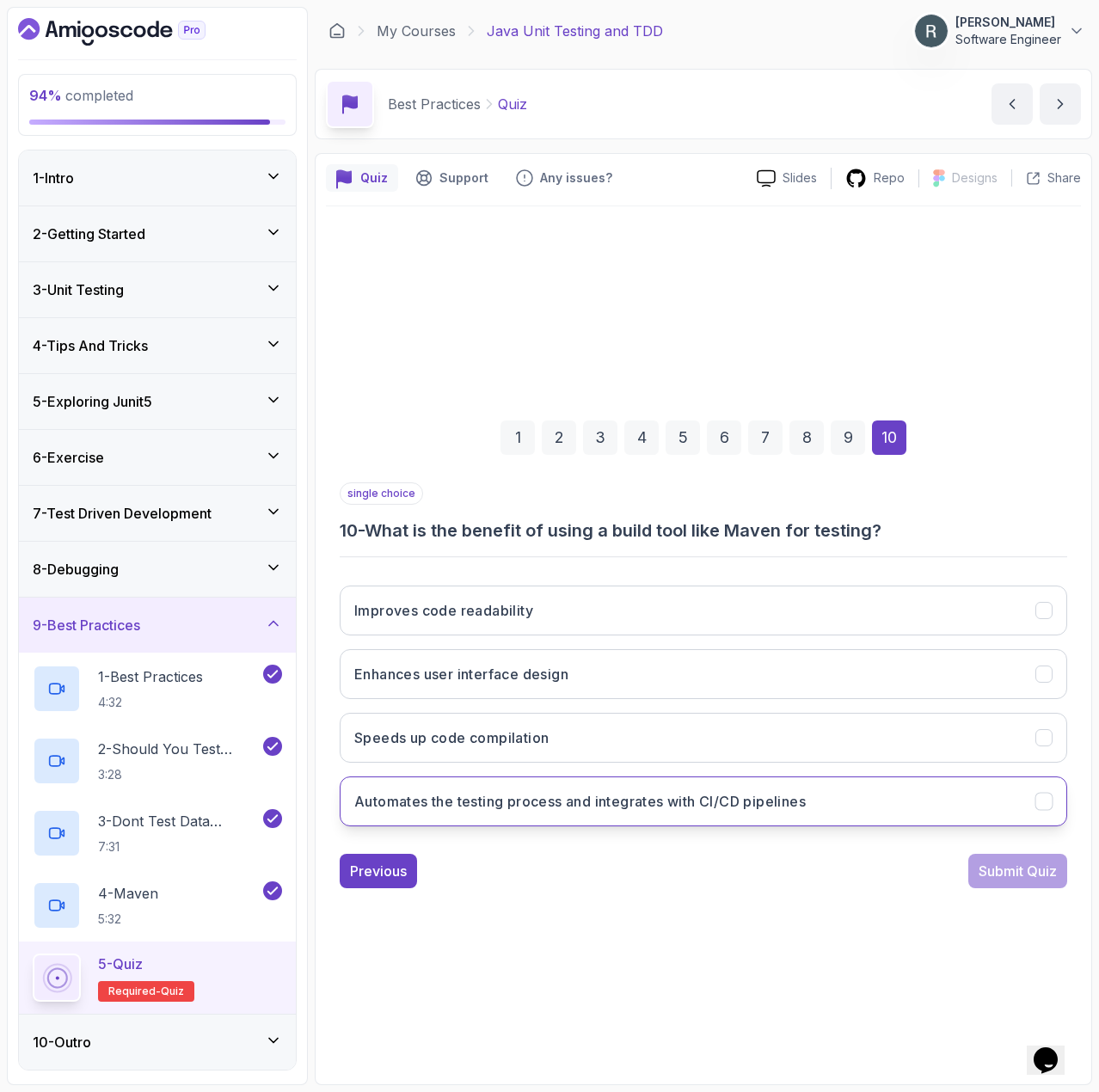
click at [881, 816] on button "Automates the testing process and integrates with CI/CD pipelines" at bounding box center [703, 801] width 727 height 50
click at [996, 866] on div "Submit Quiz" at bounding box center [1018, 871] width 78 height 21
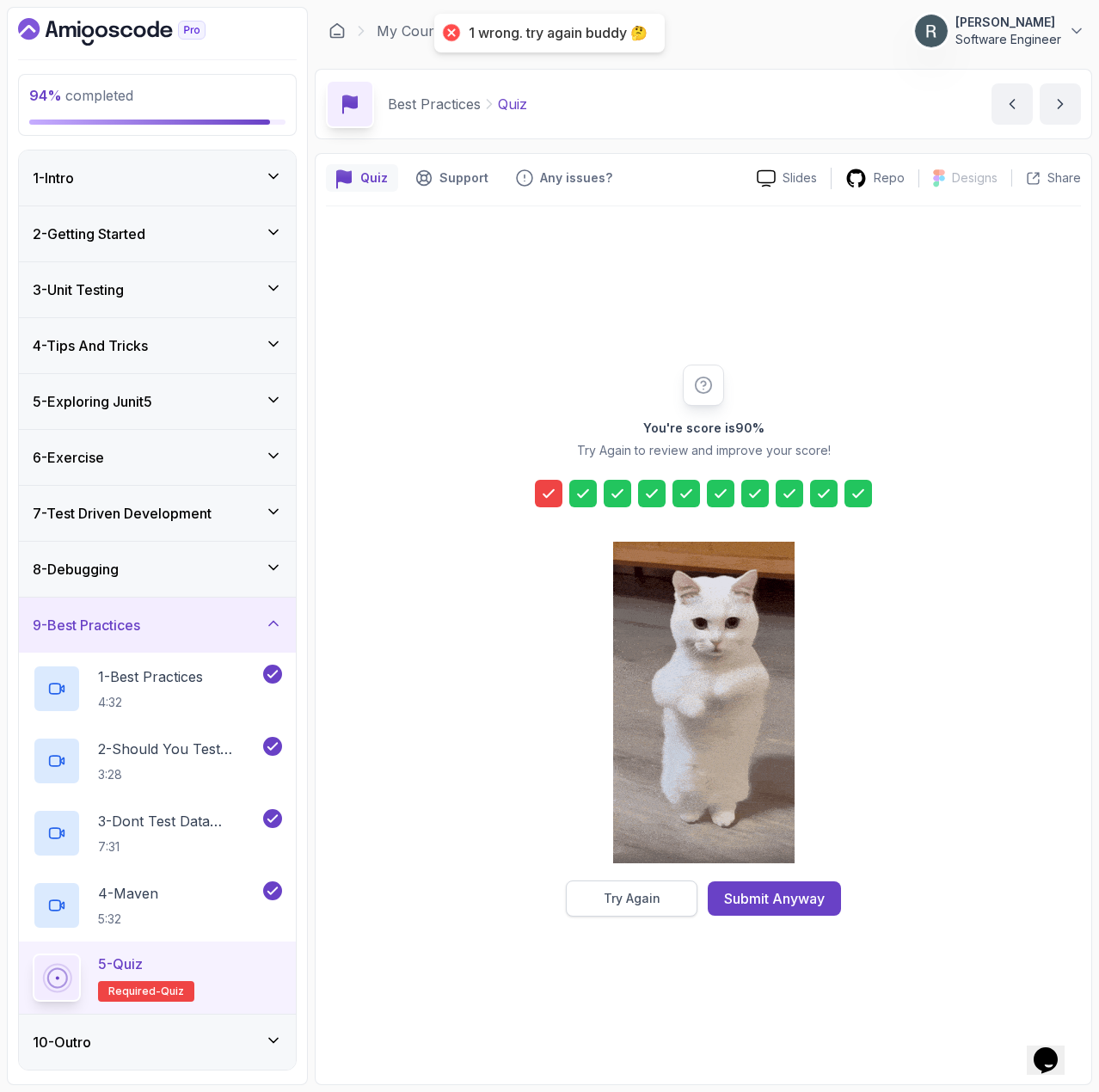
click at [655, 895] on div "Try Again" at bounding box center [632, 899] width 57 height 17
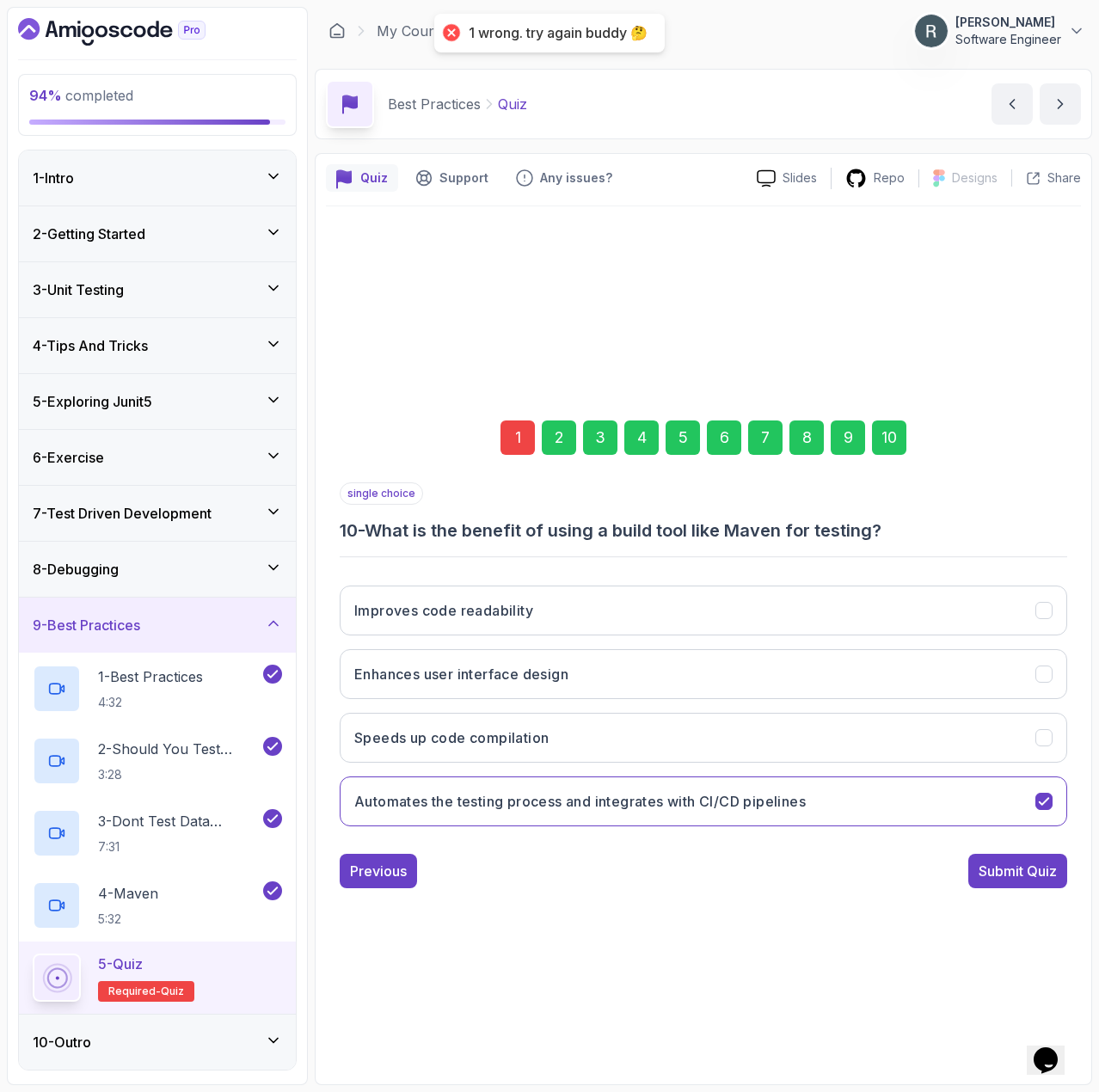
click at [513, 432] on div "1" at bounding box center [518, 438] width 35 height 35
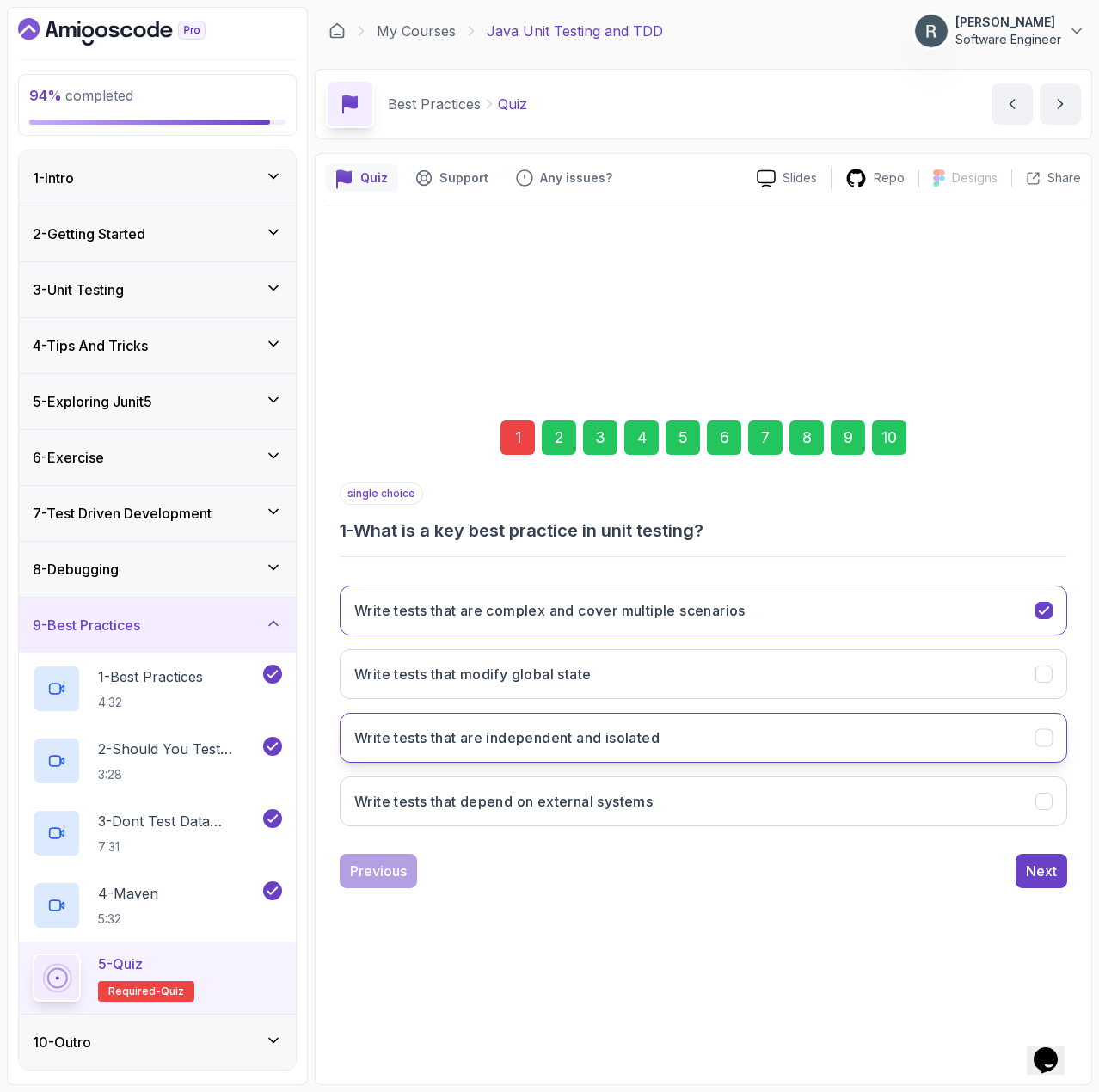
click at [573, 747] on h3 "Write tests that are independent and isolated" at bounding box center [506, 738] width 305 height 21
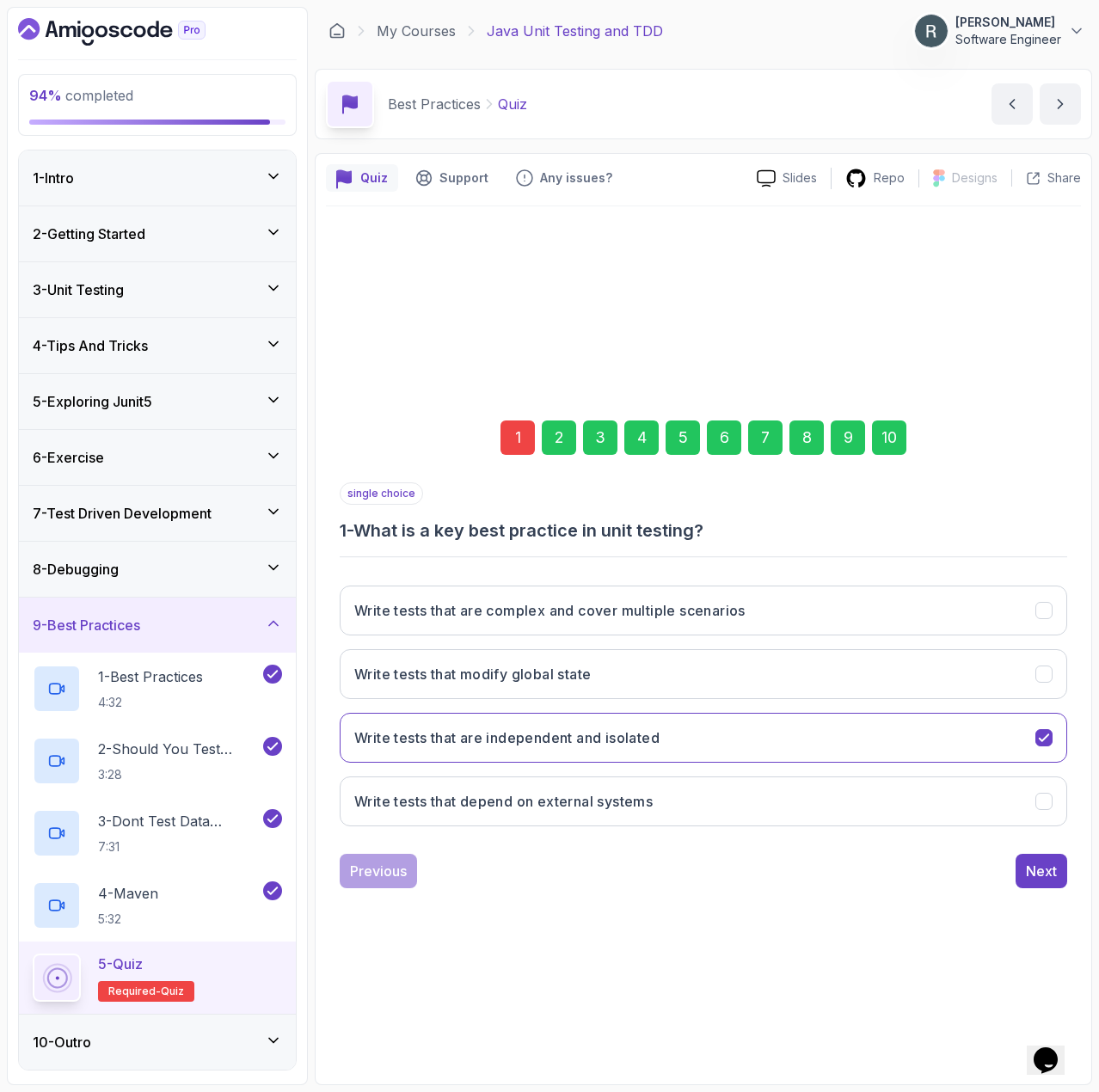
click at [890, 447] on div "10" at bounding box center [889, 438] width 35 height 35
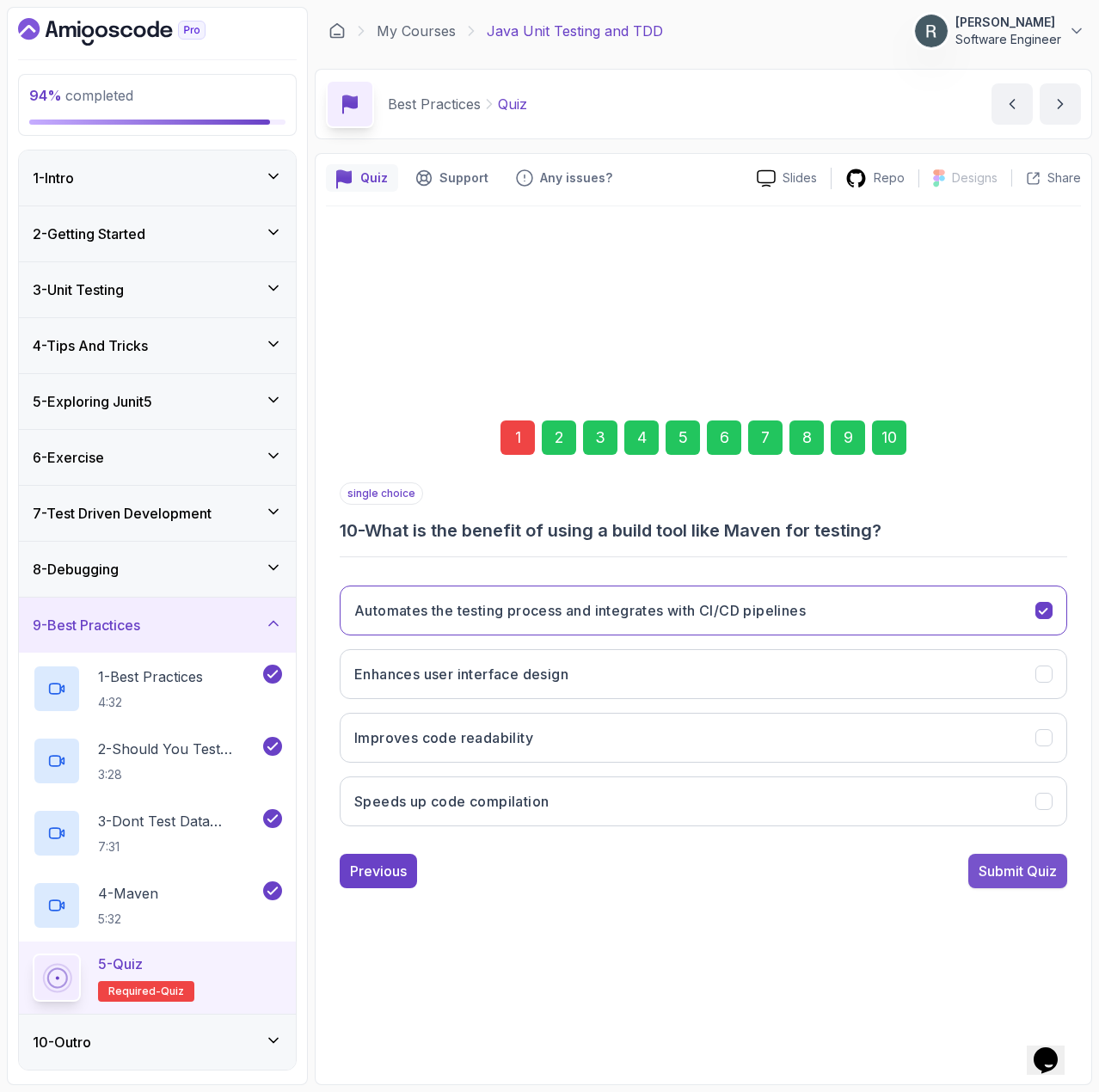
click at [1038, 866] on div "Submit Quiz" at bounding box center [1018, 871] width 78 height 21
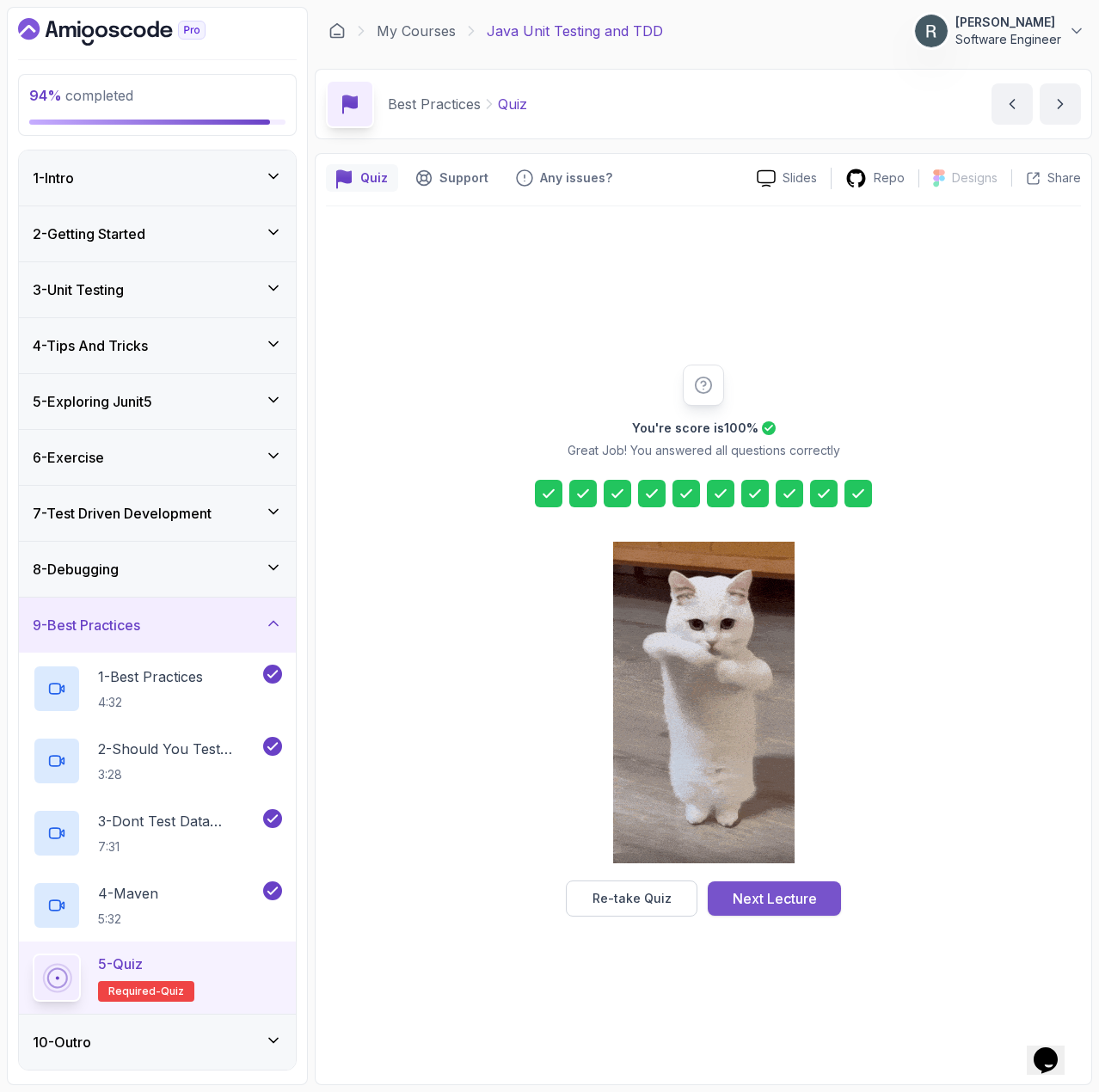
click at [786, 894] on div "Next Lecture" at bounding box center [774, 899] width 84 height 21
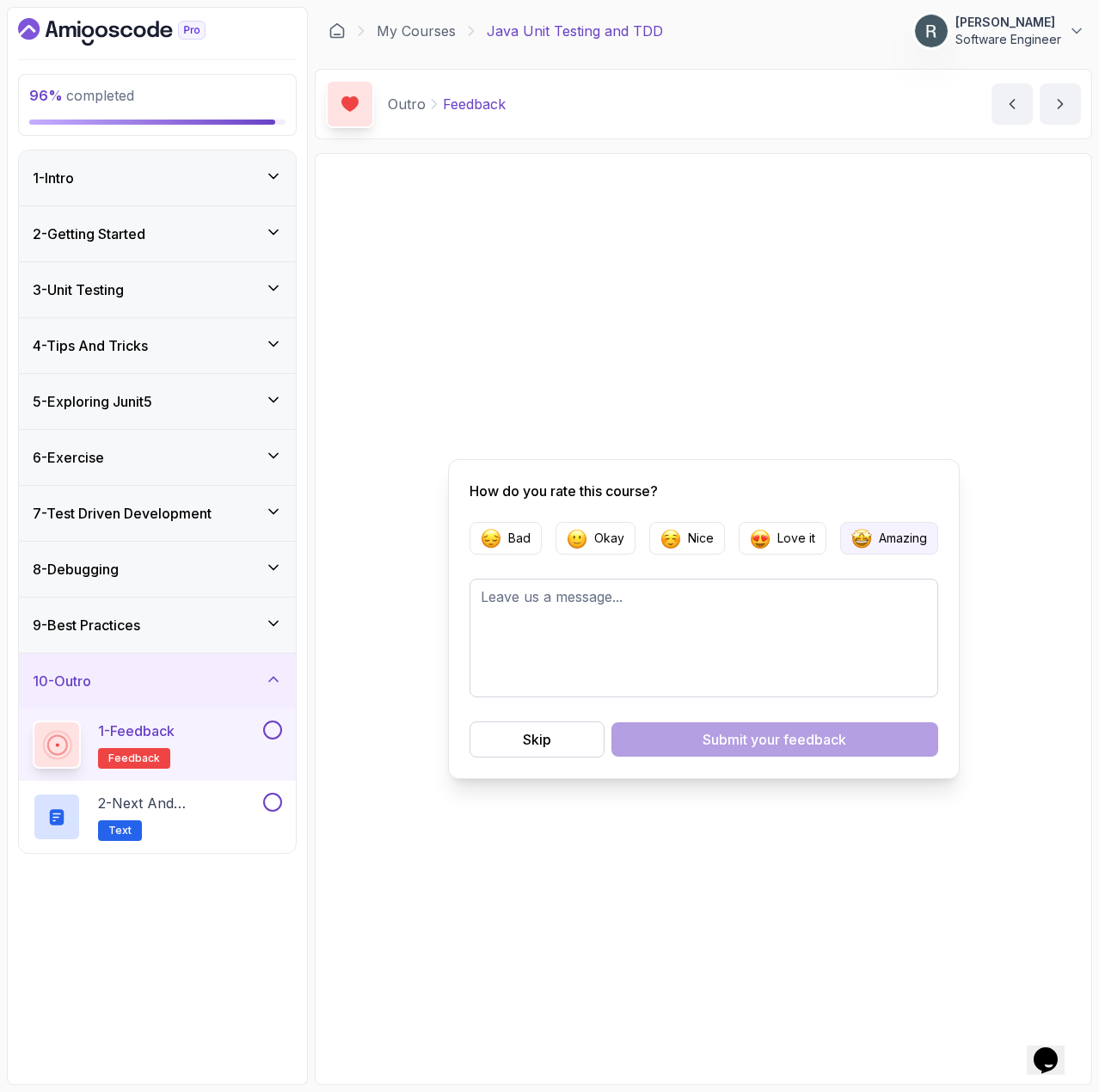
click at [879, 539] on p "Amazing" at bounding box center [902, 539] width 48 height 17
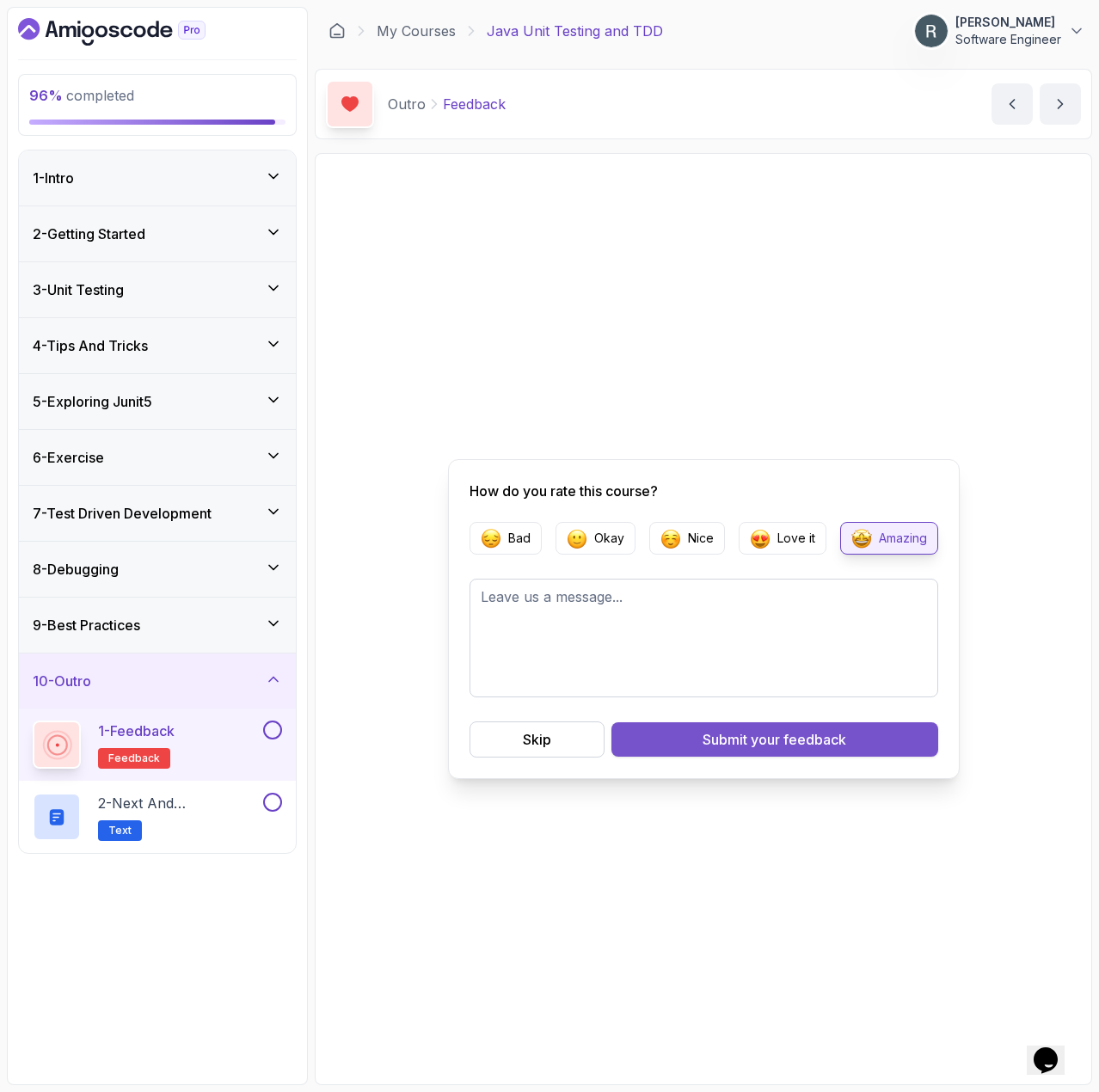
click at [817, 753] on button "Submit your feedback" at bounding box center [775, 740] width 327 height 35
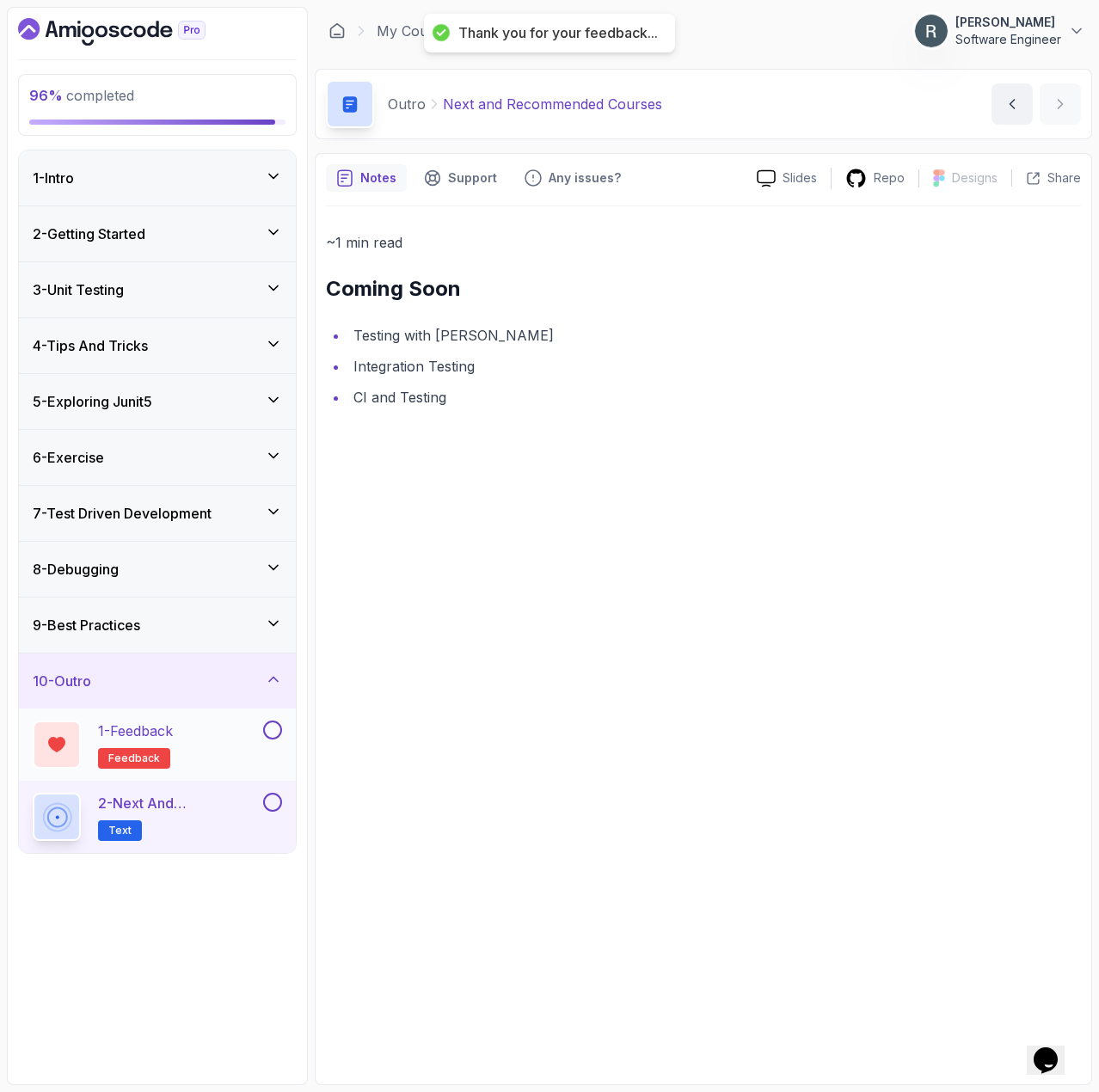
click at [266, 731] on button at bounding box center [272, 730] width 19 height 19
click at [278, 810] on button at bounding box center [272, 802] width 19 height 19
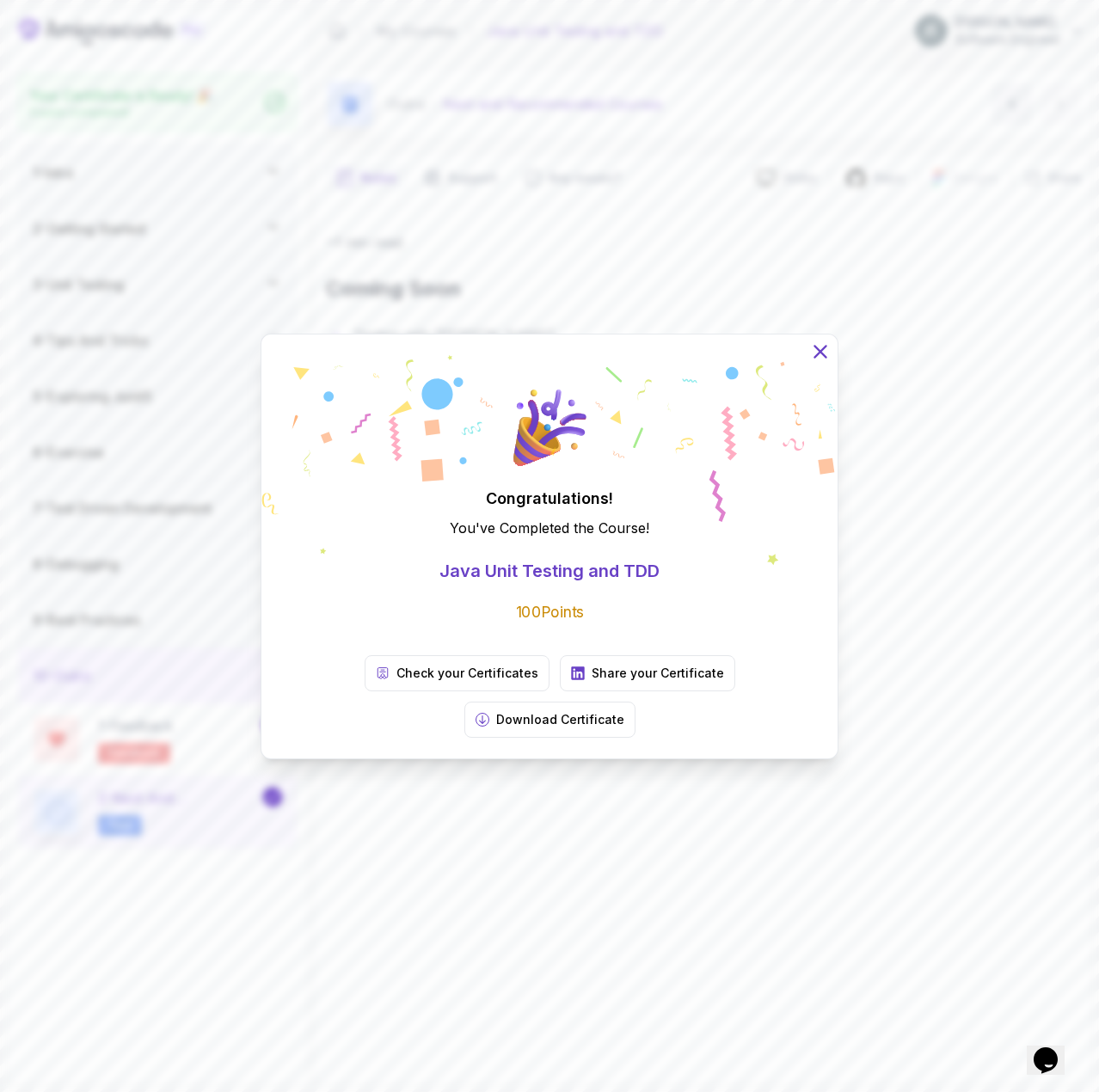
click at [820, 357] on icon at bounding box center [820, 351] width 11 height 11
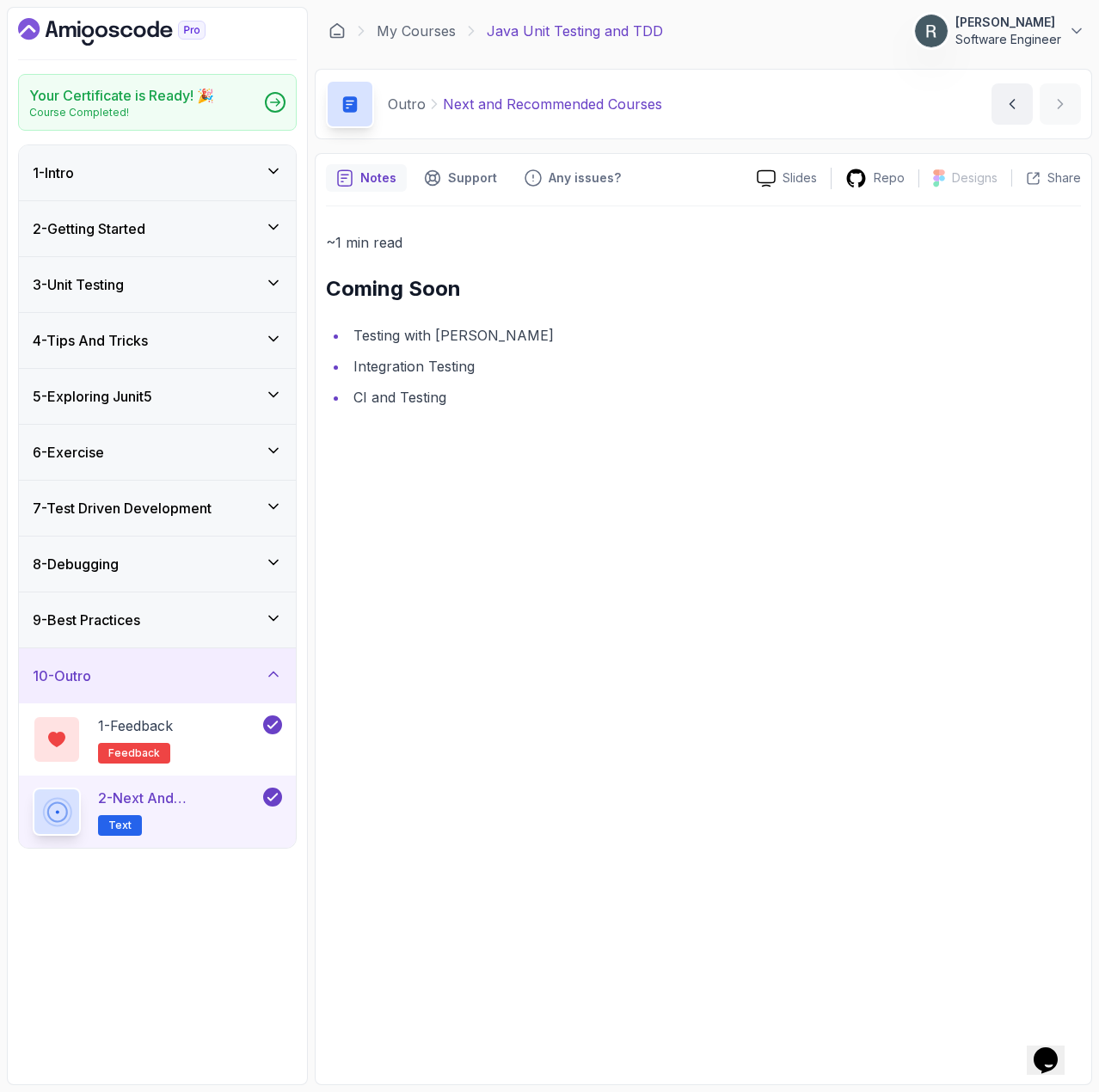
click at [327, 25] on div "My Courses Java Unit Testing and TDD 967 Points [PERSON_NAME] Software Engineer" at bounding box center [704, 30] width 778 height 48
click at [337, 24] on icon at bounding box center [338, 31] width 13 height 14
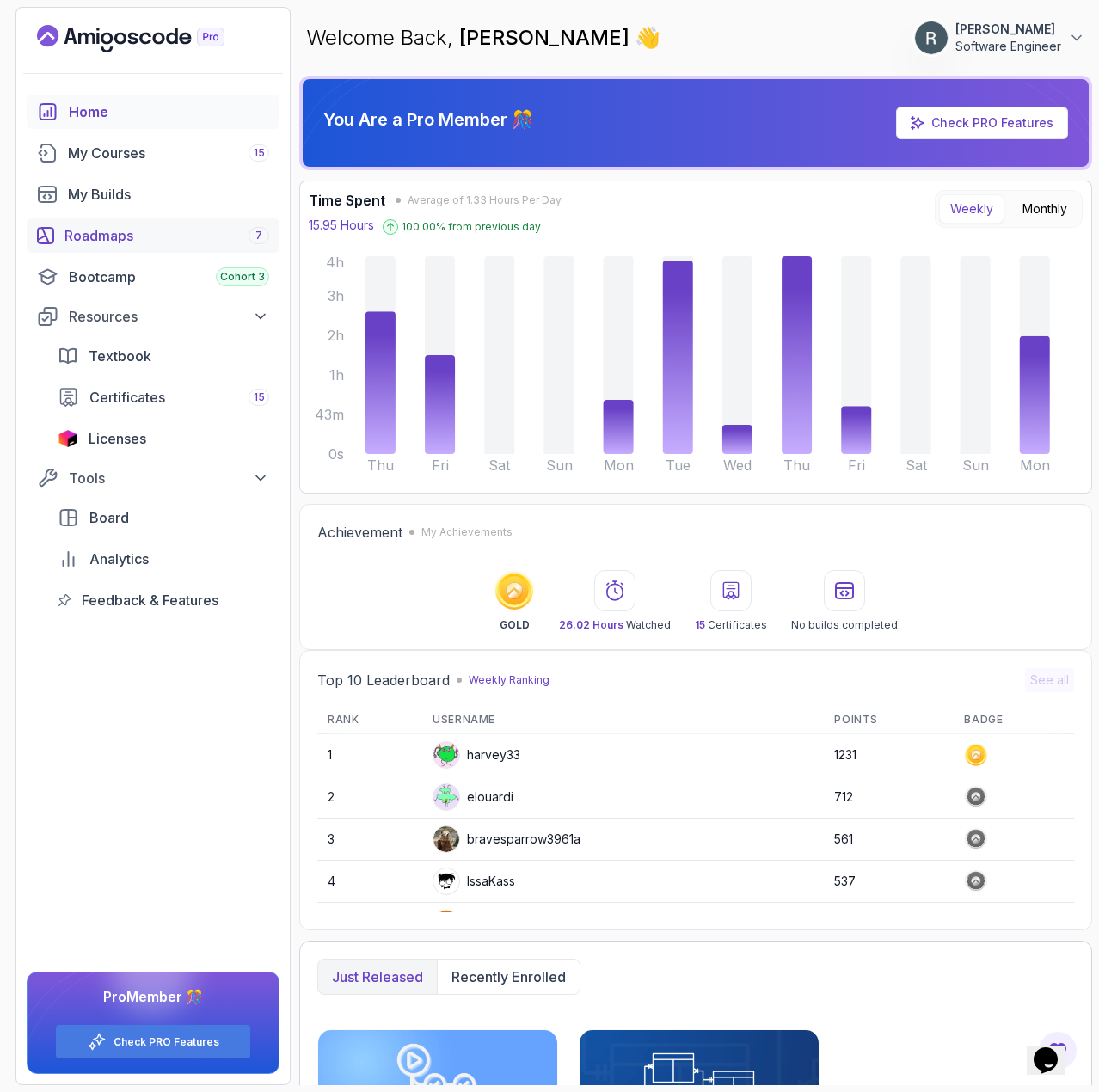
click at [191, 234] on div "Roadmaps 7" at bounding box center [166, 236] width 204 height 21
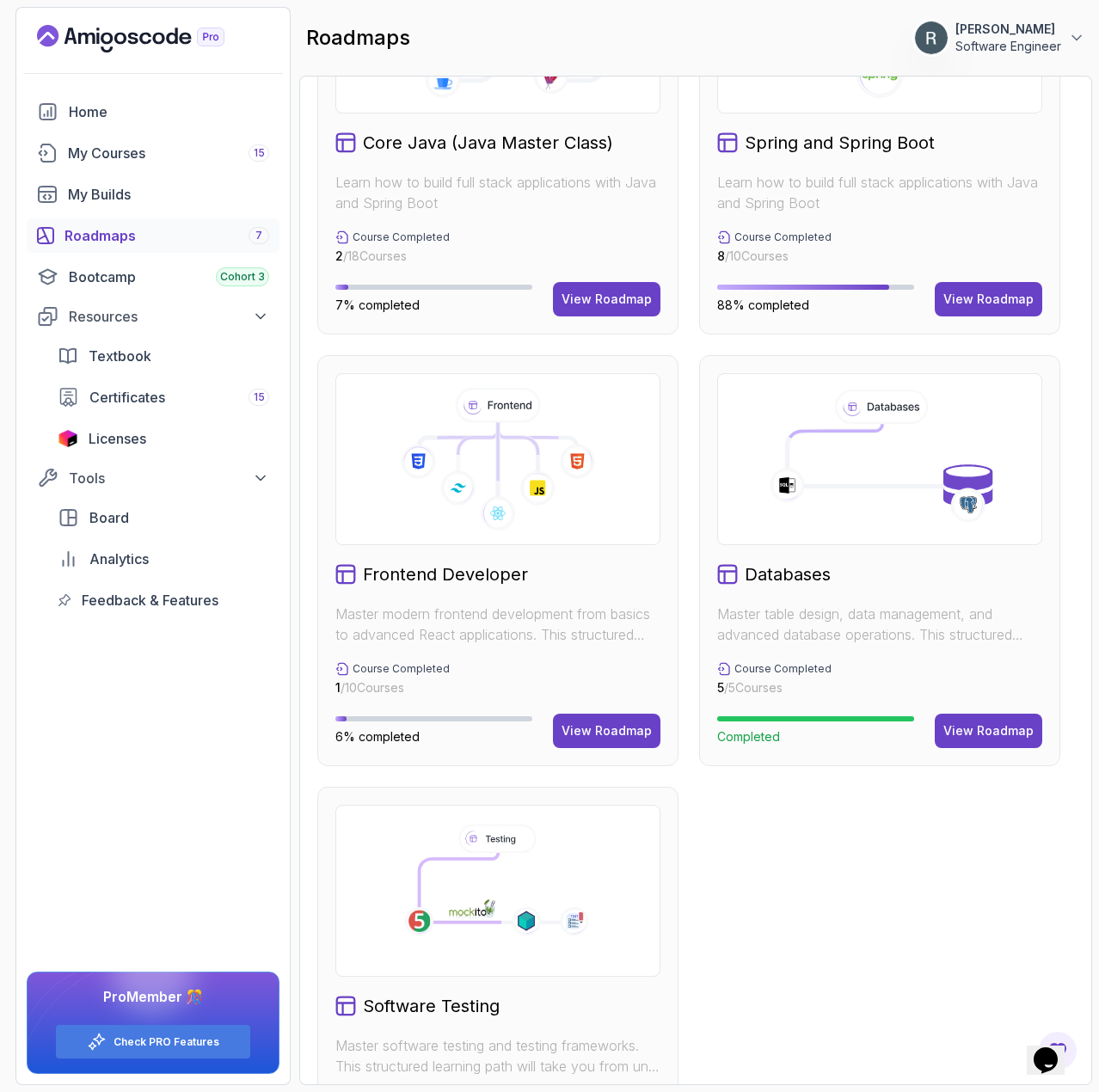
scroll to position [733, 0]
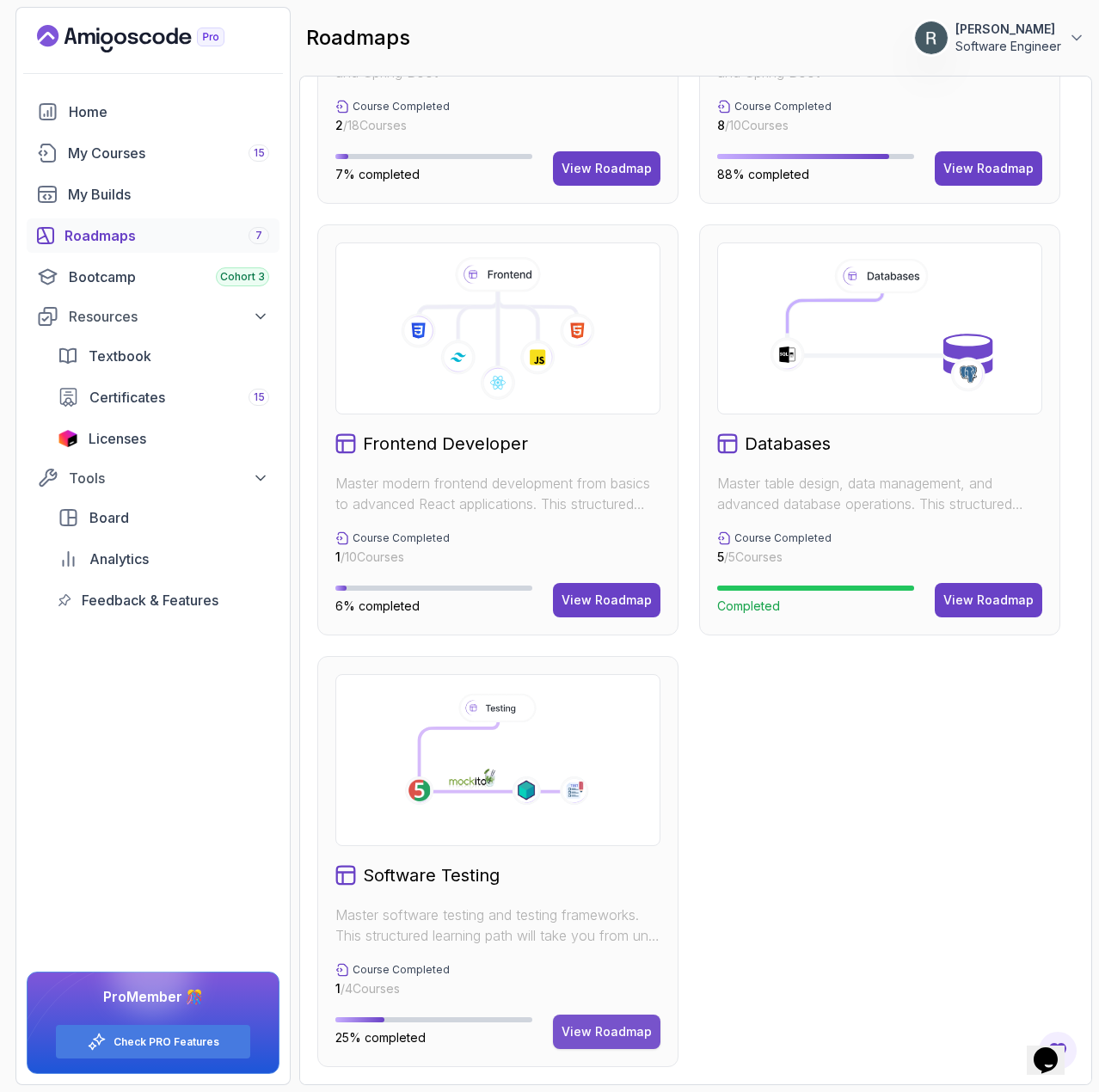
click at [596, 1019] on button "View Roadmap" at bounding box center [607, 1032] width 108 height 35
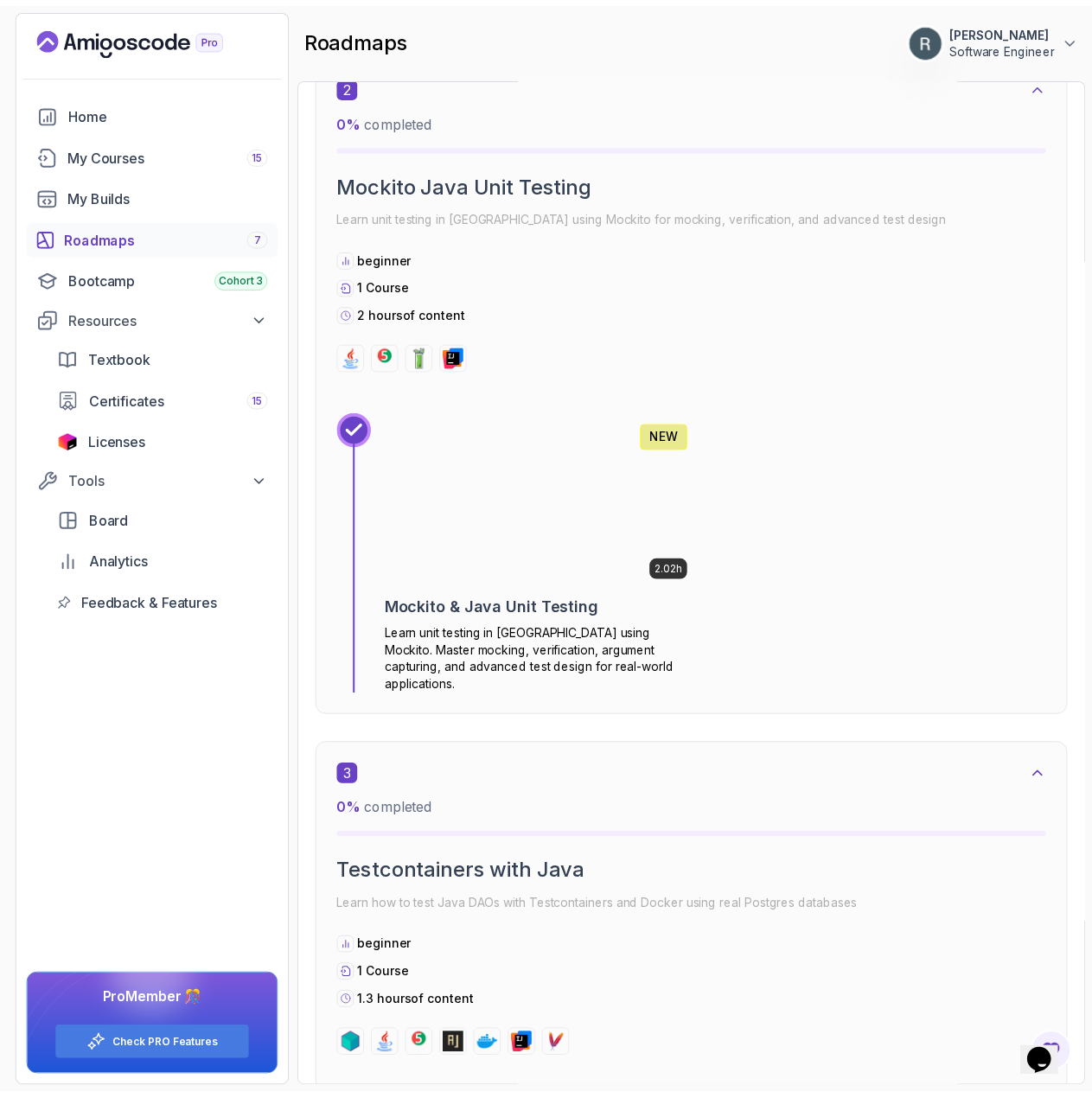
scroll to position [1142, 0]
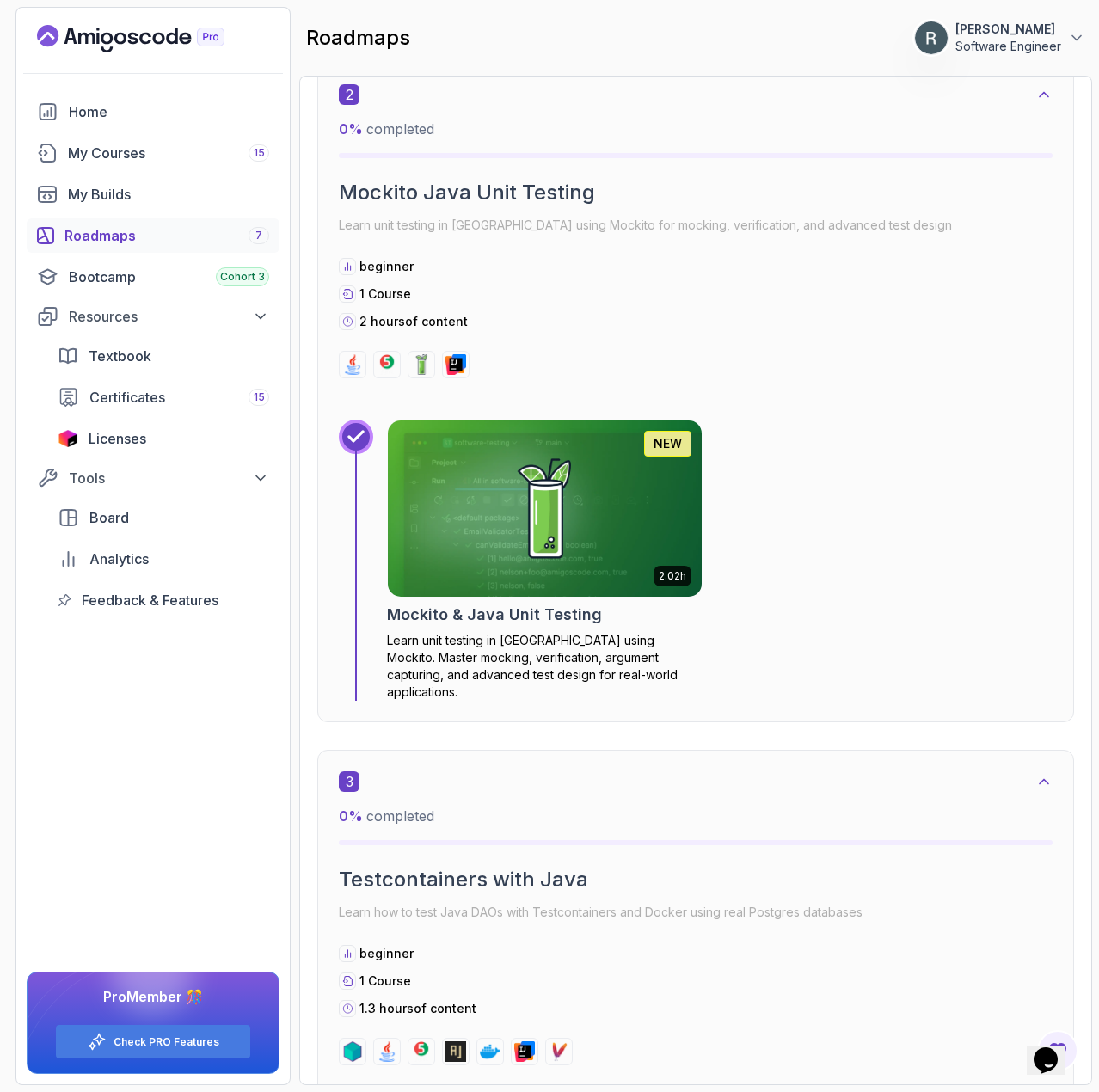
click at [597, 505] on img at bounding box center [545, 508] width 330 height 185
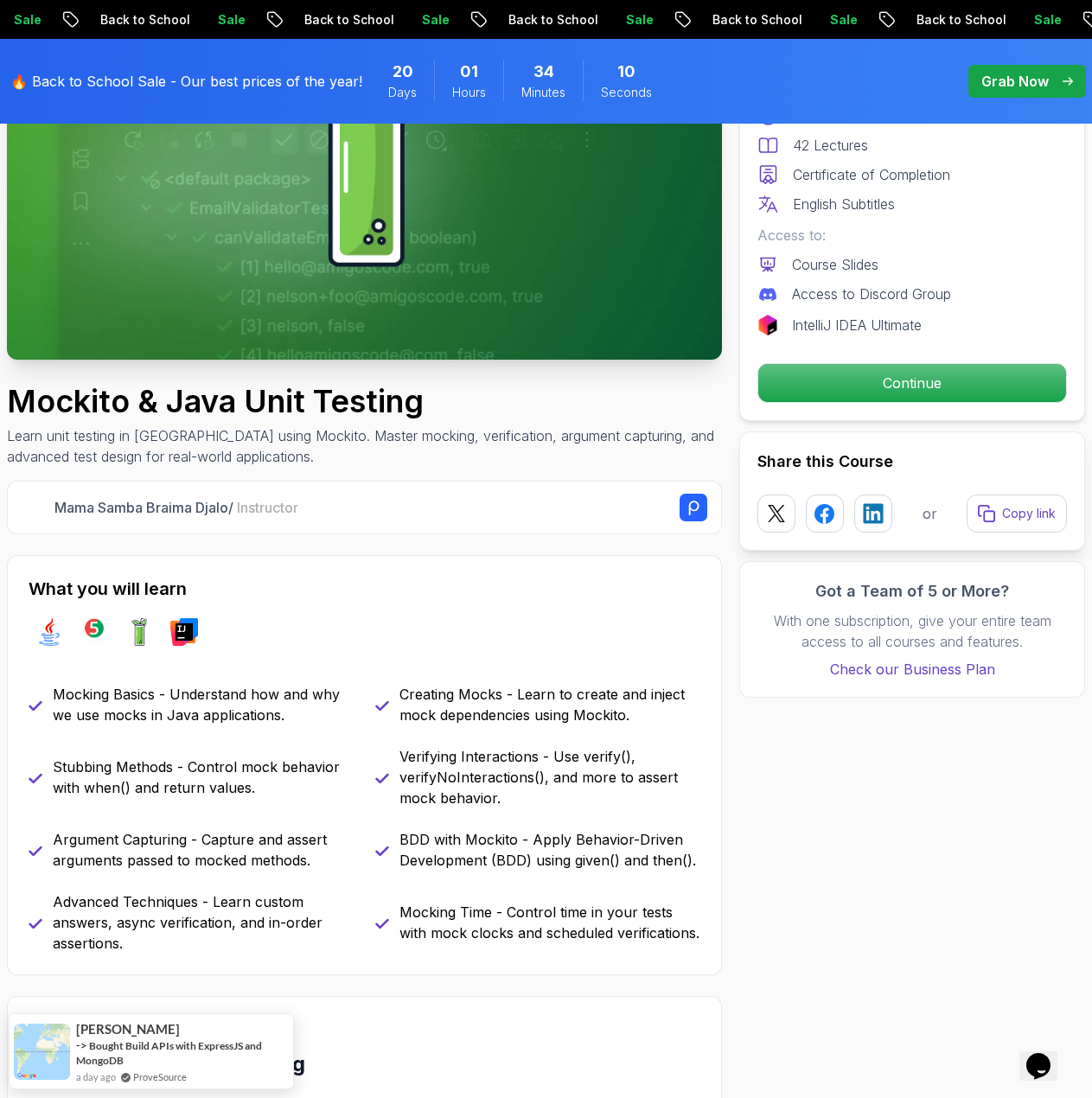
scroll to position [260, 0]
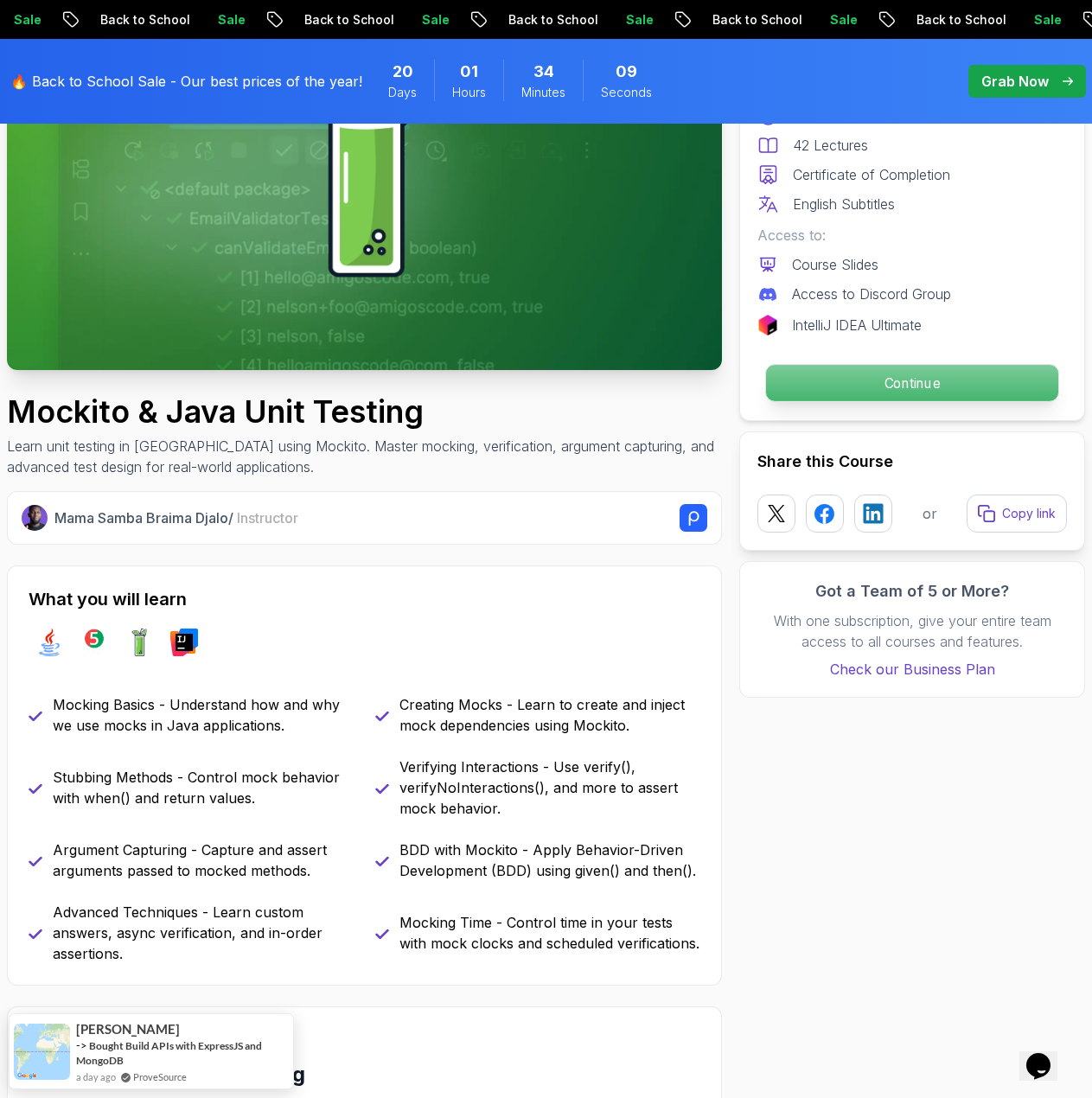
click at [879, 399] on p "Continue" at bounding box center [913, 383] width 292 height 37
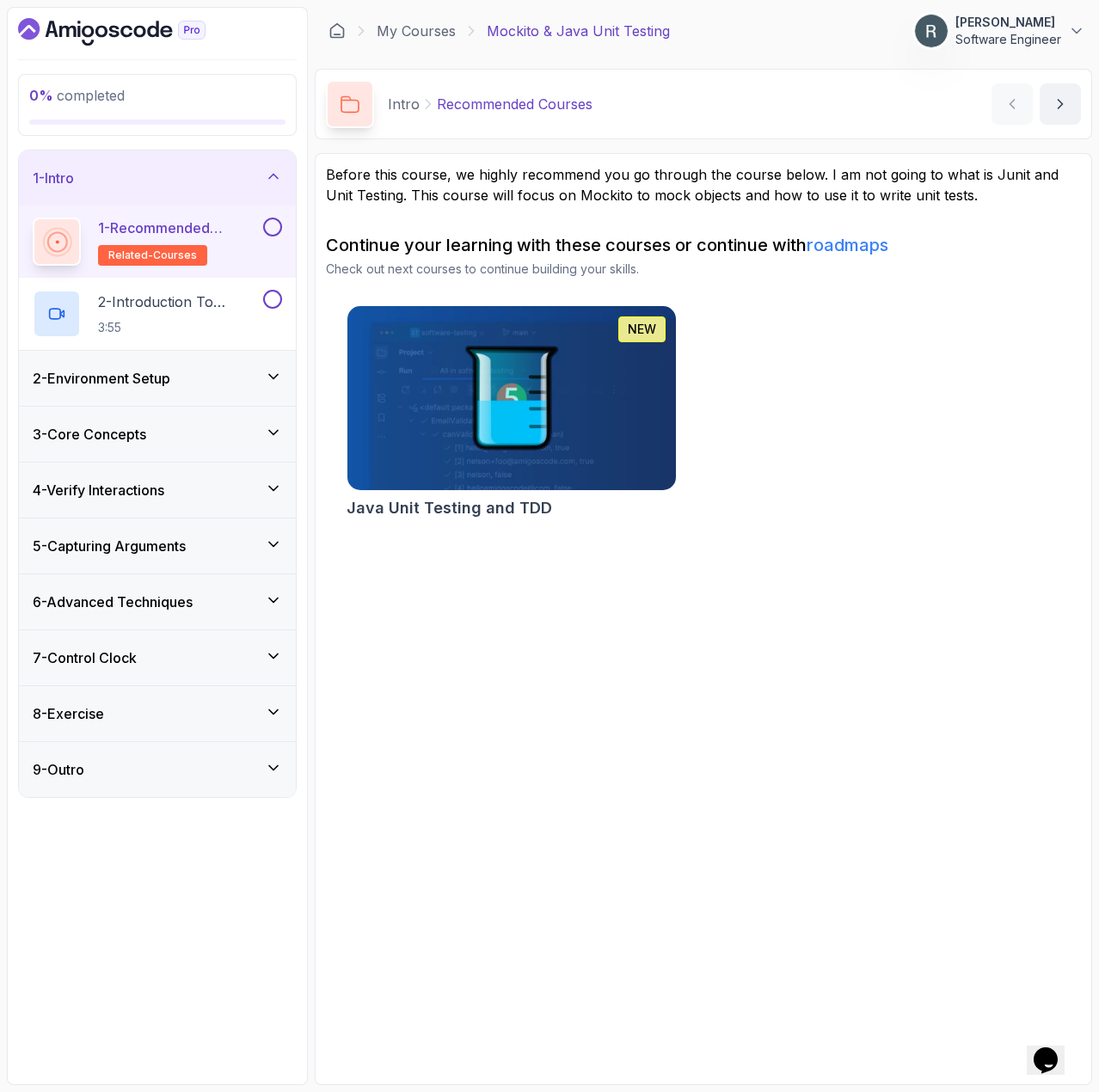
click at [265, 228] on button at bounding box center [272, 227] width 19 height 19
click at [146, 318] on h2 "2 - Introduction To Mocks 3:55" at bounding box center [179, 313] width 162 height 44
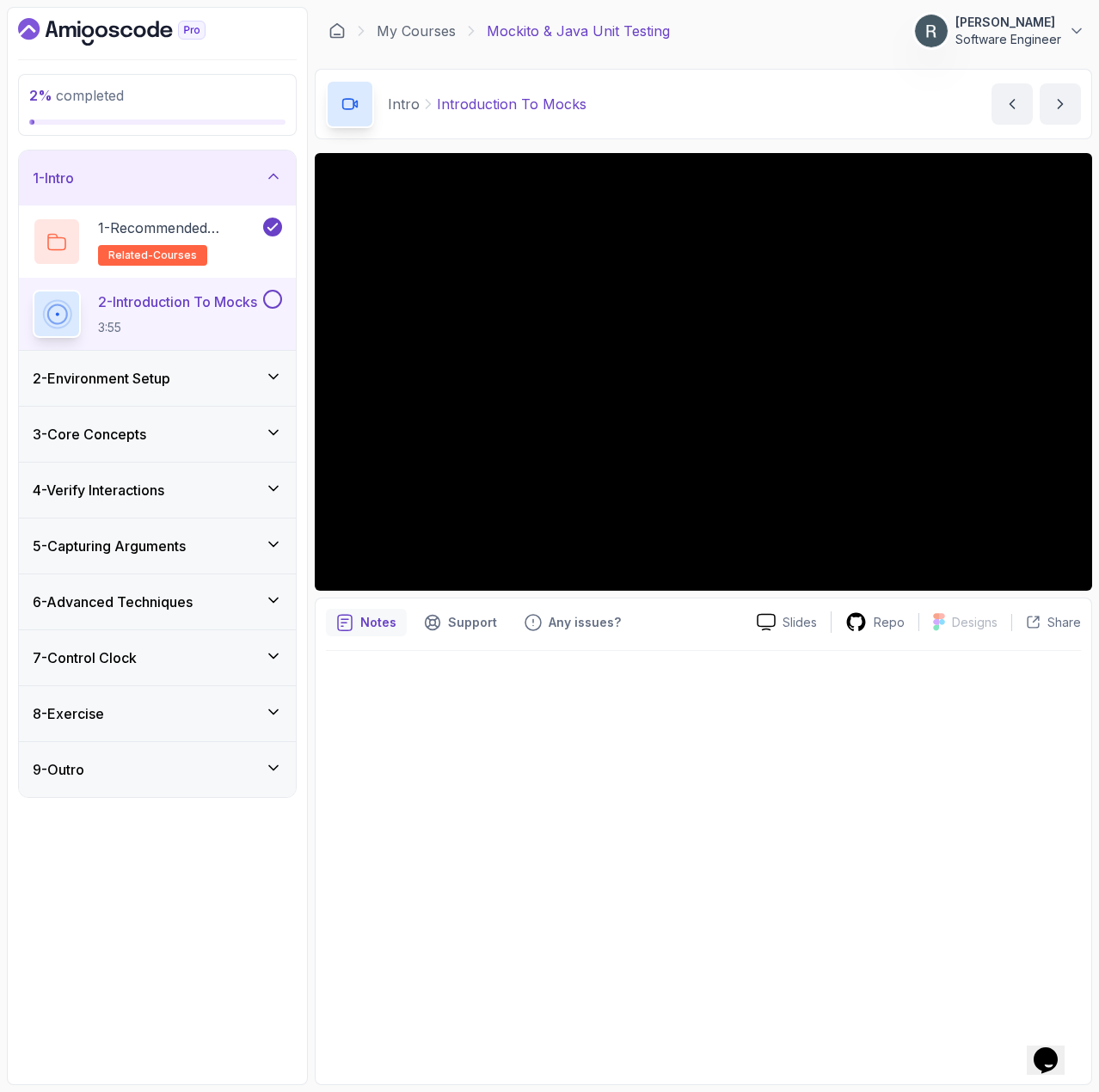
click at [271, 299] on button at bounding box center [272, 299] width 19 height 19
click at [212, 371] on div "2 - Environment Setup" at bounding box center [157, 379] width 250 height 21
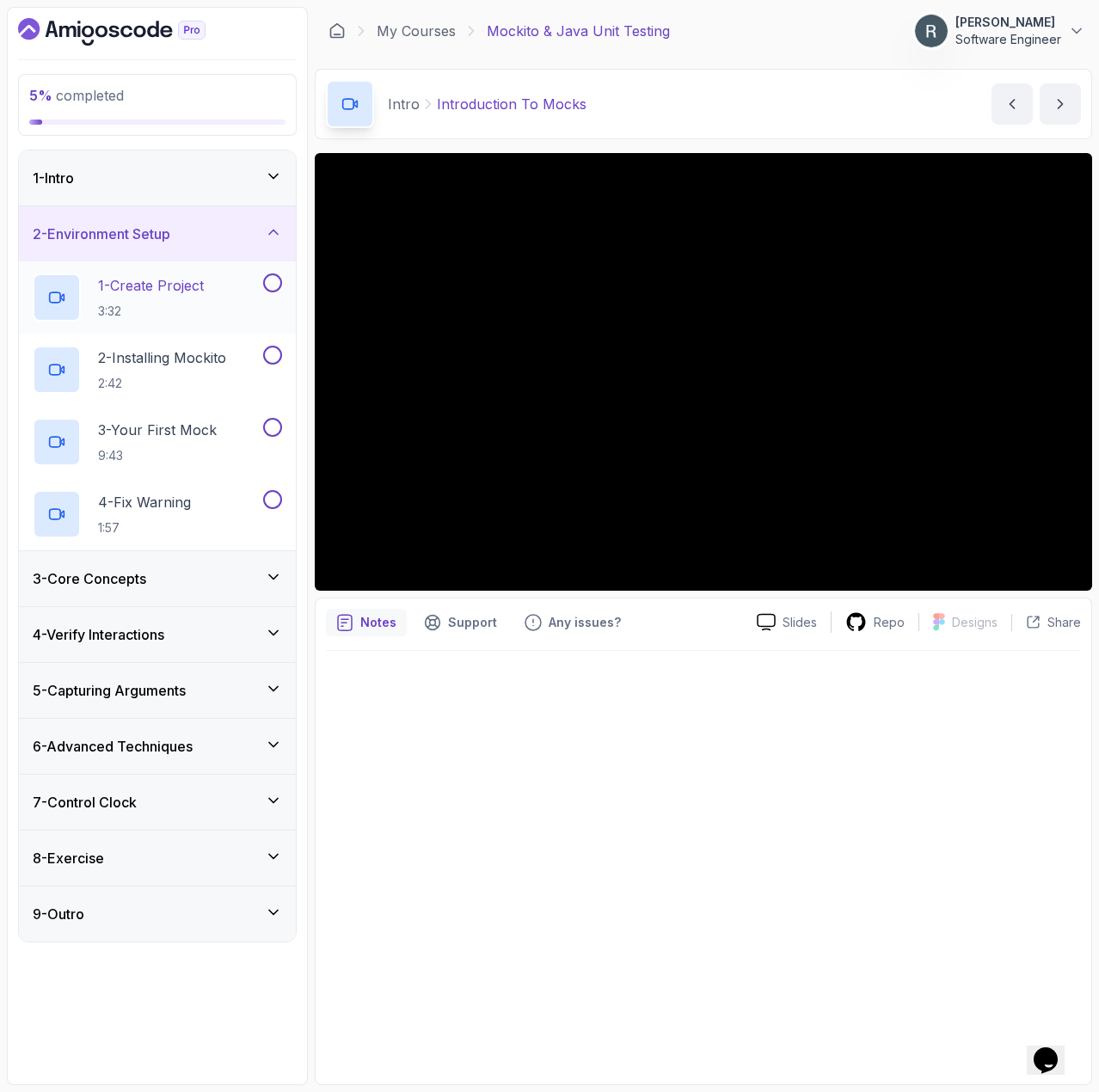
click at [200, 302] on h2 "1 - Create Project 3:32" at bounding box center [151, 297] width 106 height 44
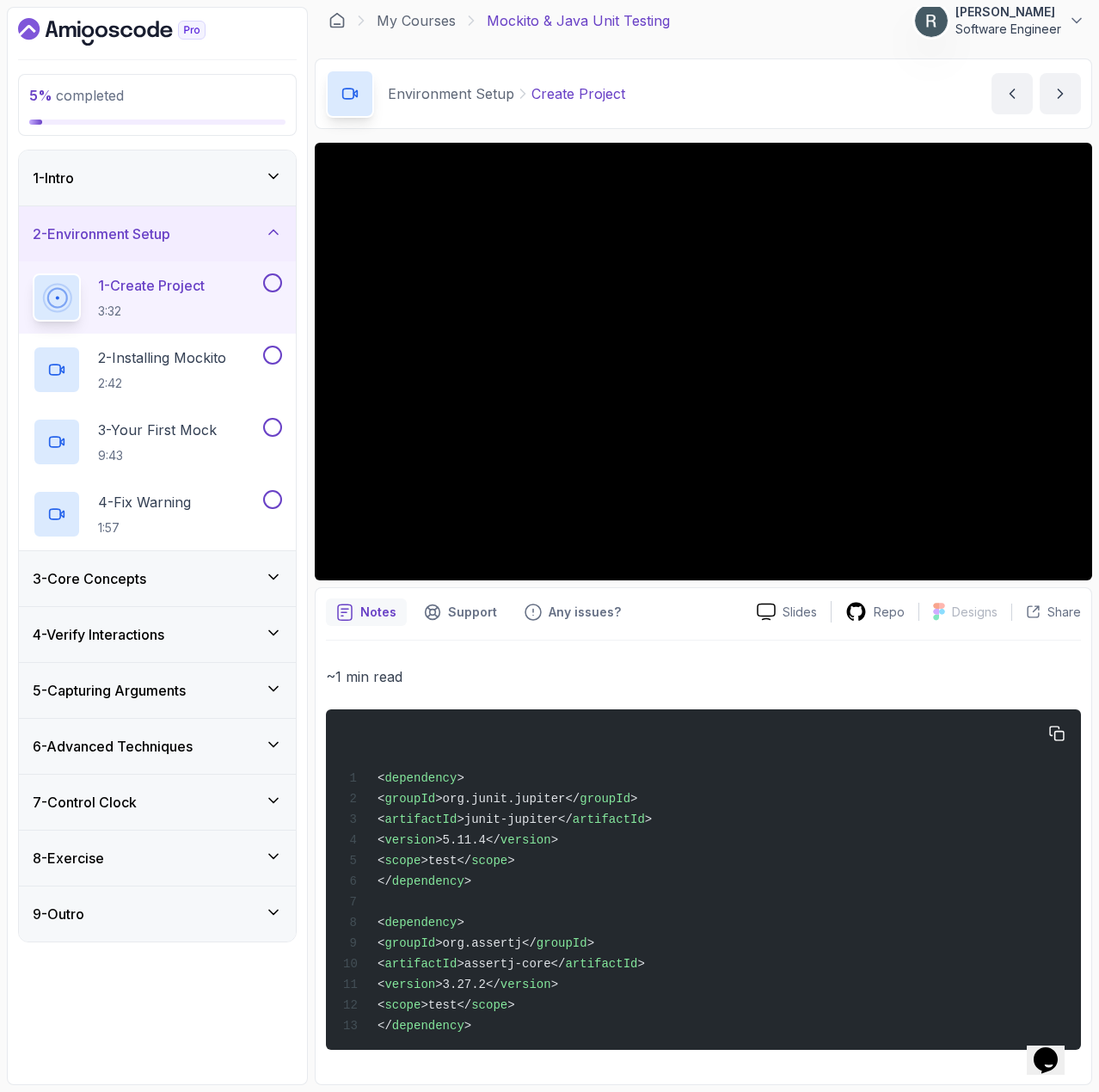
scroll to position [22, 0]
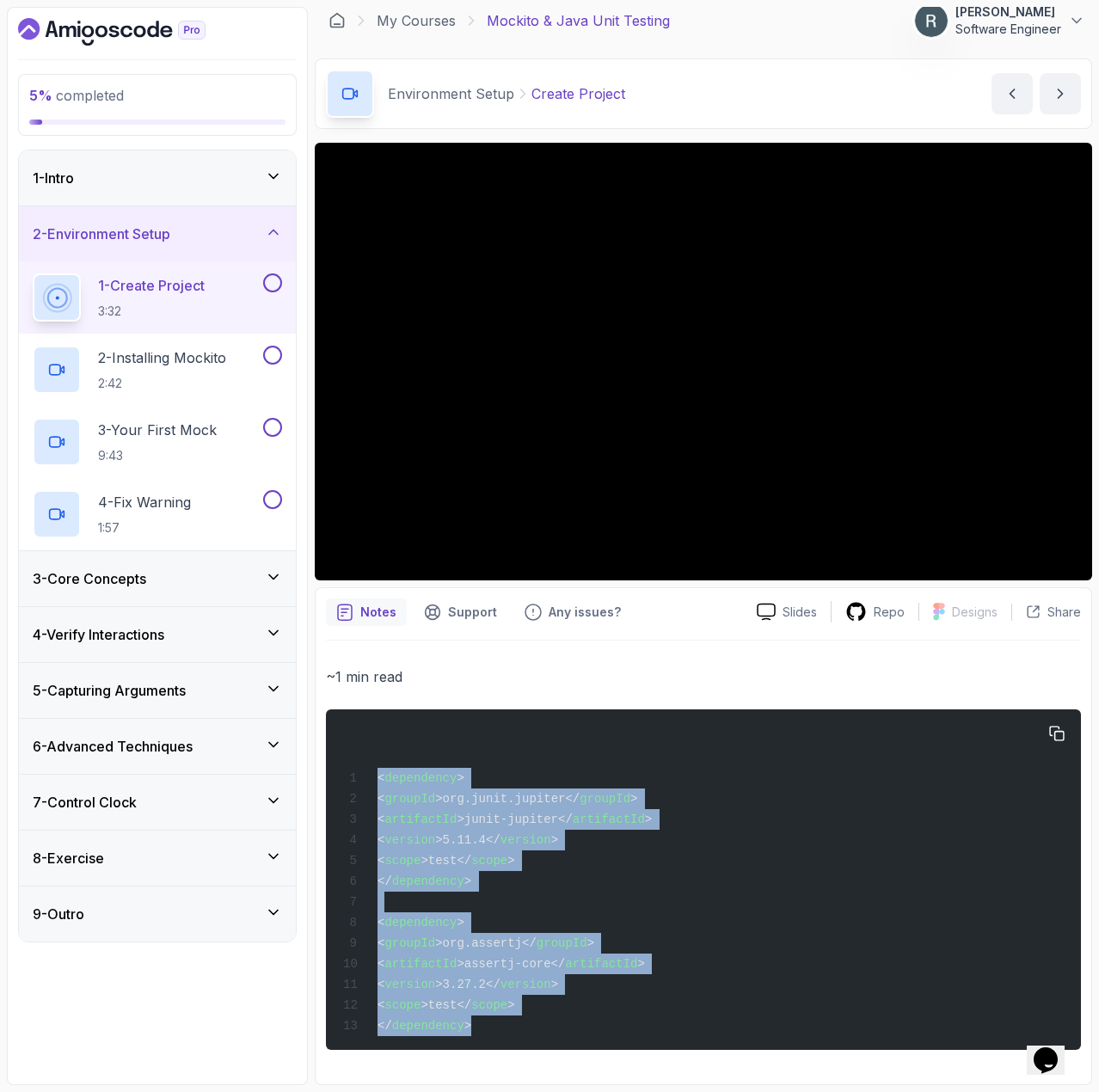
drag, startPoint x: 474, startPoint y: 1028, endPoint x: 374, endPoint y: 771, distance: 275.8
click at [374, 771] on div "< dependency > < groupId >org.junit.jupiter</ groupId > < artifactId >junit-jup…" at bounding box center [703, 880] width 727 height 320
click at [274, 286] on button at bounding box center [272, 283] width 19 height 19
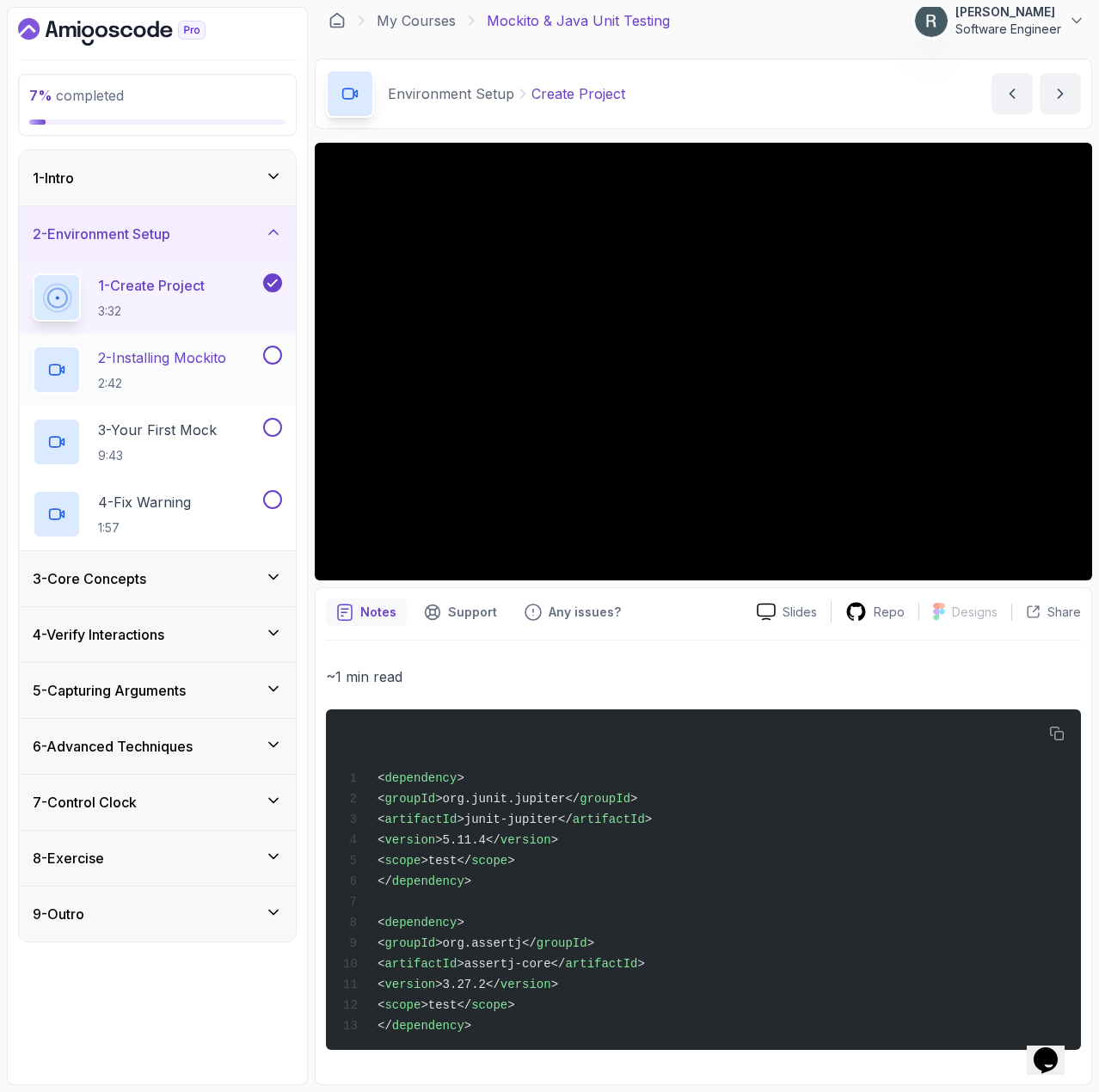
click at [199, 360] on p "2 - Installing Mockito" at bounding box center [162, 358] width 128 height 21
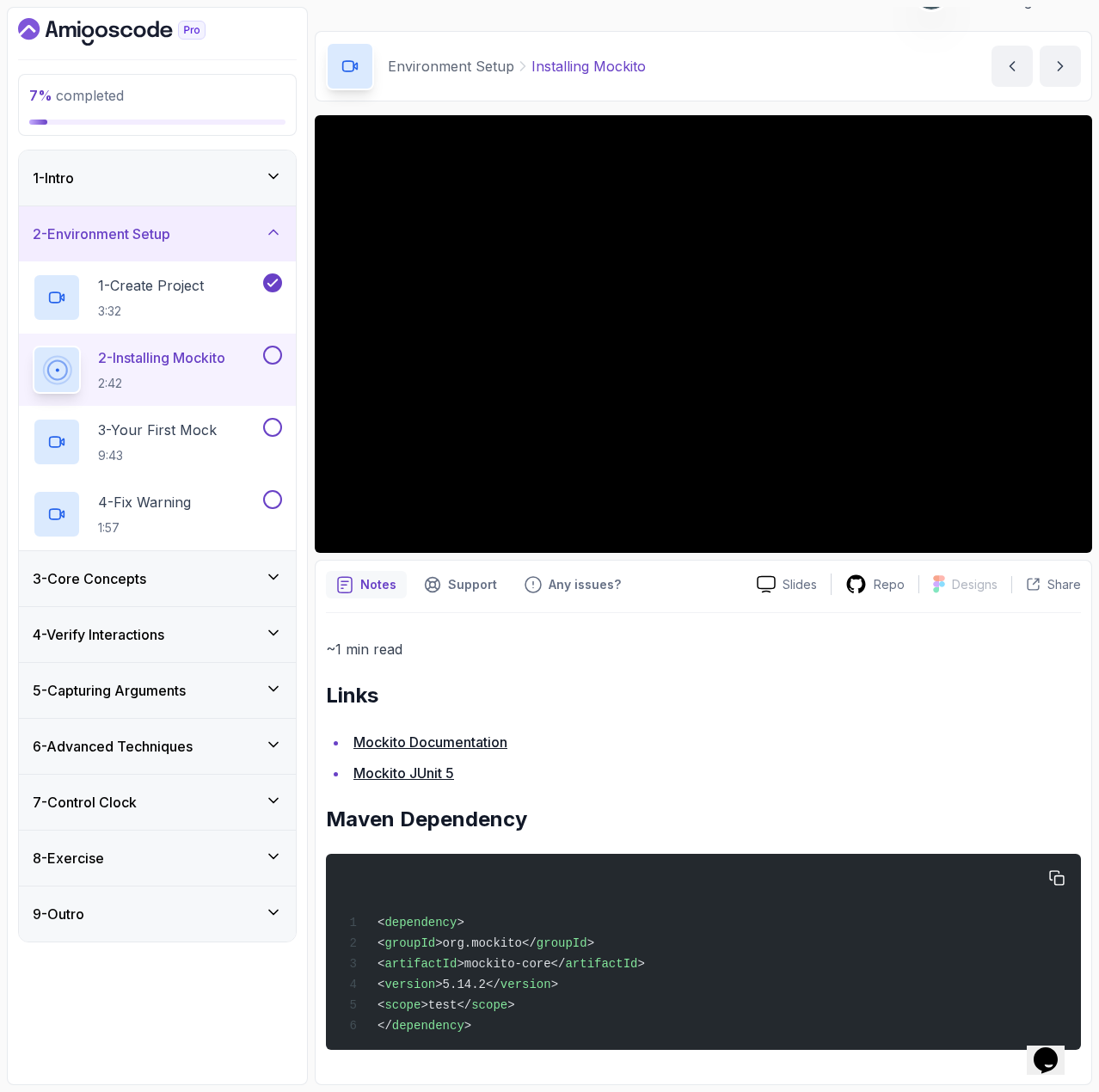
scroll to position [43, 0]
click at [279, 356] on button at bounding box center [272, 355] width 19 height 19
click at [196, 438] on p "3 - Your First Mock" at bounding box center [157, 430] width 118 height 21
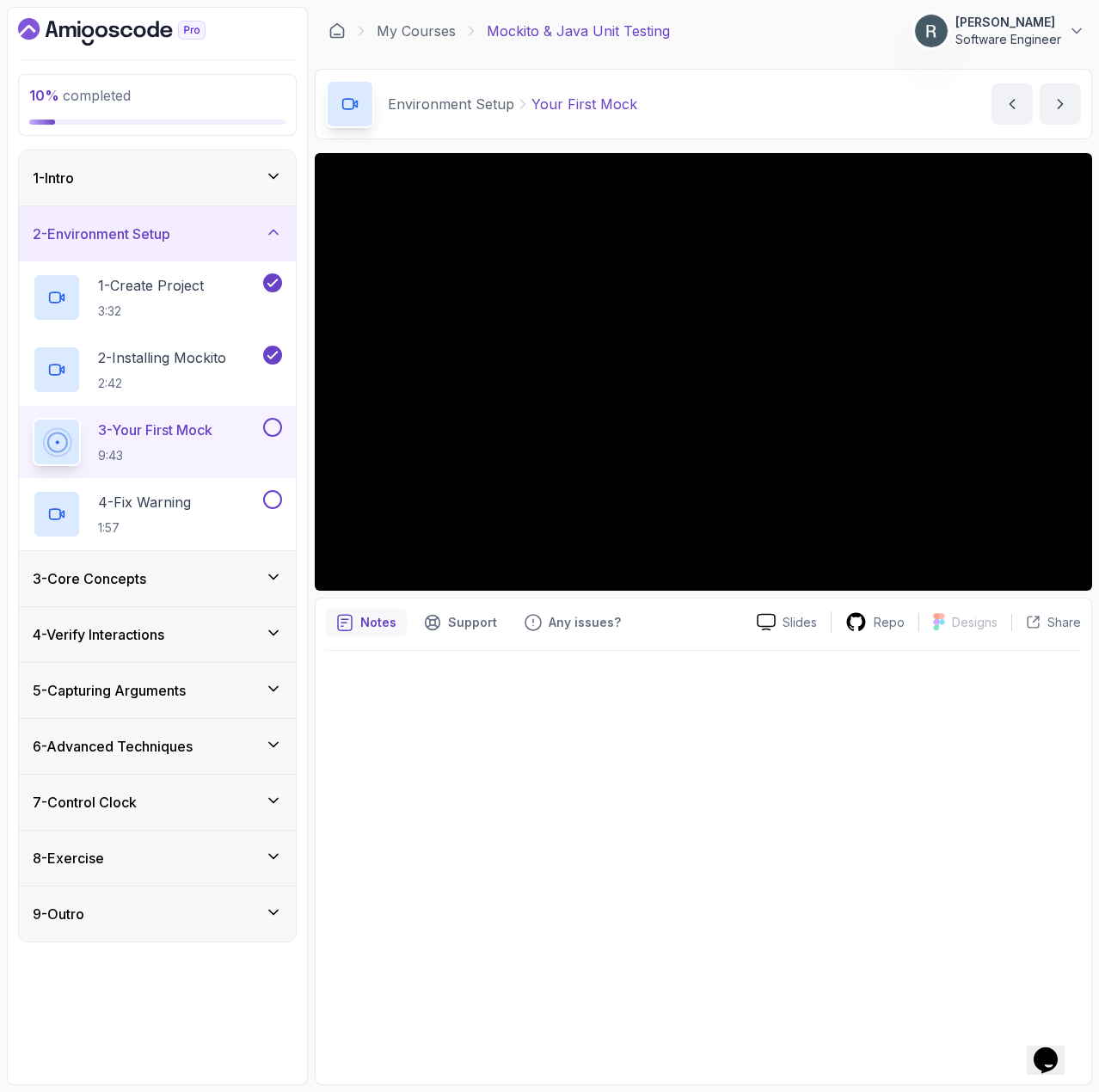
click at [270, 426] on button at bounding box center [272, 427] width 19 height 19
click at [182, 495] on p "4 - Fix Warning" at bounding box center [144, 502] width 93 height 21
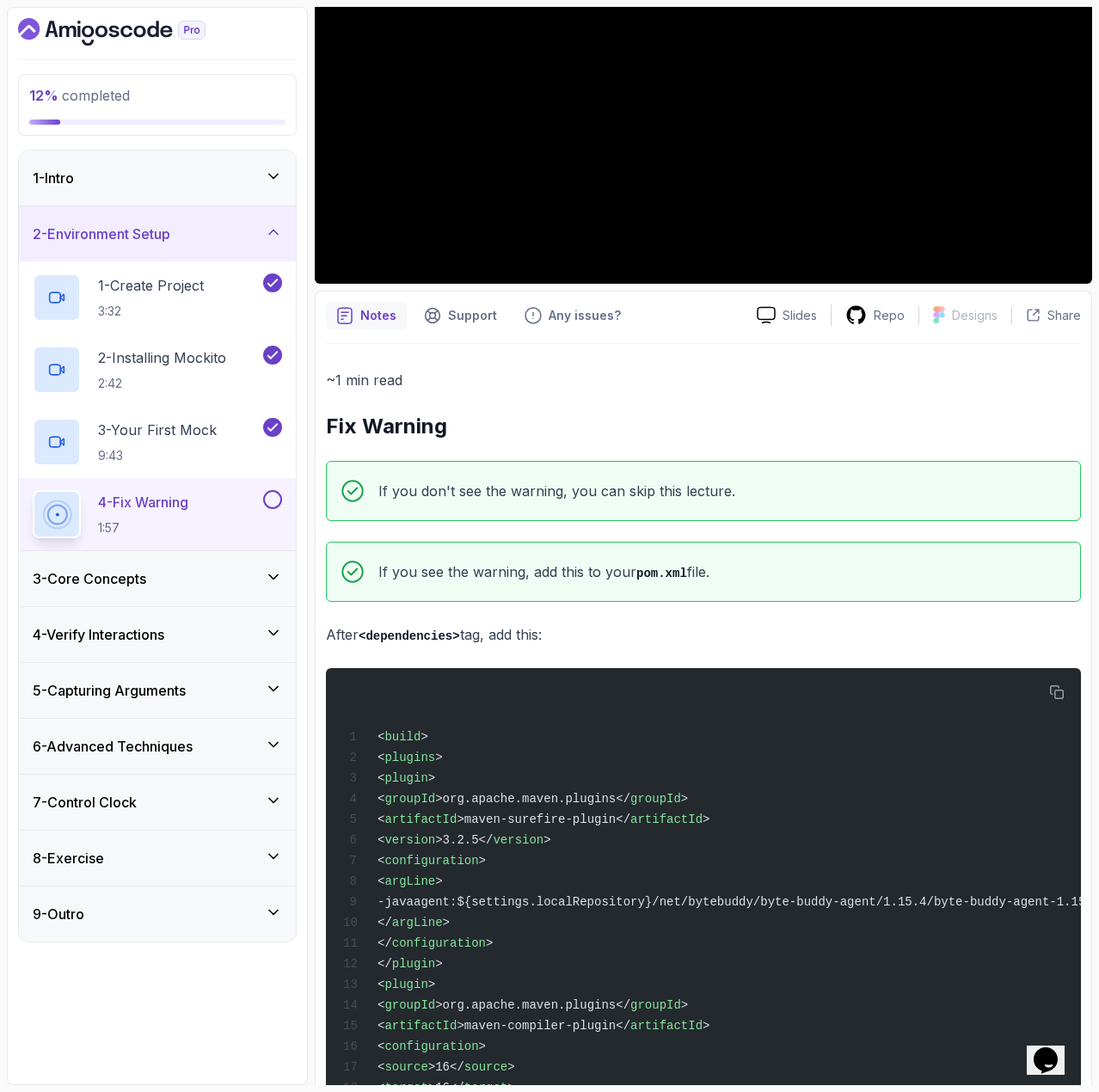
scroll to position [344, 0]
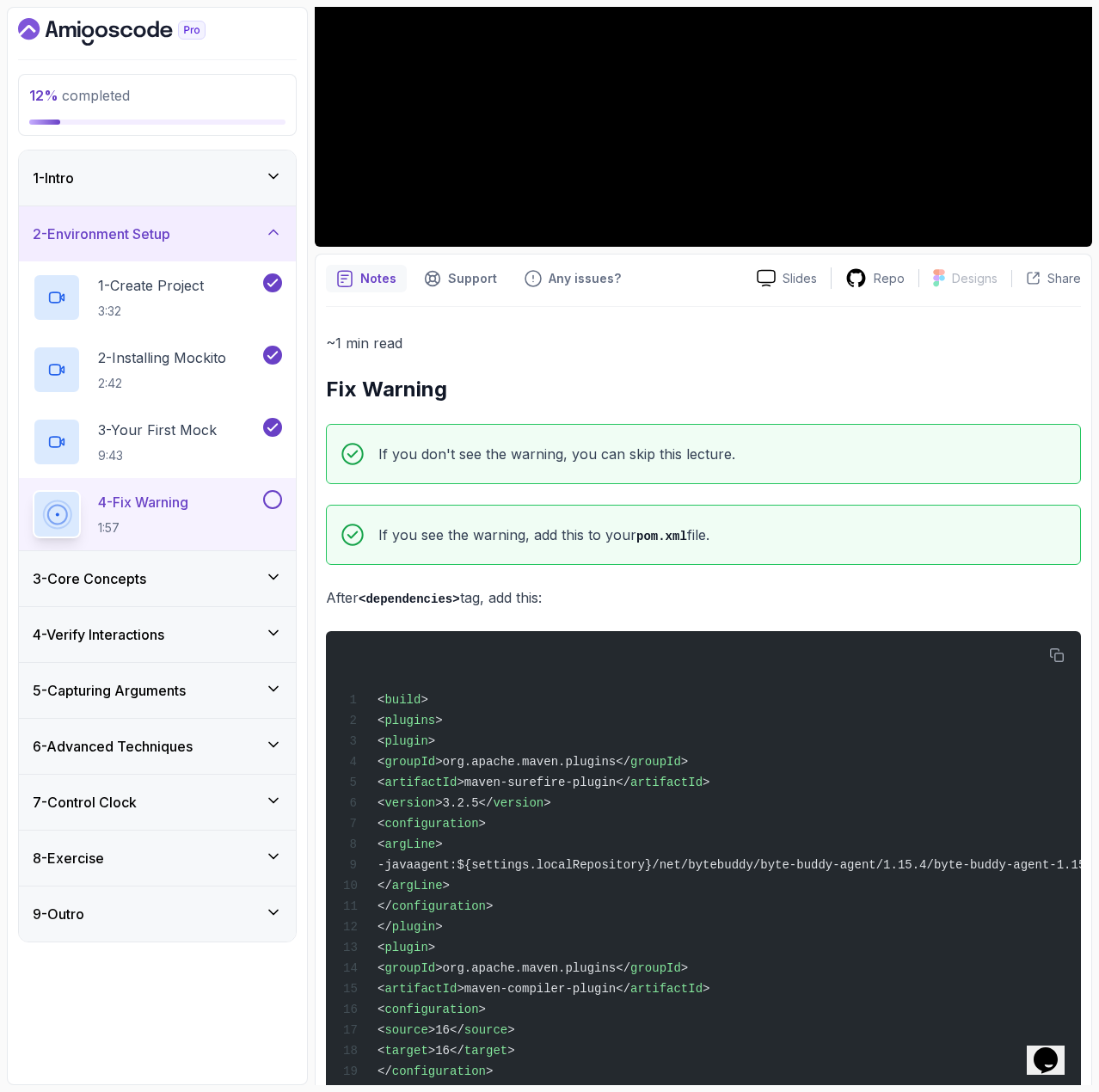
click at [273, 493] on button at bounding box center [272, 499] width 19 height 19
click at [223, 566] on div "3 - Core Concepts" at bounding box center [157, 579] width 277 height 55
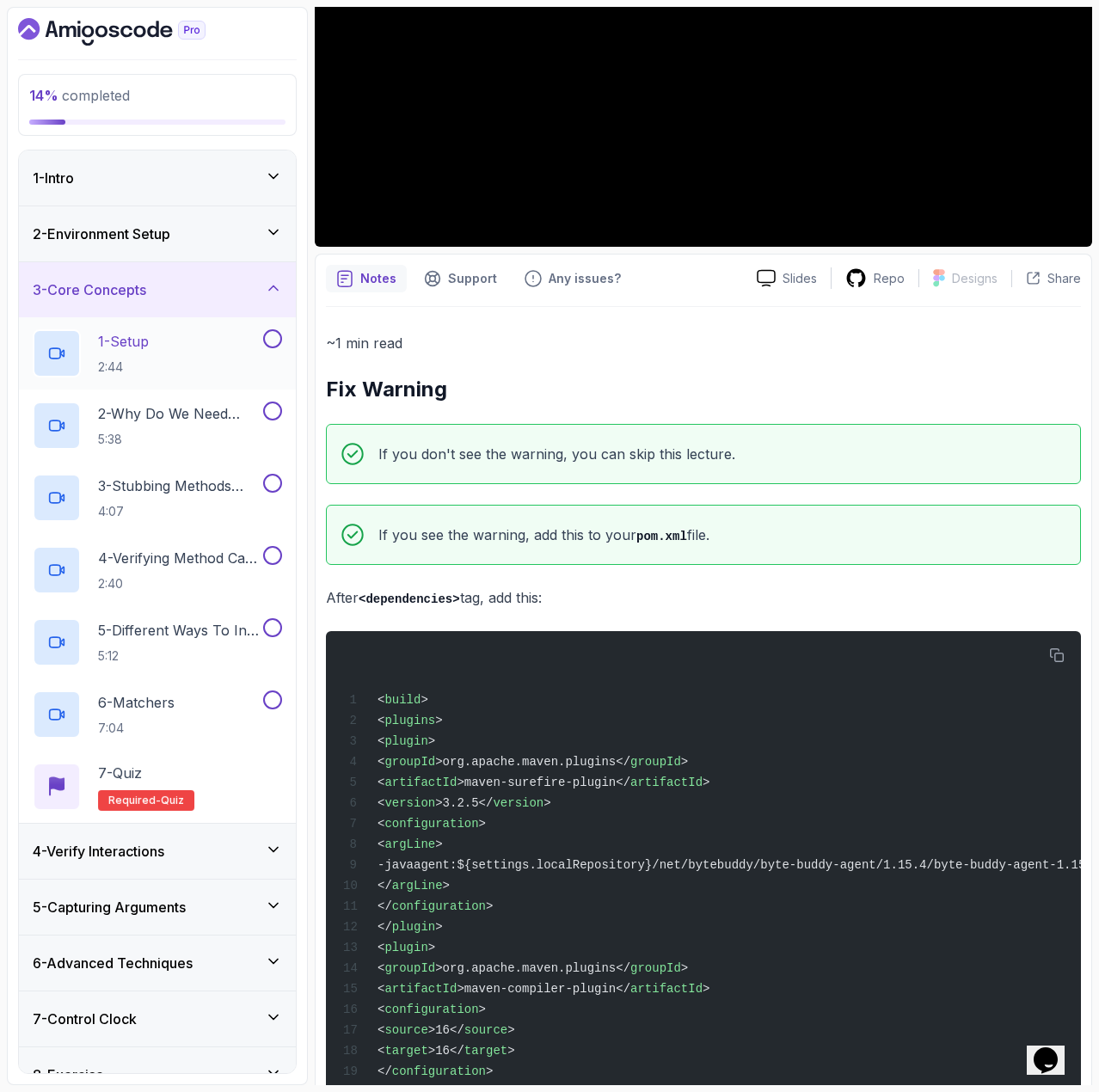
click at [203, 362] on div "1 - Setup 2:44" at bounding box center [146, 353] width 227 height 48
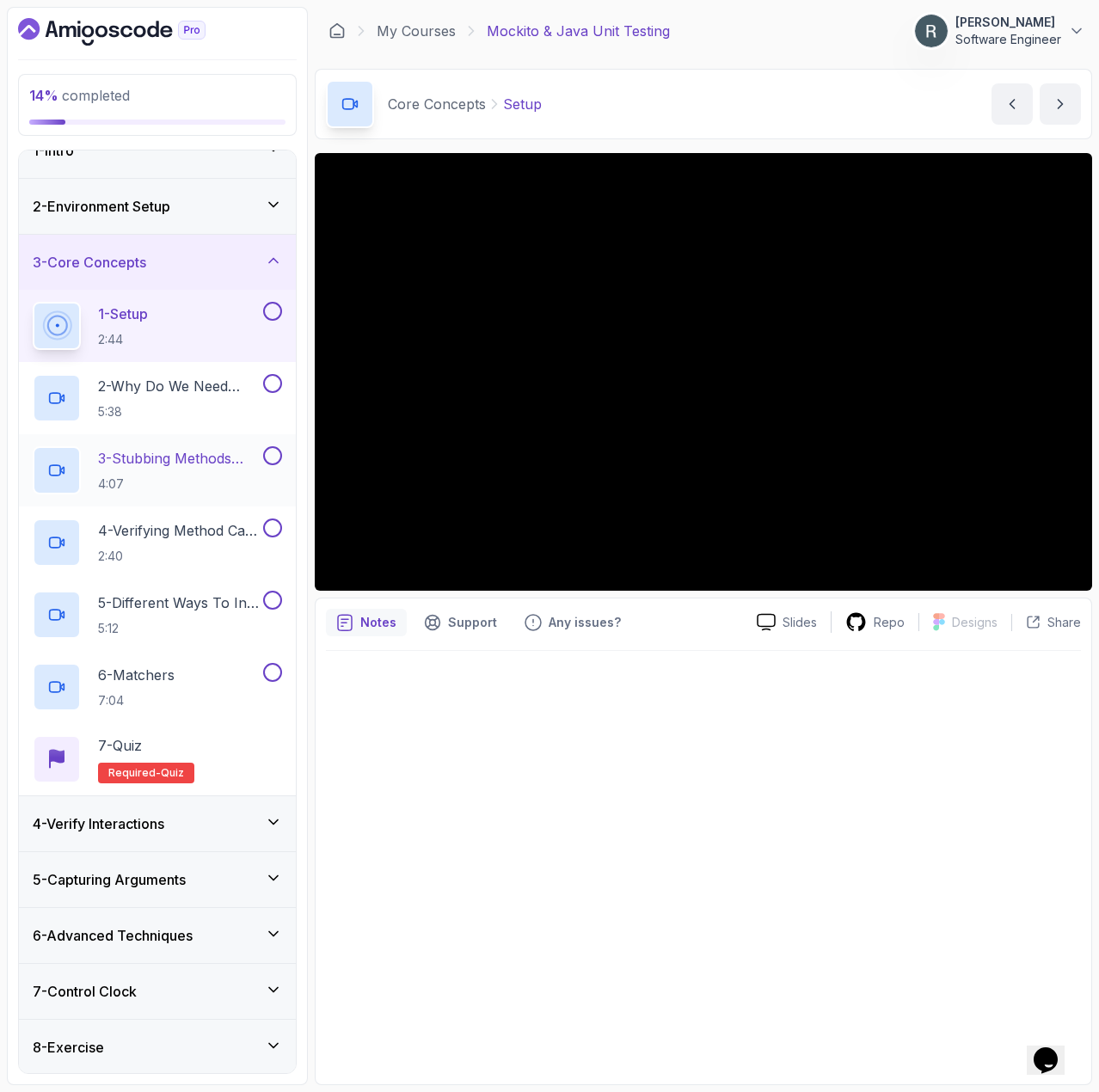
scroll to position [85, 0]
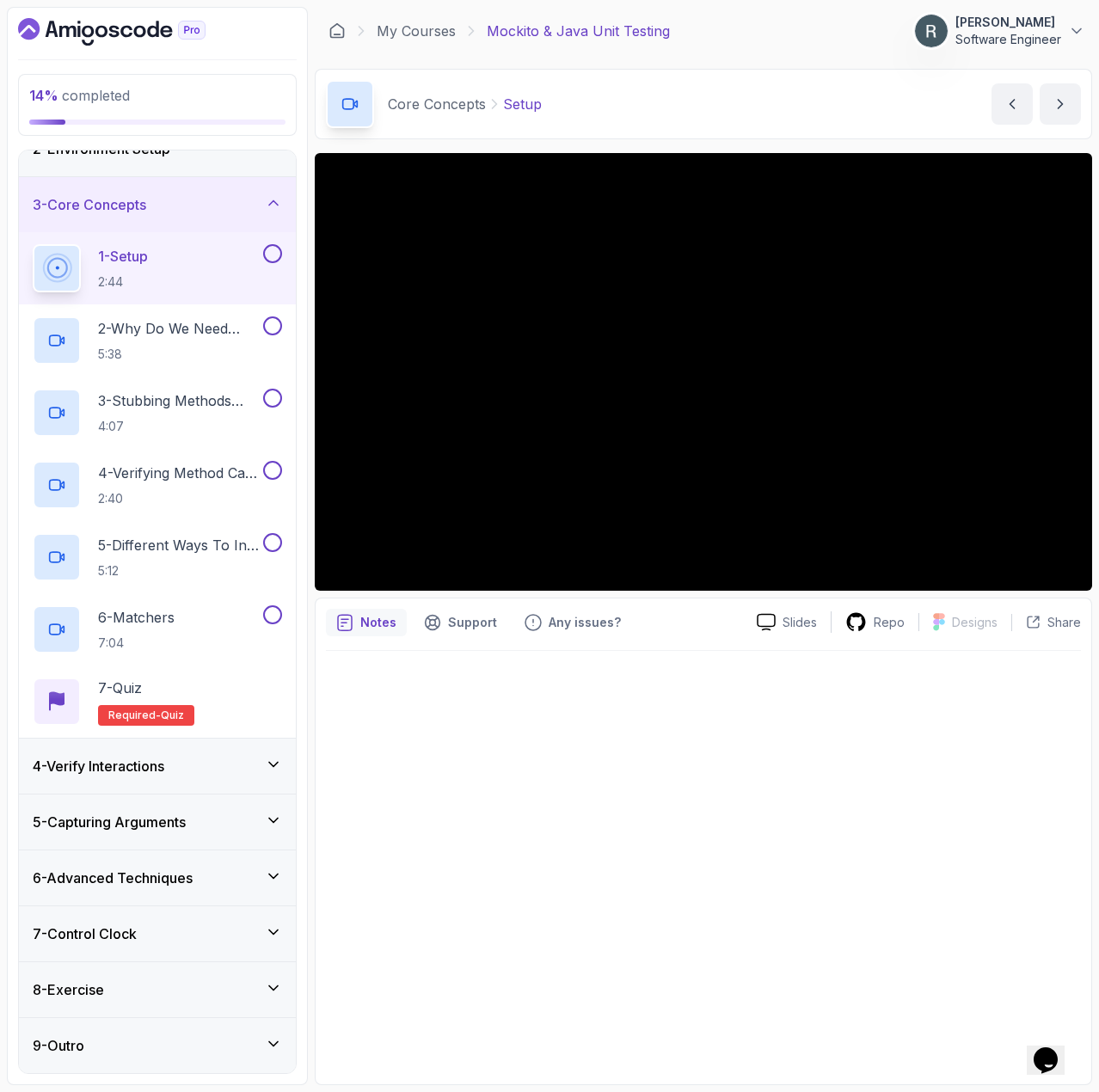
click at [269, 251] on button at bounding box center [272, 254] width 19 height 19
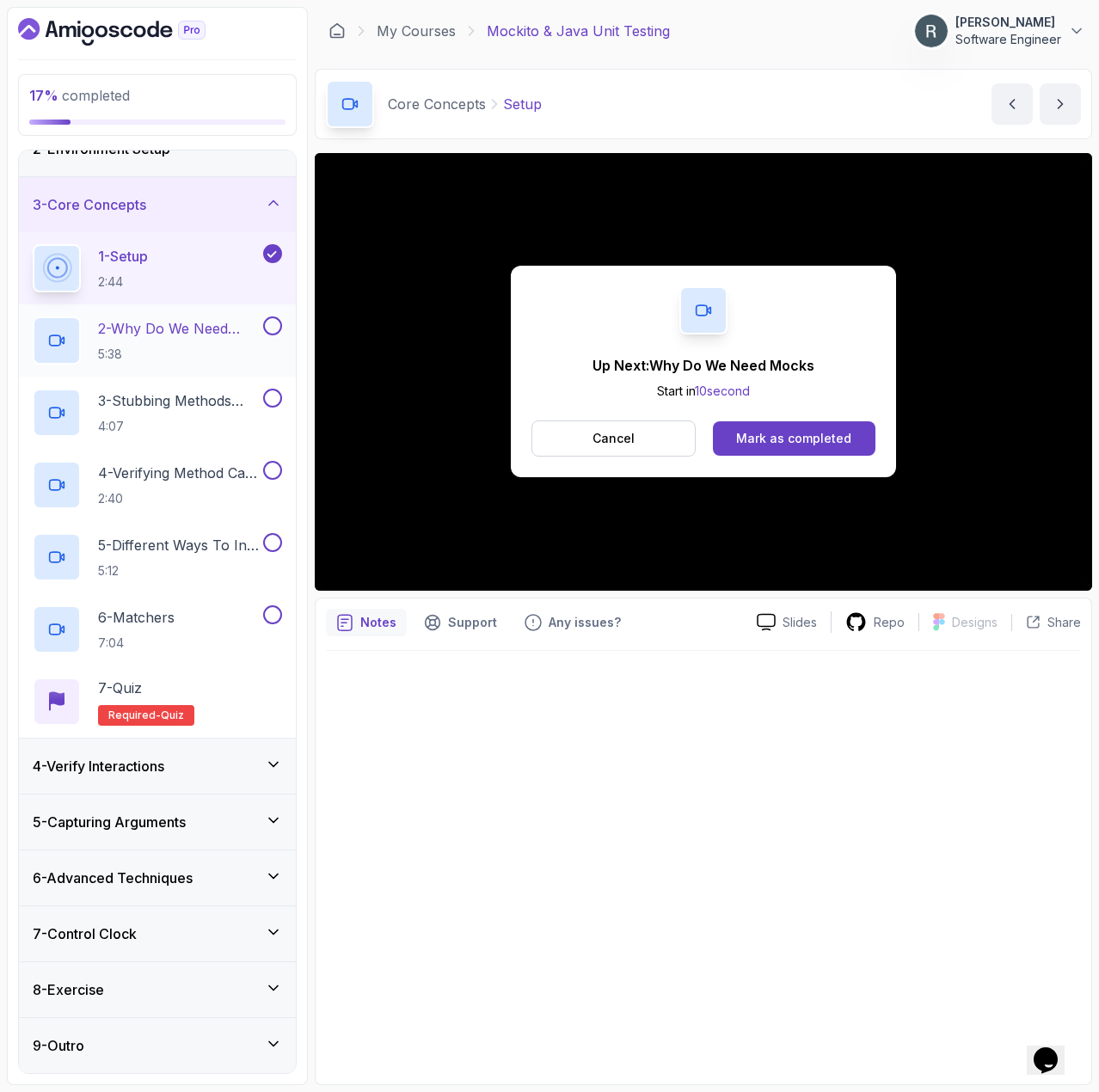
click at [241, 327] on p "2 - Why Do We Need Mocks" at bounding box center [179, 329] width 162 height 21
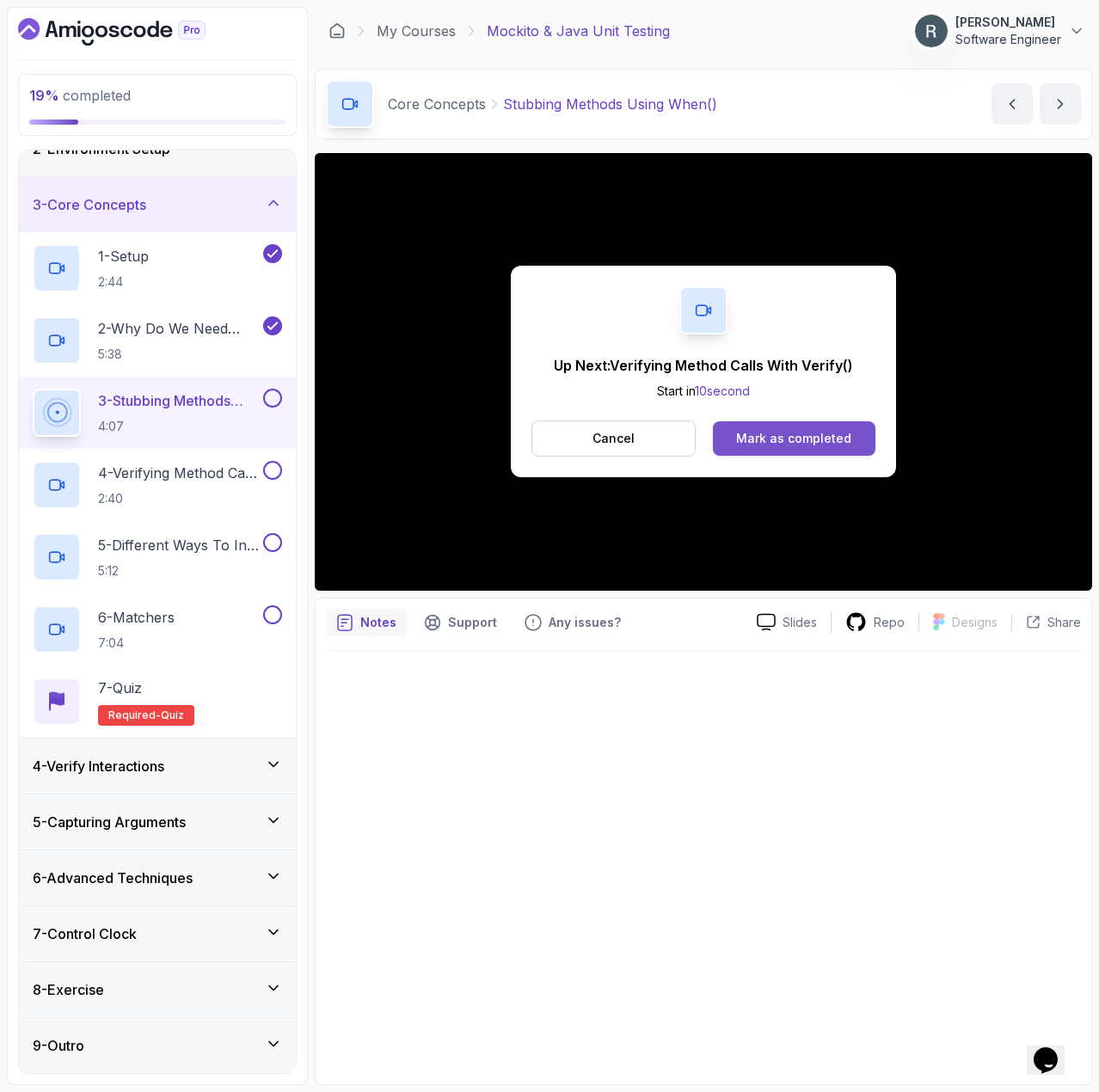
click at [837, 433] on div "Mark as completed" at bounding box center [794, 439] width 115 height 17
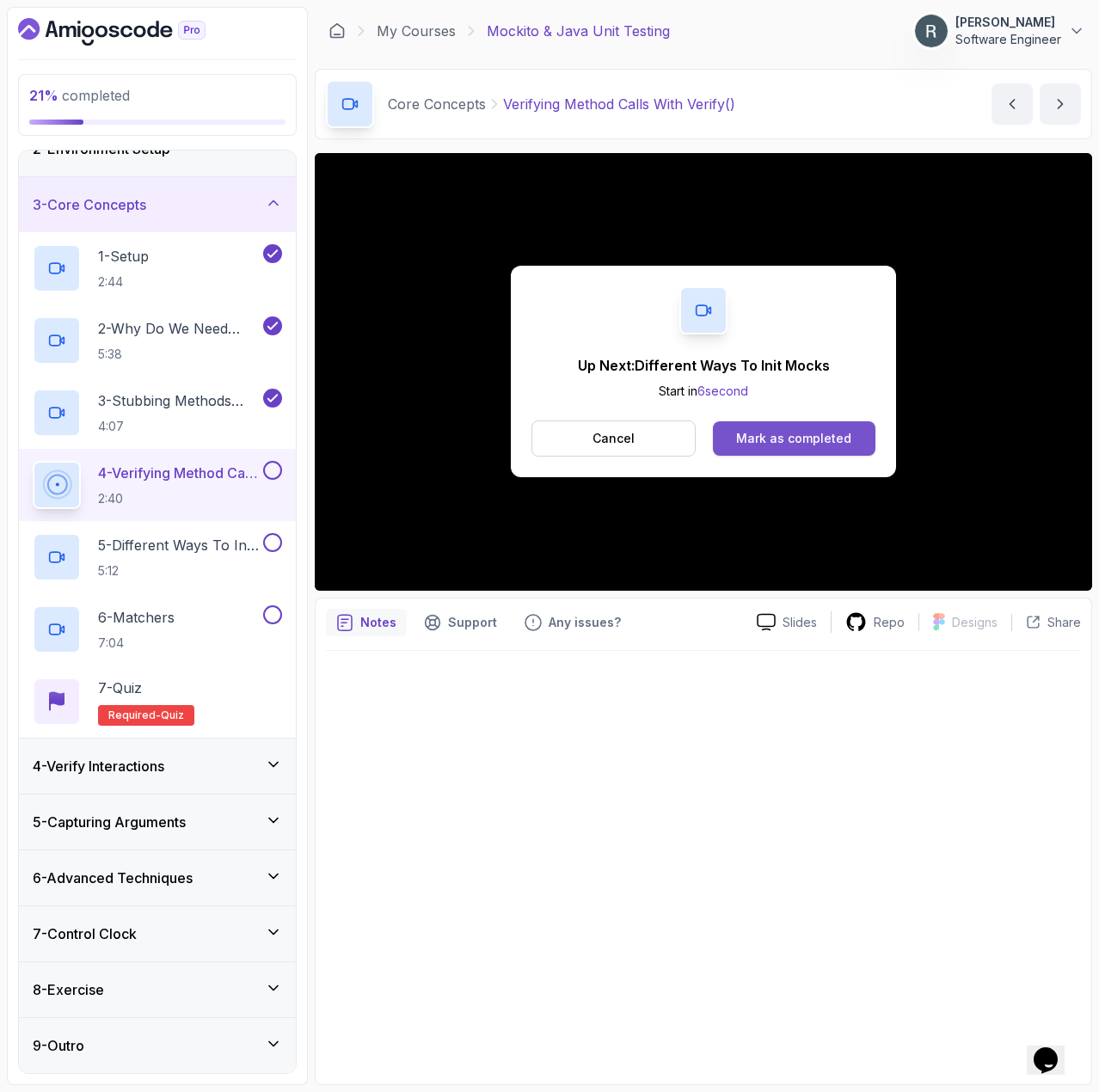
click at [806, 439] on div "Mark as completed" at bounding box center [794, 439] width 115 height 17
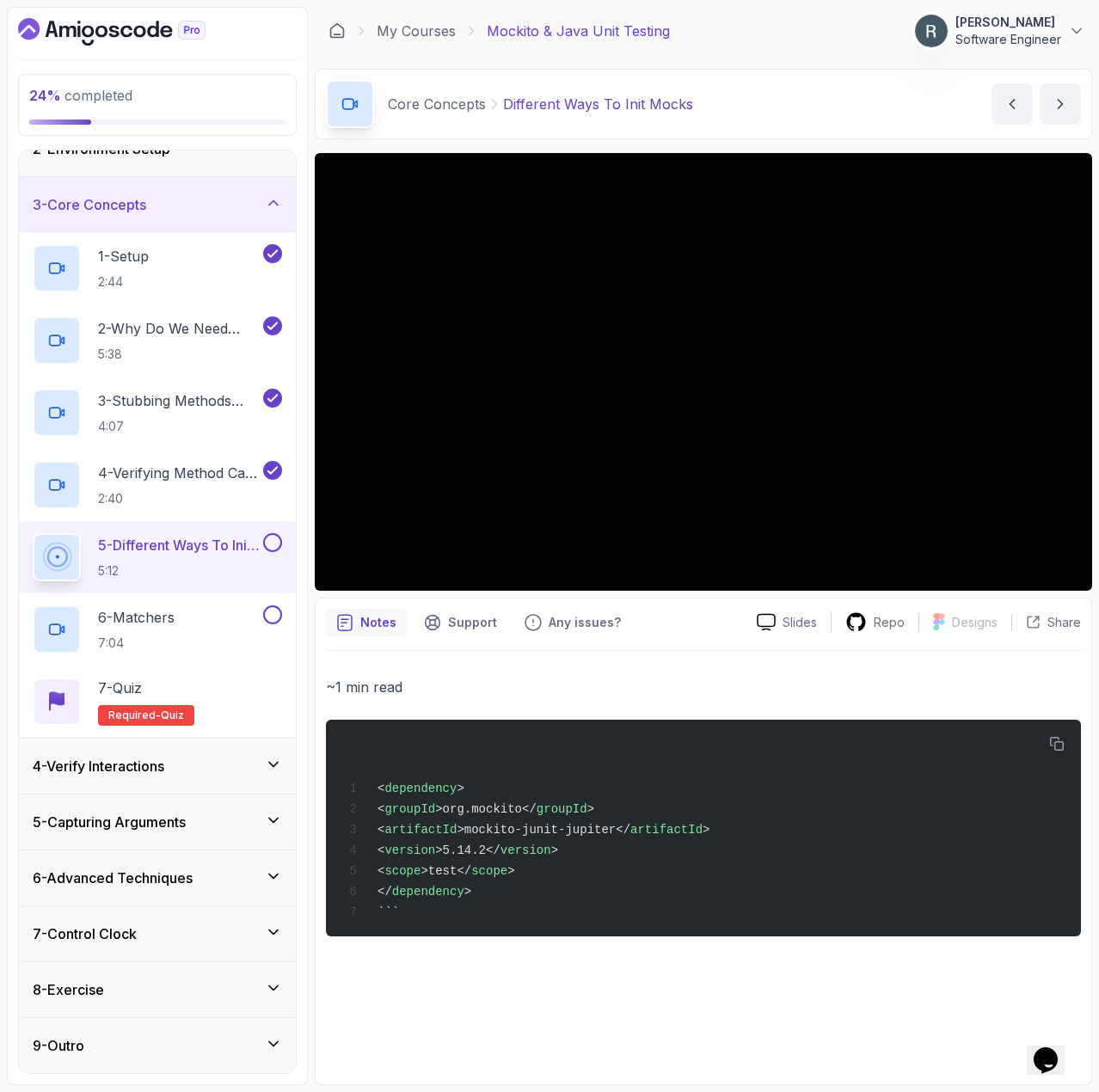
click at [271, 546] on button at bounding box center [272, 543] width 19 height 19
click at [216, 626] on div "6 - Matchers 7:04" at bounding box center [146, 629] width 227 height 48
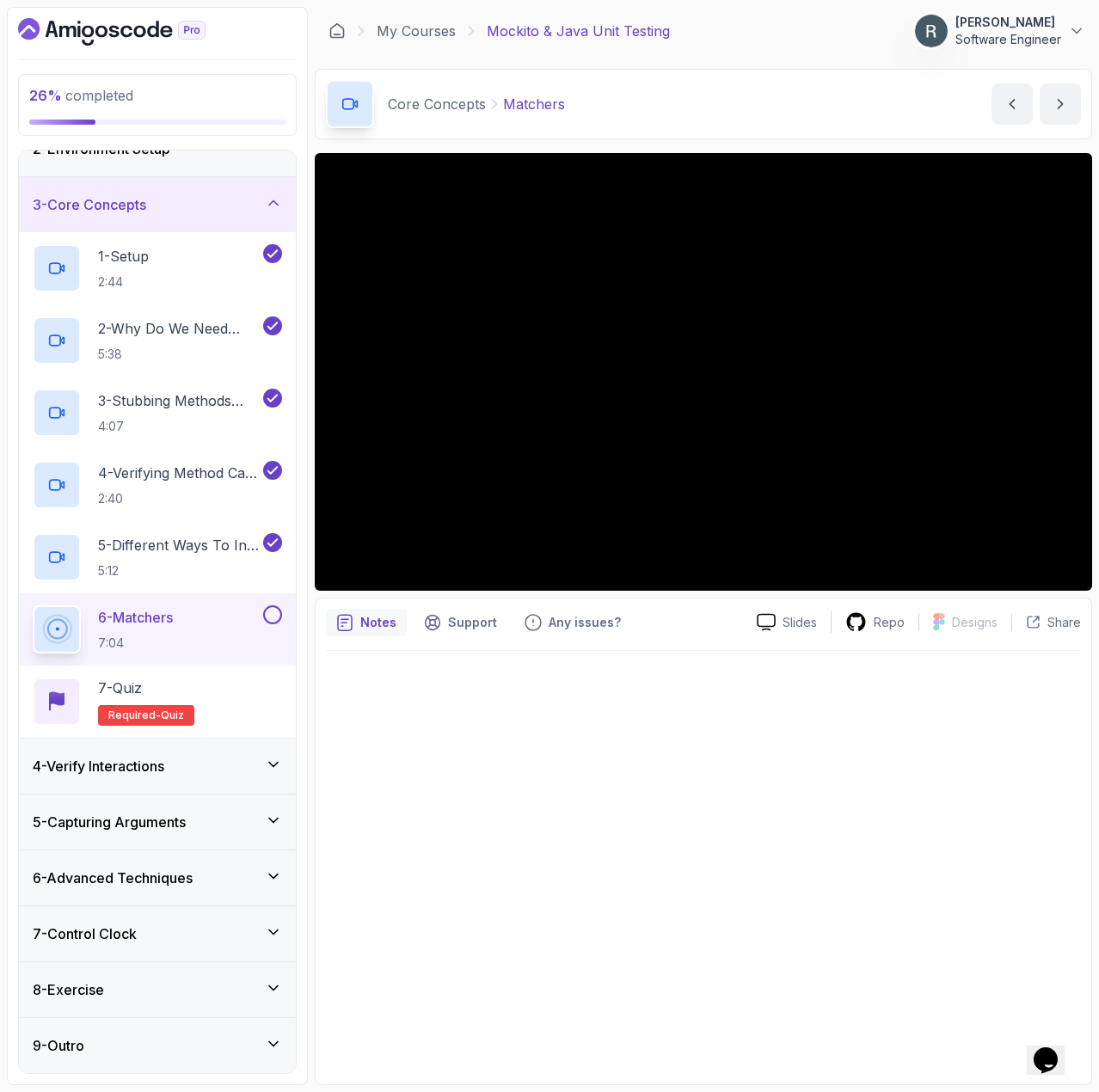
click at [286, 613] on div "6 - Matchers 7:04" at bounding box center [157, 629] width 277 height 72
click at [278, 613] on button at bounding box center [272, 615] width 19 height 19
click at [243, 697] on div "7 - Quiz Required- quiz" at bounding box center [157, 701] width 250 height 48
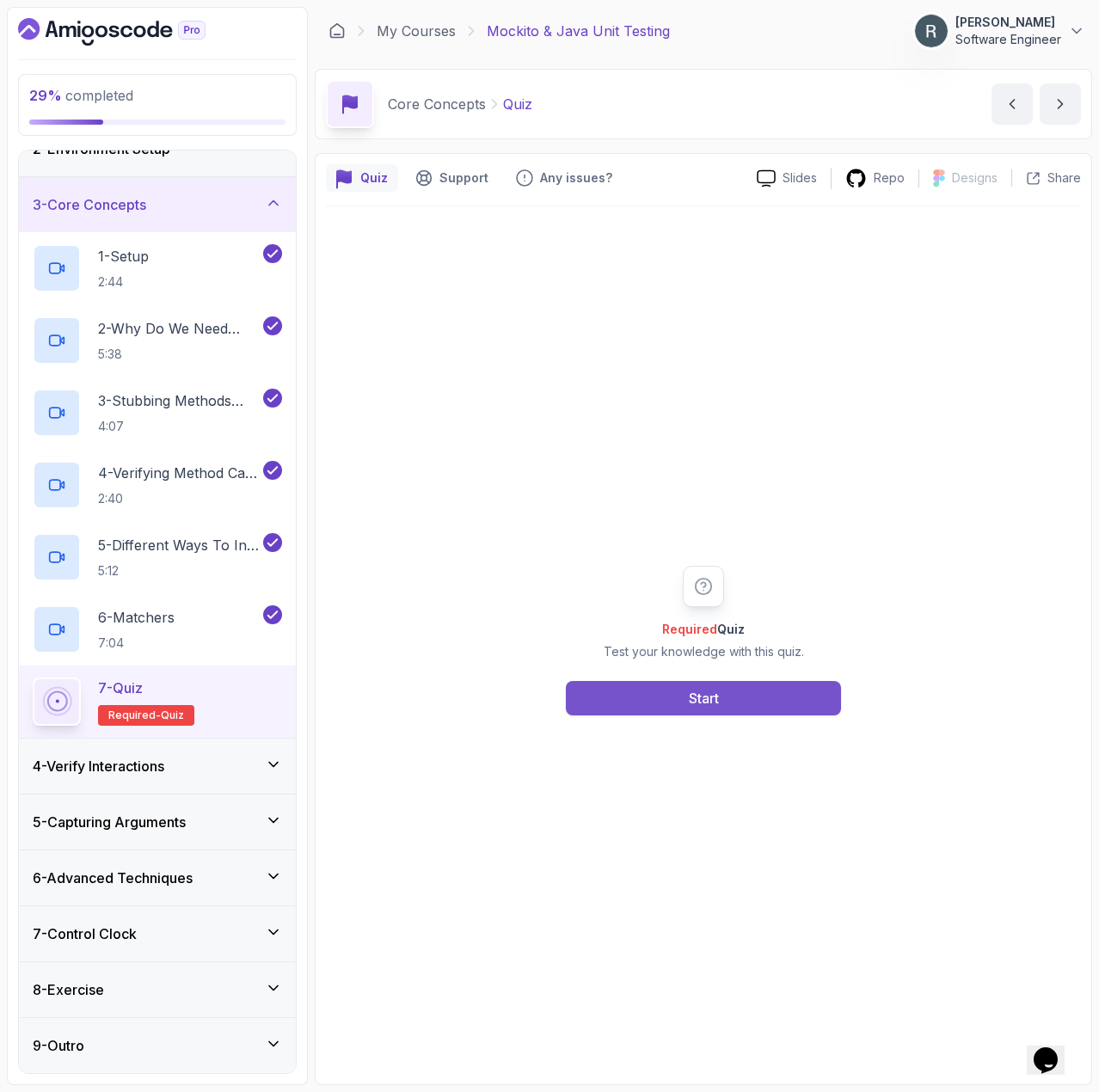
click at [637, 692] on button "Start" at bounding box center [703, 699] width 275 height 35
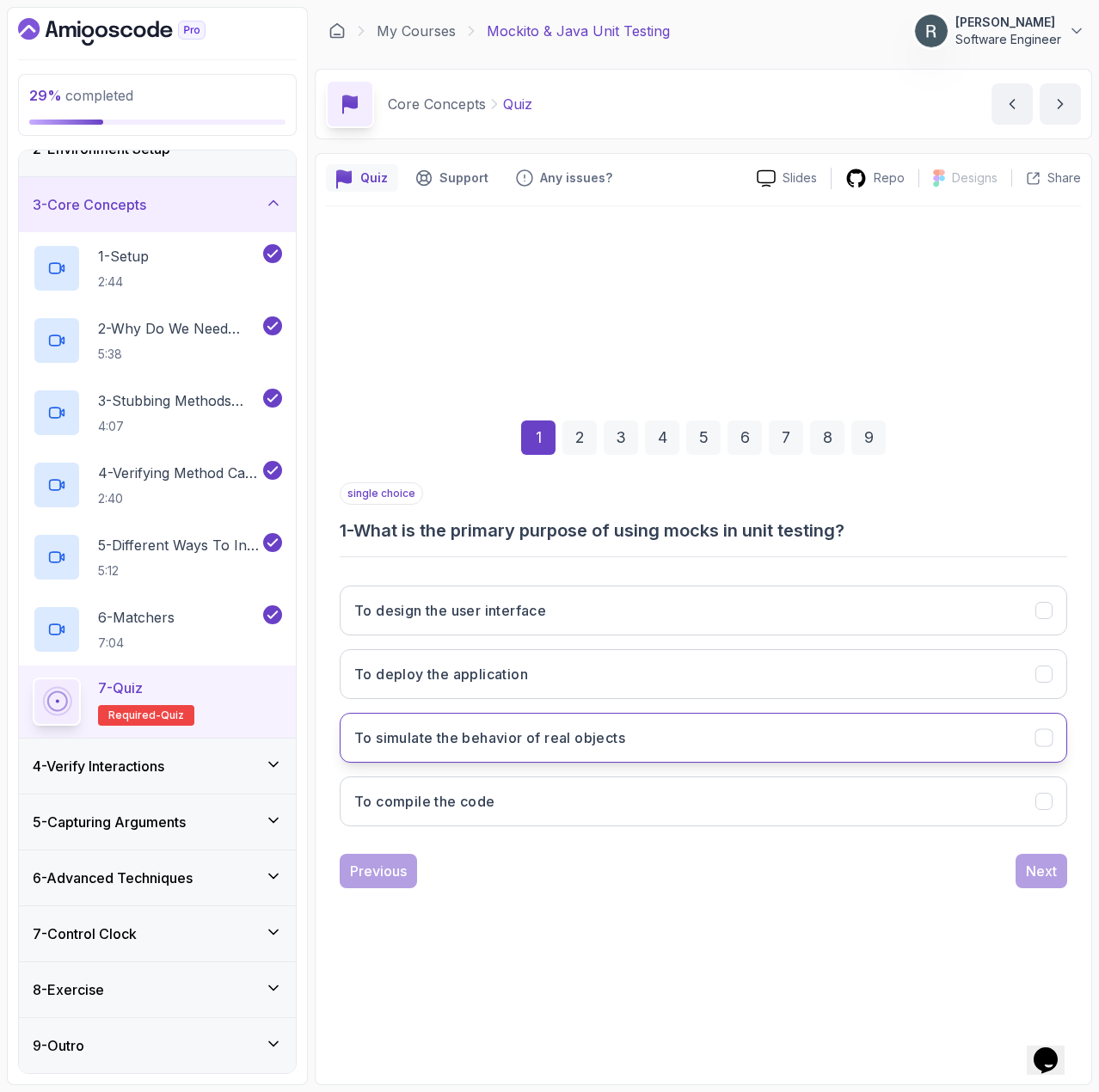
click at [774, 719] on button "To simulate the behavior of real objects" at bounding box center [703, 737] width 727 height 50
click at [1039, 863] on div "Next" at bounding box center [1042, 871] width 31 height 21
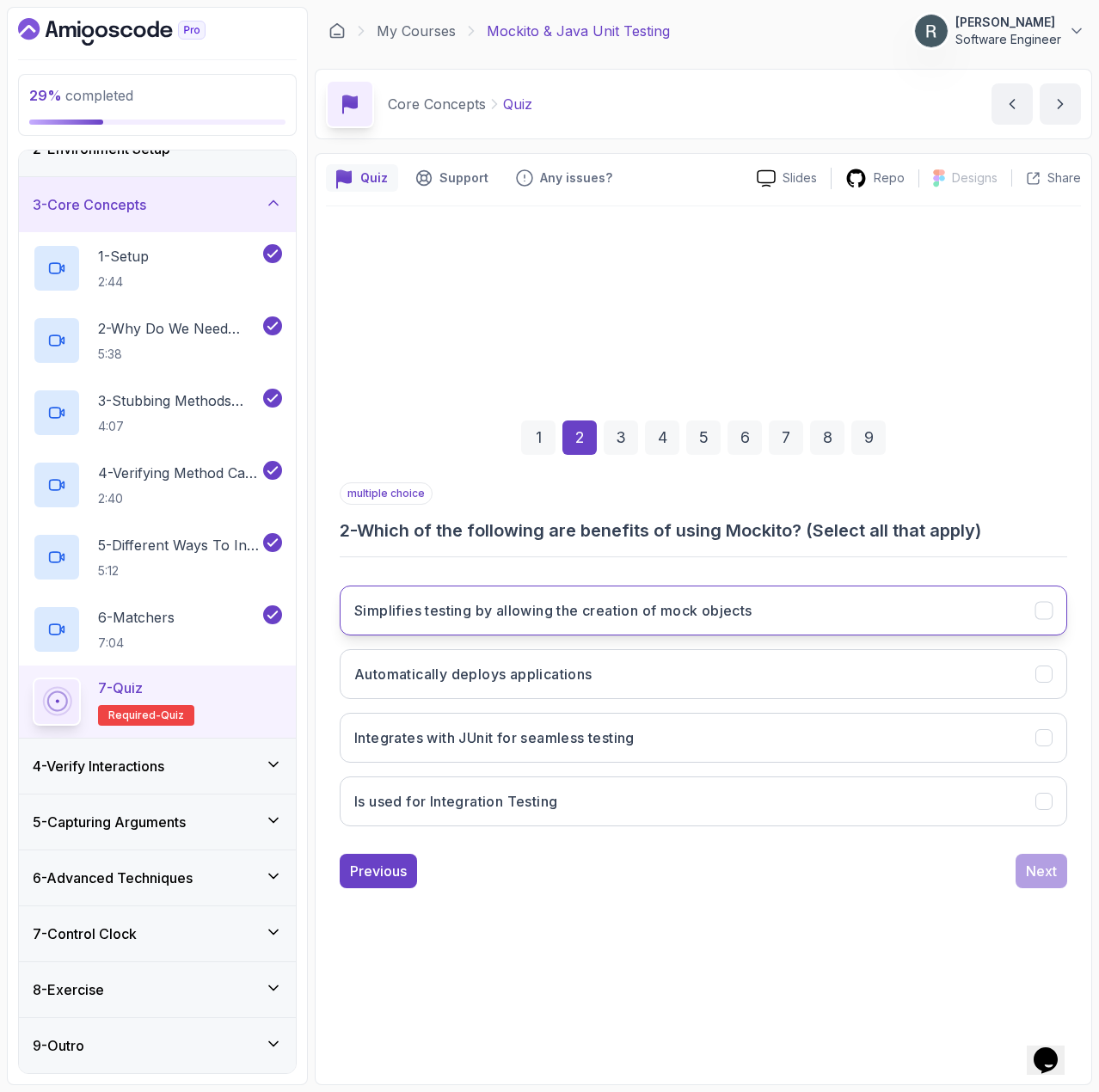
click at [764, 628] on button "Simplifies testing by allowing the creation of mock objects" at bounding box center [703, 610] width 727 height 50
click at [1045, 868] on div "Next" at bounding box center [1042, 871] width 31 height 21
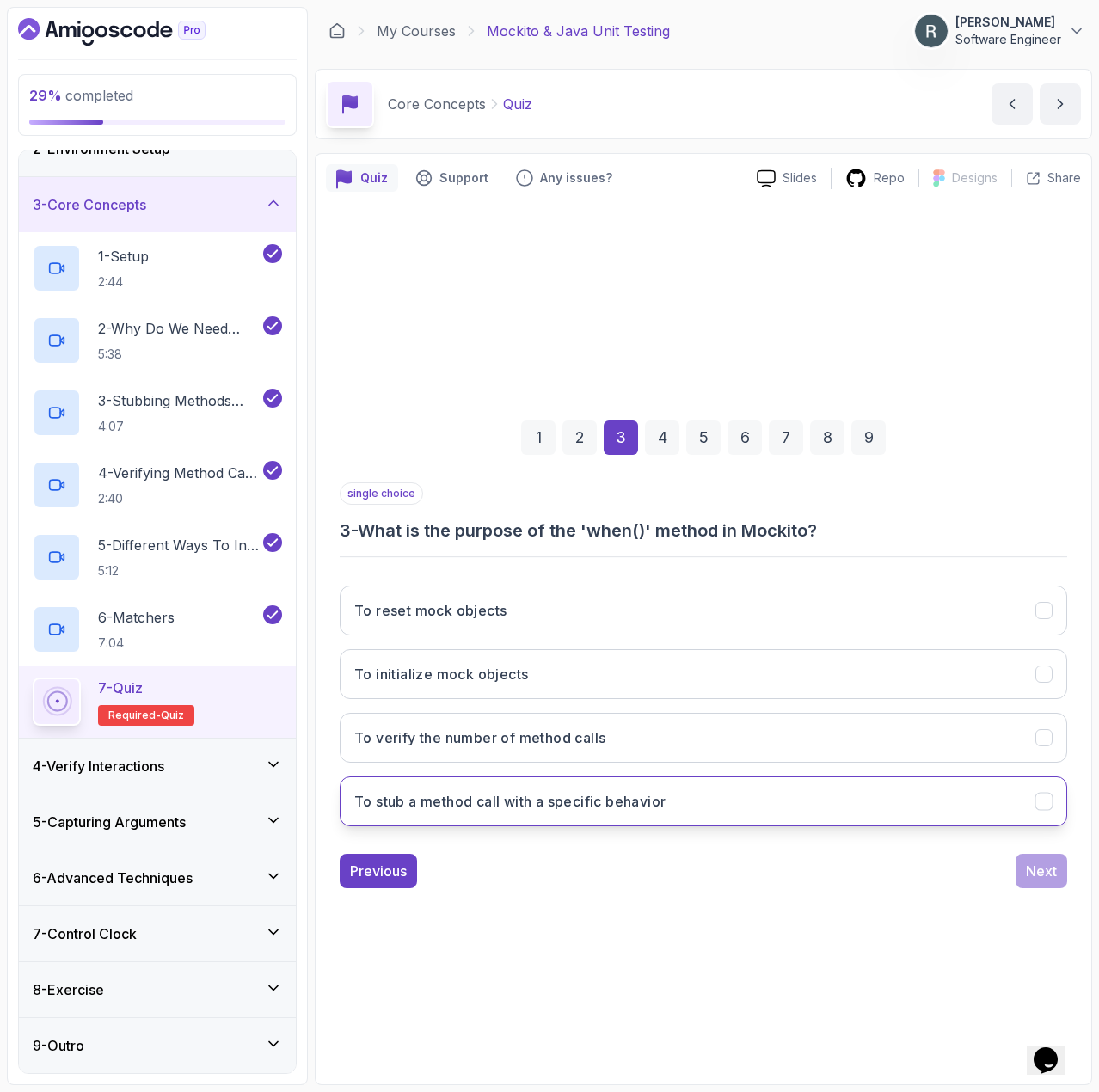
click at [689, 801] on button "To stub a method call with a specific behavior" at bounding box center [703, 801] width 727 height 50
click at [1042, 886] on button "Next" at bounding box center [1041, 872] width 51 height 35
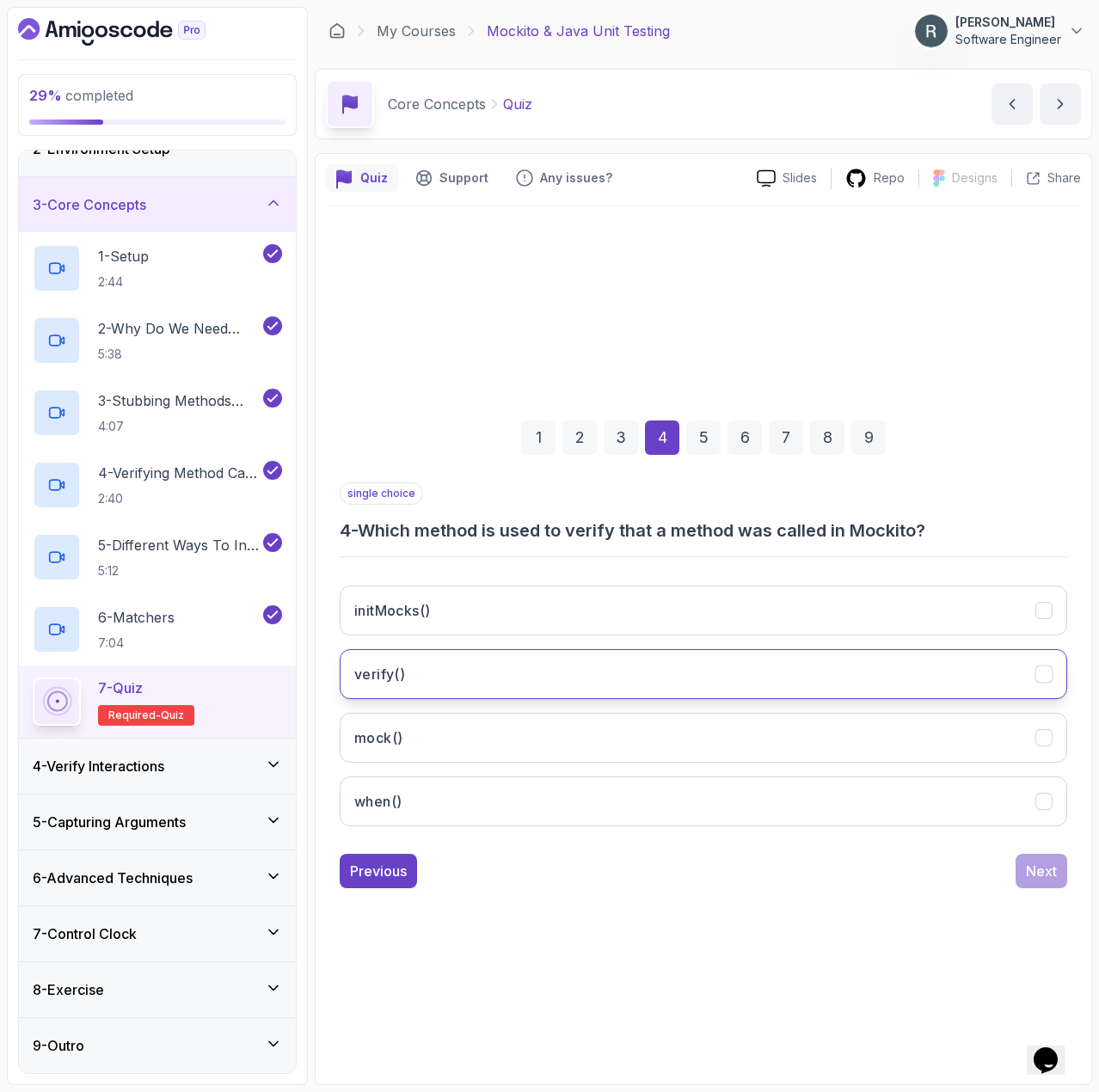
click at [688, 690] on button "verify()" at bounding box center [703, 673] width 727 height 50
click at [1055, 868] on div "Next" at bounding box center [1042, 871] width 31 height 21
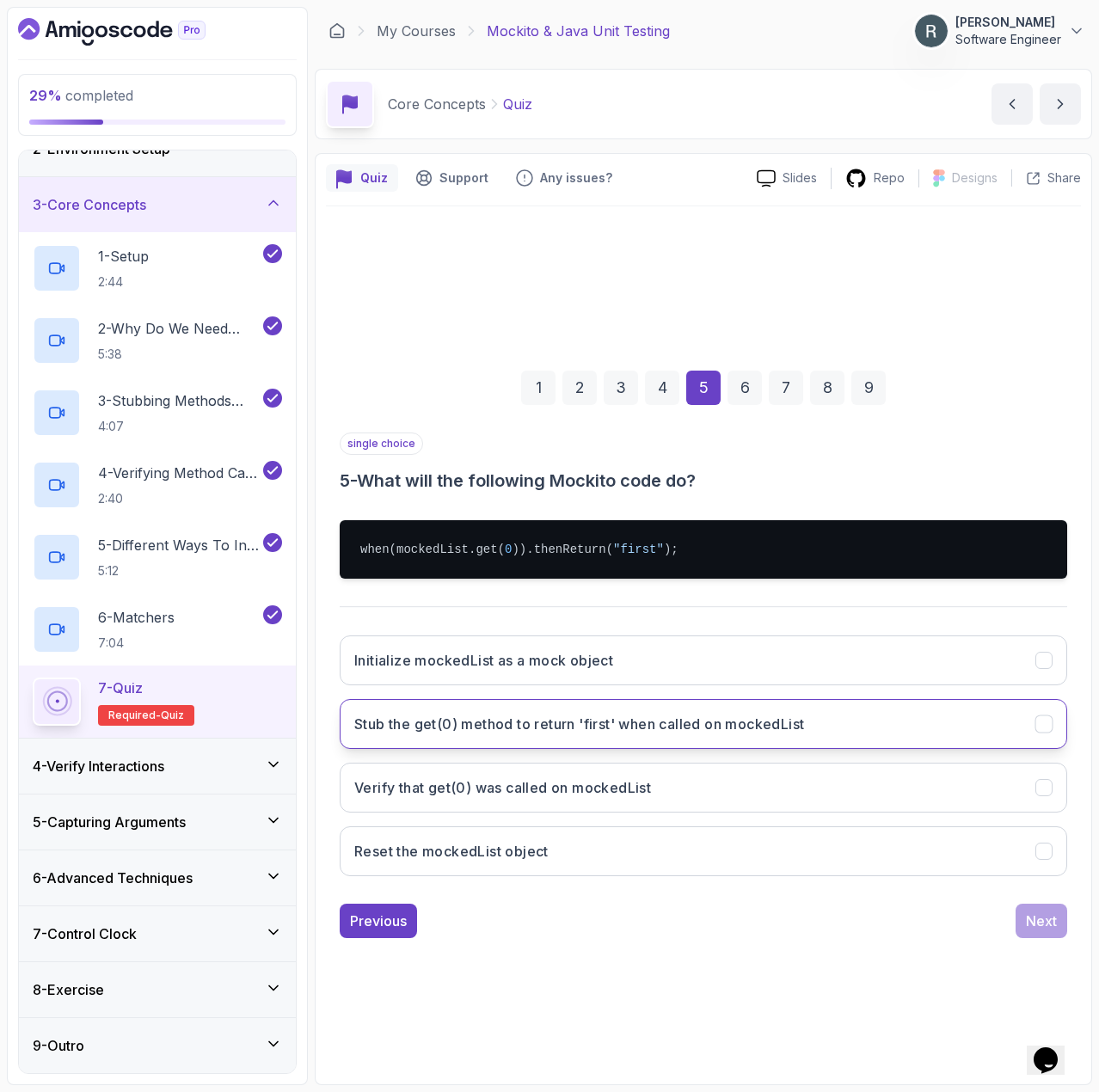
click at [569, 734] on button "Stub the get(0) method to return 'first' when called on mockedList" at bounding box center [703, 724] width 727 height 50
click at [1033, 921] on div "Next" at bounding box center [1042, 921] width 31 height 21
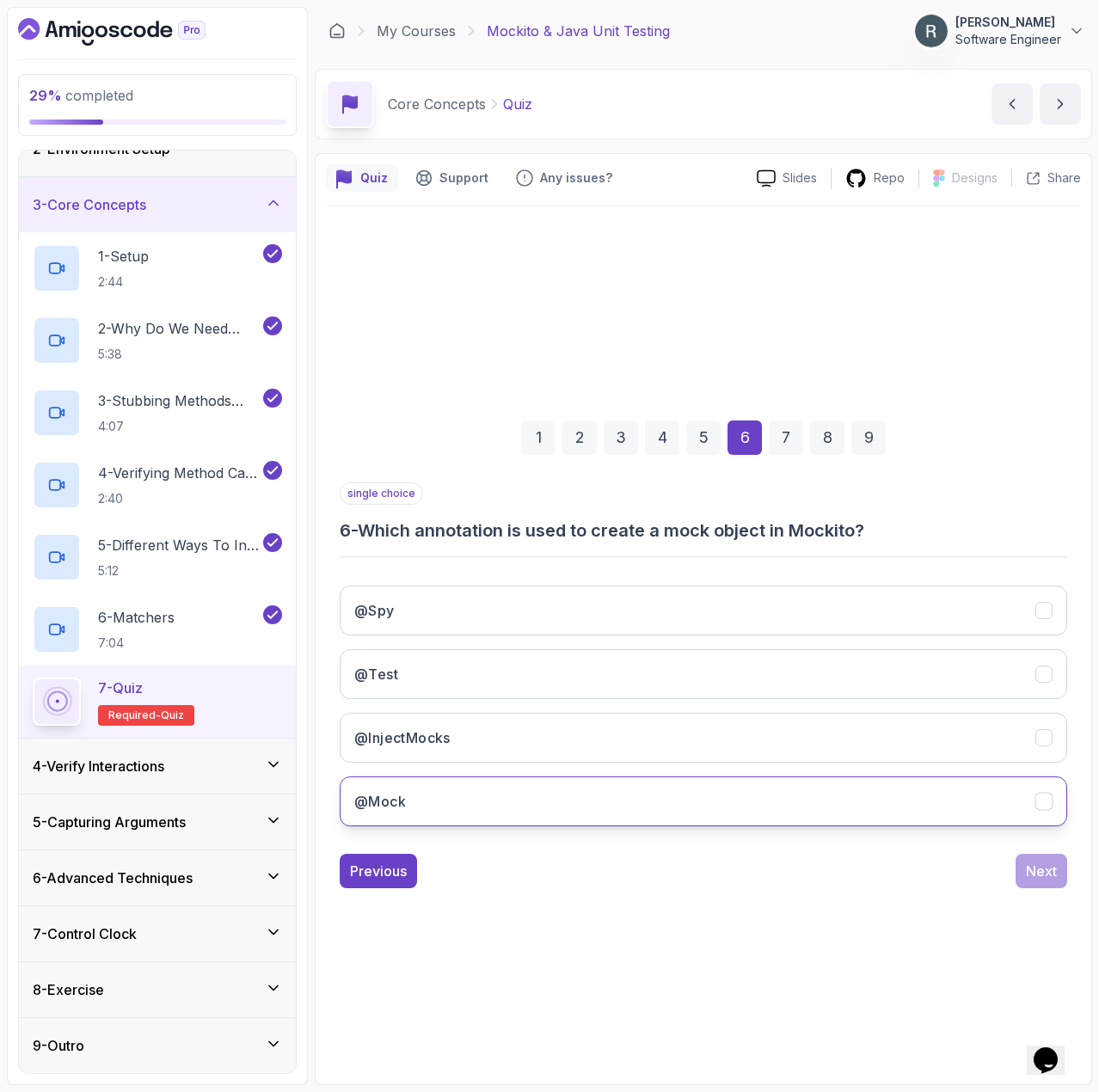
click at [776, 791] on button "@Mock" at bounding box center [703, 801] width 727 height 50
click at [1049, 868] on div "Next" at bounding box center [1042, 871] width 31 height 21
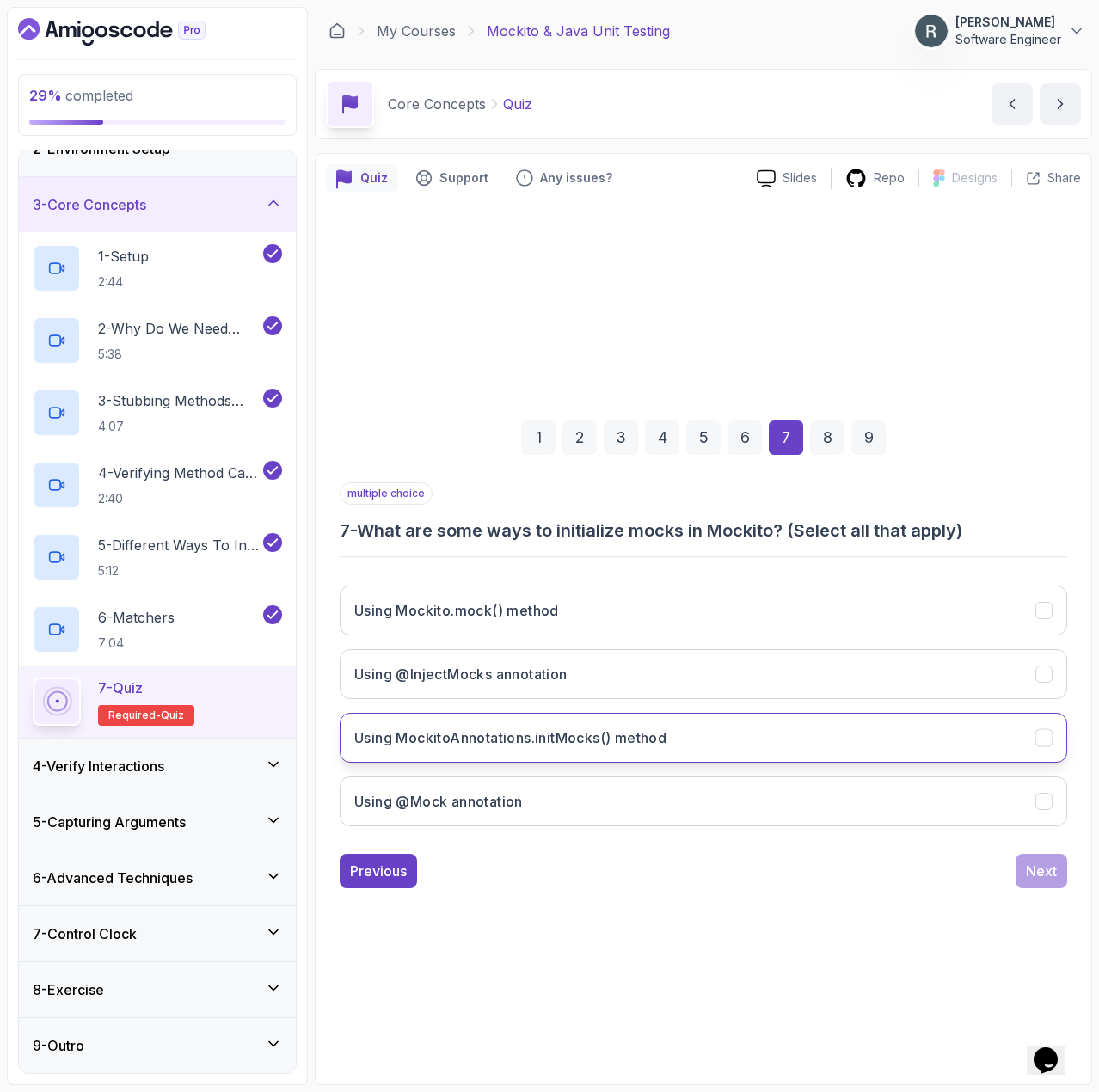
click at [928, 733] on button "Using MockitoAnnotations.initMocks() method" at bounding box center [703, 737] width 727 height 50
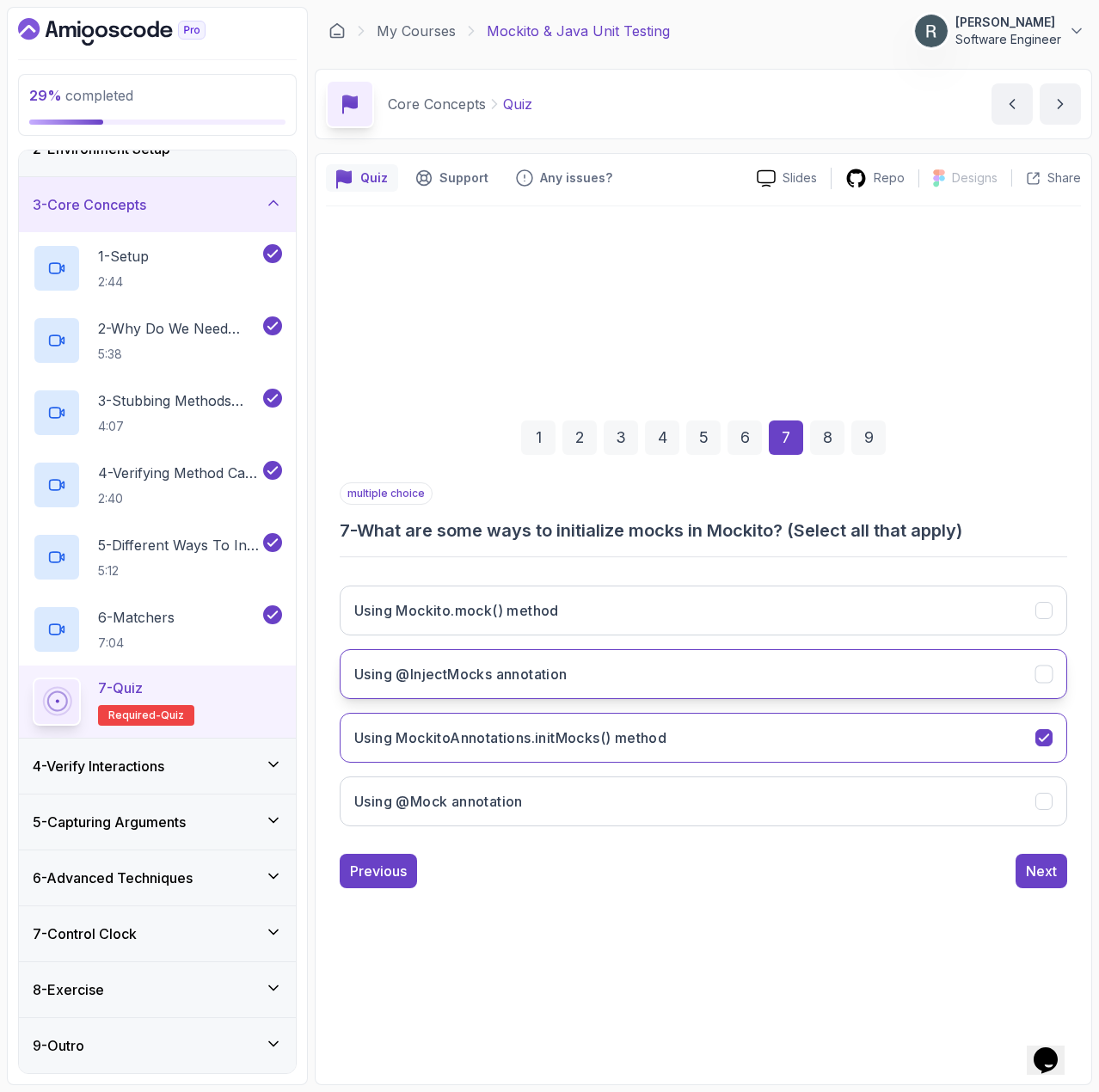
click at [908, 689] on button "Using @InjectMocks annotation" at bounding box center [703, 673] width 727 height 50
click at [856, 626] on button "Using Mockito.mock() method" at bounding box center [703, 610] width 727 height 50
click at [859, 675] on button "Using @InjectMocks annotation" at bounding box center [703, 673] width 727 height 50
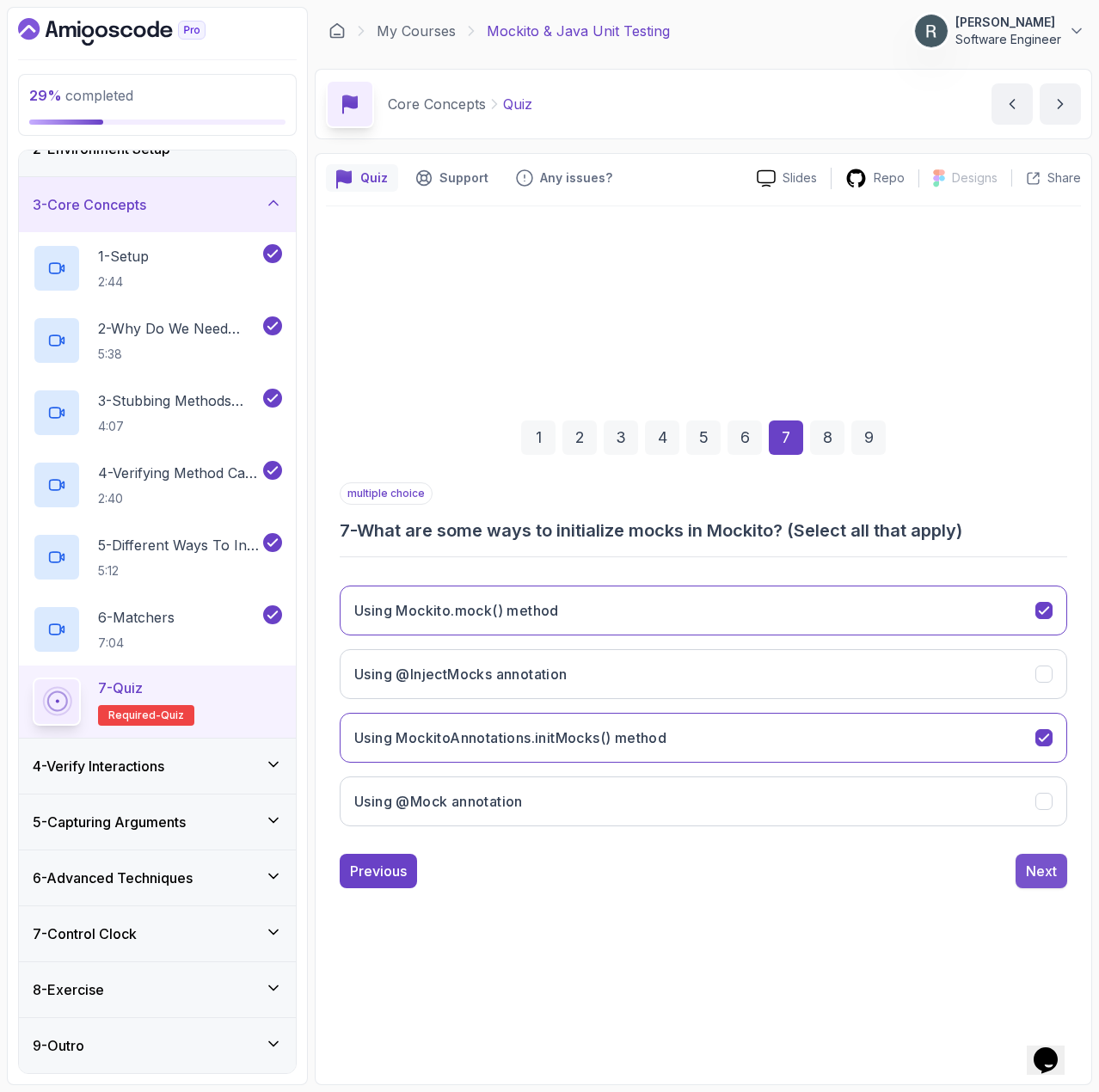
click at [1043, 875] on div "Next" at bounding box center [1042, 871] width 31 height 21
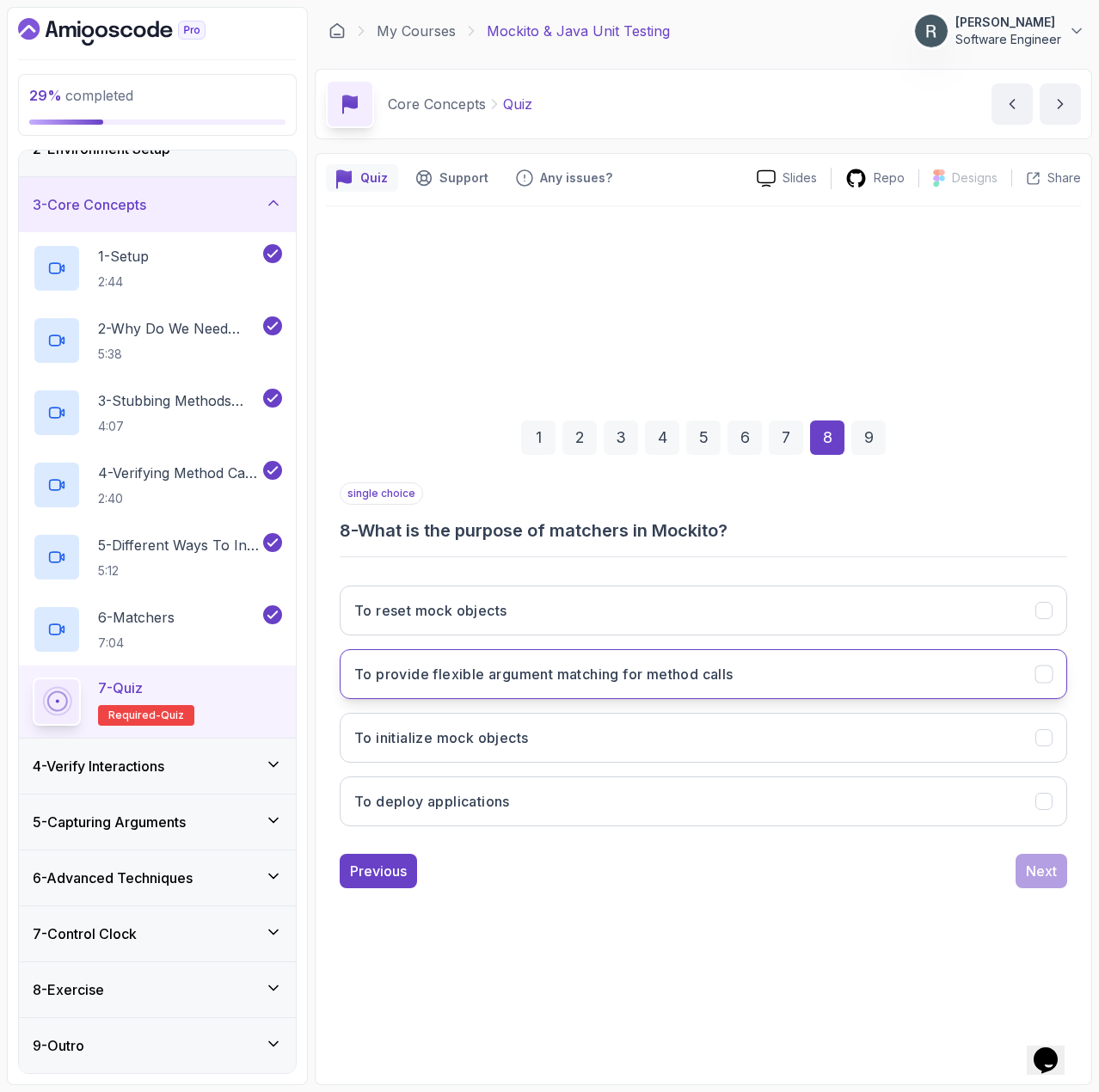
click at [909, 679] on button "To provide flexible argument matching for method calls" at bounding box center [703, 673] width 727 height 50
click at [1041, 871] on div "Next" at bounding box center [1042, 871] width 31 height 21
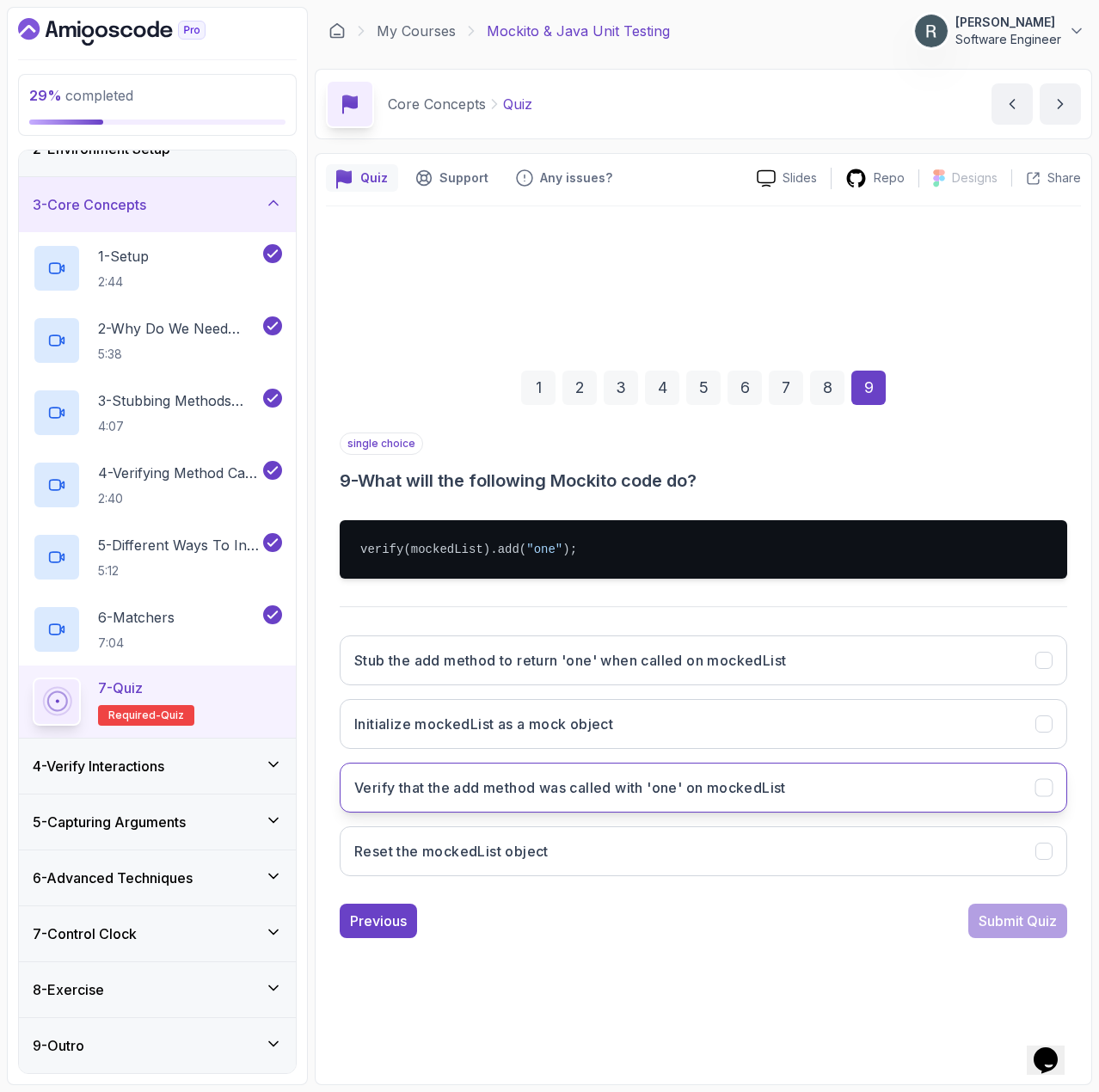
click at [746, 802] on button "Verify that the add method was called with 'one' on mockedList" at bounding box center [703, 787] width 727 height 50
click at [1015, 933] on button "Submit Quiz" at bounding box center [1018, 921] width 99 height 35
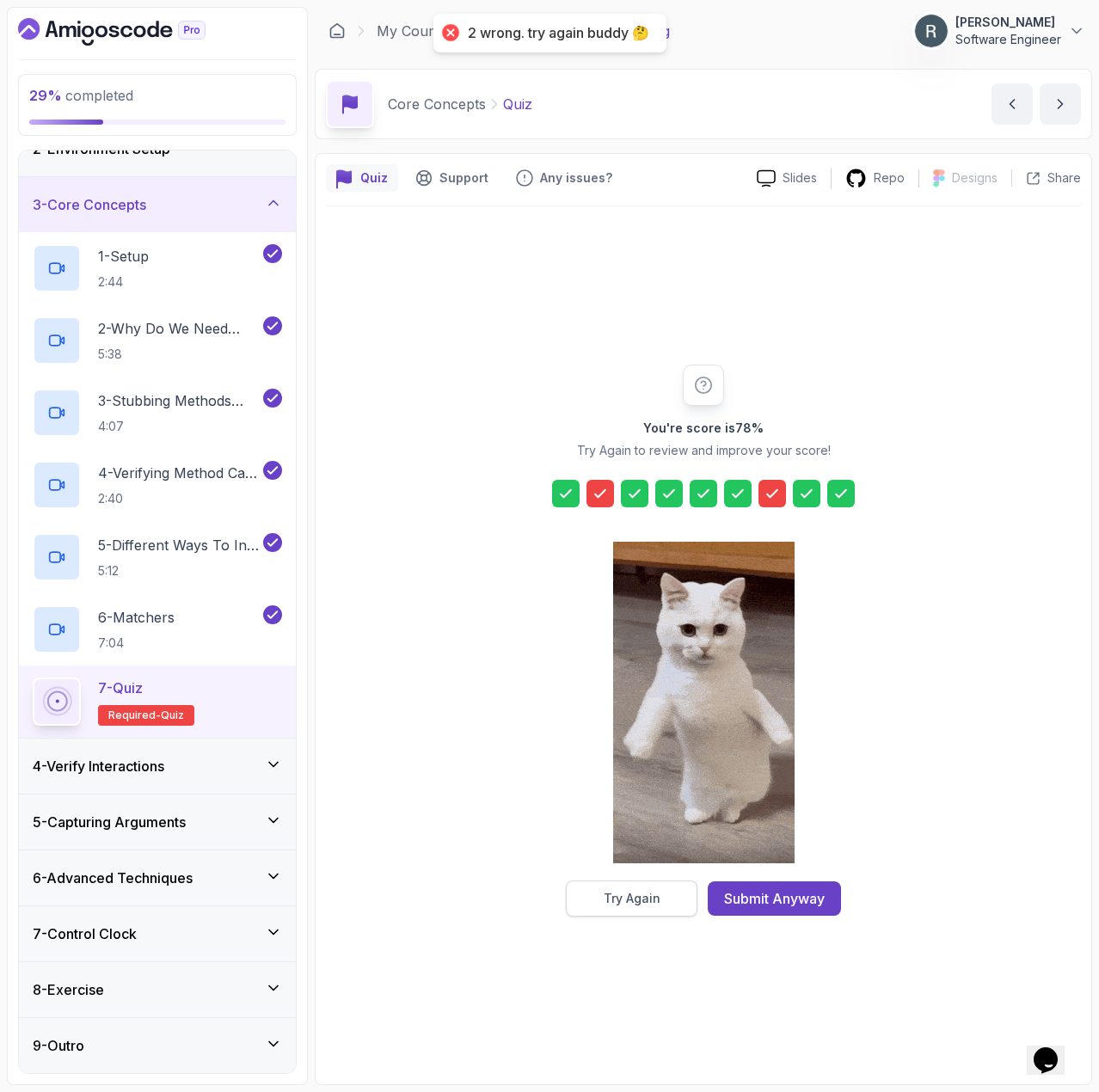
click at [689, 897] on button "Try Again" at bounding box center [631, 899] width 131 height 37
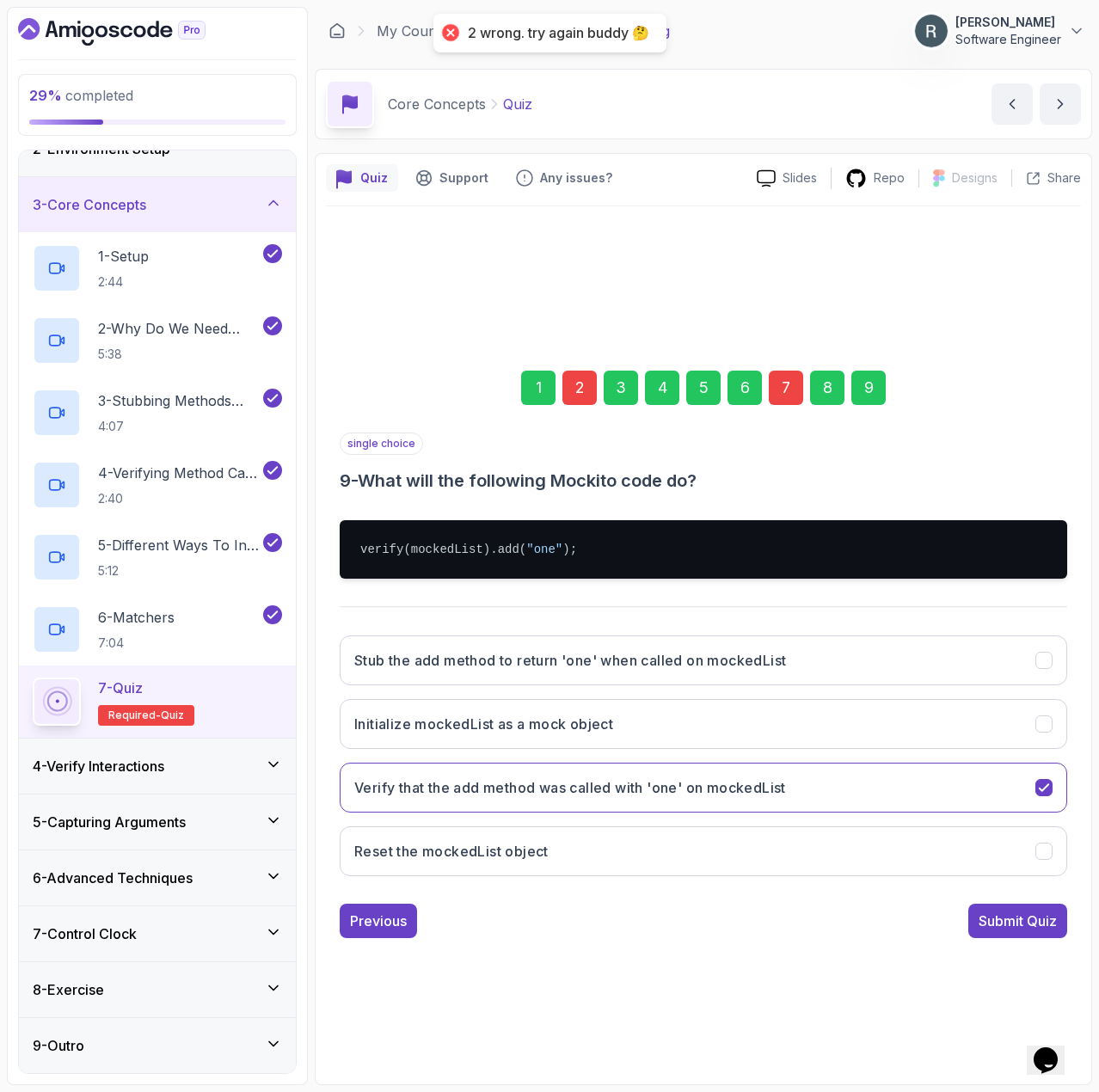
click at [786, 385] on div "7" at bounding box center [787, 388] width 35 height 35
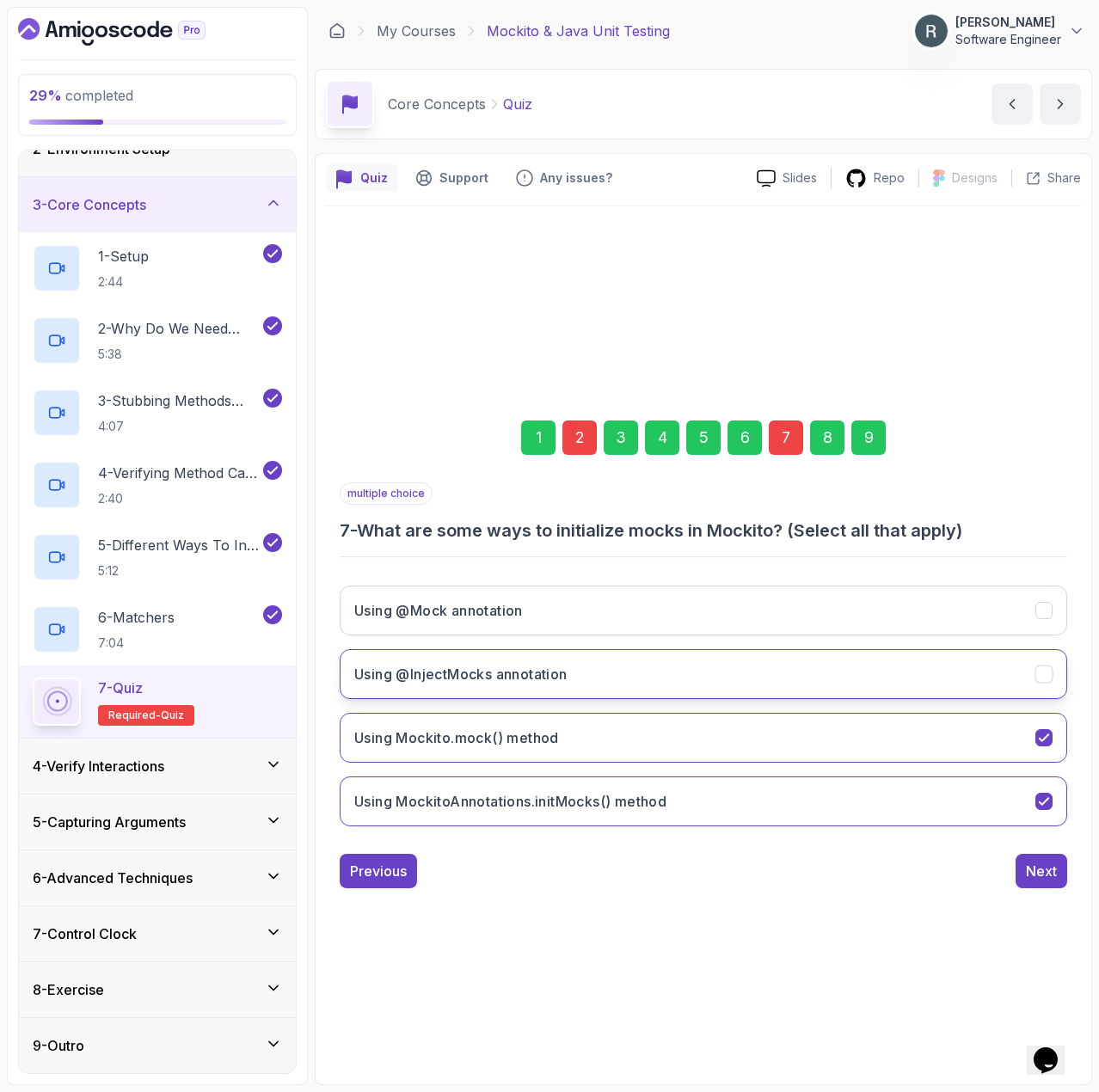
click at [661, 676] on button "Using @InjectMocks annotation" at bounding box center [703, 673] width 727 height 50
click at [686, 613] on button "Using @Mock annotation" at bounding box center [703, 610] width 727 height 50
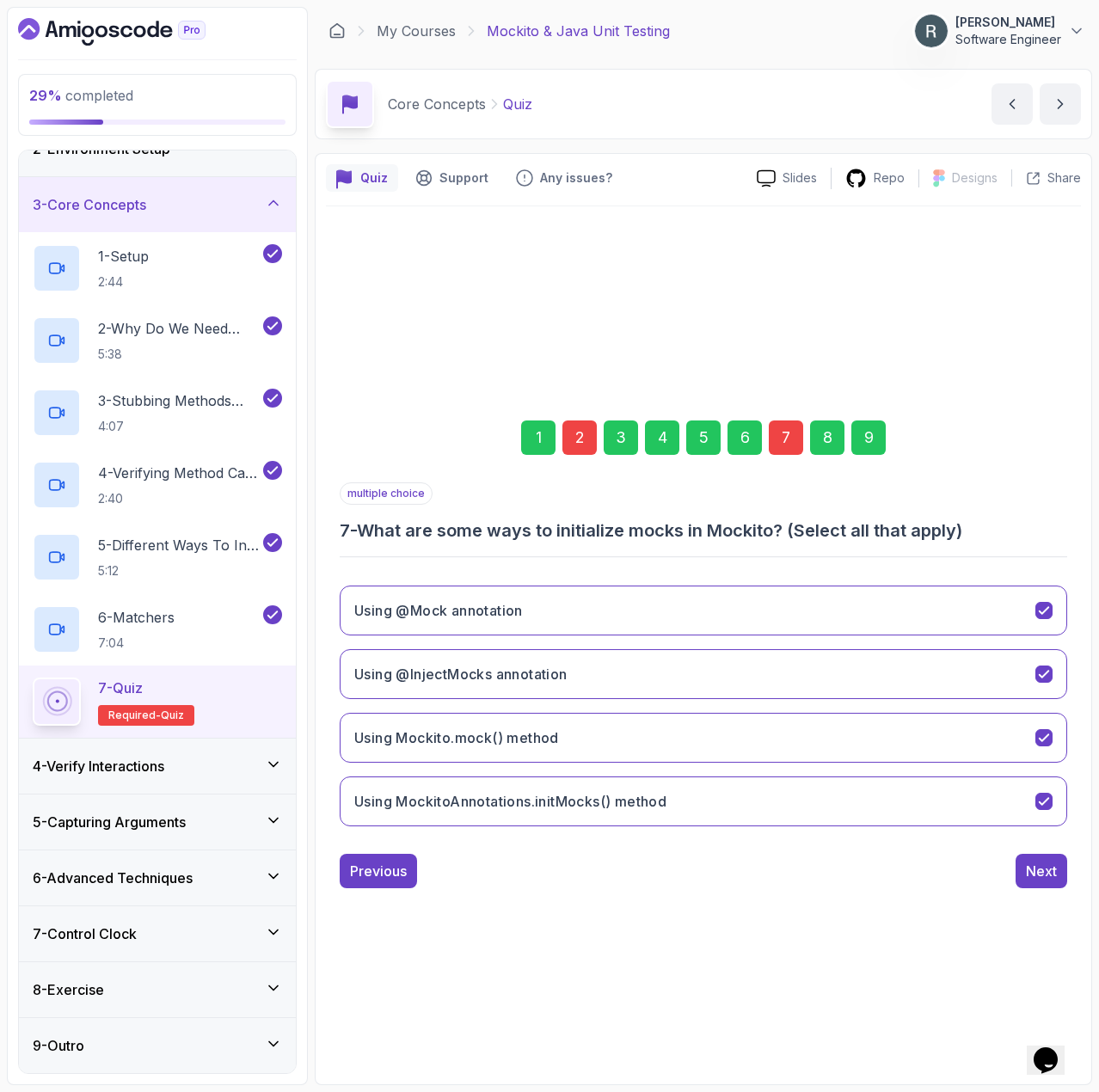
click at [586, 446] on div "2" at bounding box center [580, 438] width 35 height 35
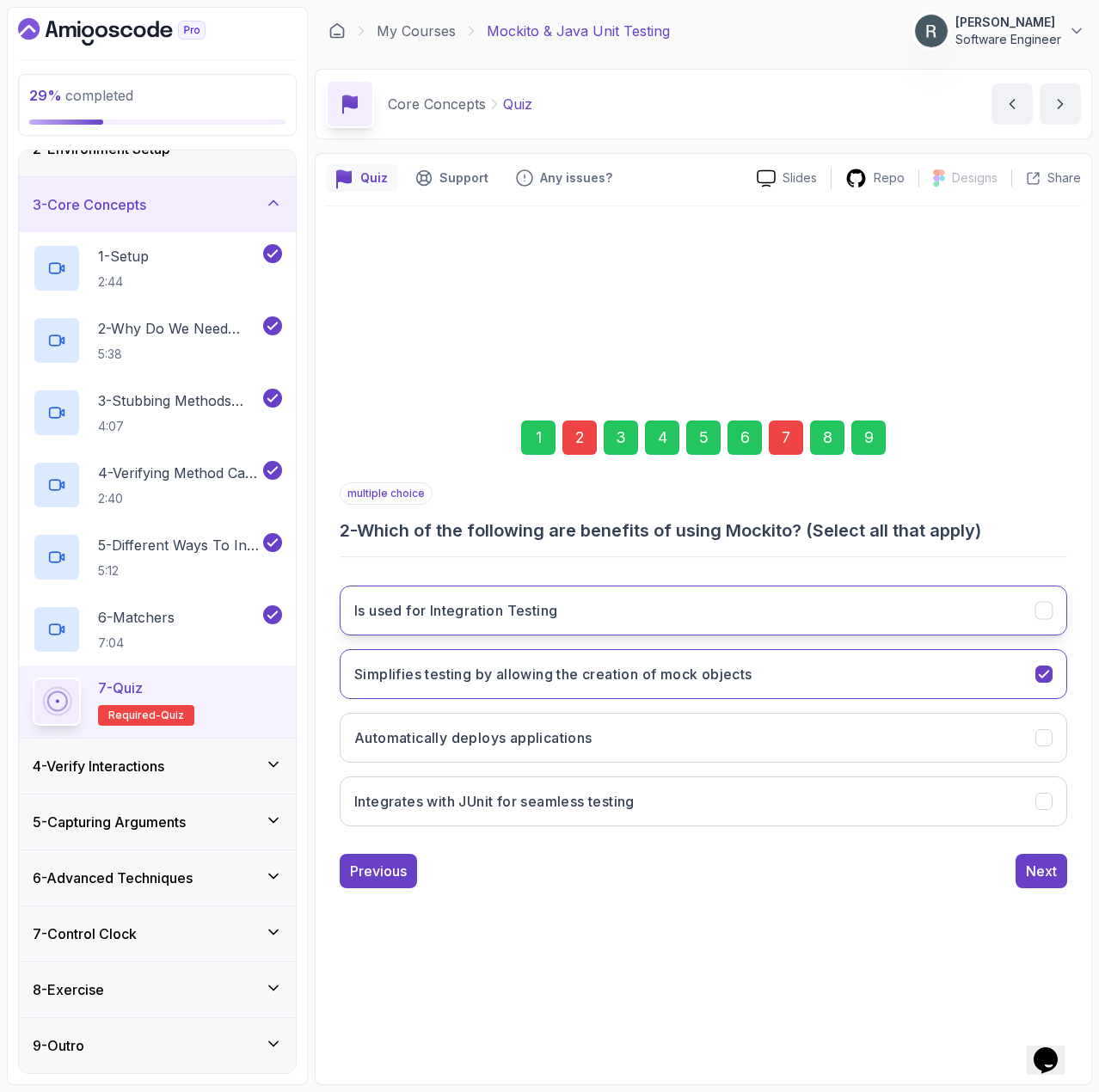
click at [558, 607] on h3 "Is used for Integration Testing" at bounding box center [455, 611] width 203 height 21
click at [571, 617] on button "Is used for Integration Testing" at bounding box center [703, 610] width 727 height 50
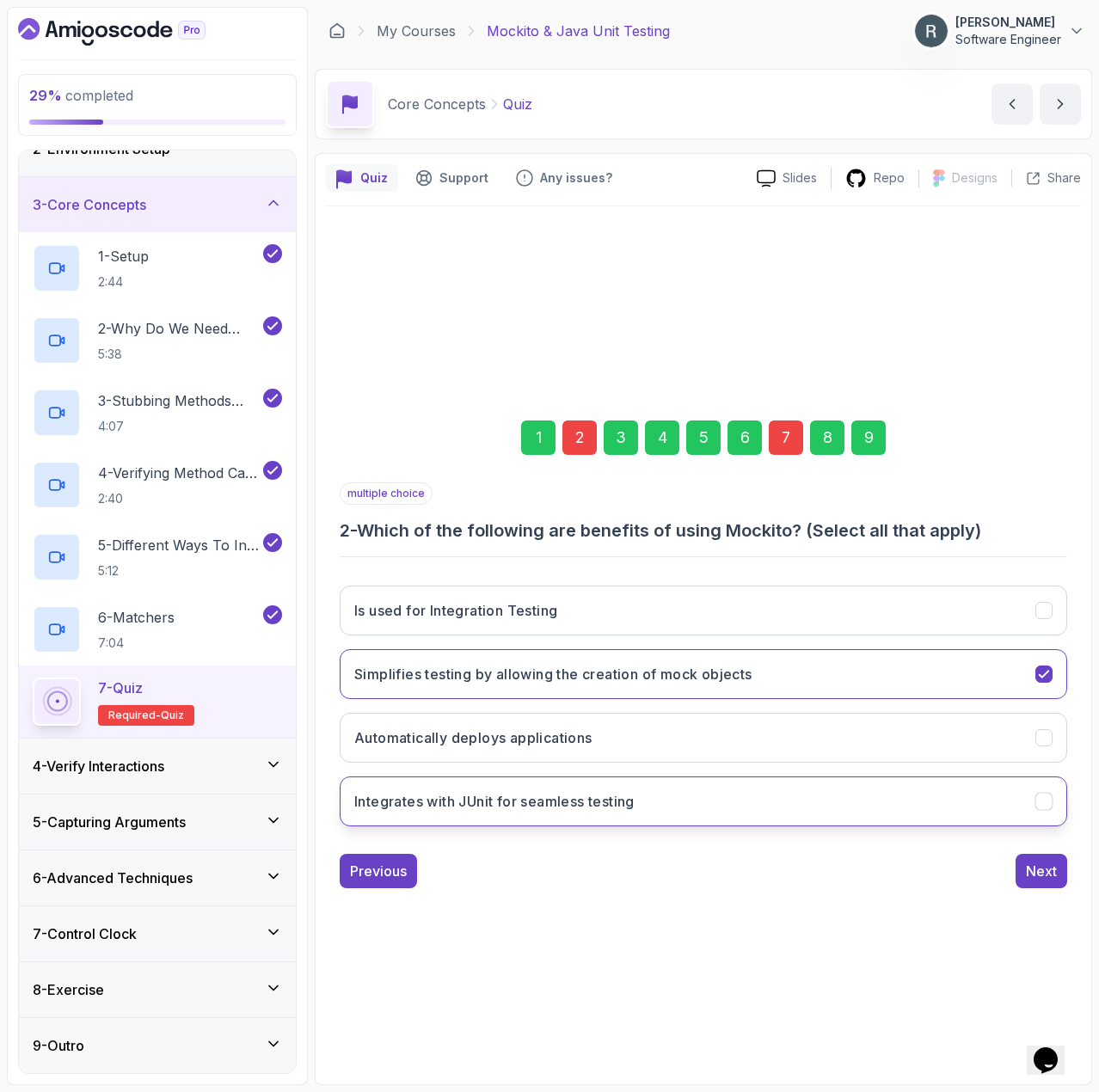
click at [527, 812] on button "Integrates with JUnit for seamless testing" at bounding box center [703, 801] width 727 height 50
click at [875, 448] on div "9" at bounding box center [869, 438] width 35 height 35
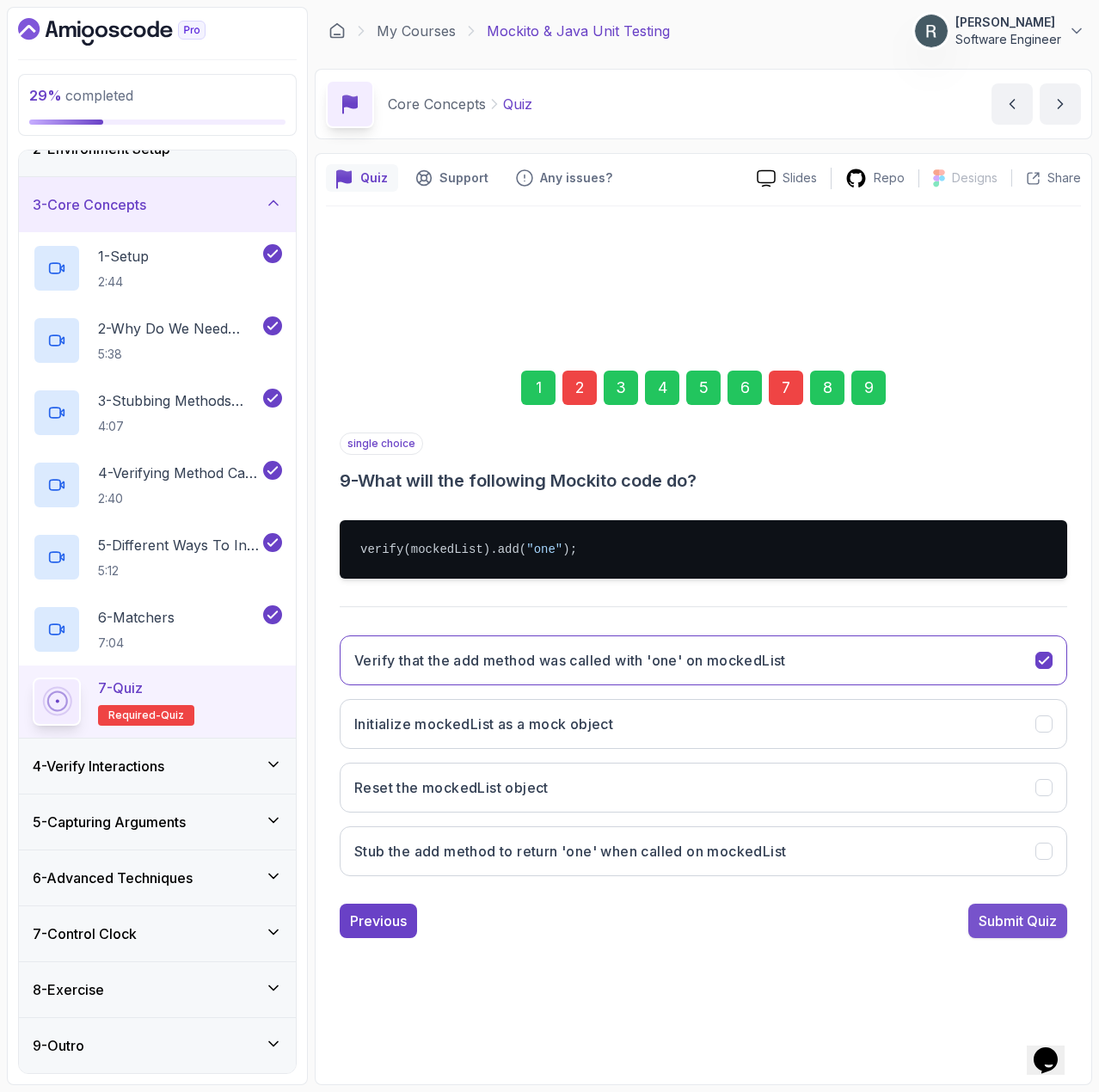
click at [1028, 921] on div "Submit Quiz" at bounding box center [1018, 921] width 78 height 21
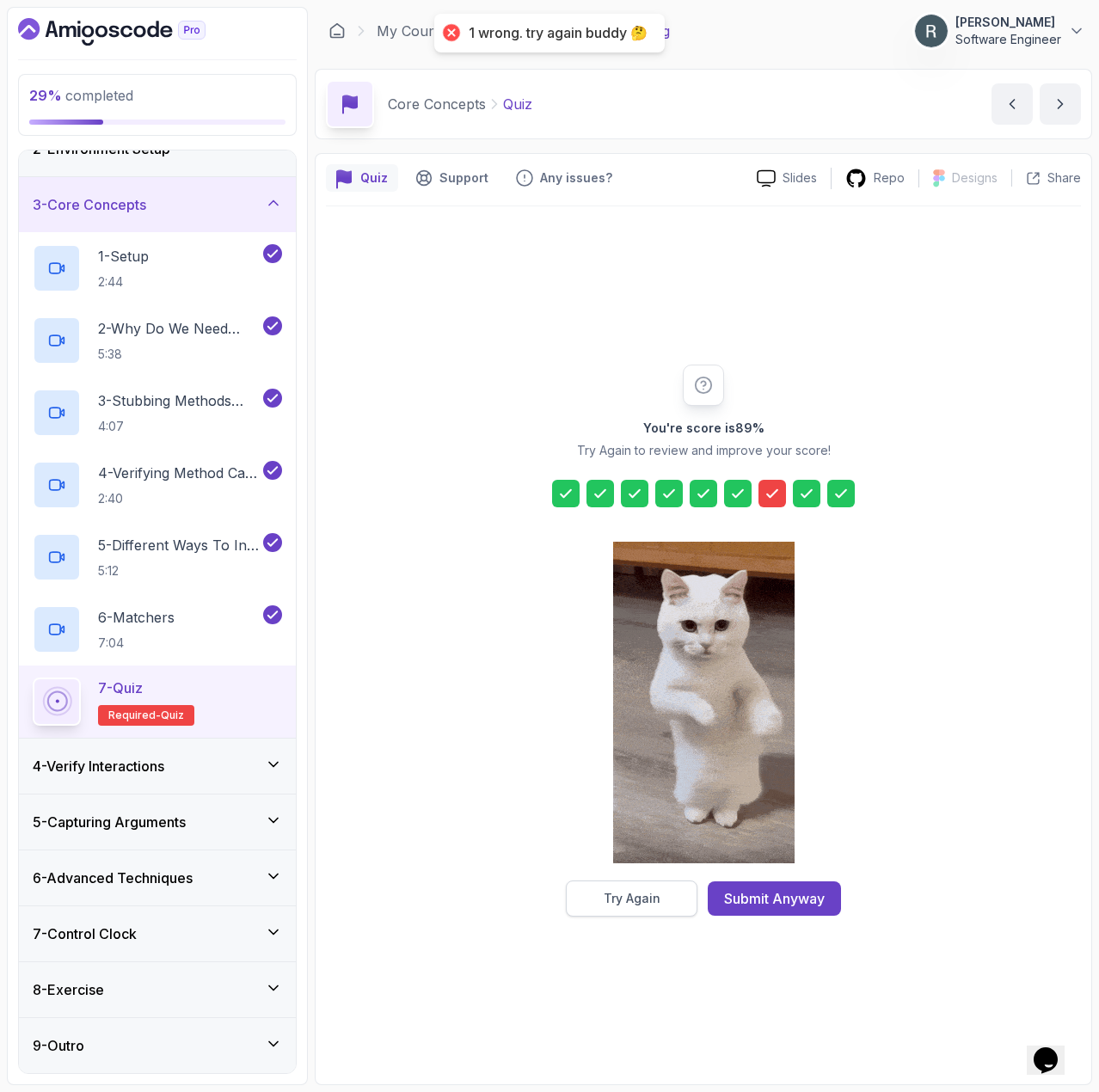
click at [660, 901] on button "Try Again" at bounding box center [631, 899] width 131 height 37
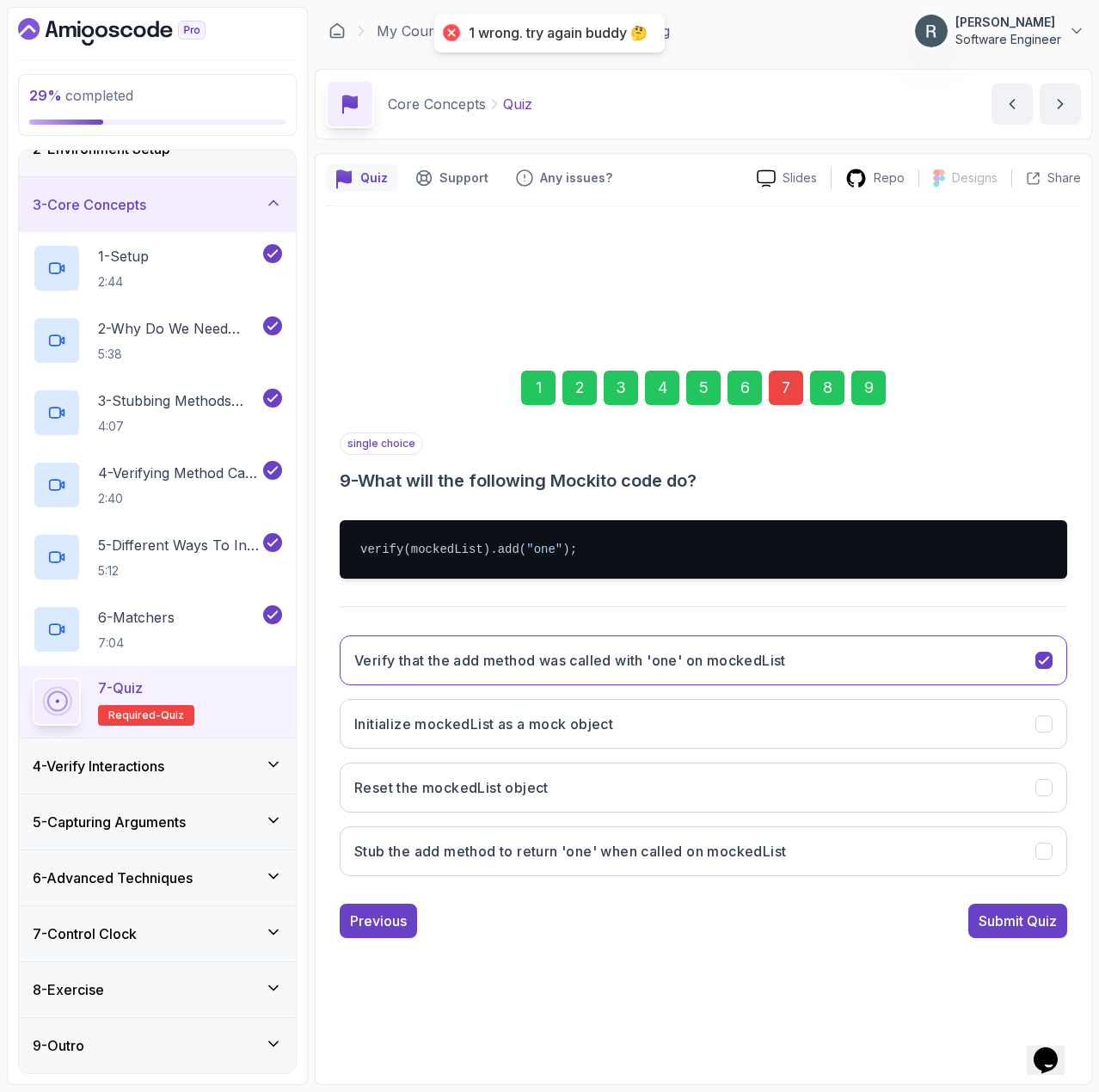
click at [786, 392] on div "7" at bounding box center [787, 388] width 35 height 35
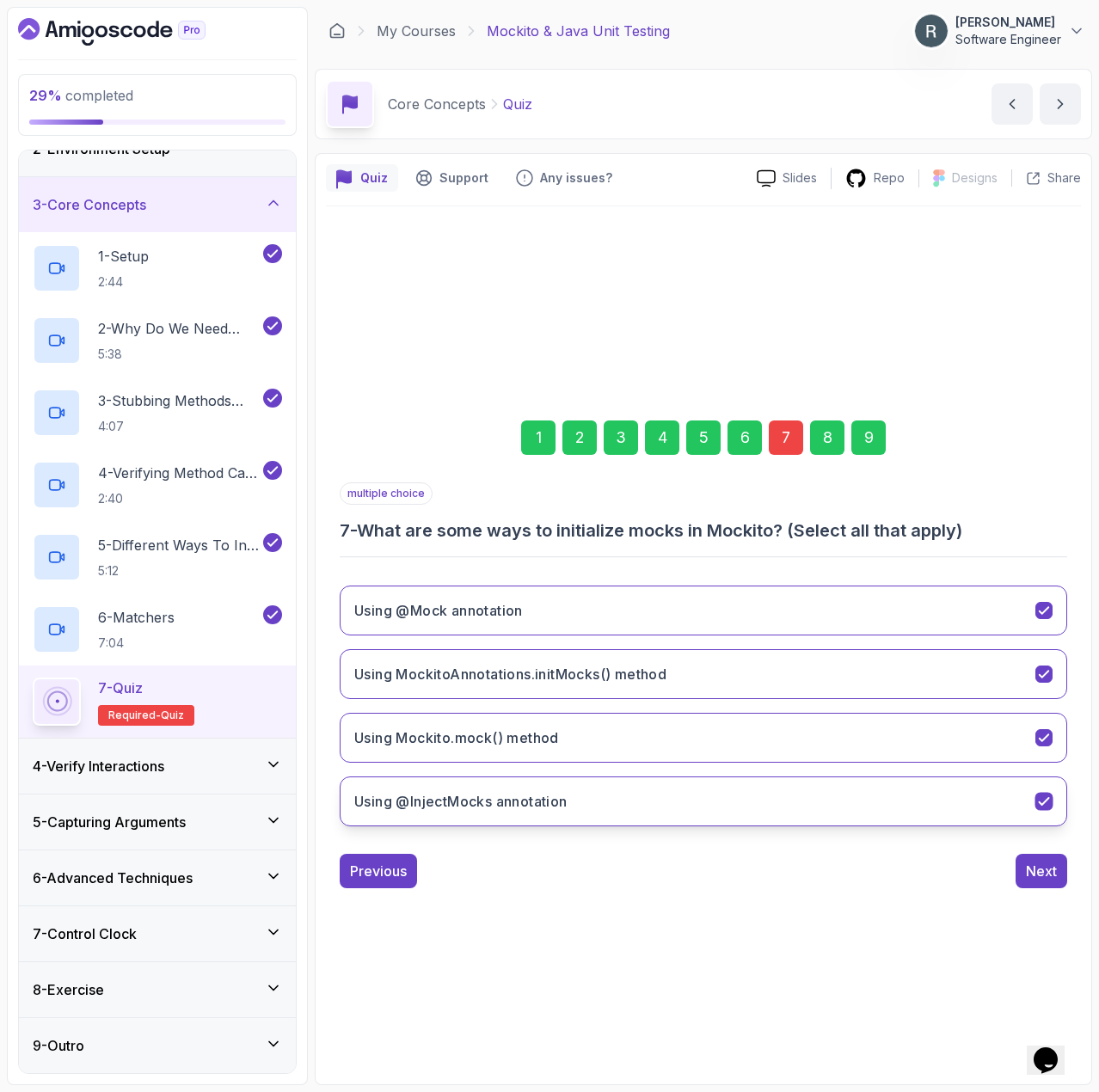
click at [646, 801] on button "Using @InjectMocks annotation" at bounding box center [703, 801] width 727 height 50
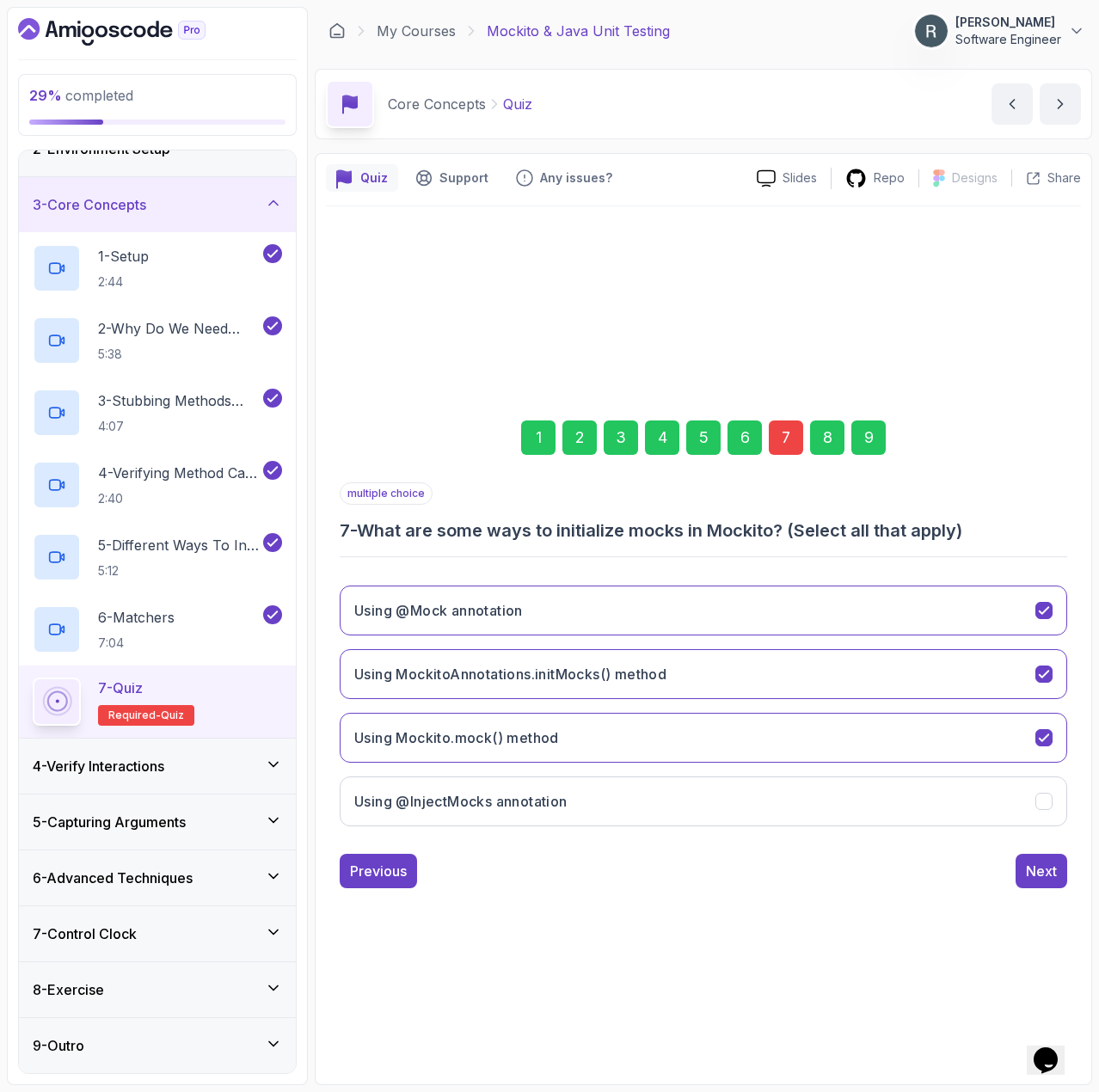
click at [869, 435] on div "9" at bounding box center [869, 438] width 35 height 35
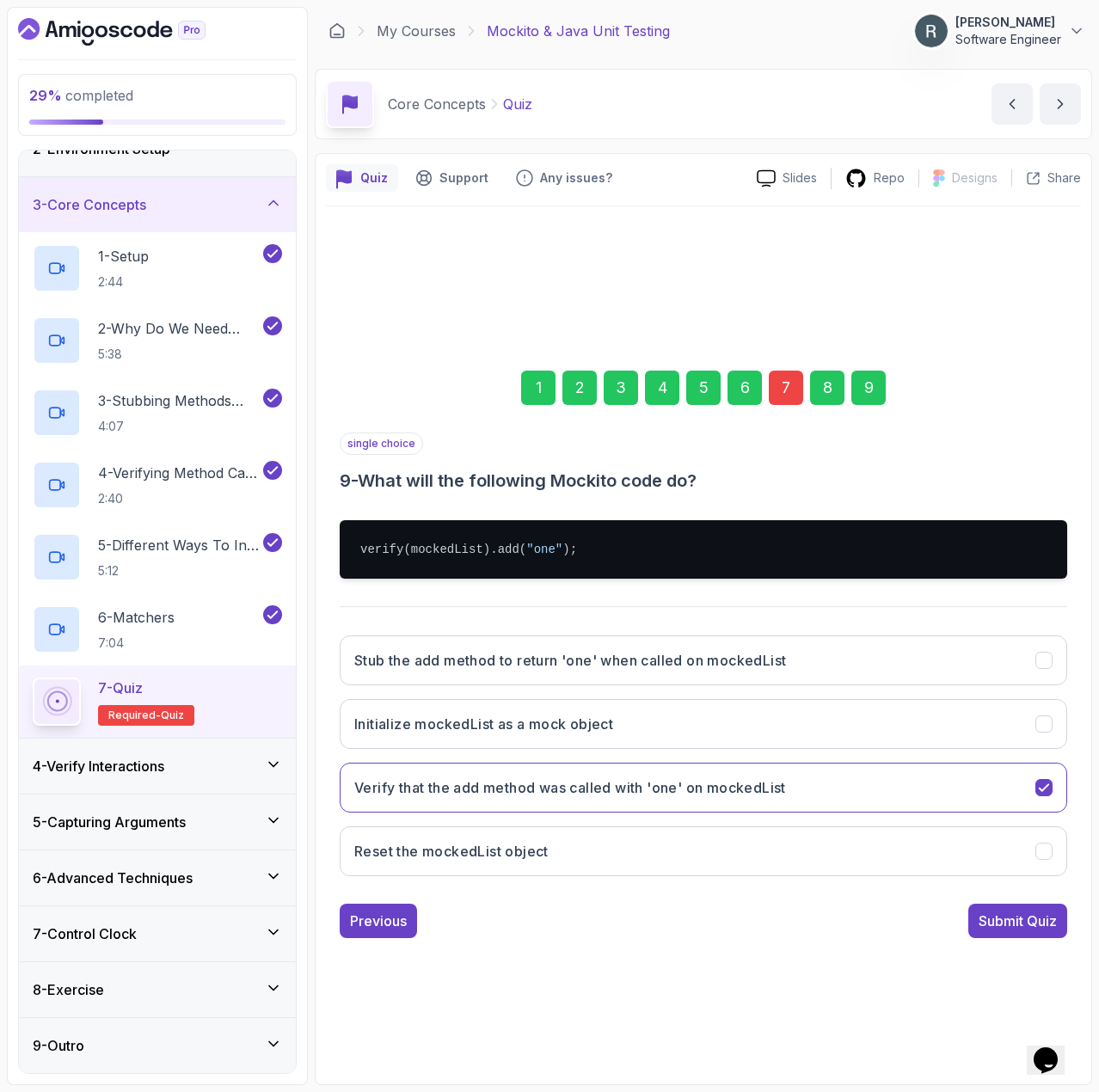
click at [1028, 923] on div "Submit Quiz" at bounding box center [1018, 921] width 78 height 21
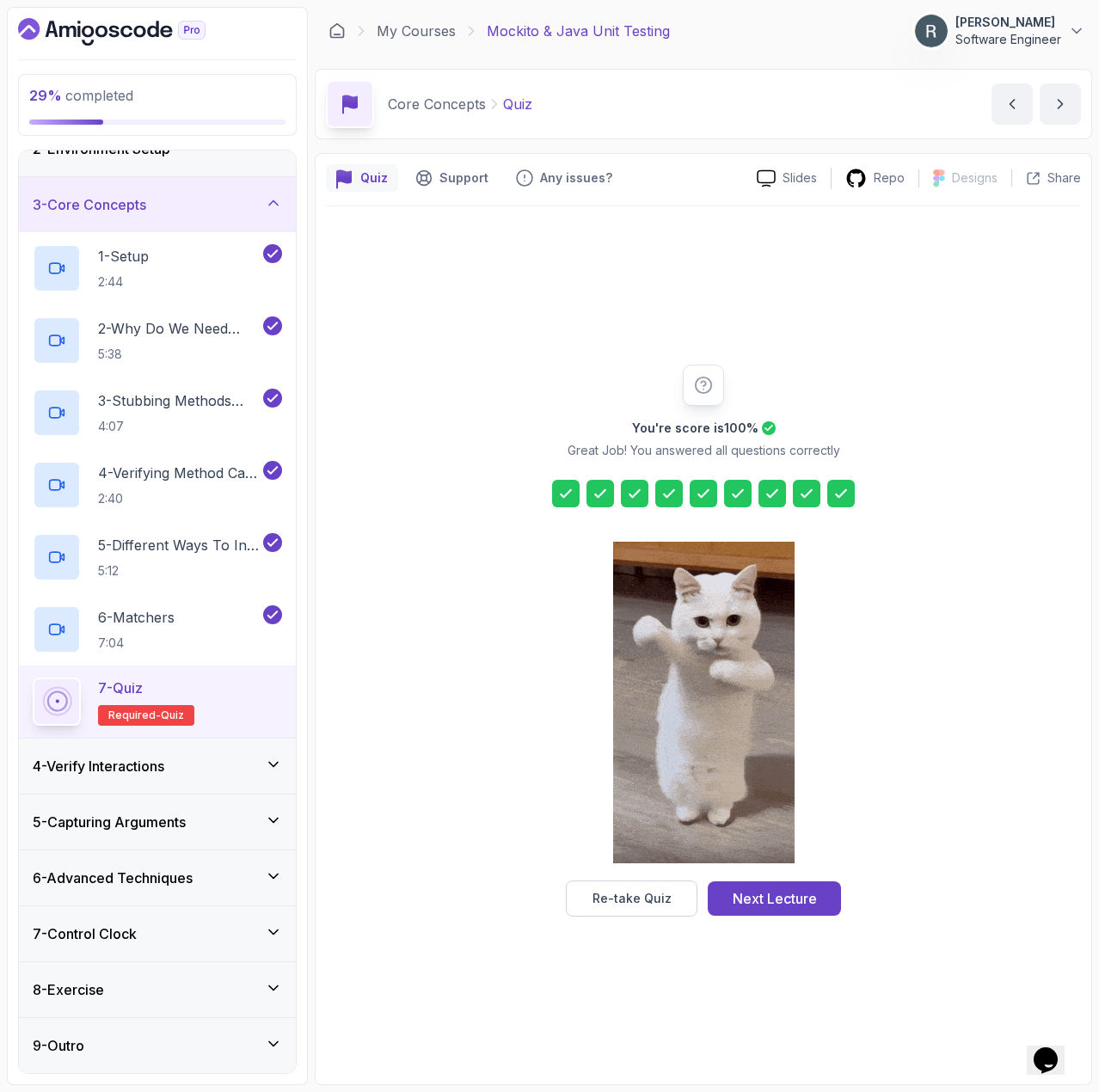
click at [790, 879] on div at bounding box center [704, 704] width 182 height 352
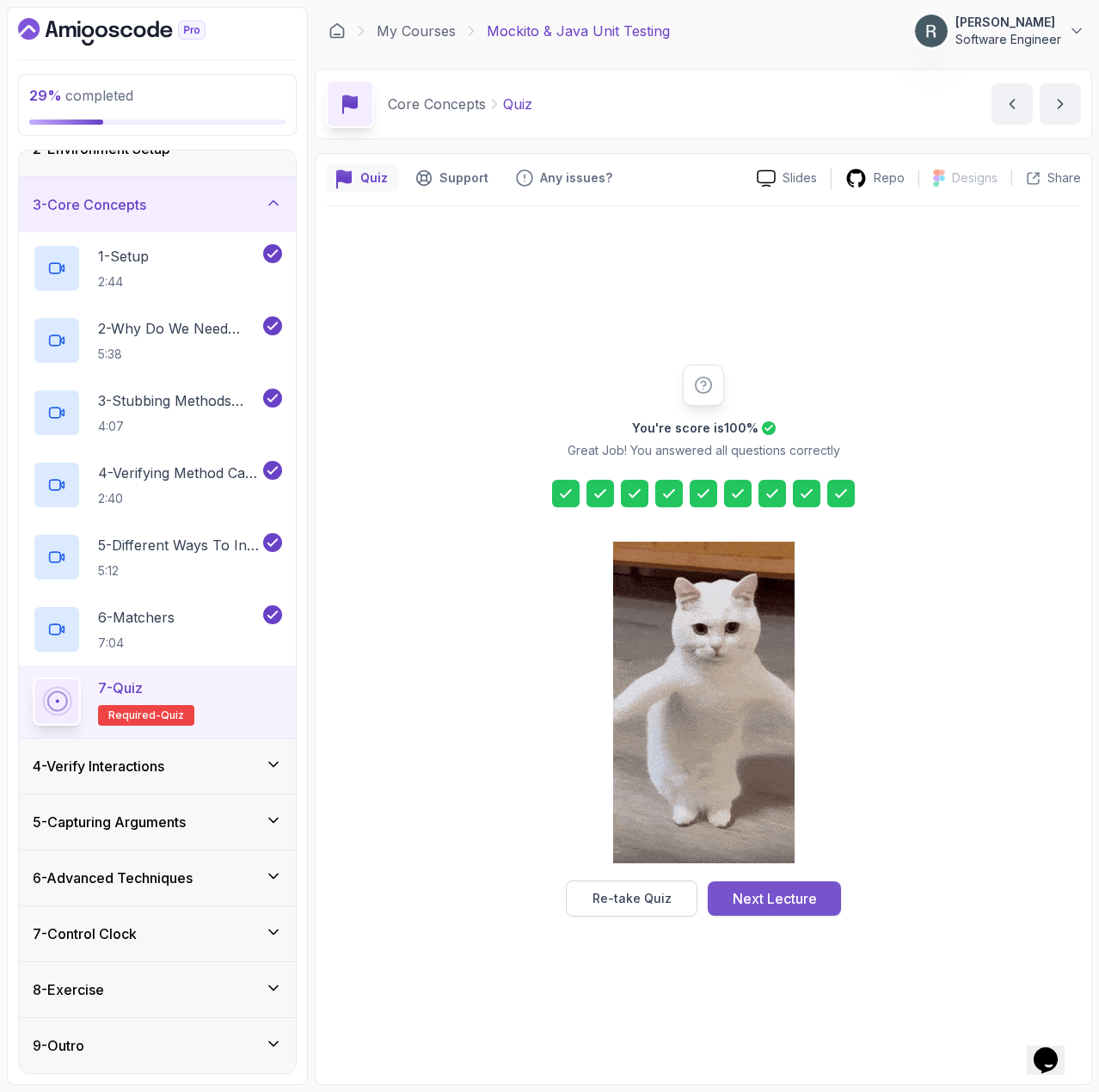
click at [792, 895] on div "Next Lecture" at bounding box center [774, 899] width 84 height 21
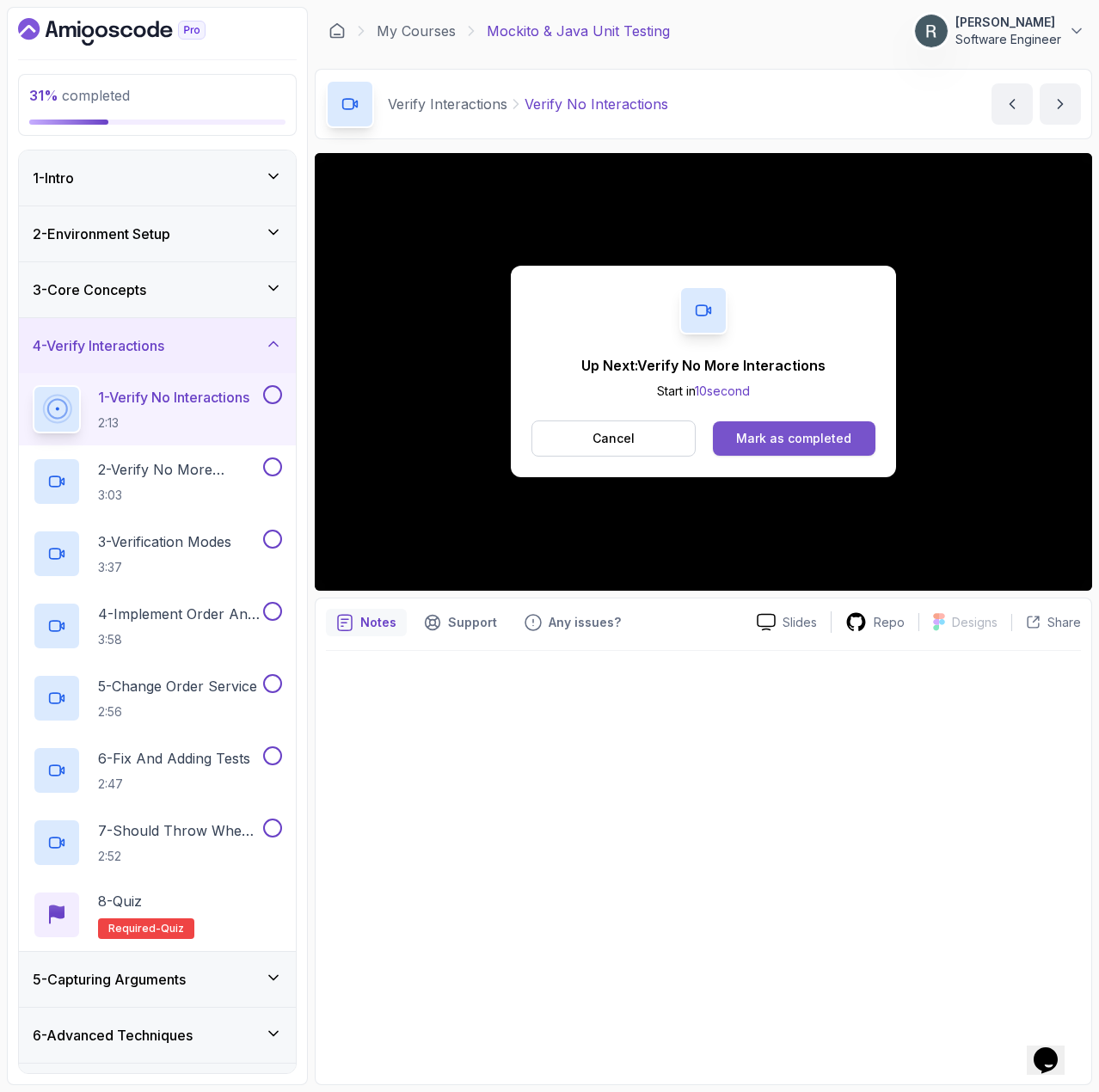
click at [822, 445] on div "Mark as completed" at bounding box center [794, 439] width 115 height 17
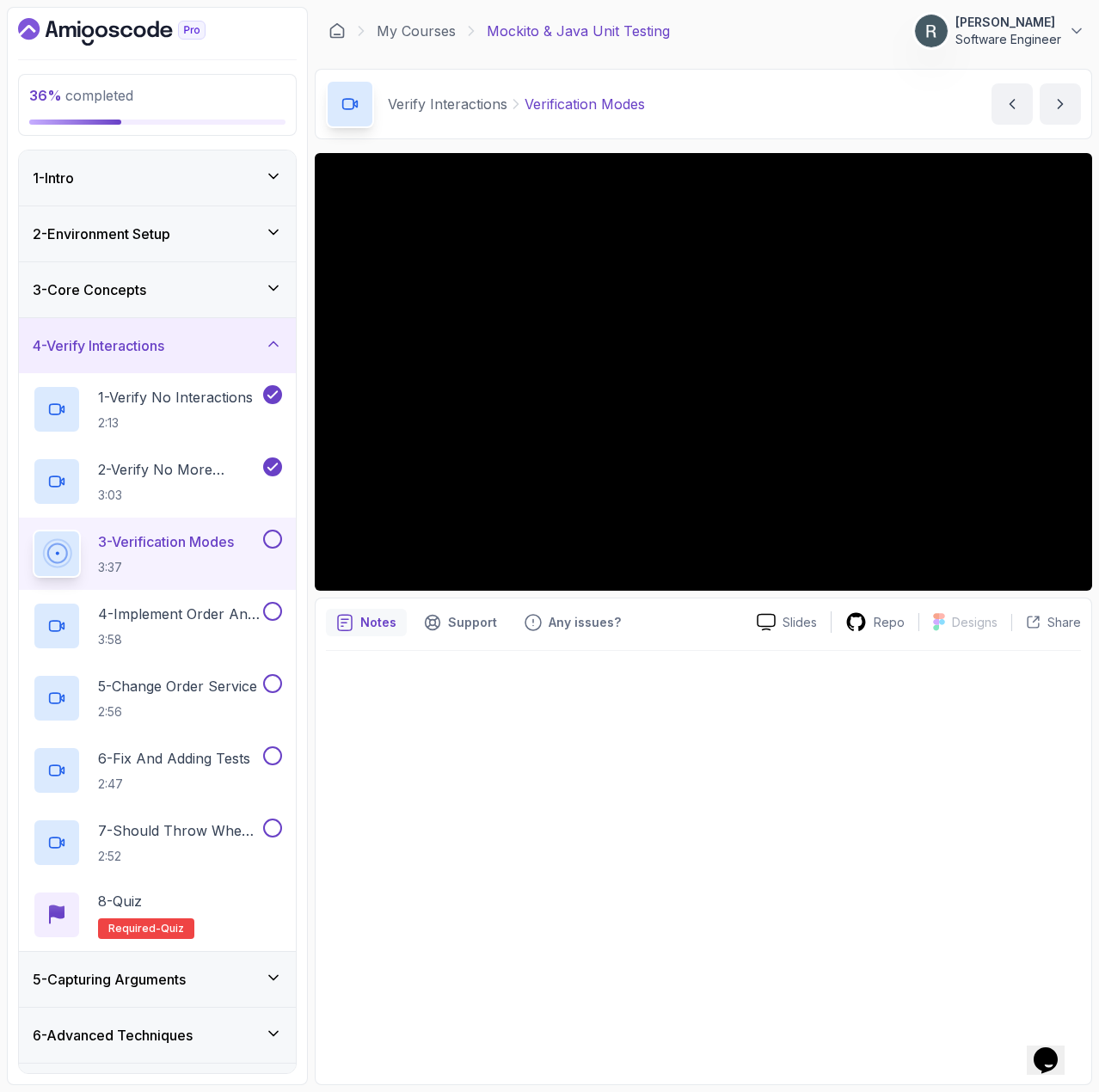
click at [265, 540] on button at bounding box center [272, 539] width 19 height 19
click at [188, 626] on h2 "4 - Implement Order And Repository Classes 3:58" at bounding box center [179, 626] width 162 height 44
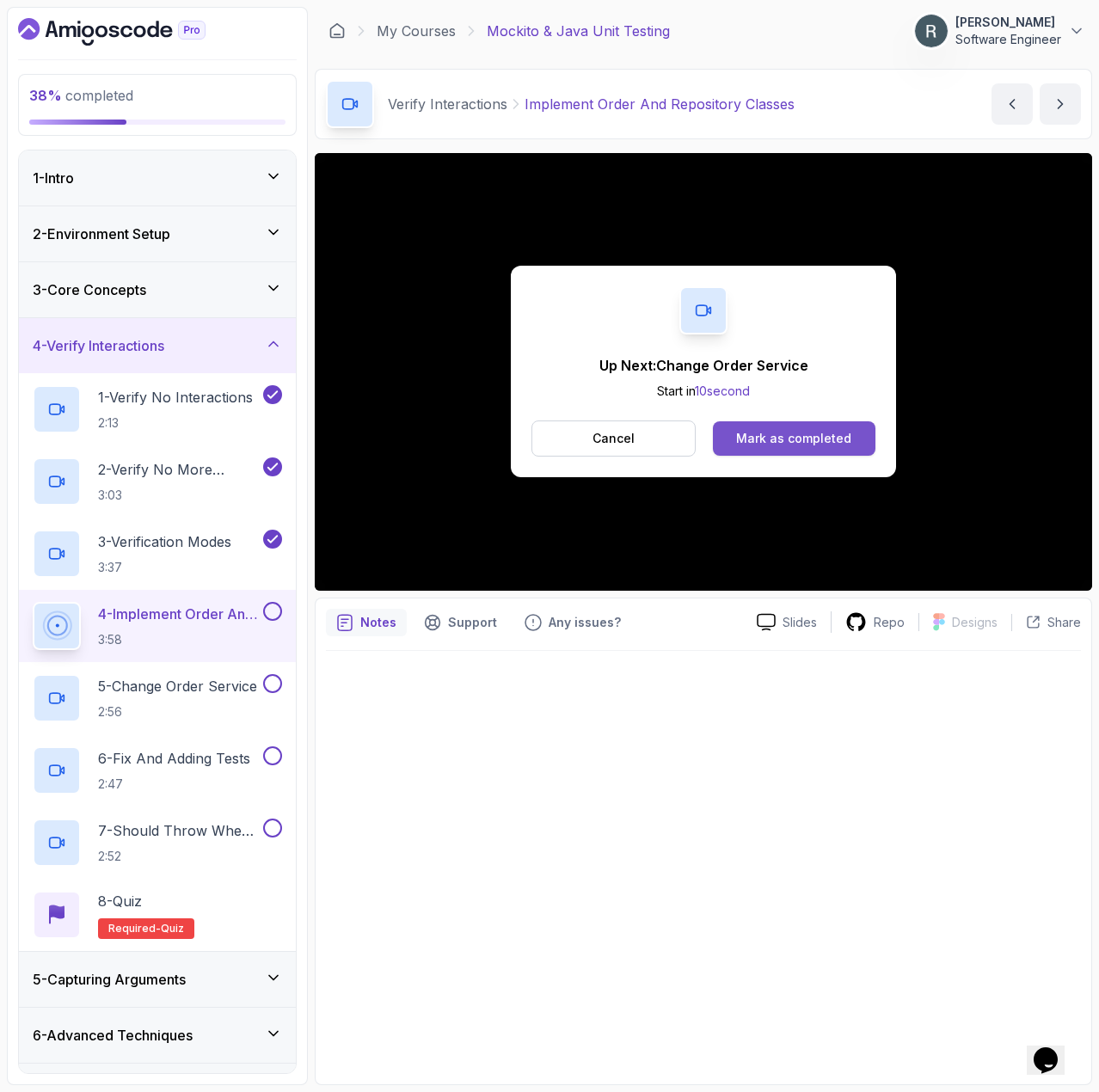
click at [805, 454] on button "Mark as completed" at bounding box center [794, 439] width 163 height 35
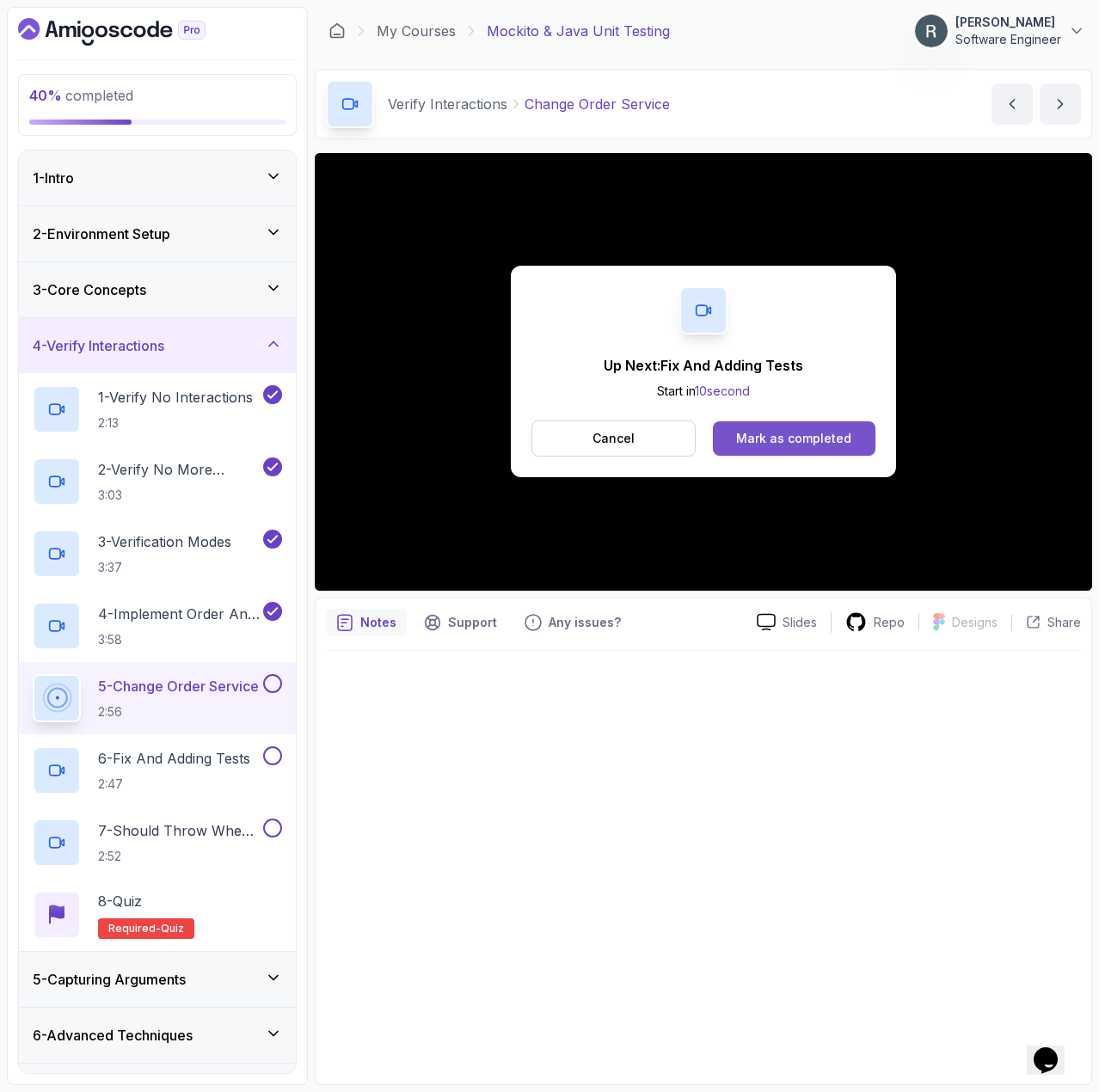
click at [837, 432] on div "Mark as completed" at bounding box center [794, 439] width 115 height 17
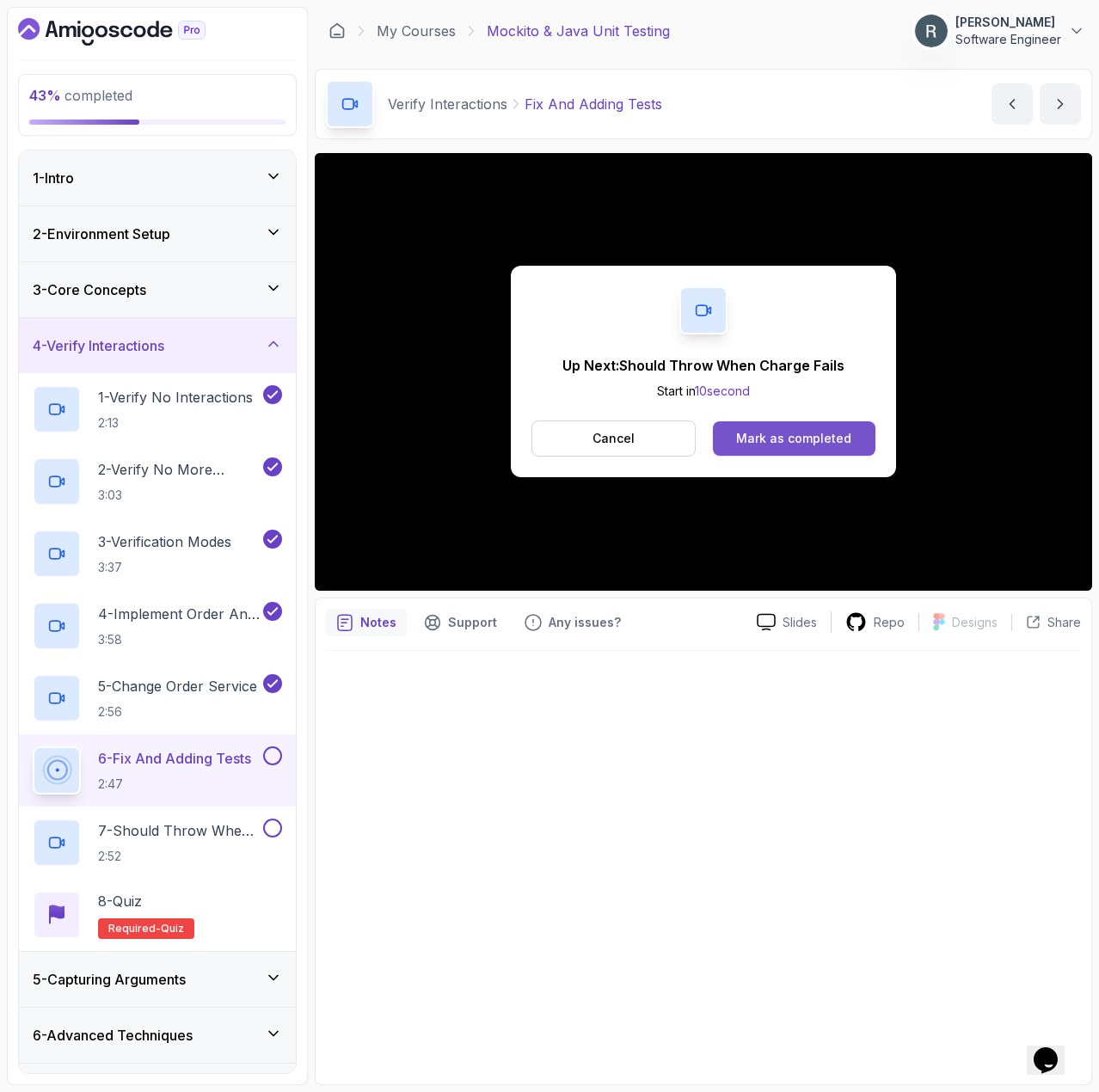
click at [863, 444] on button "Mark as completed" at bounding box center [794, 439] width 163 height 35
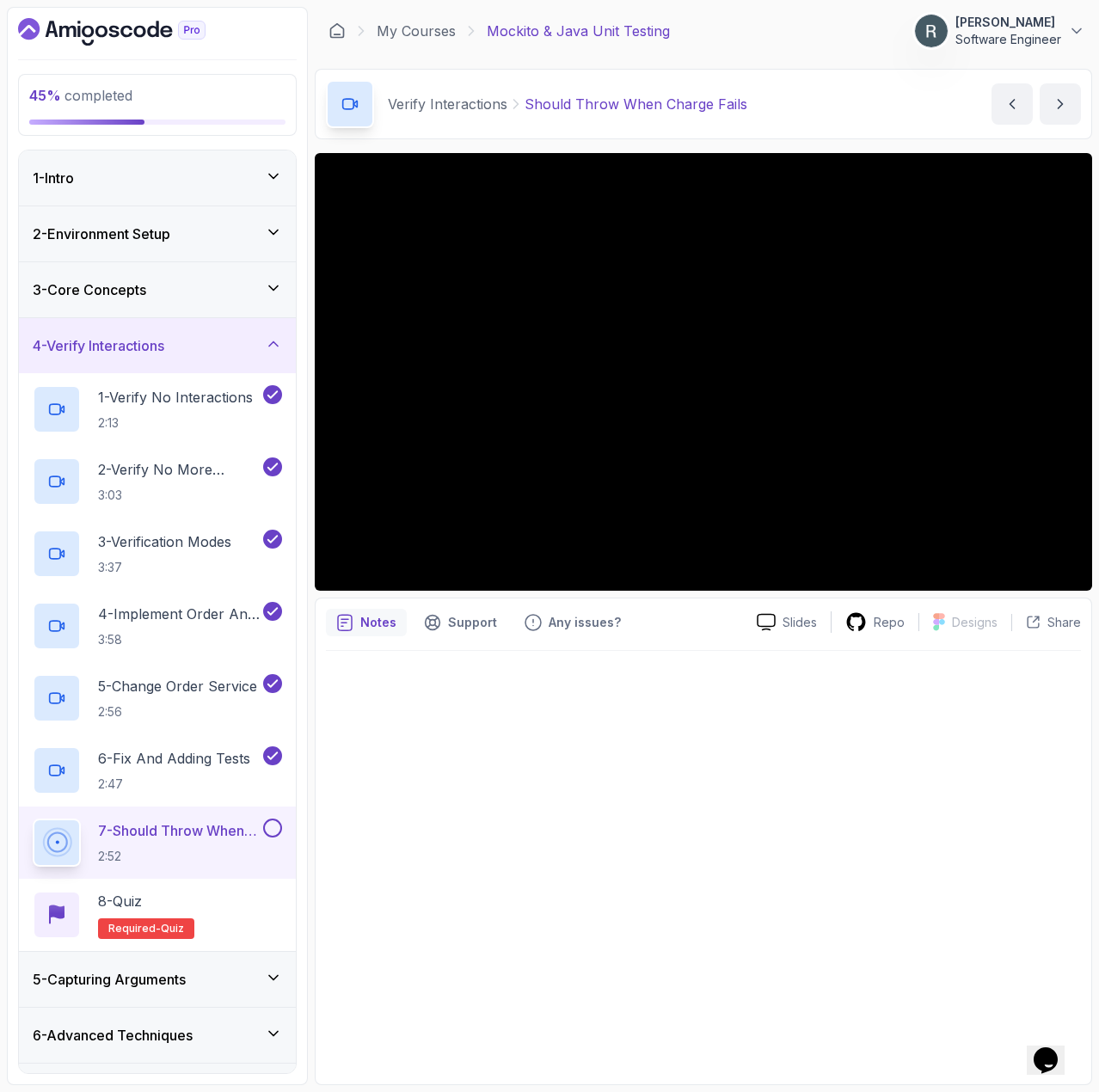
click at [271, 828] on button at bounding box center [272, 828] width 19 height 19
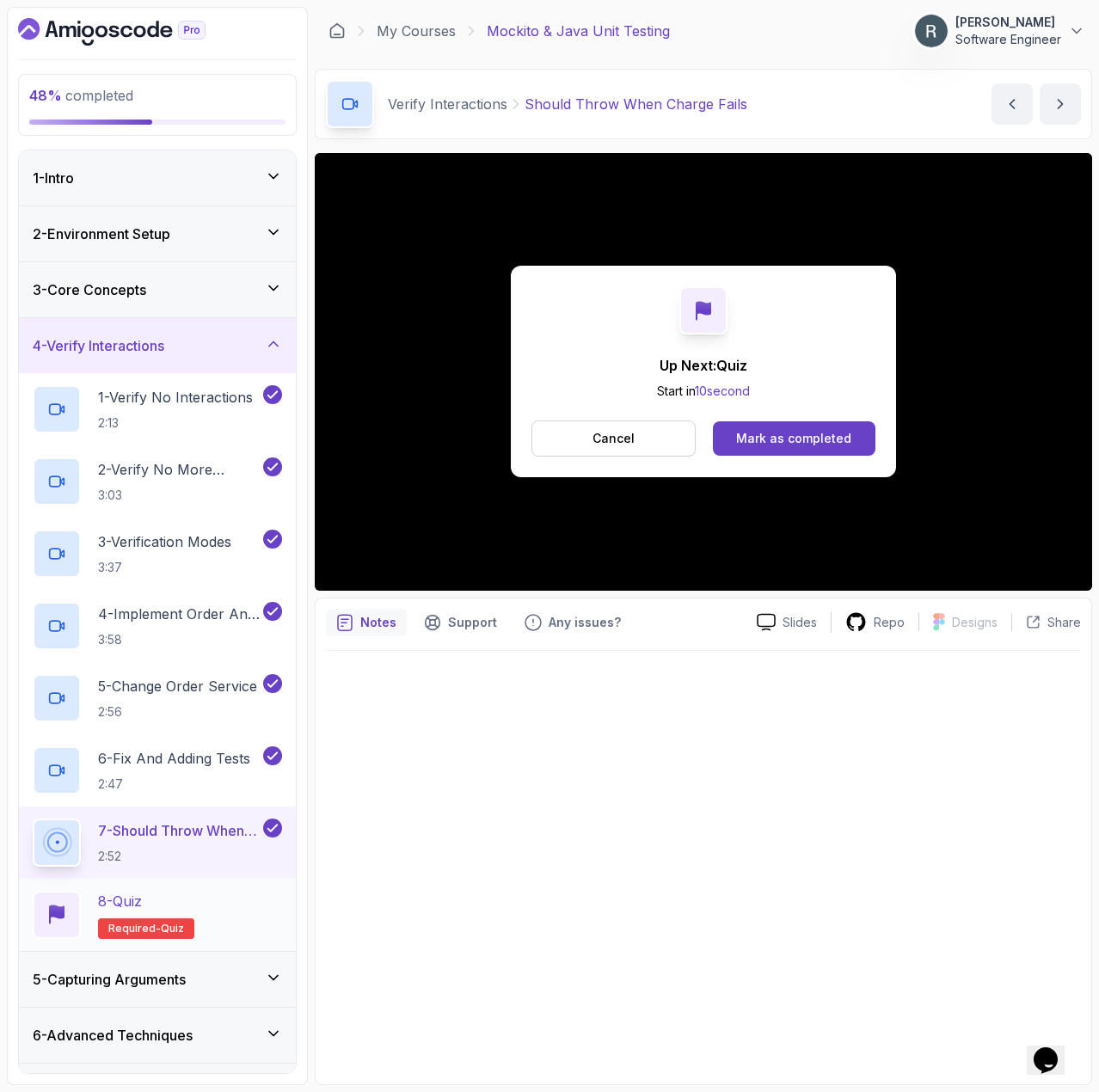
click at [224, 902] on div "8 - Quiz Required- quiz" at bounding box center [157, 914] width 250 height 48
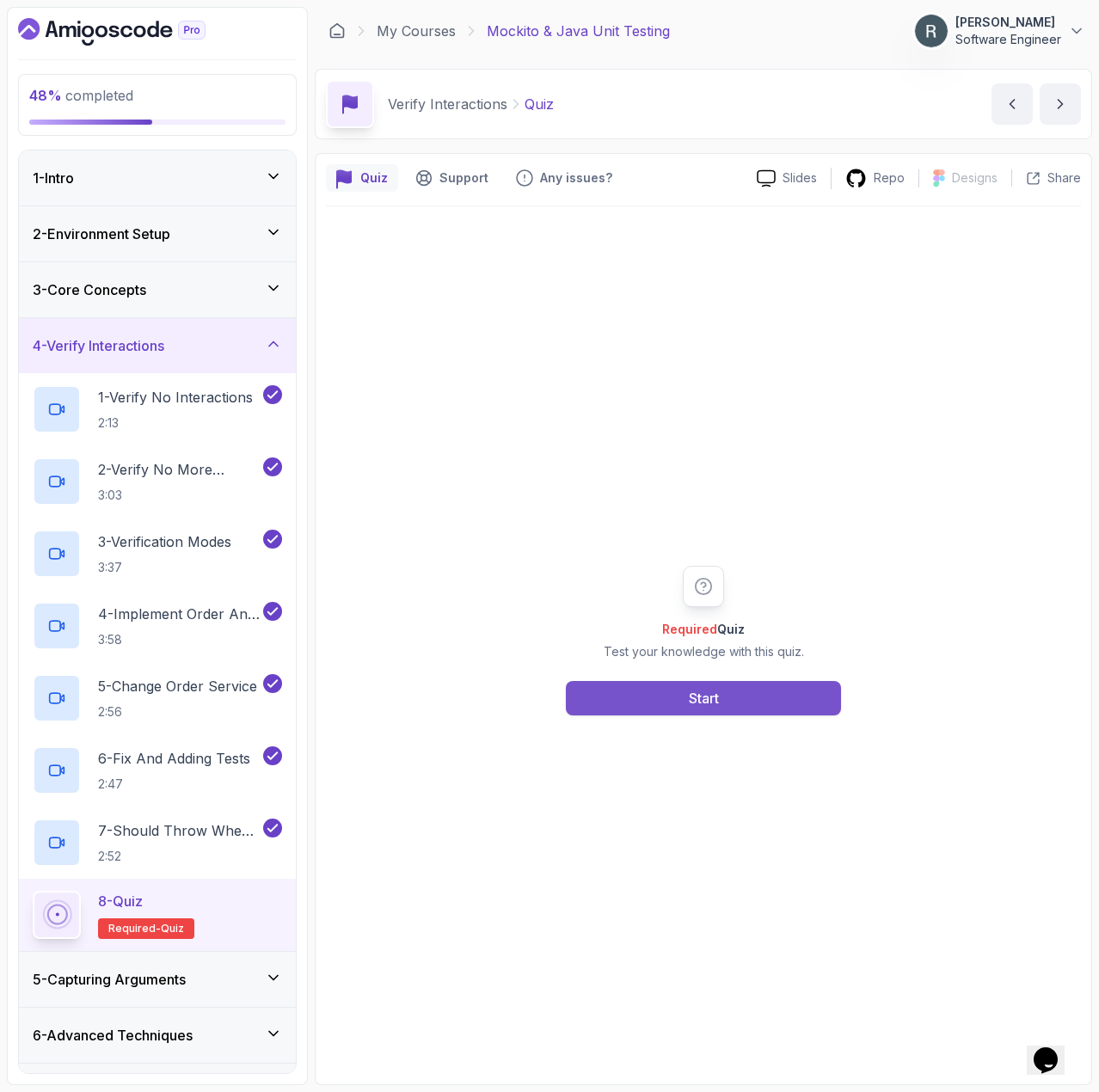
click at [667, 700] on button "Start" at bounding box center [703, 699] width 275 height 35
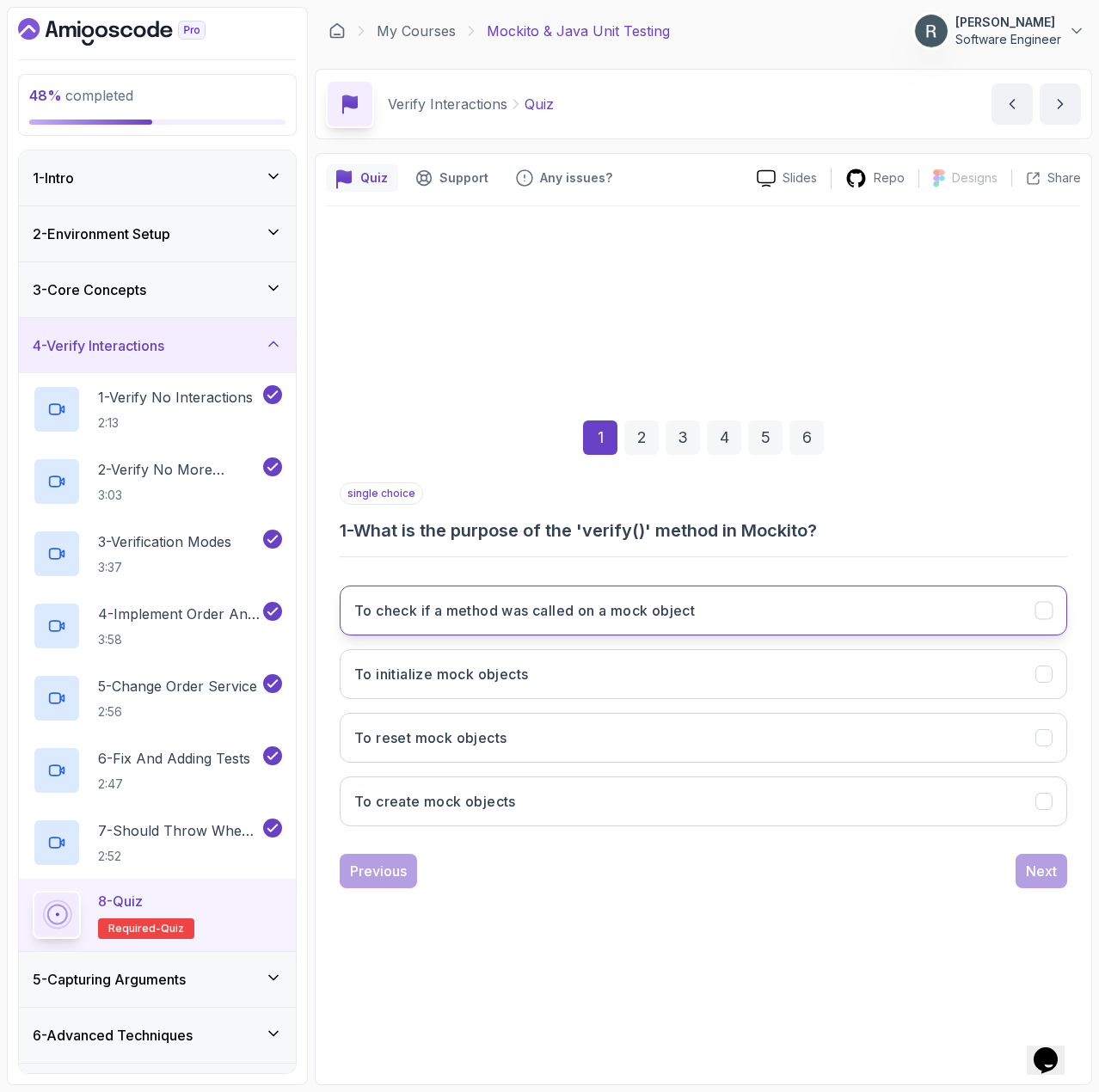
click at [613, 623] on button "To check if a method was called on a mock object" at bounding box center [703, 610] width 727 height 50
click at [1036, 876] on div "Next" at bounding box center [1042, 871] width 31 height 21
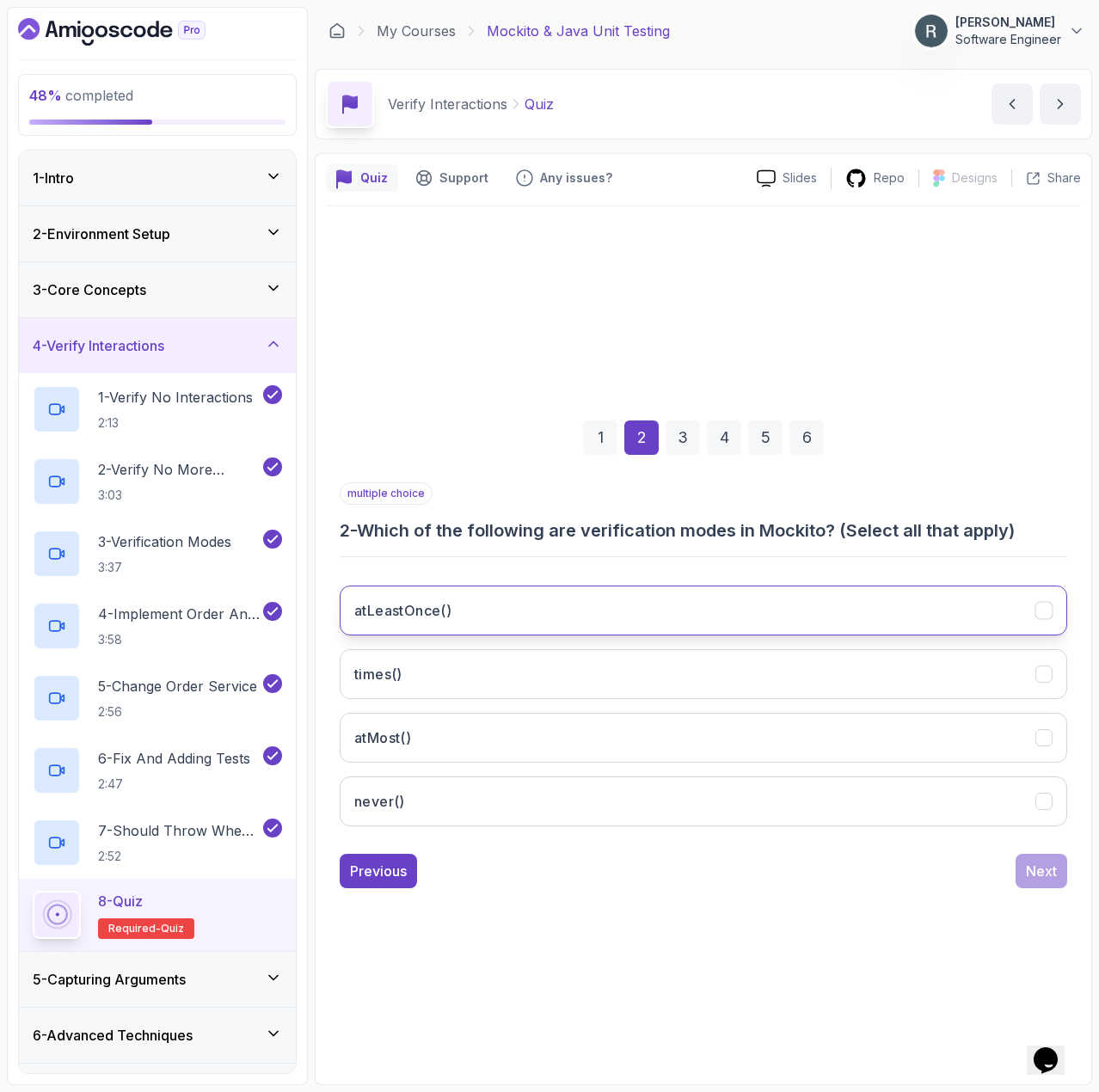
click at [639, 603] on button "atLeastOnce()" at bounding box center [703, 610] width 727 height 50
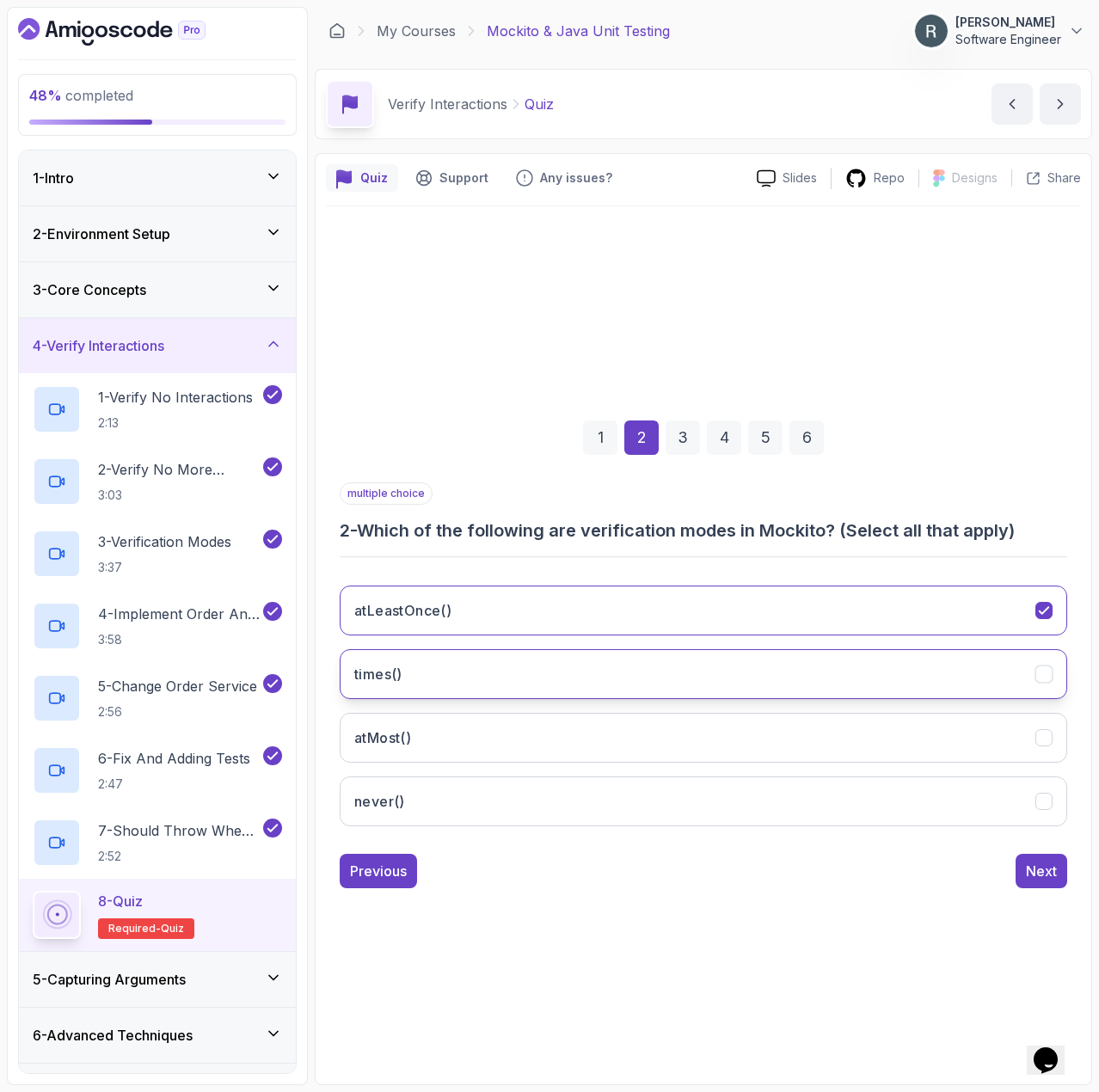
click at [586, 671] on button "times()" at bounding box center [703, 673] width 727 height 50
click at [546, 731] on button "atMost()" at bounding box center [703, 737] width 727 height 50
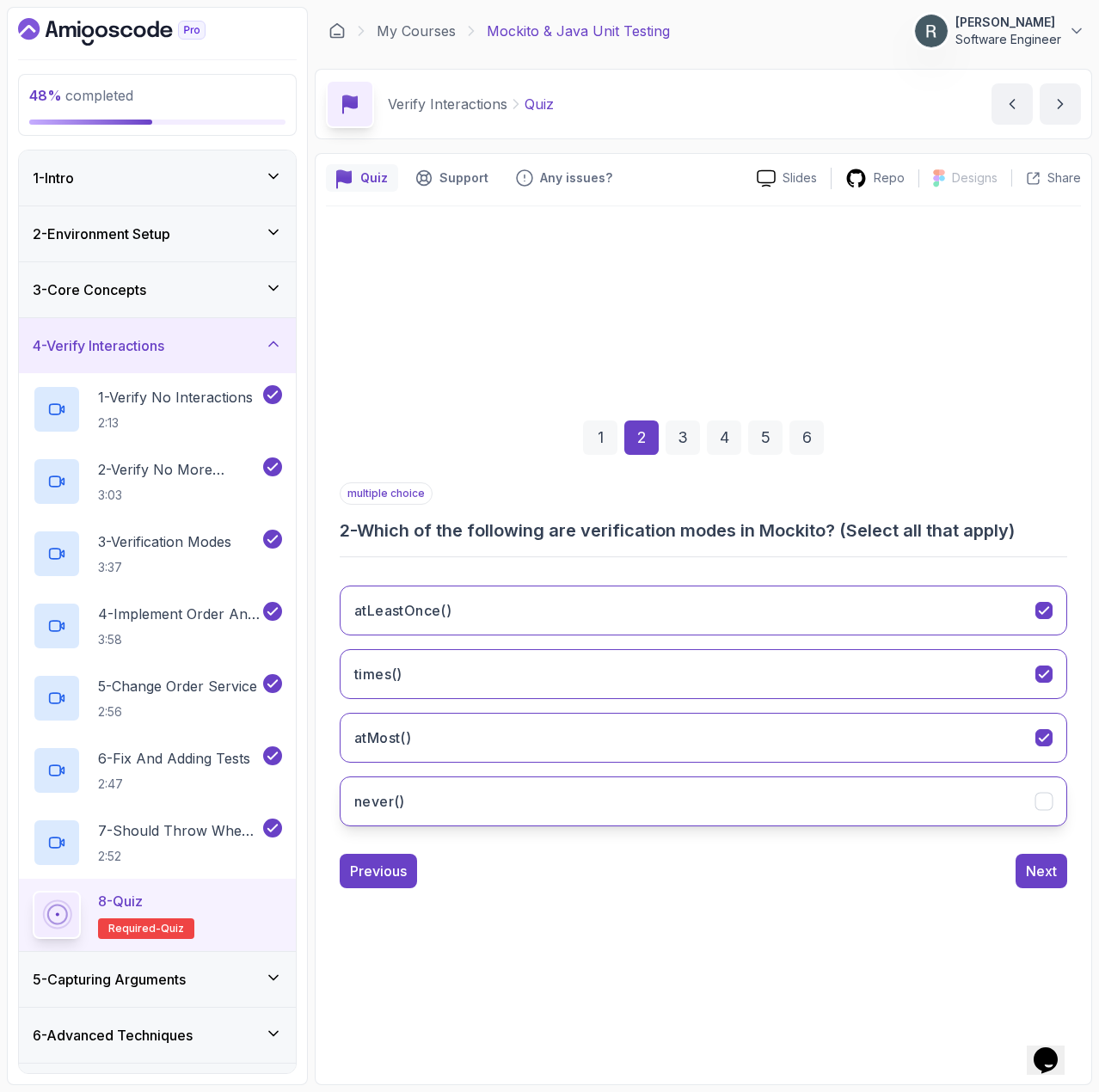
click at [594, 804] on button "never()" at bounding box center [703, 801] width 727 height 50
click at [1042, 873] on div "Next" at bounding box center [1042, 871] width 31 height 21
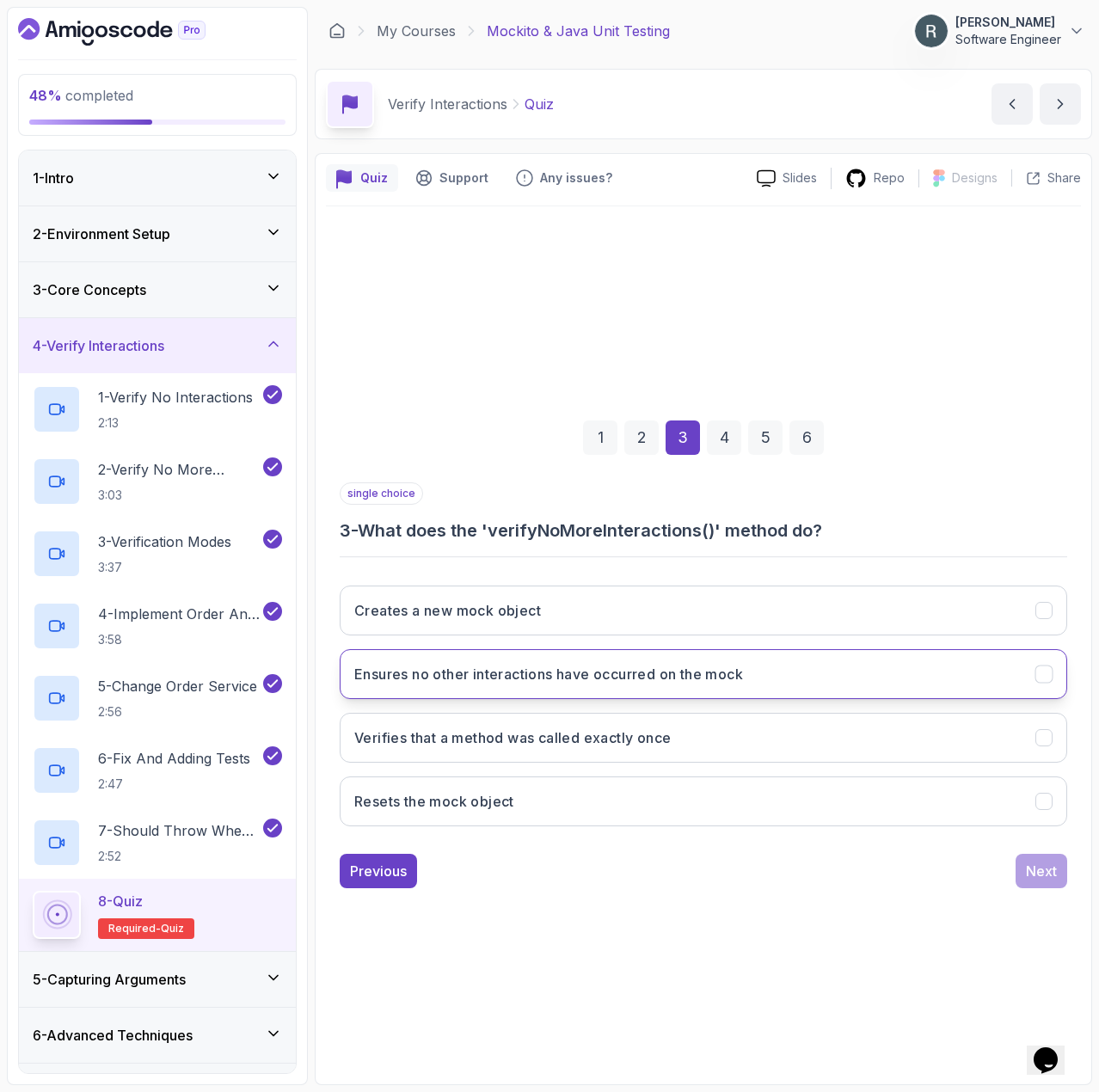
click at [783, 680] on button "Ensures no other interactions have occurred on the mock" at bounding box center [703, 673] width 727 height 50
click at [1042, 877] on div "Next" at bounding box center [1042, 871] width 31 height 21
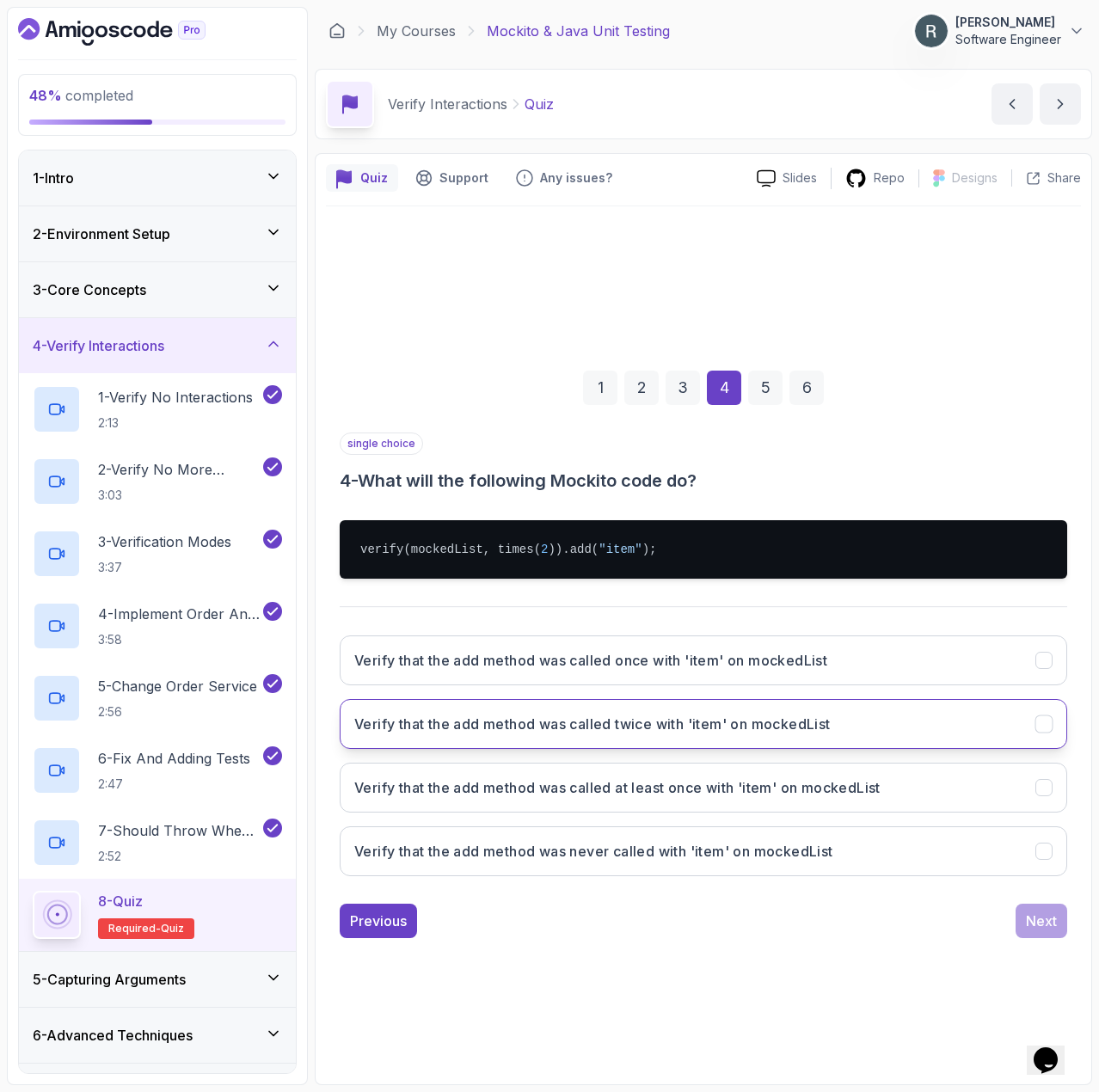
click at [804, 733] on h3 "Verify that the add method was called twice with 'item' on mockedList" at bounding box center [593, 724] width 477 height 21
click at [1034, 921] on div "Next" at bounding box center [1042, 921] width 31 height 21
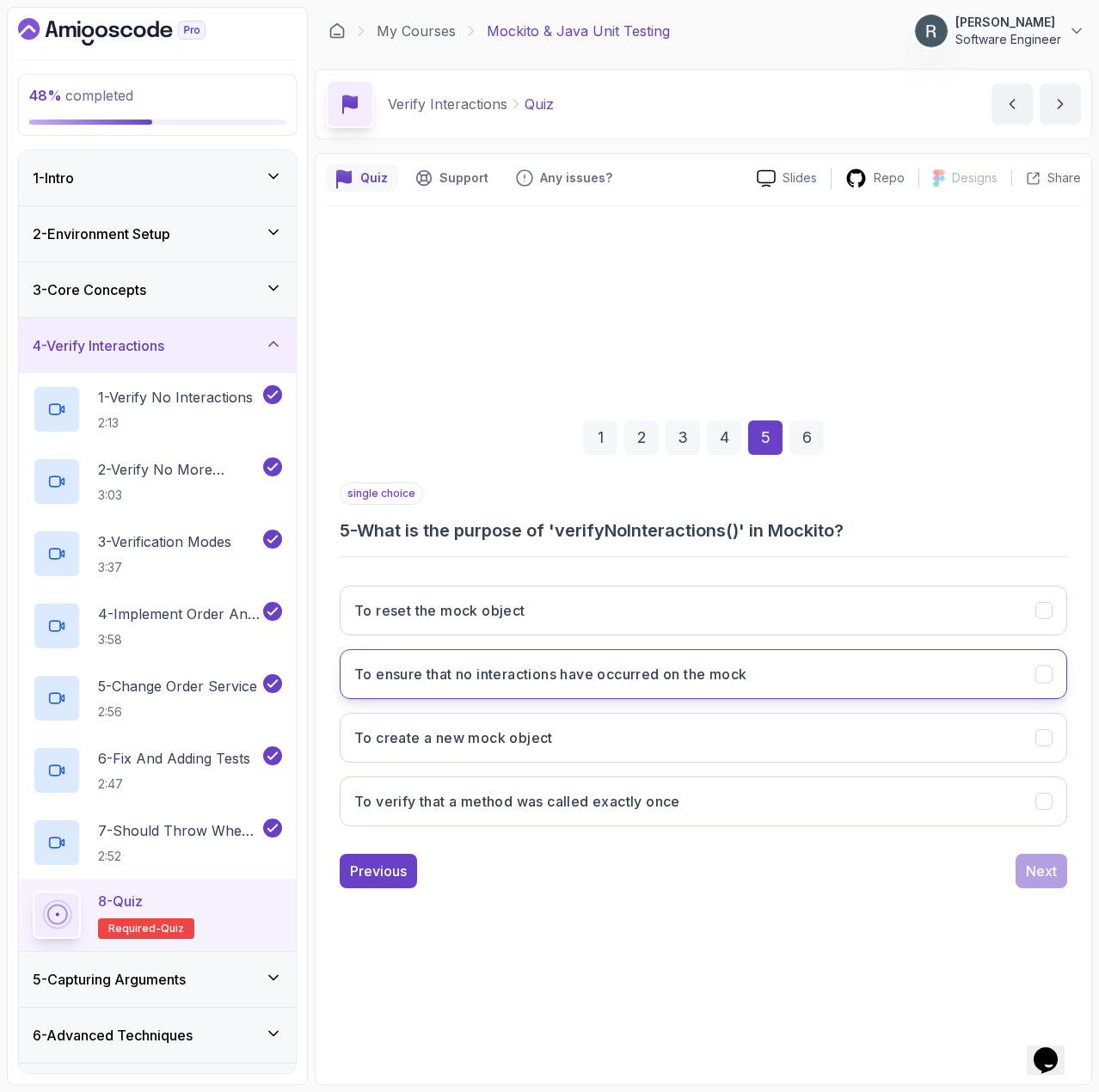
click at [877, 685] on button "To ensure that no interactions have occurred on the mock" at bounding box center [703, 673] width 727 height 50
click at [1052, 871] on div "Next" at bounding box center [1042, 871] width 31 height 21
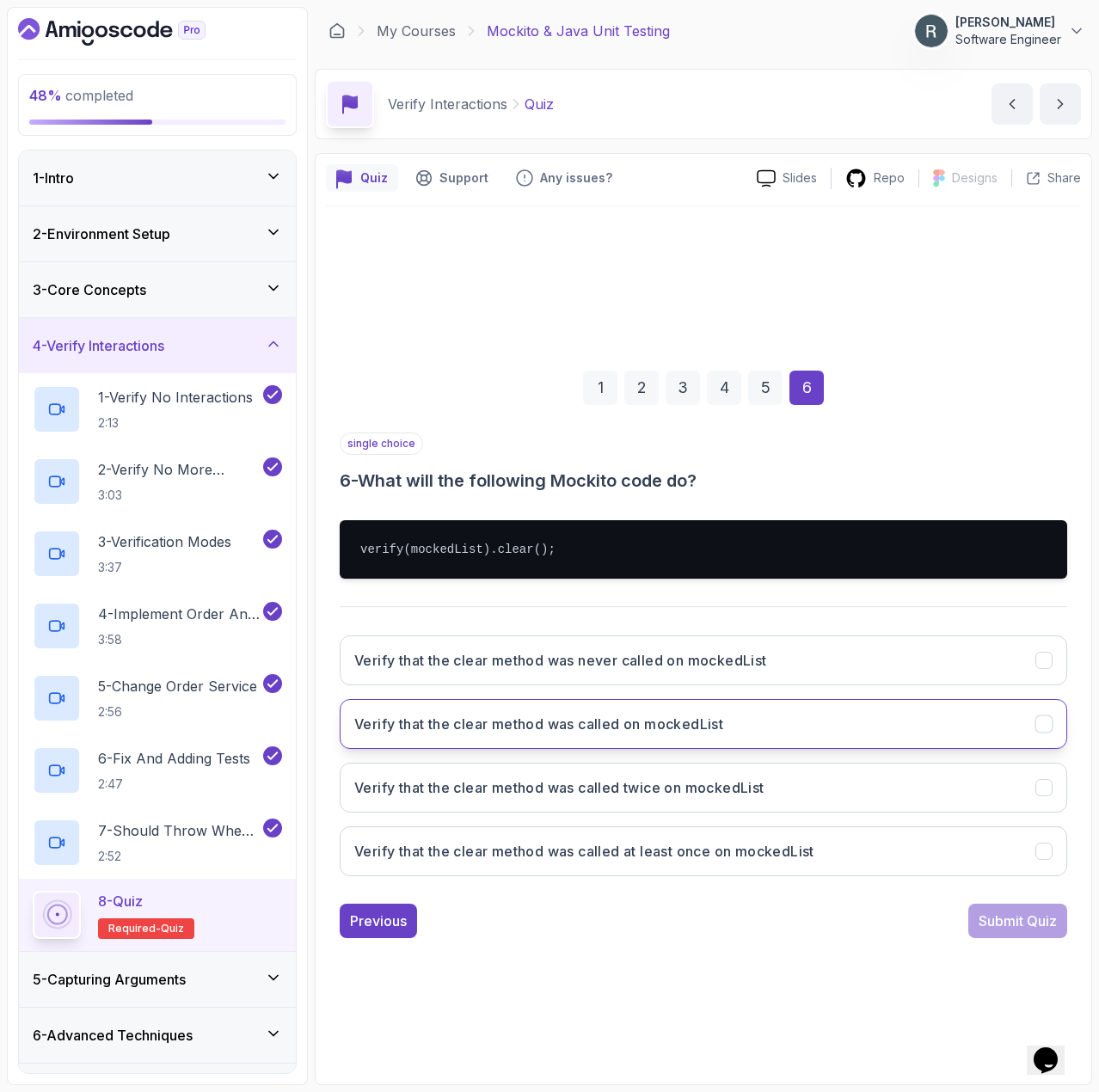
click at [686, 719] on h3 "Verify that the clear method was called on mockedList" at bounding box center [539, 724] width 369 height 21
click at [1009, 922] on div "Submit Quiz" at bounding box center [1018, 921] width 78 height 21
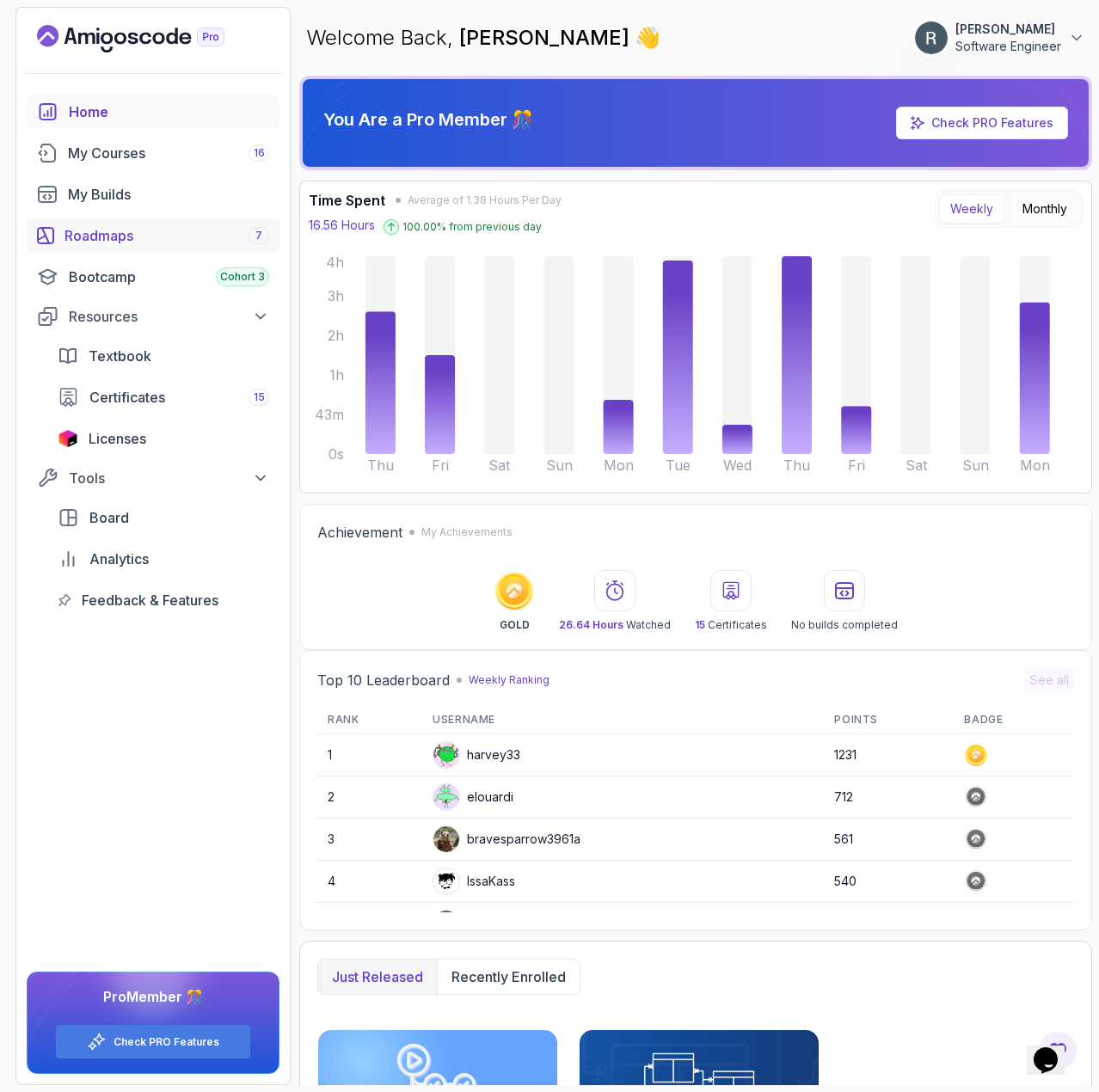
click at [112, 238] on div "Roadmaps 7" at bounding box center [166, 236] width 204 height 21
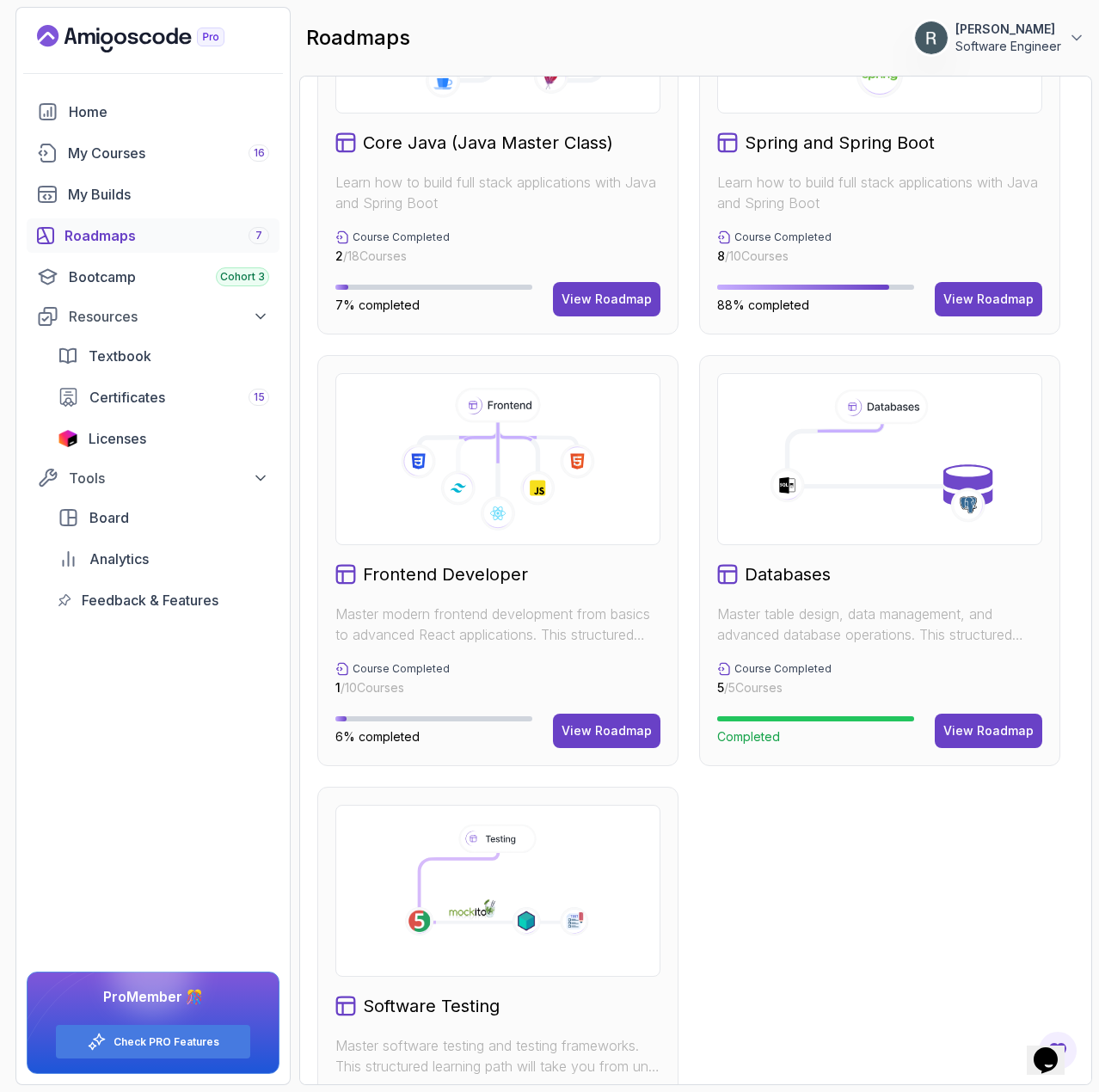
scroll to position [733, 0]
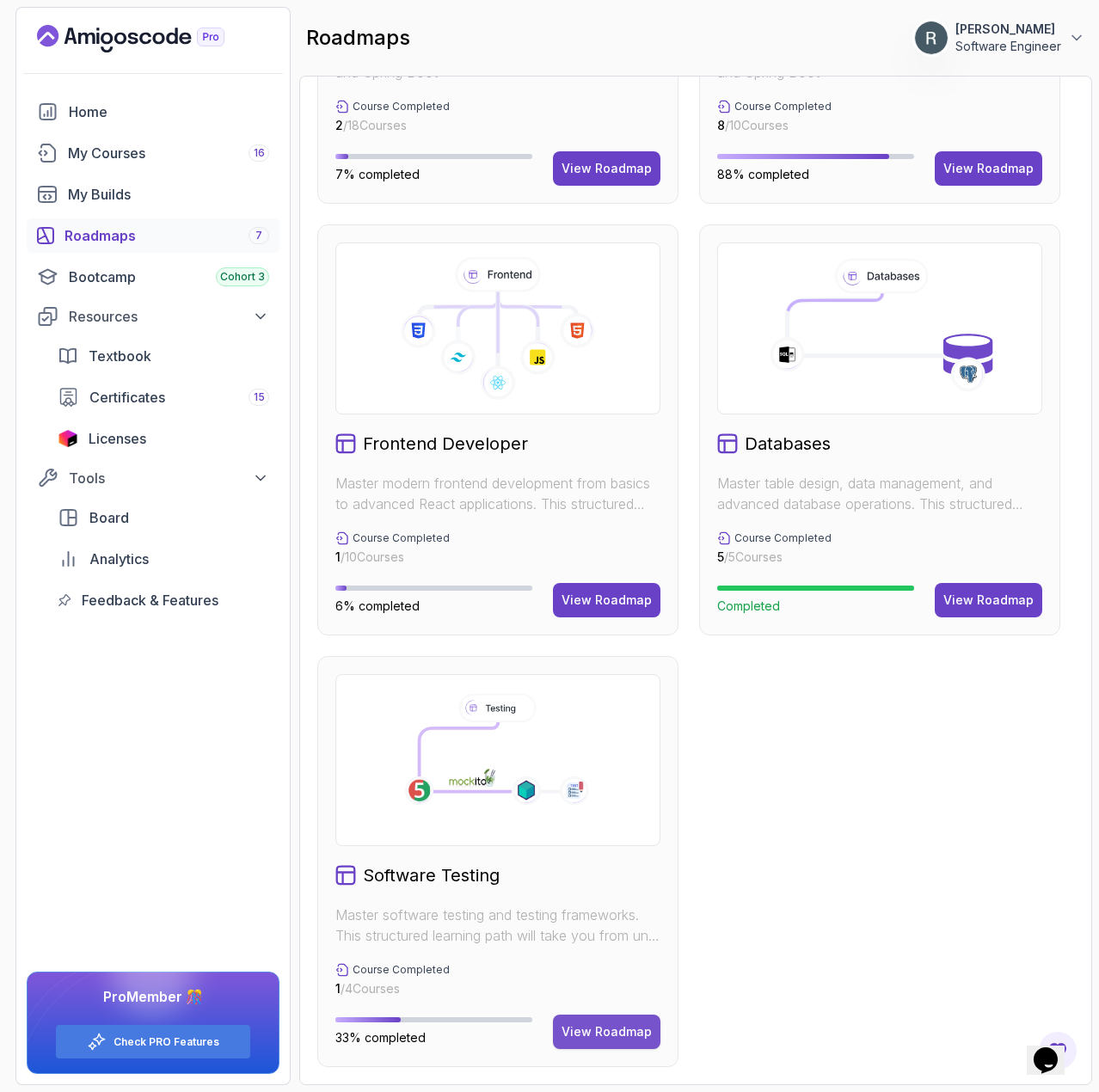
click at [632, 1026] on div "View Roadmap" at bounding box center [606, 1032] width 90 height 17
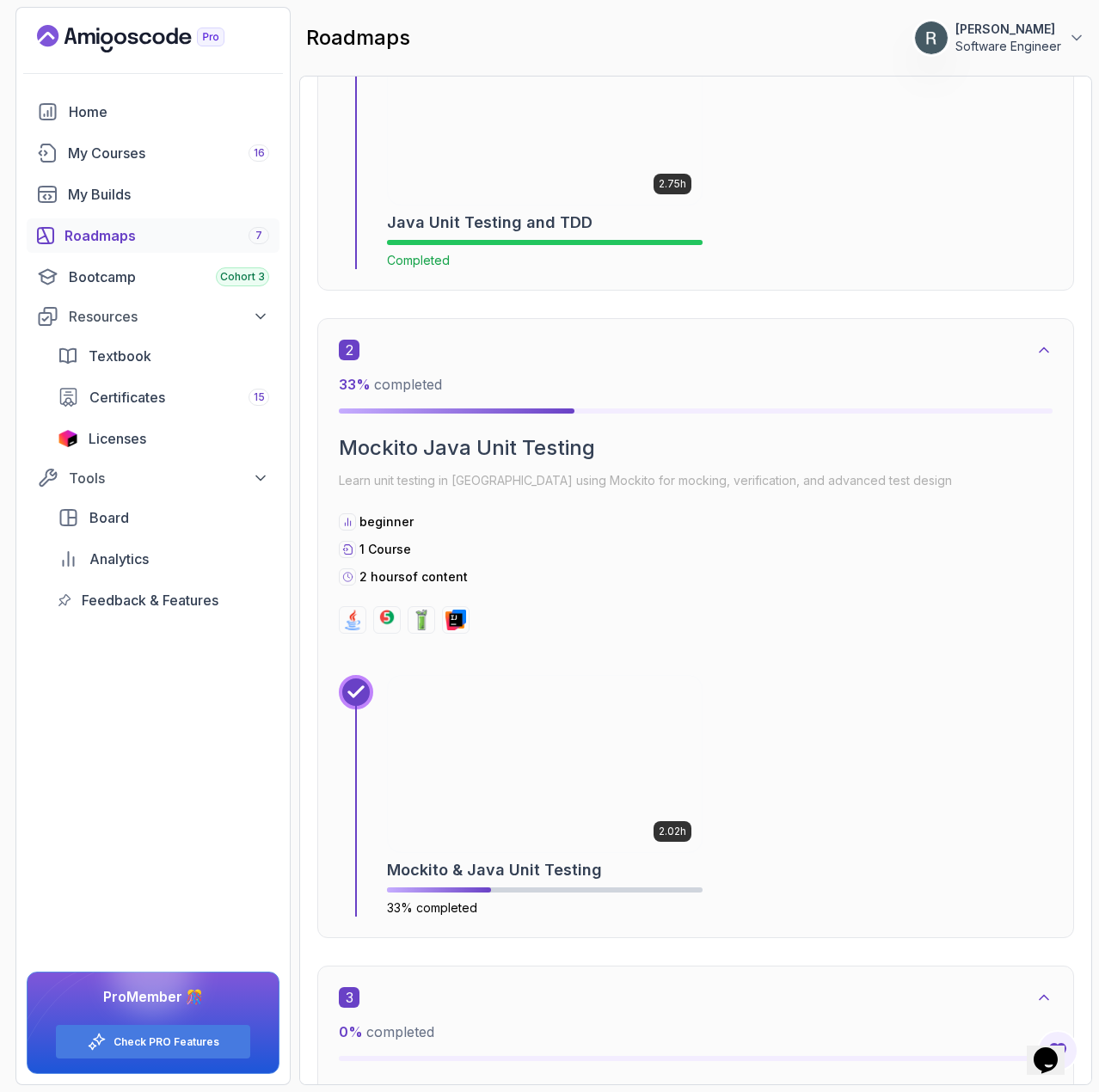
scroll to position [877, 0]
